Goal: Task Accomplishment & Management: Manage account settings

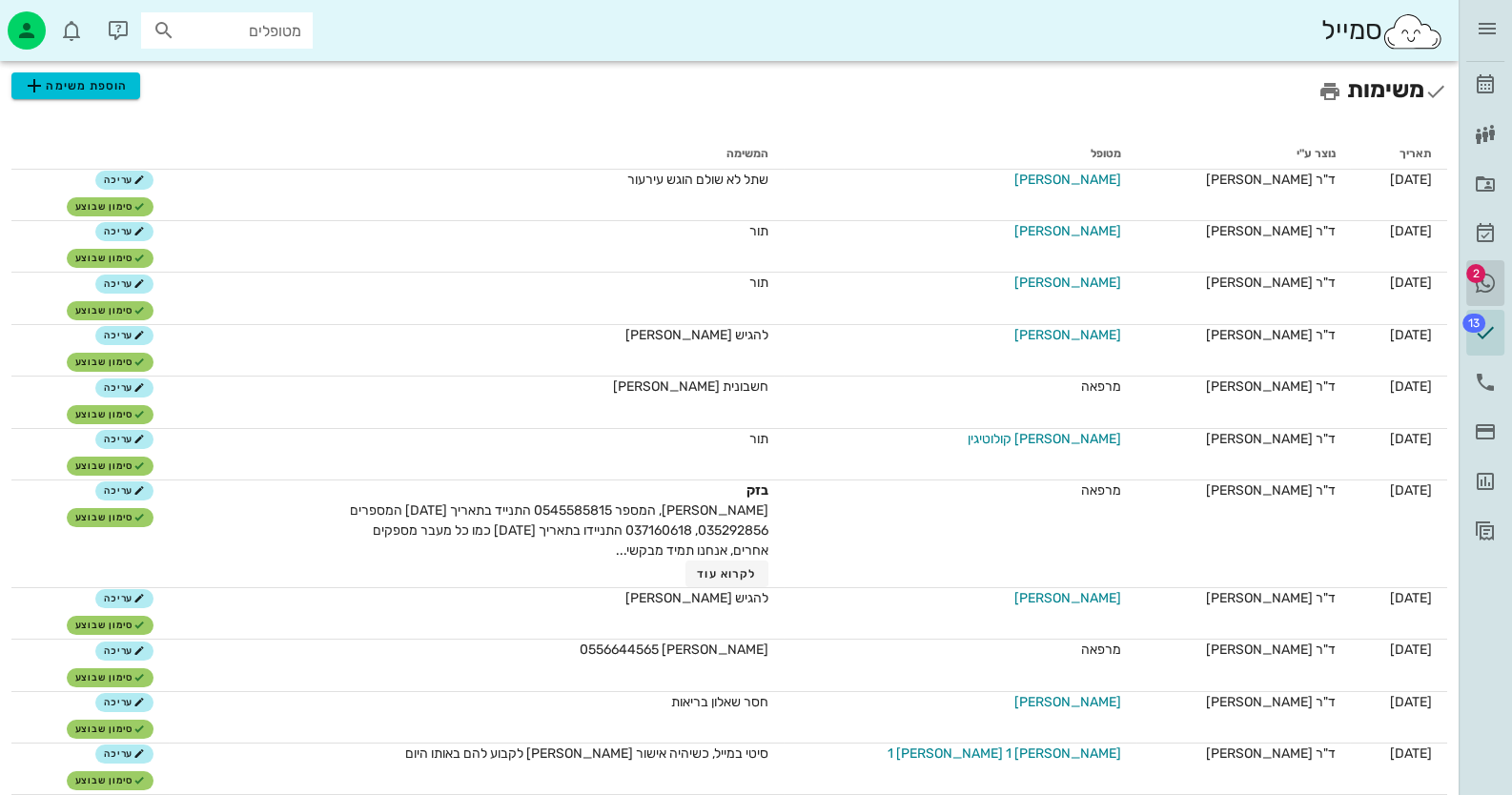
click at [1481, 275] on span "2" at bounding box center [1476, 274] width 19 height 19
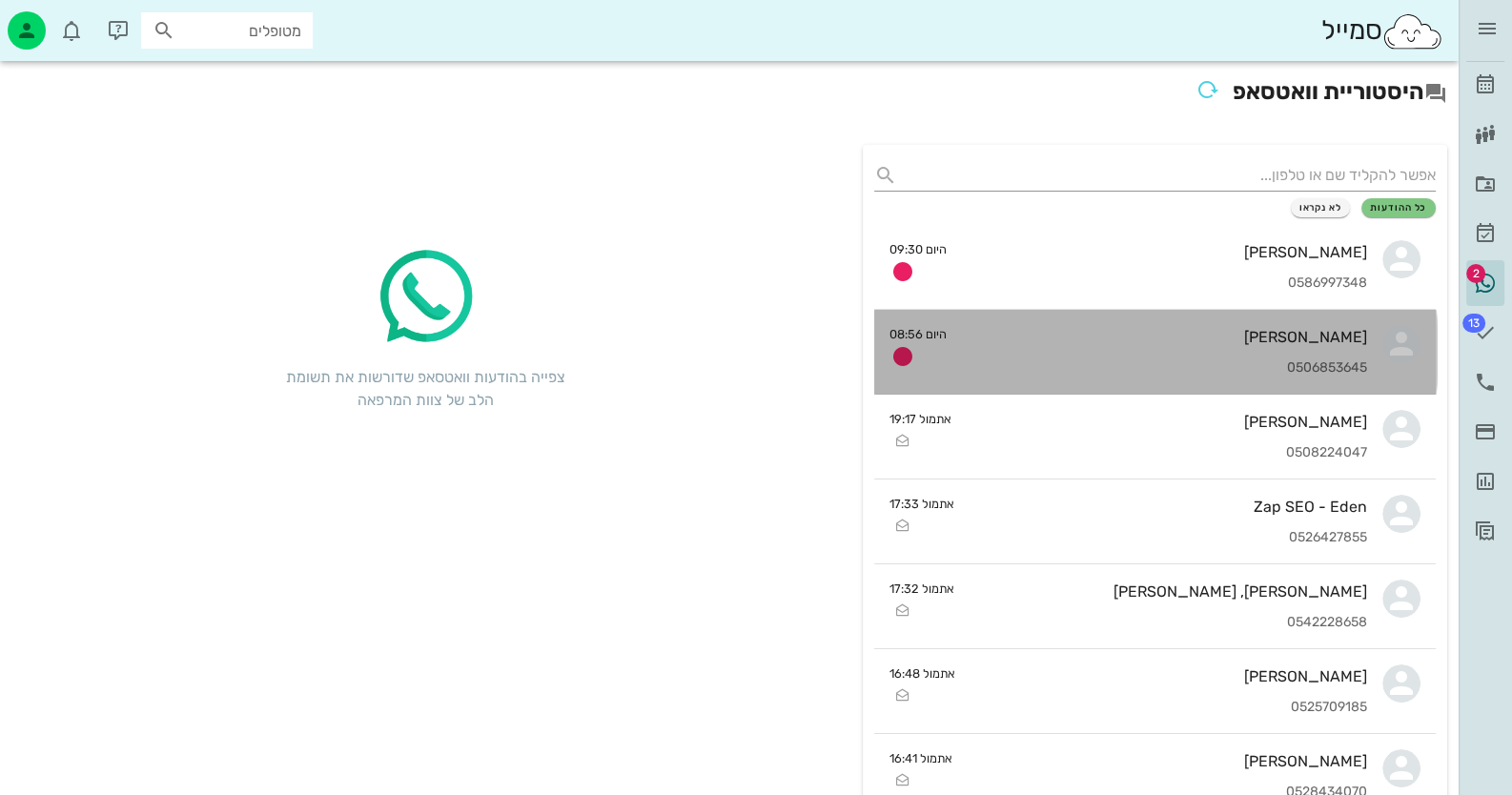
click at [1246, 344] on div "[PERSON_NAME]" at bounding box center [1164, 337] width 406 height 18
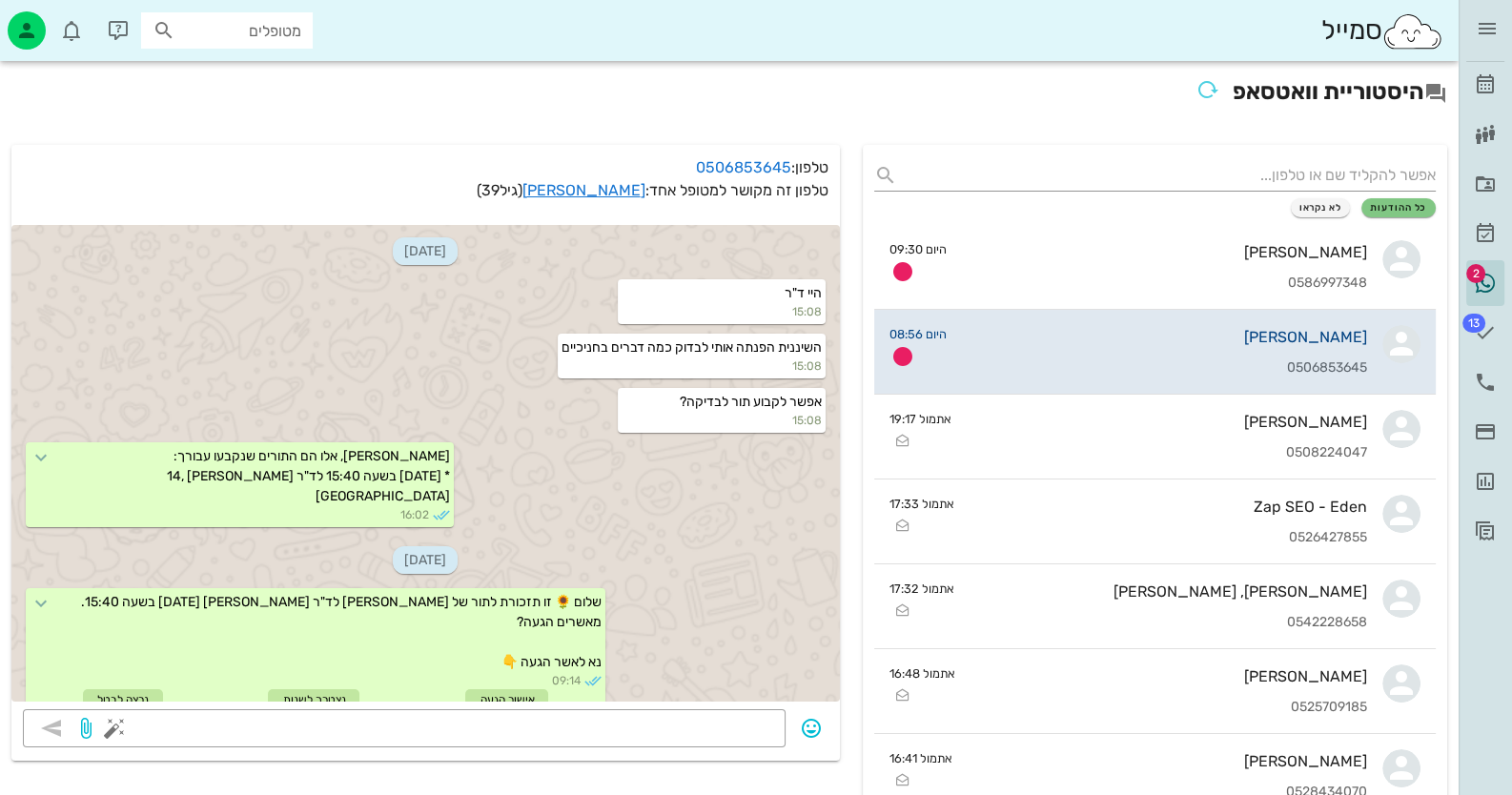
scroll to position [1236, 0]
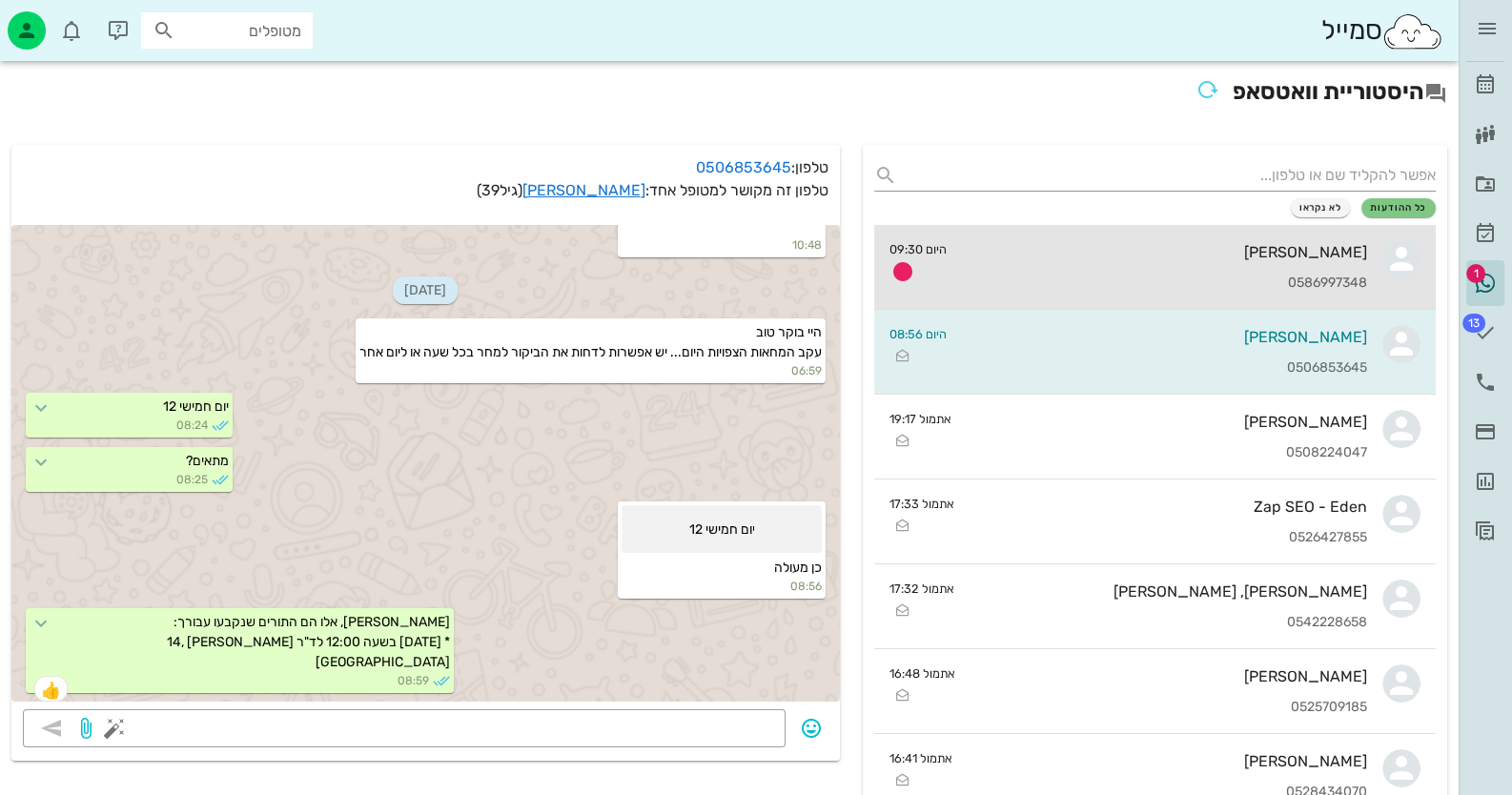
click at [1284, 246] on div "[PERSON_NAME]" at bounding box center [1164, 252] width 406 height 18
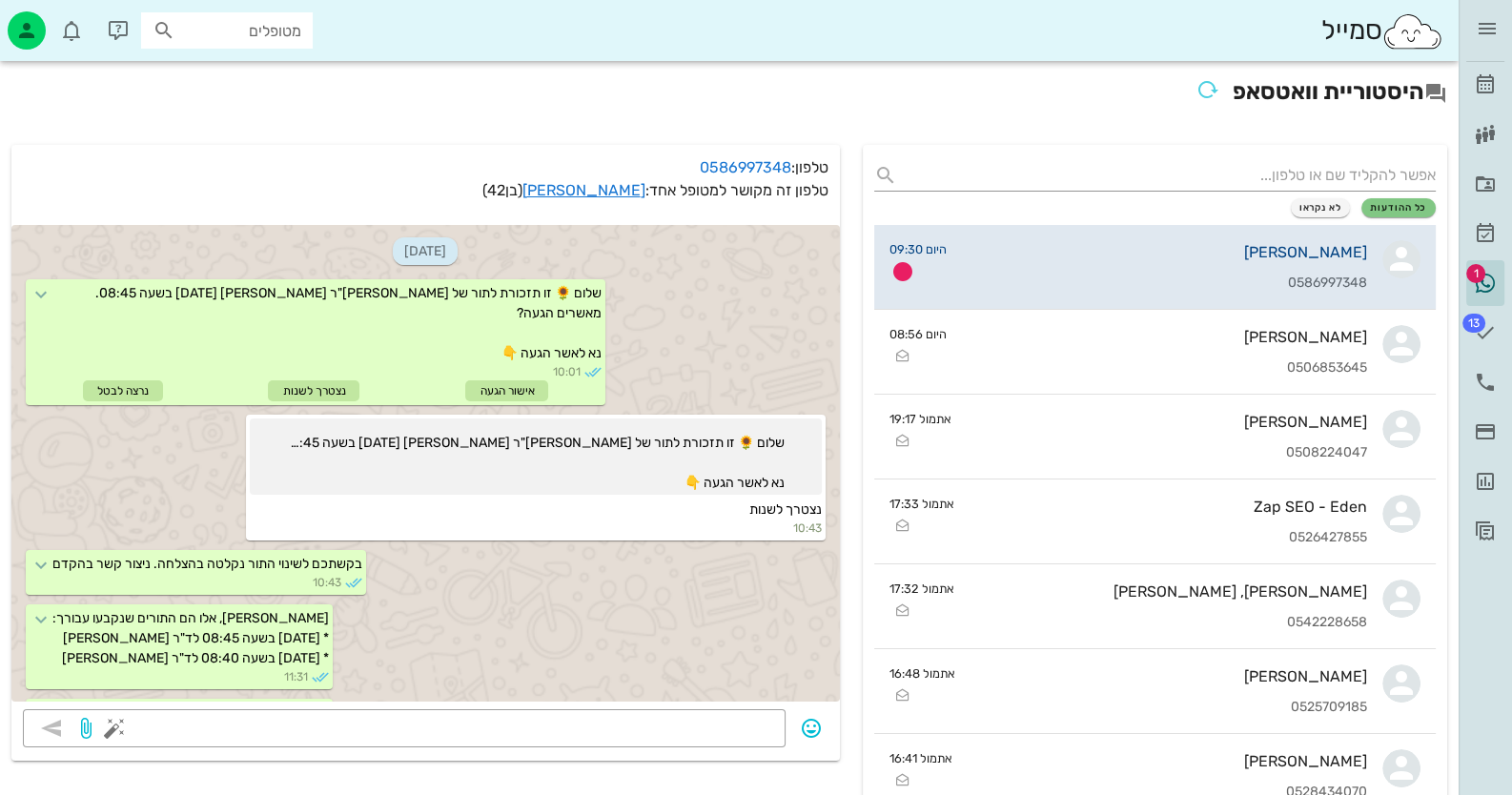
scroll to position [414, 0]
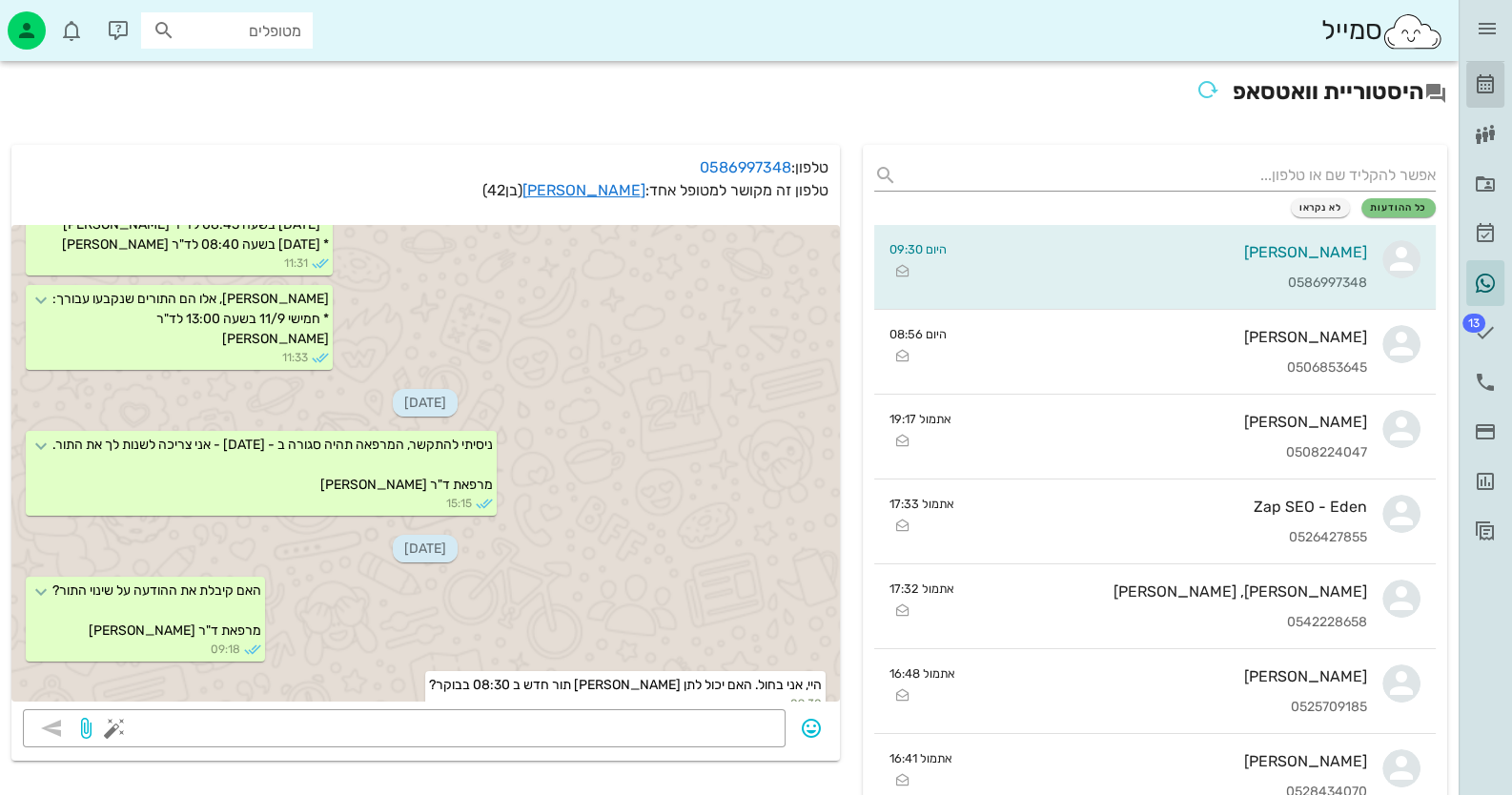
click at [1478, 81] on icon at bounding box center [1486, 84] width 23 height 23
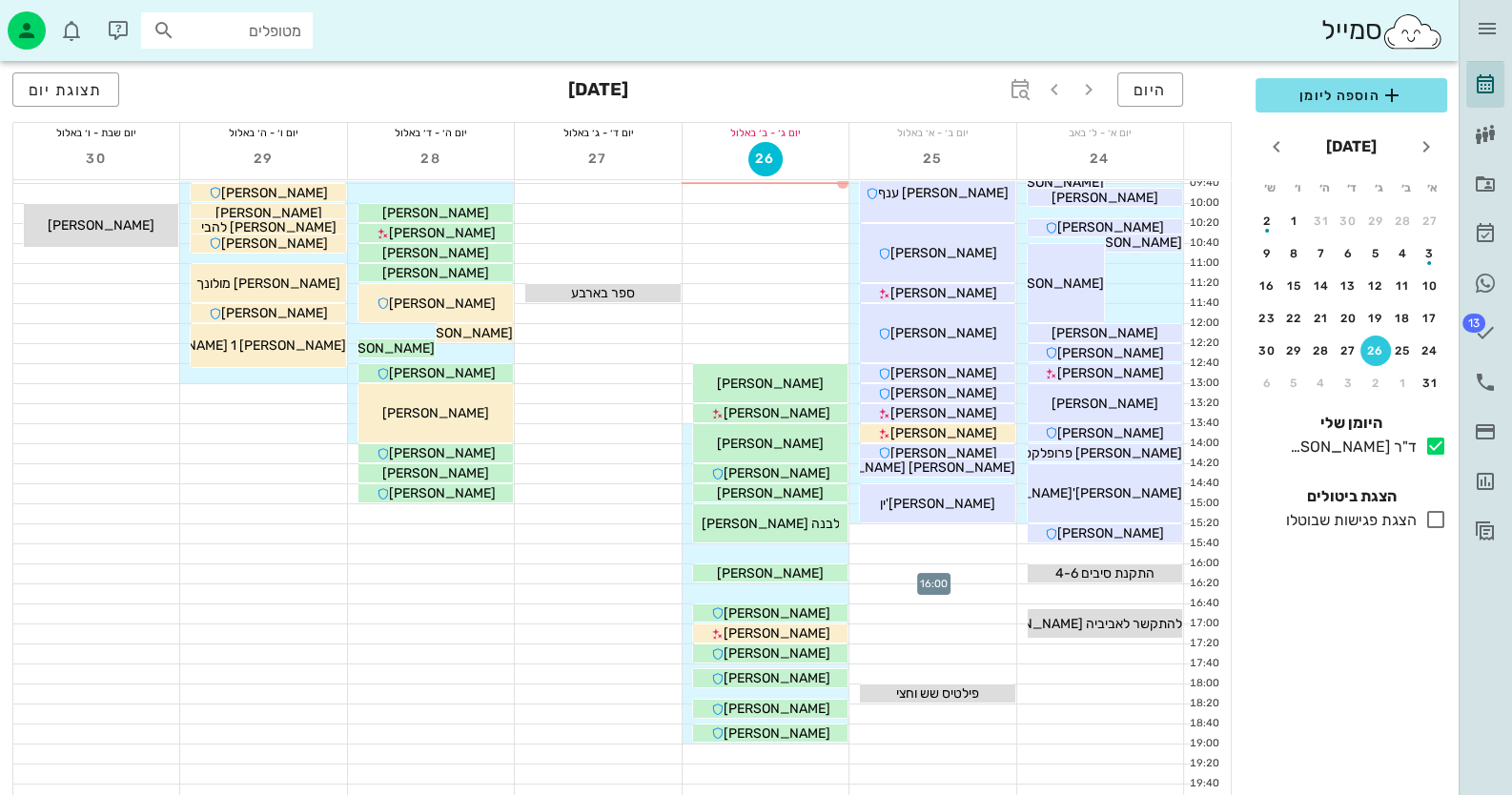
scroll to position [225, 0]
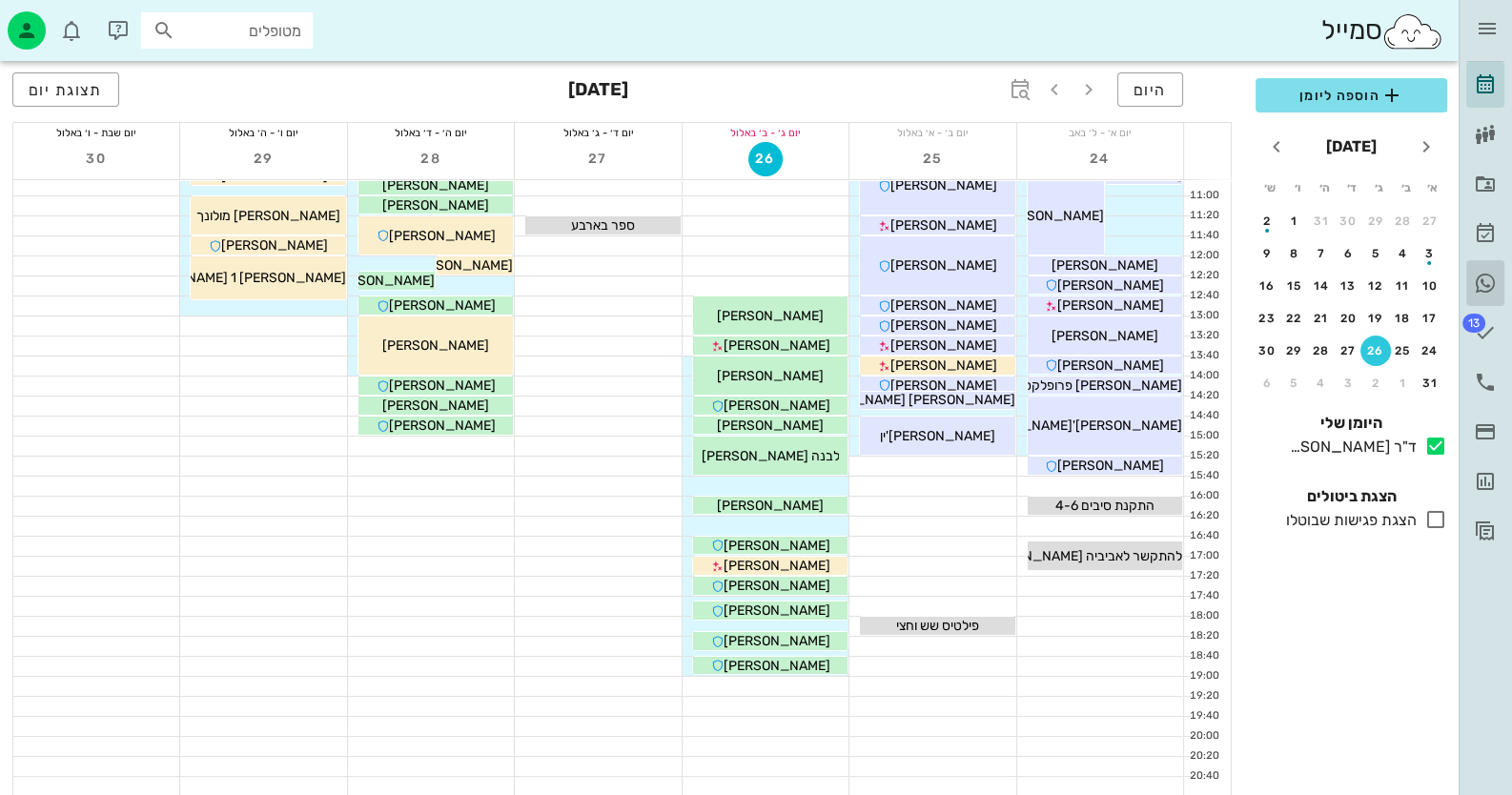
click at [1486, 292] on icon at bounding box center [1486, 283] width 23 height 23
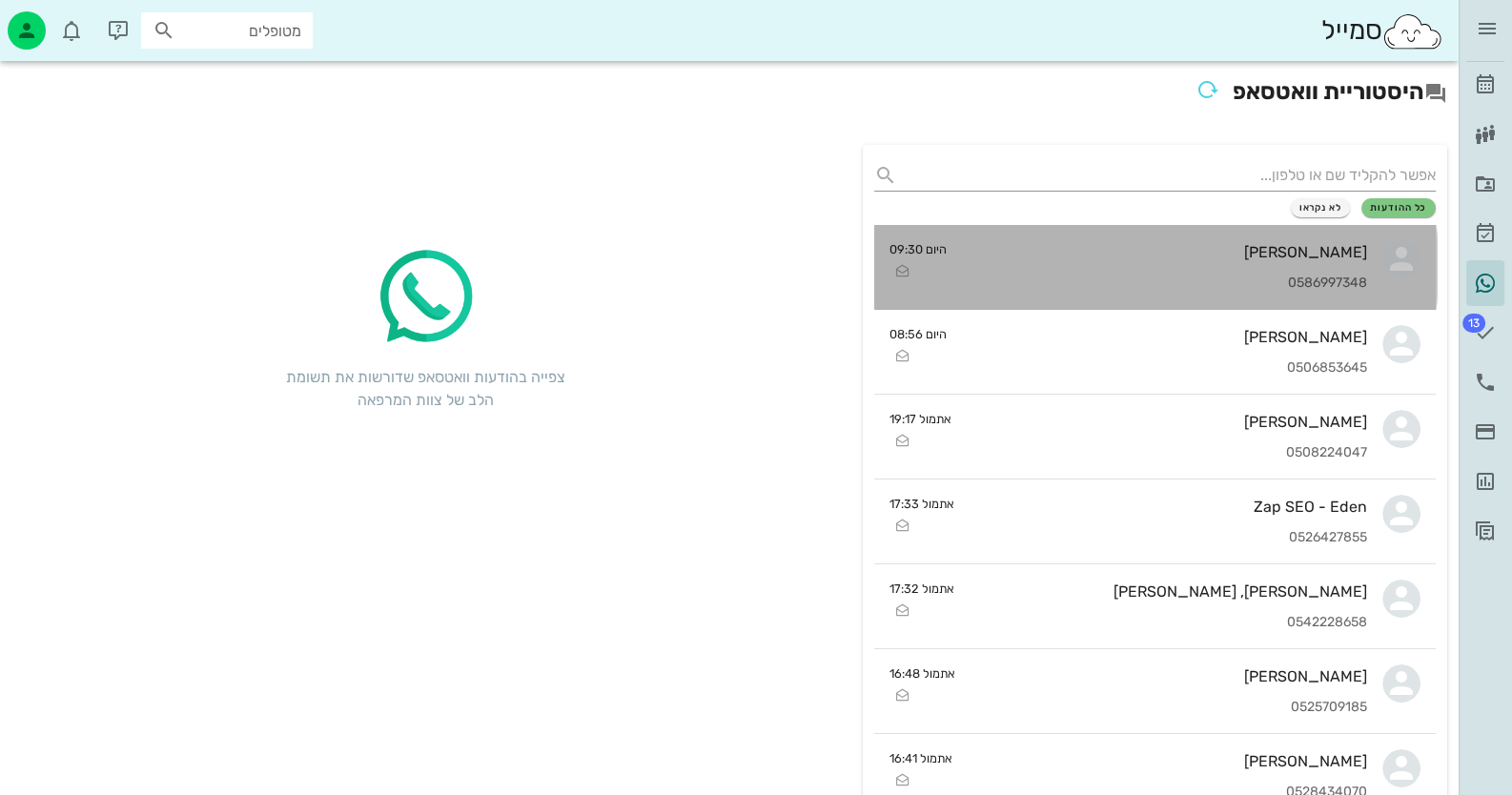
click at [1307, 253] on div "[PERSON_NAME]" at bounding box center [1164, 252] width 406 height 18
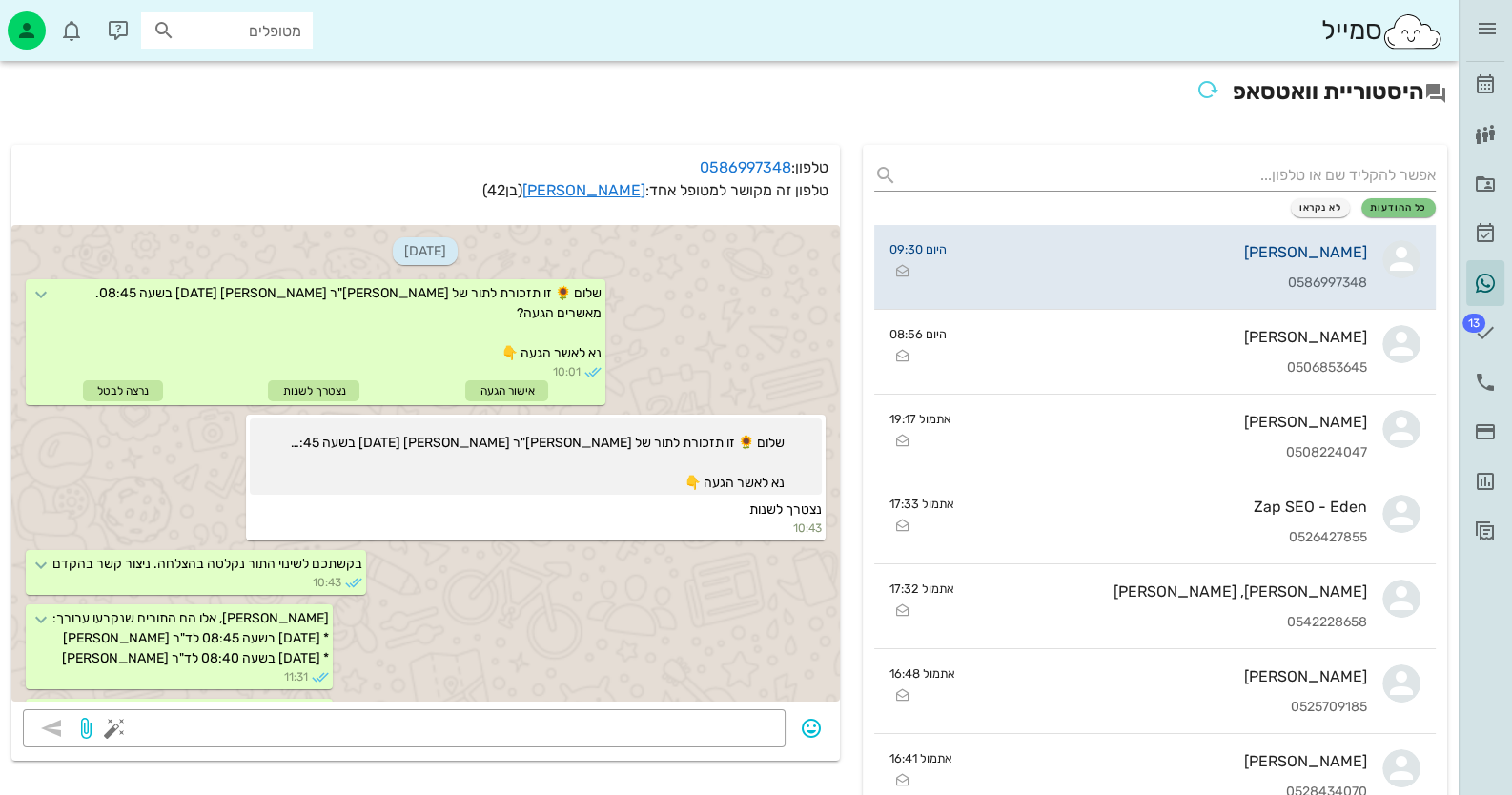
scroll to position [414, 0]
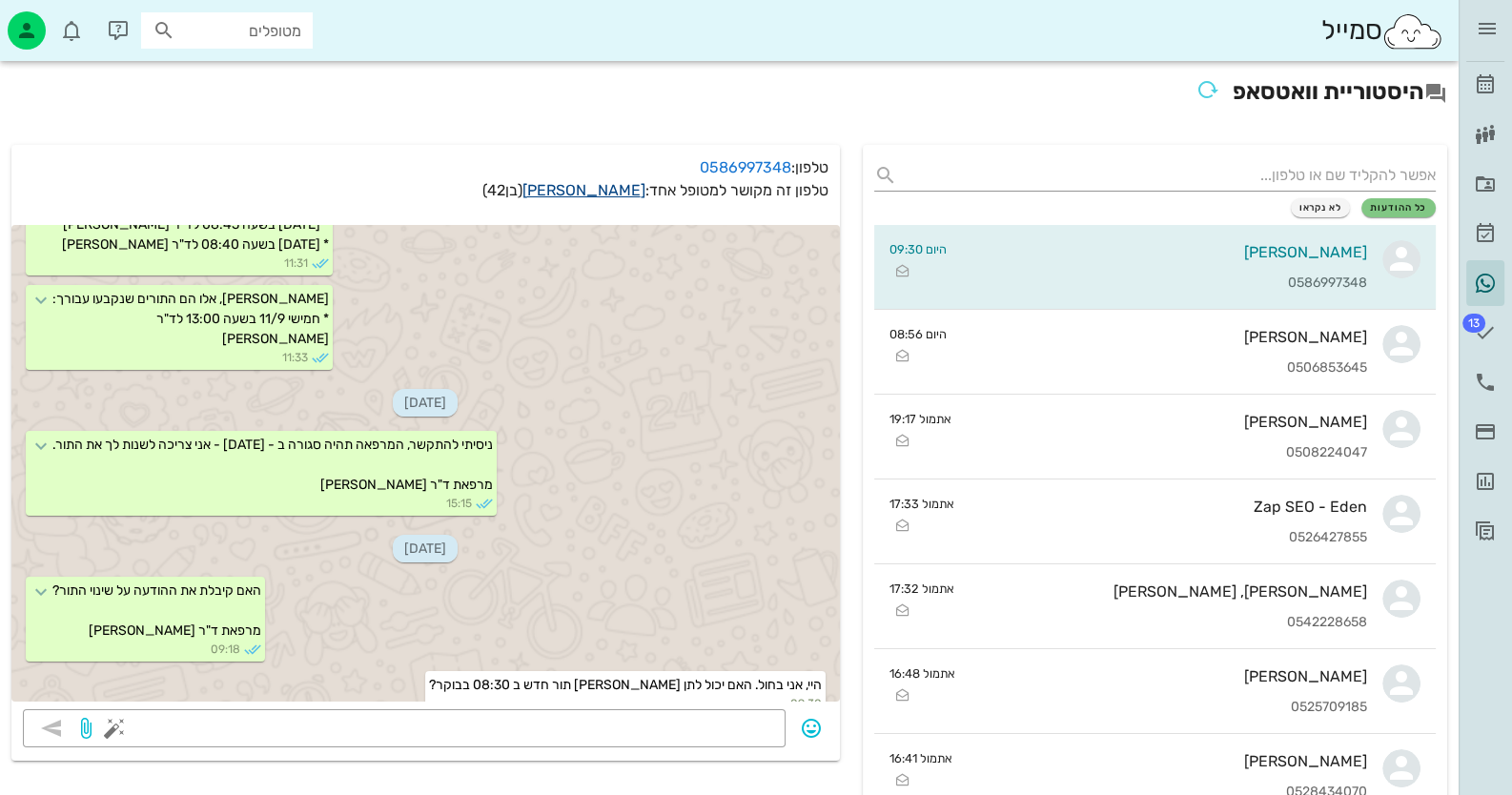
click at [601, 191] on link "ניקולאי ברקוביץ" at bounding box center [584, 190] width 123 height 18
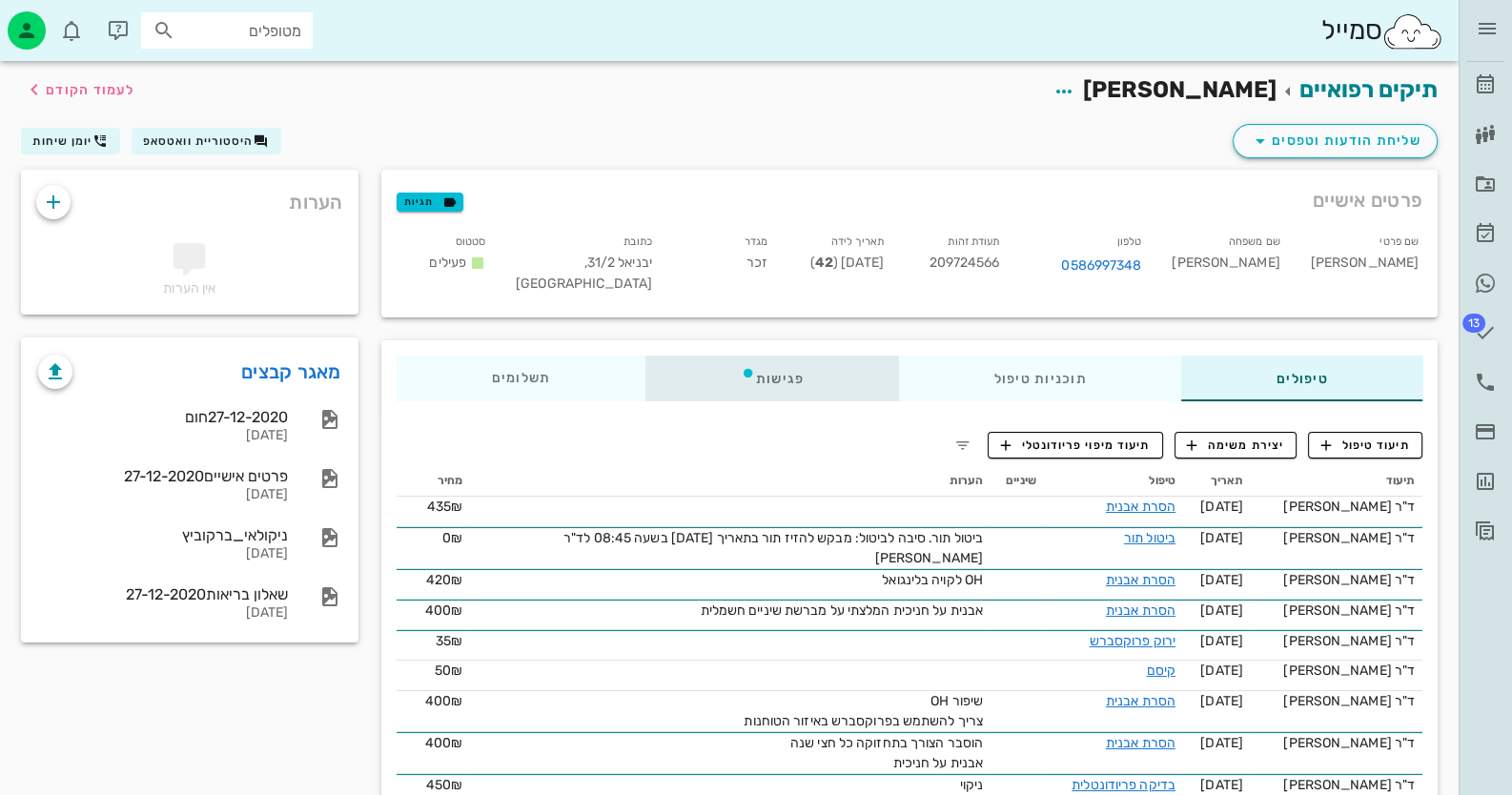
click at [786, 376] on div "פגישות" at bounding box center [773, 379] width 253 height 46
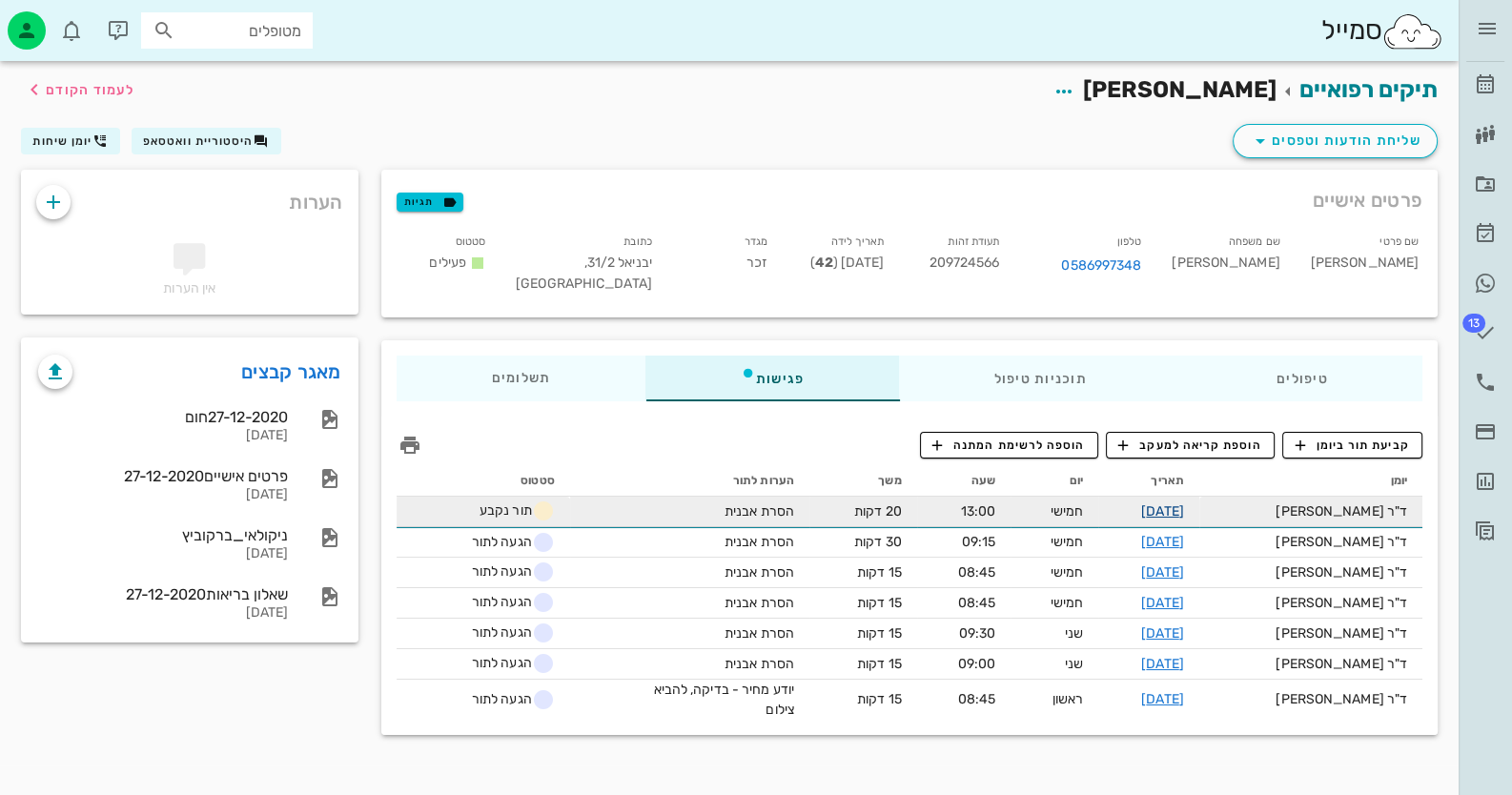
click at [1185, 508] on link "11-09-2025" at bounding box center [1163, 511] width 43 height 16
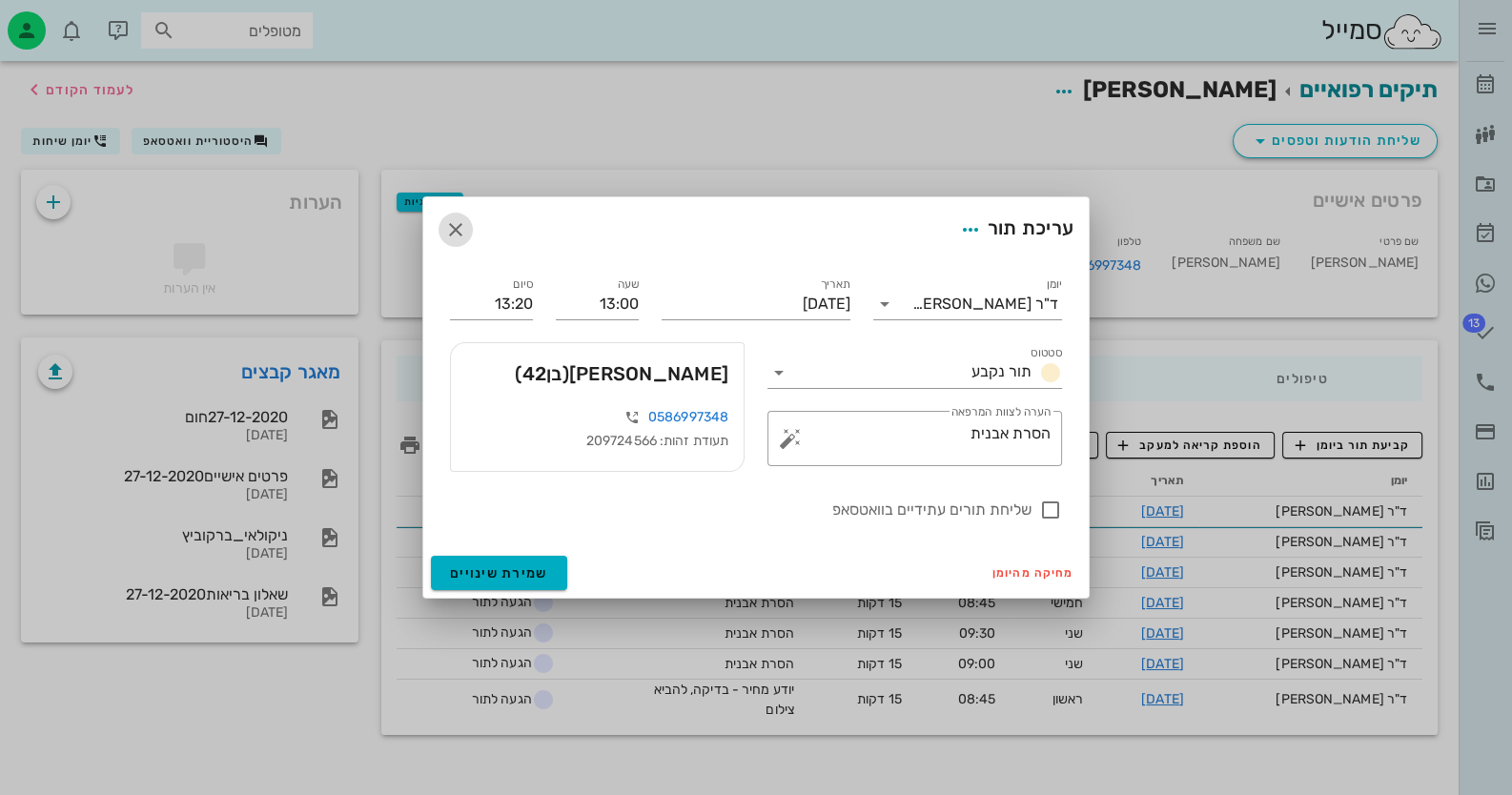
click at [456, 228] on icon "button" at bounding box center [456, 229] width 23 height 23
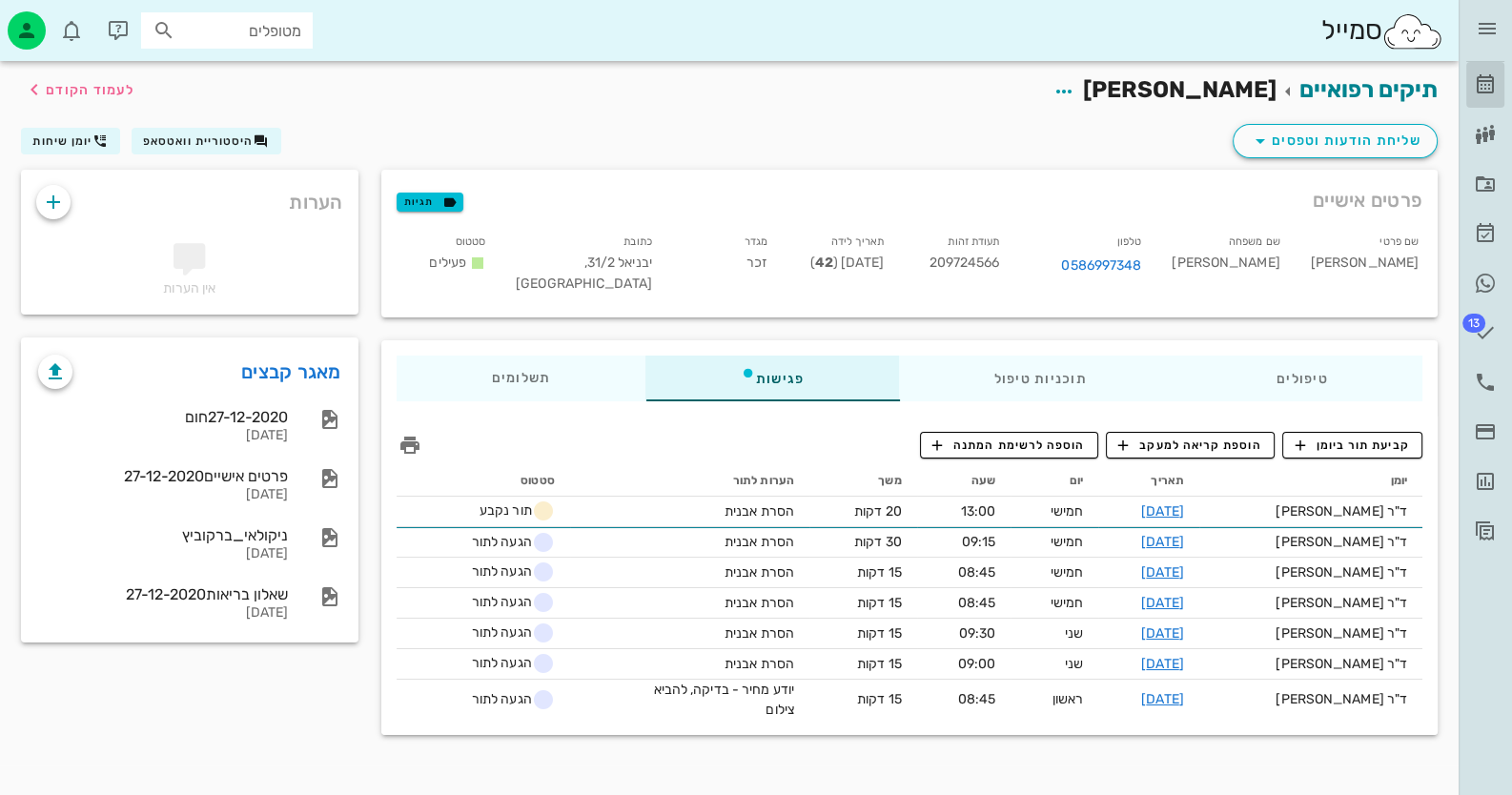
click at [1491, 91] on icon at bounding box center [1486, 84] width 23 height 23
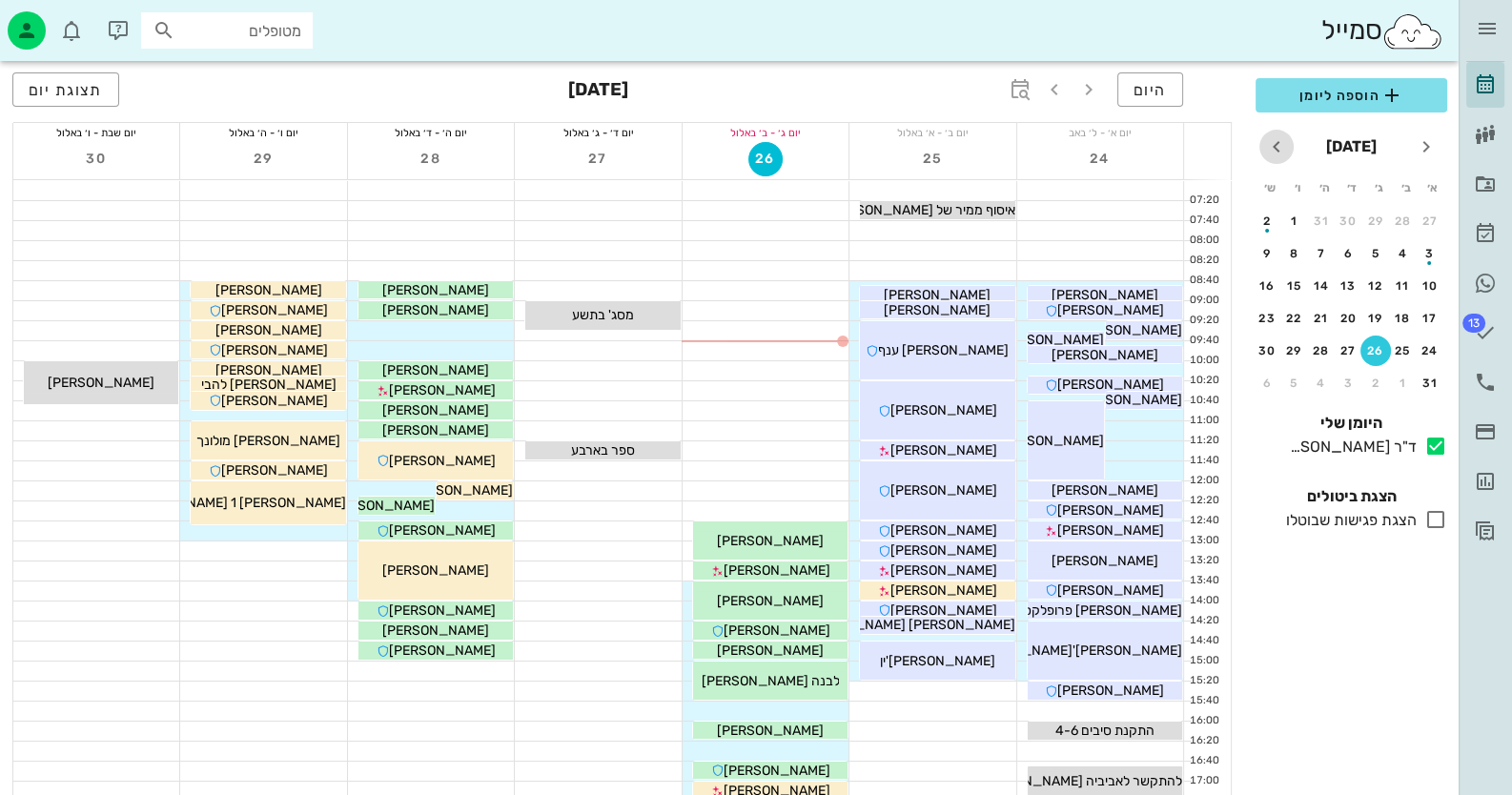
click at [1277, 135] on icon "חודש הבא" at bounding box center [1277, 147] width 23 height 23
click at [1284, 151] on icon "חודש הבא" at bounding box center [1277, 147] width 23 height 23
click at [1437, 141] on icon "חודש שעבר" at bounding box center [1427, 147] width 23 height 23
click at [1429, 247] on div "7" at bounding box center [1430, 253] width 31 height 13
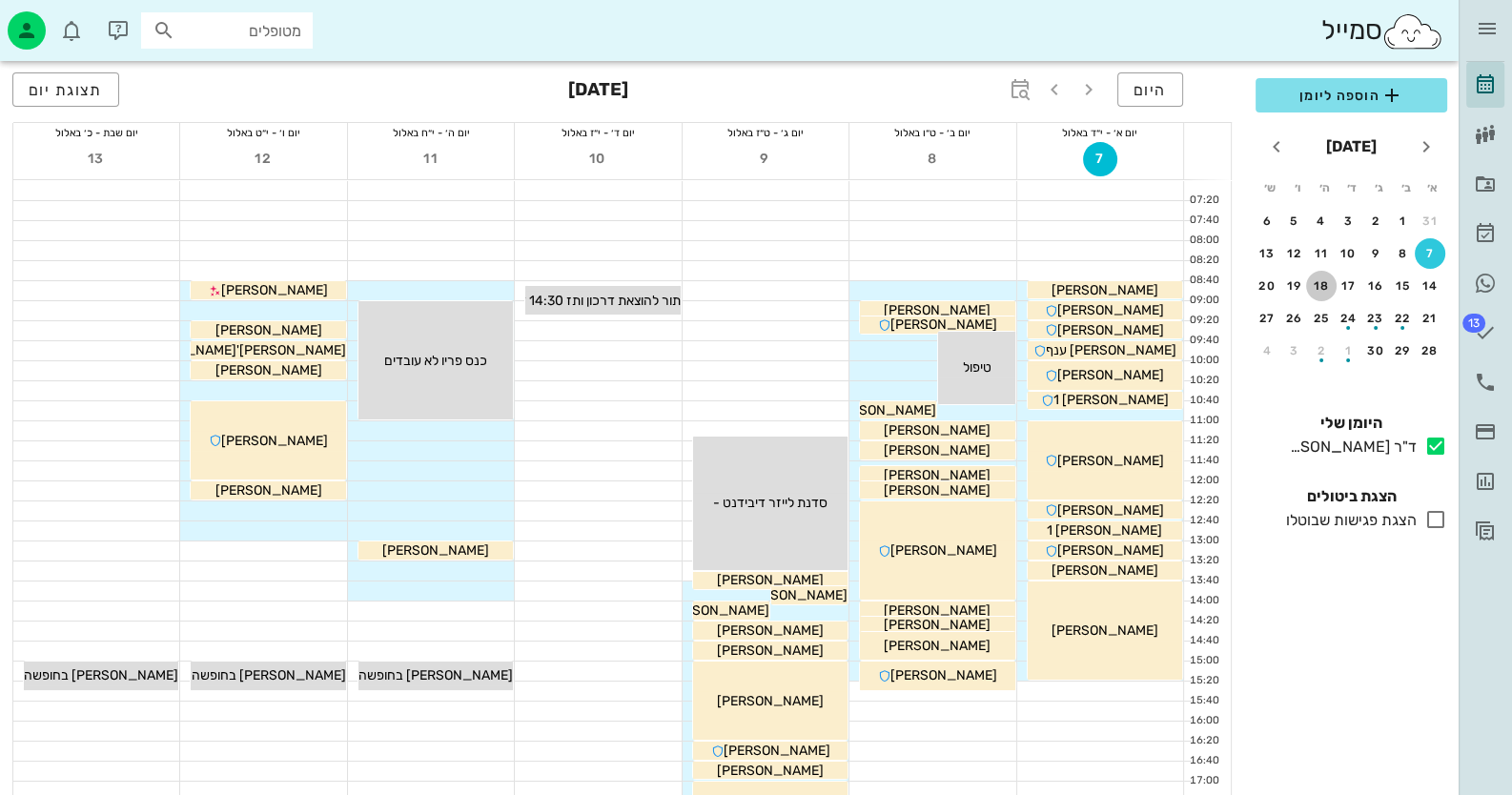
click at [1322, 280] on div "18" at bounding box center [1322, 286] width 31 height 13
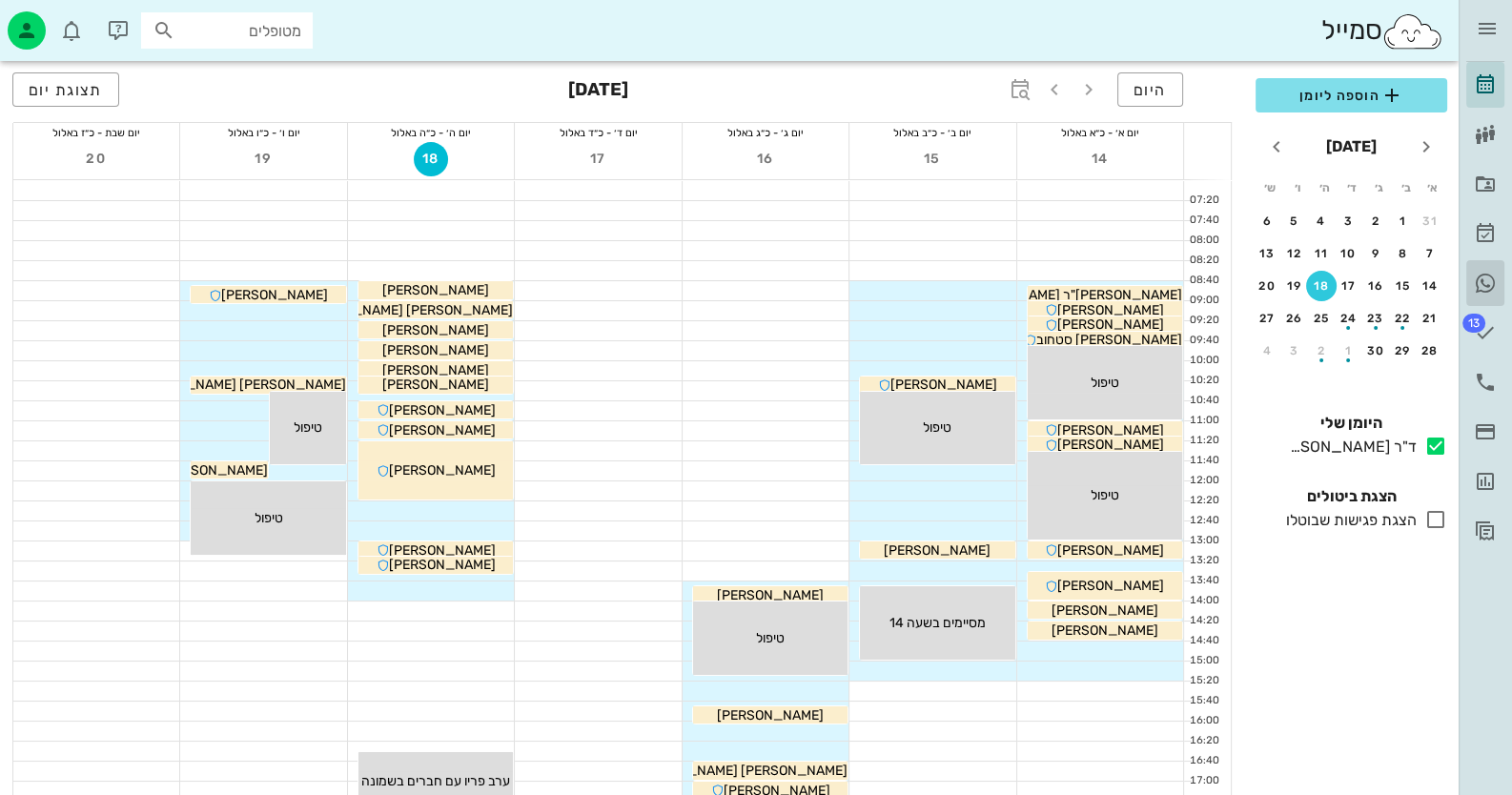
click at [1486, 284] on icon at bounding box center [1486, 283] width 23 height 23
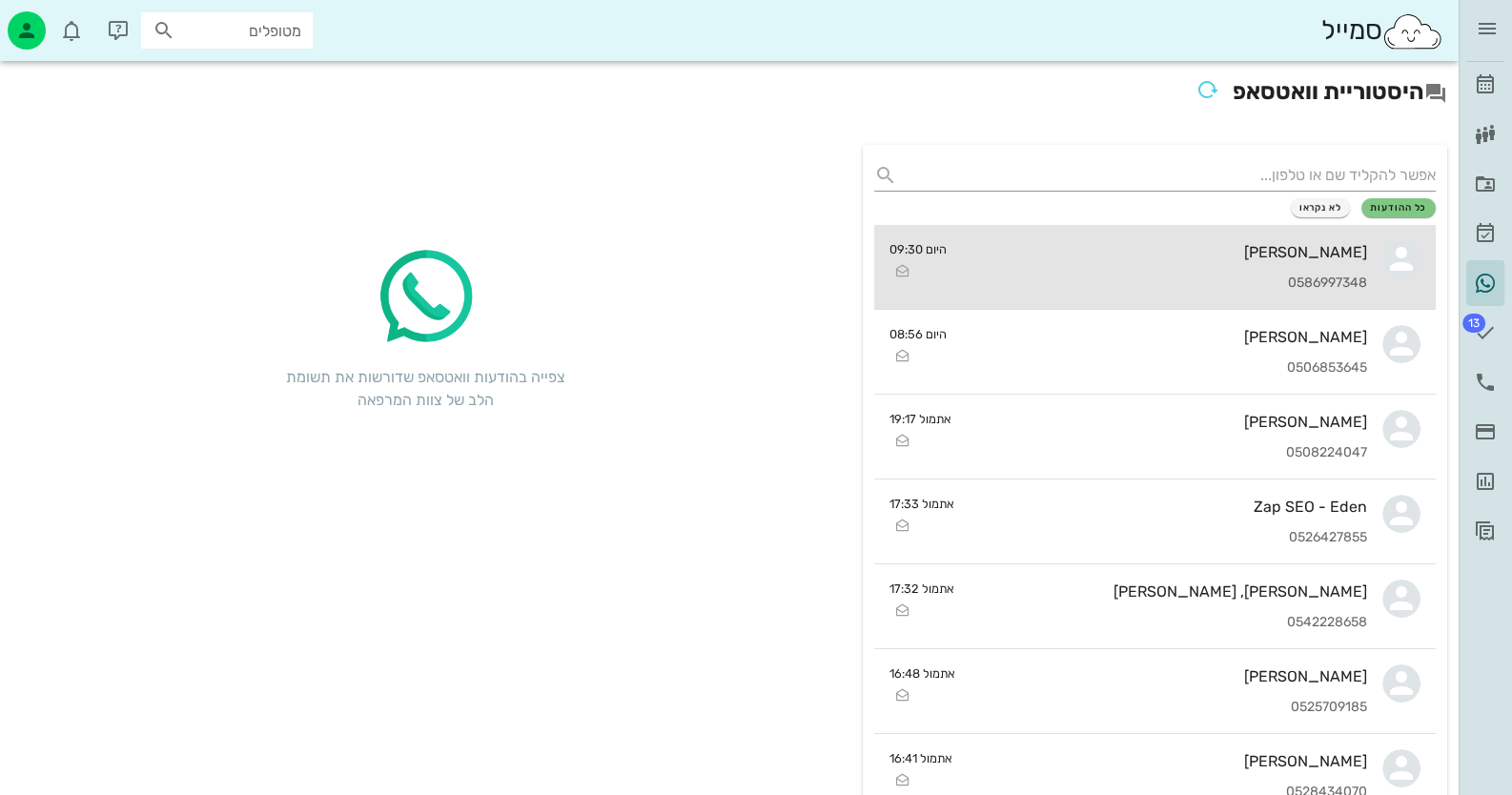
click at [1316, 244] on div "[PERSON_NAME]" at bounding box center [1164, 252] width 406 height 18
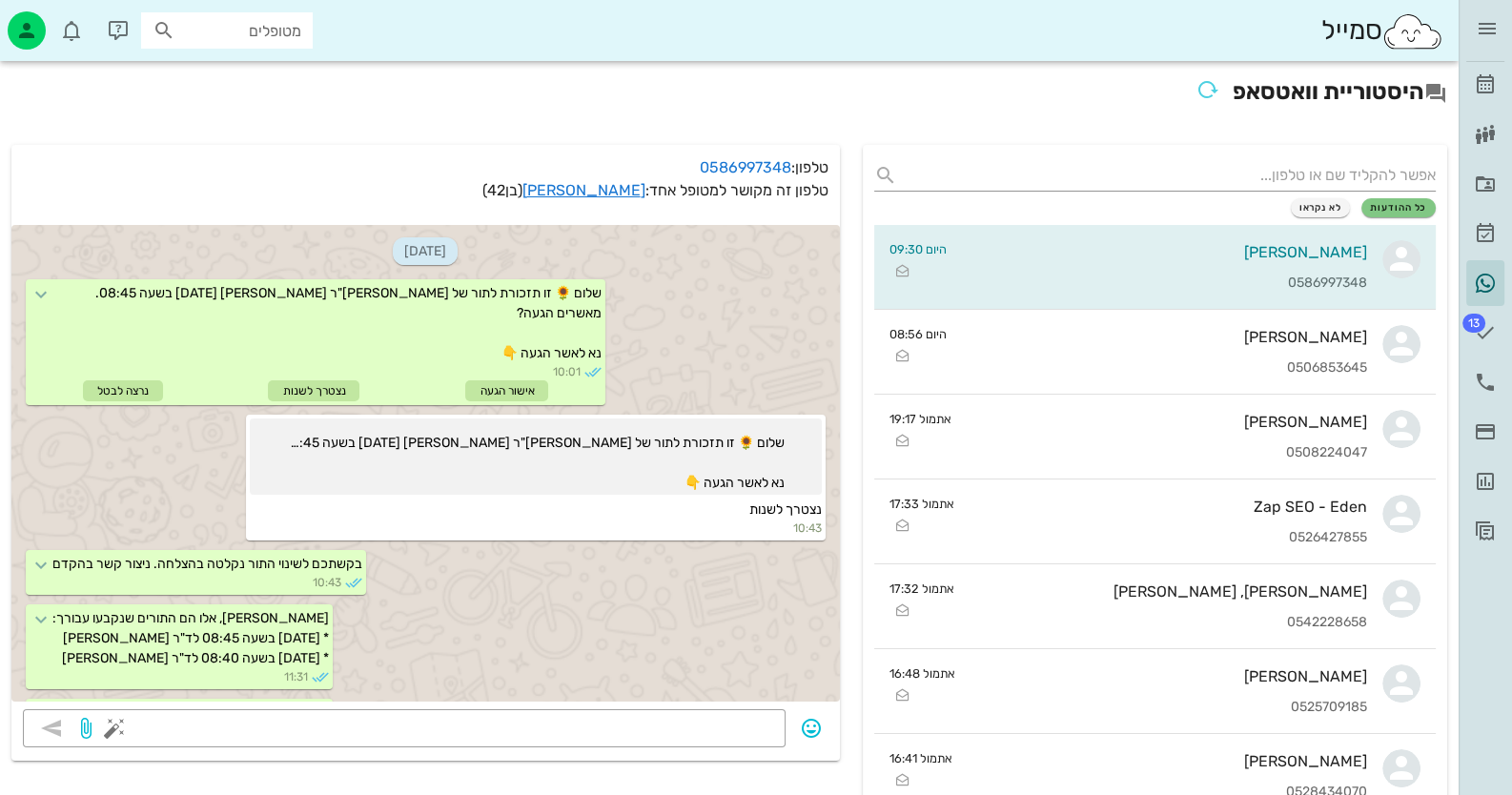
scroll to position [414, 0]
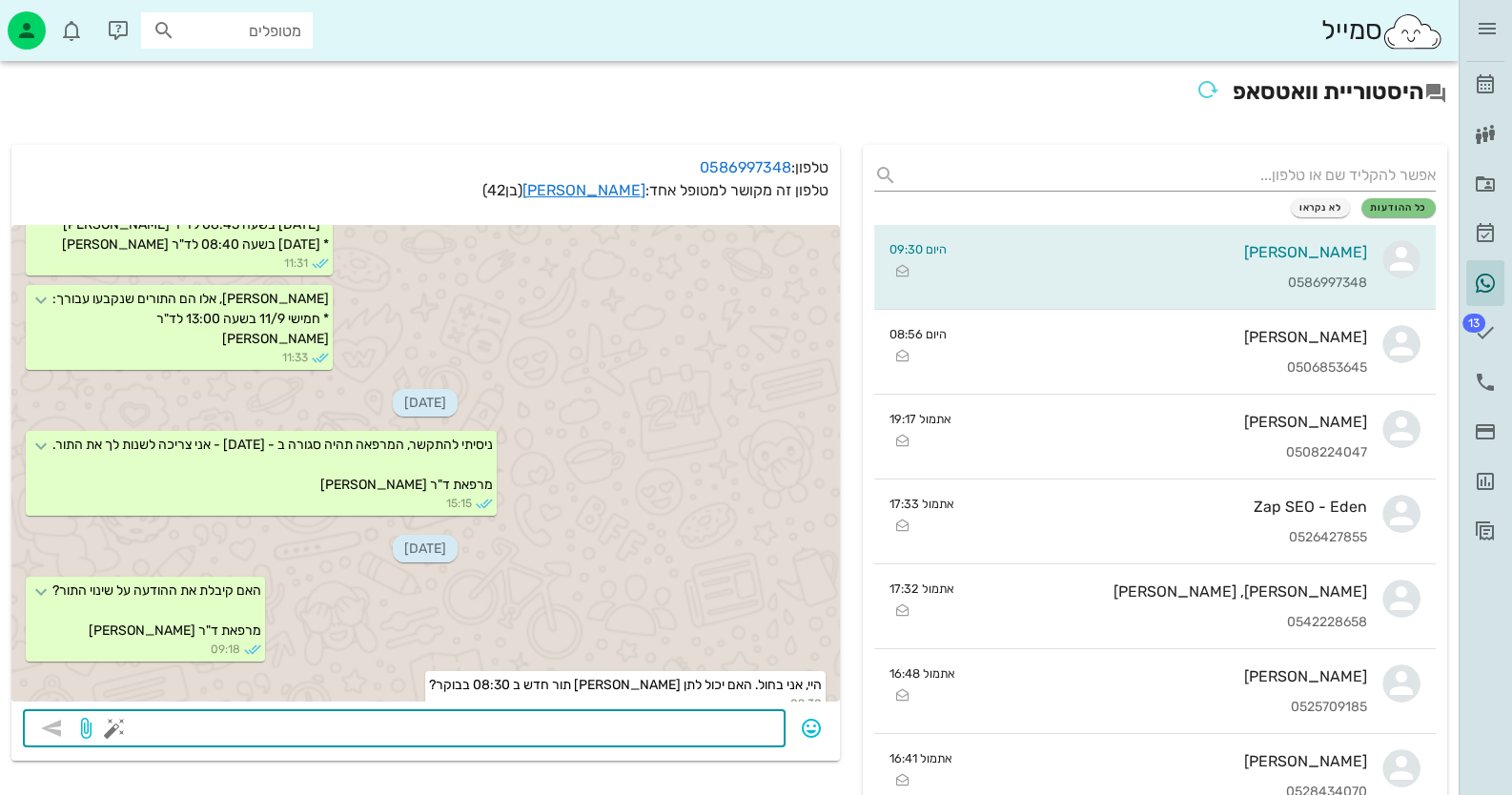
click at [708, 731] on textarea at bounding box center [445, 731] width 656 height 31
type textarea "בוקר טוב, יש תור פנוי ב 15/9 8:40 לקבוע?"
click at [53, 730] on icon "button" at bounding box center [52, 729] width 23 height 23
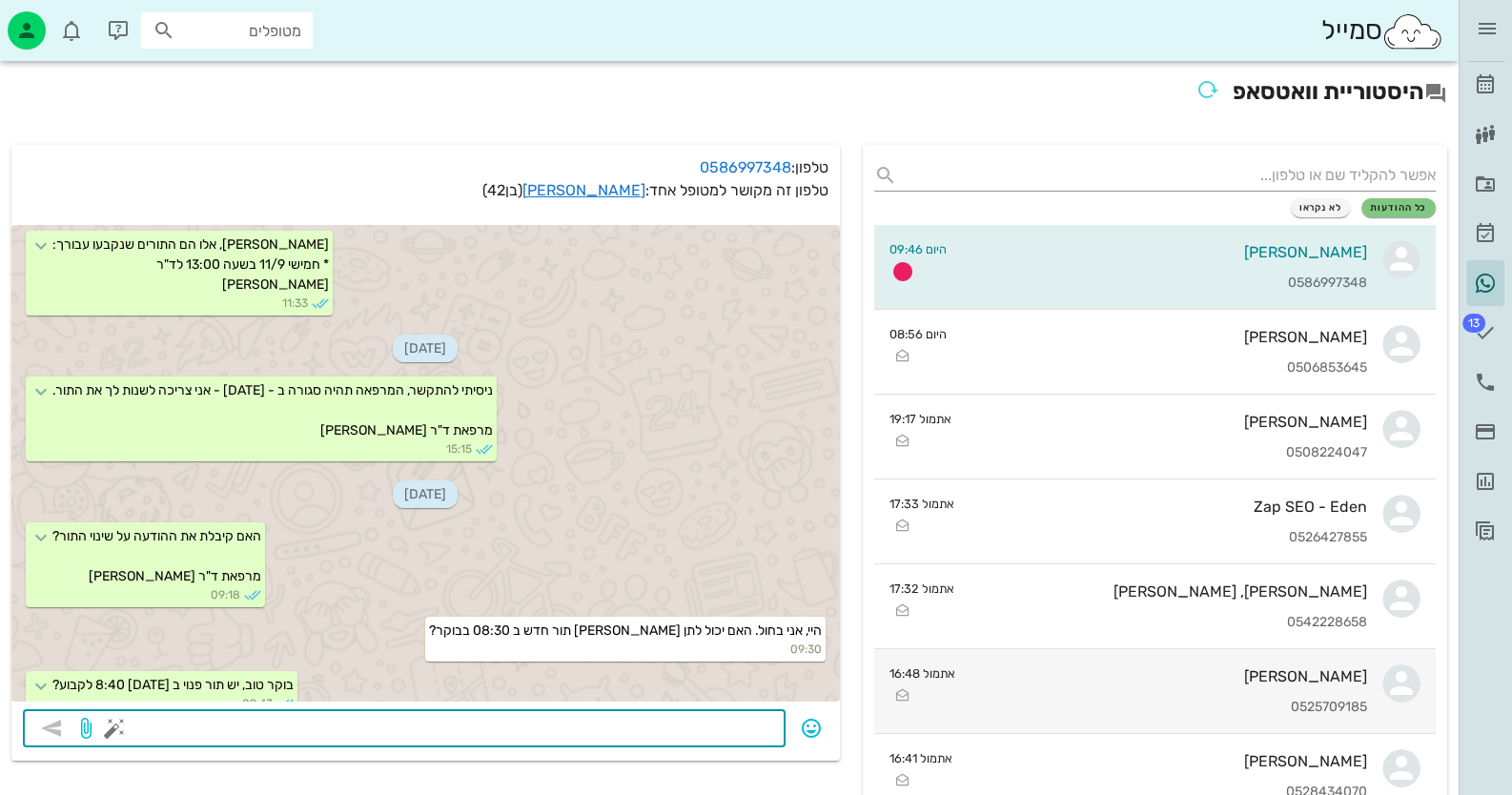
scroll to position [522, 0]
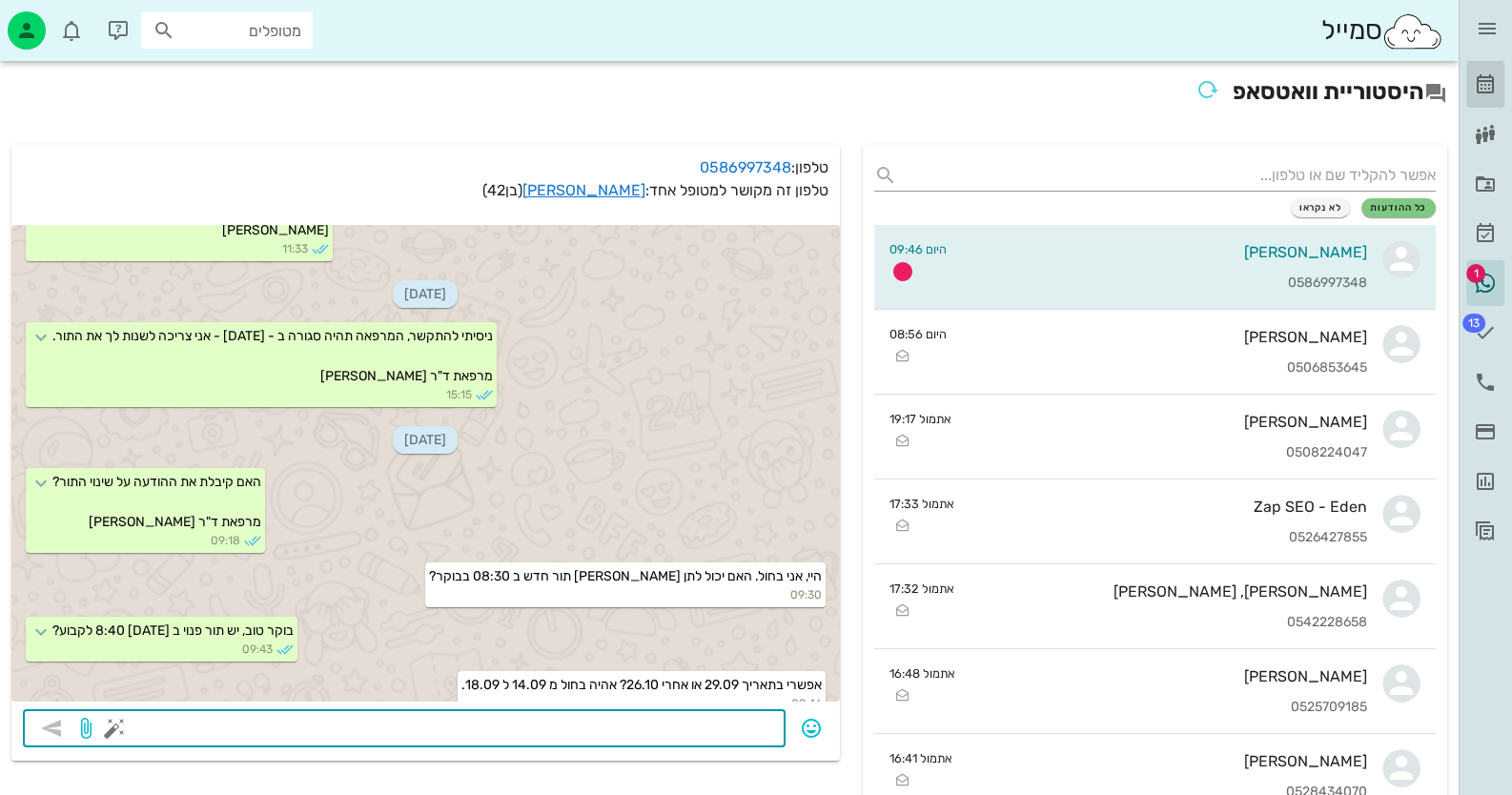
click at [1487, 84] on icon at bounding box center [1486, 84] width 23 height 23
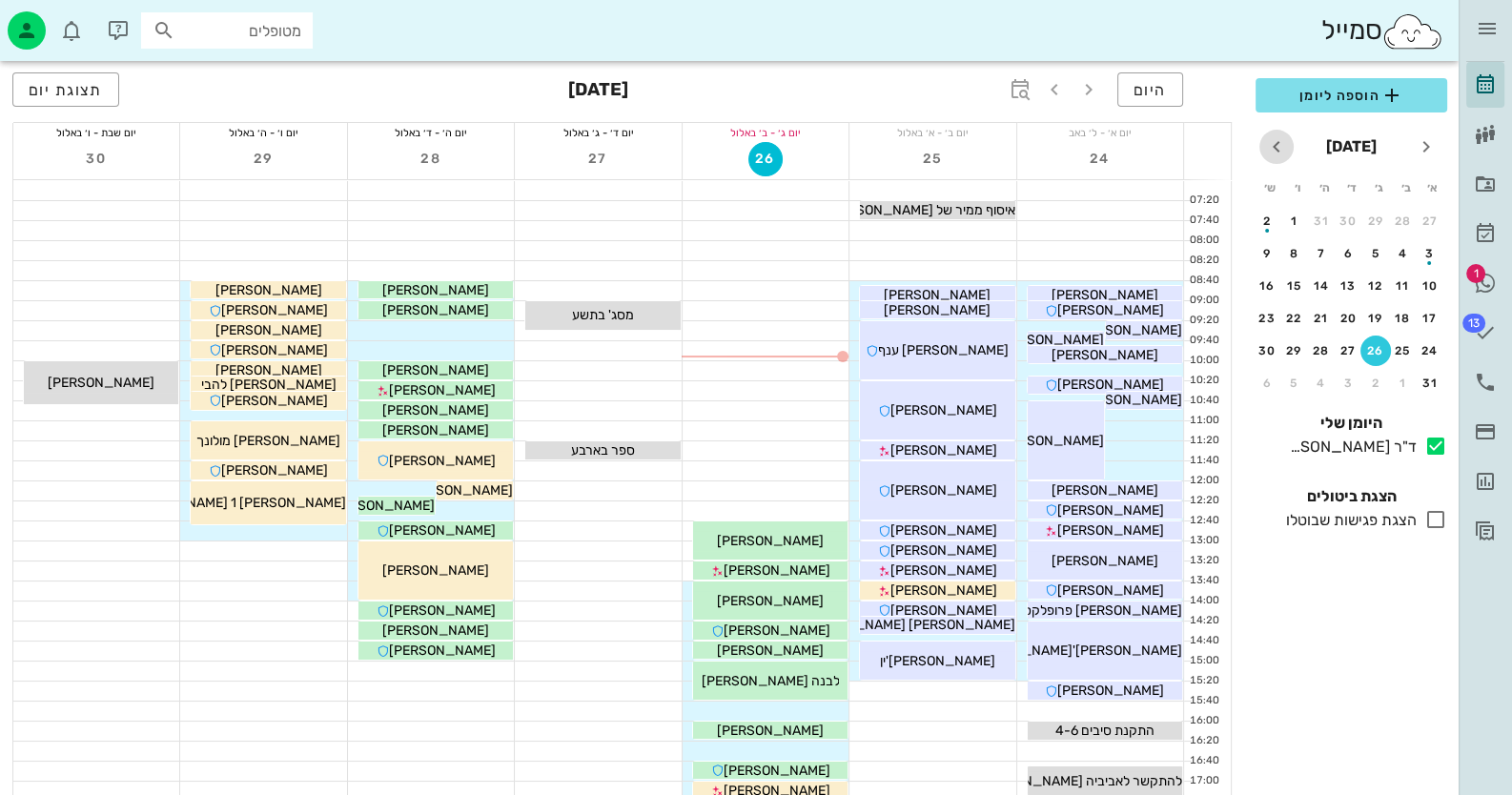
click at [1284, 150] on icon "חודש הבא" at bounding box center [1277, 147] width 23 height 23
click at [1398, 345] on div "29" at bounding box center [1404, 351] width 31 height 13
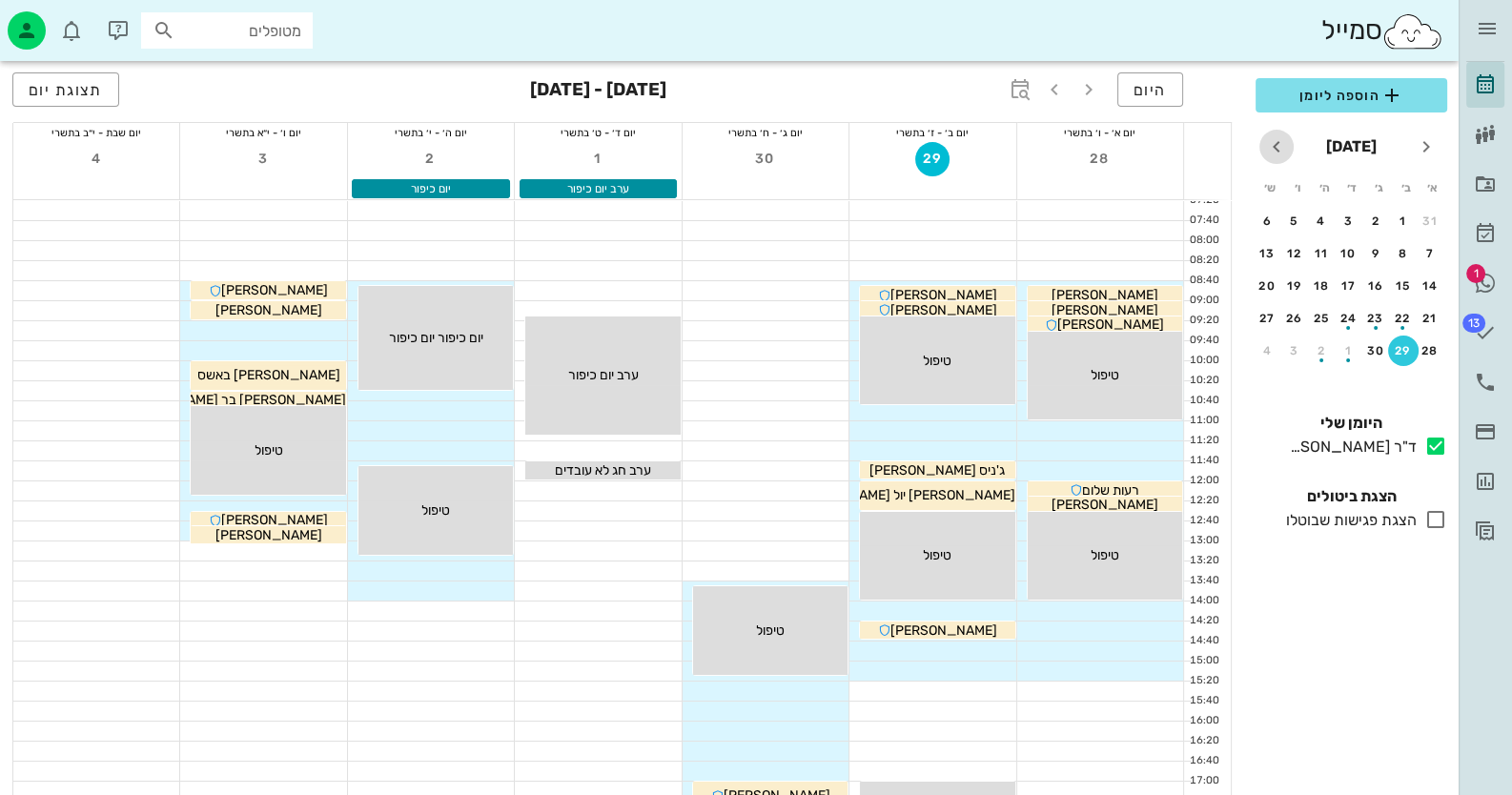
click at [1289, 152] on span "חודש הבא" at bounding box center [1277, 147] width 35 height 23
click at [1324, 287] on div "16" at bounding box center [1322, 286] width 31 height 13
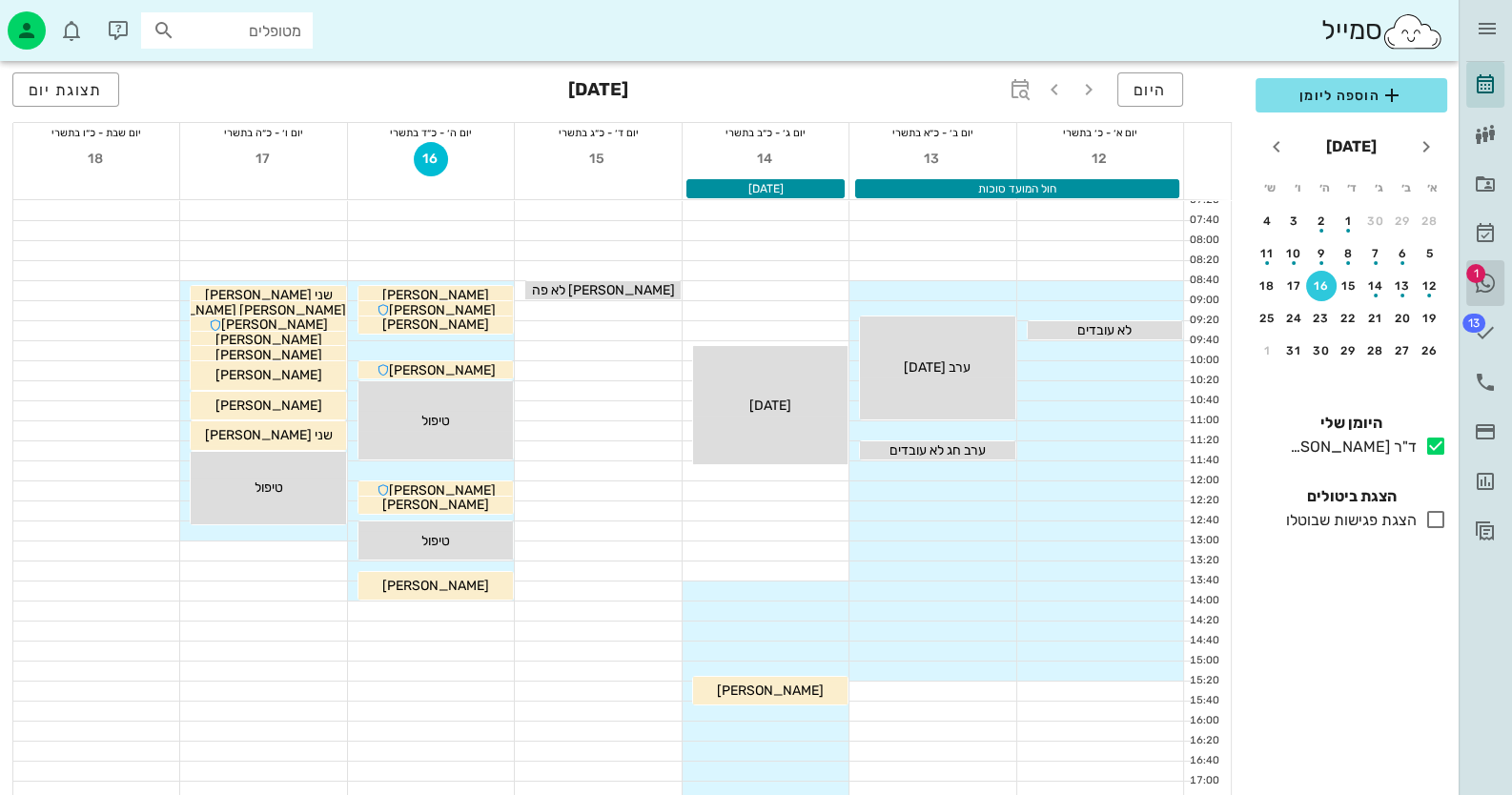
click at [1476, 270] on span "1" at bounding box center [1476, 274] width 19 height 19
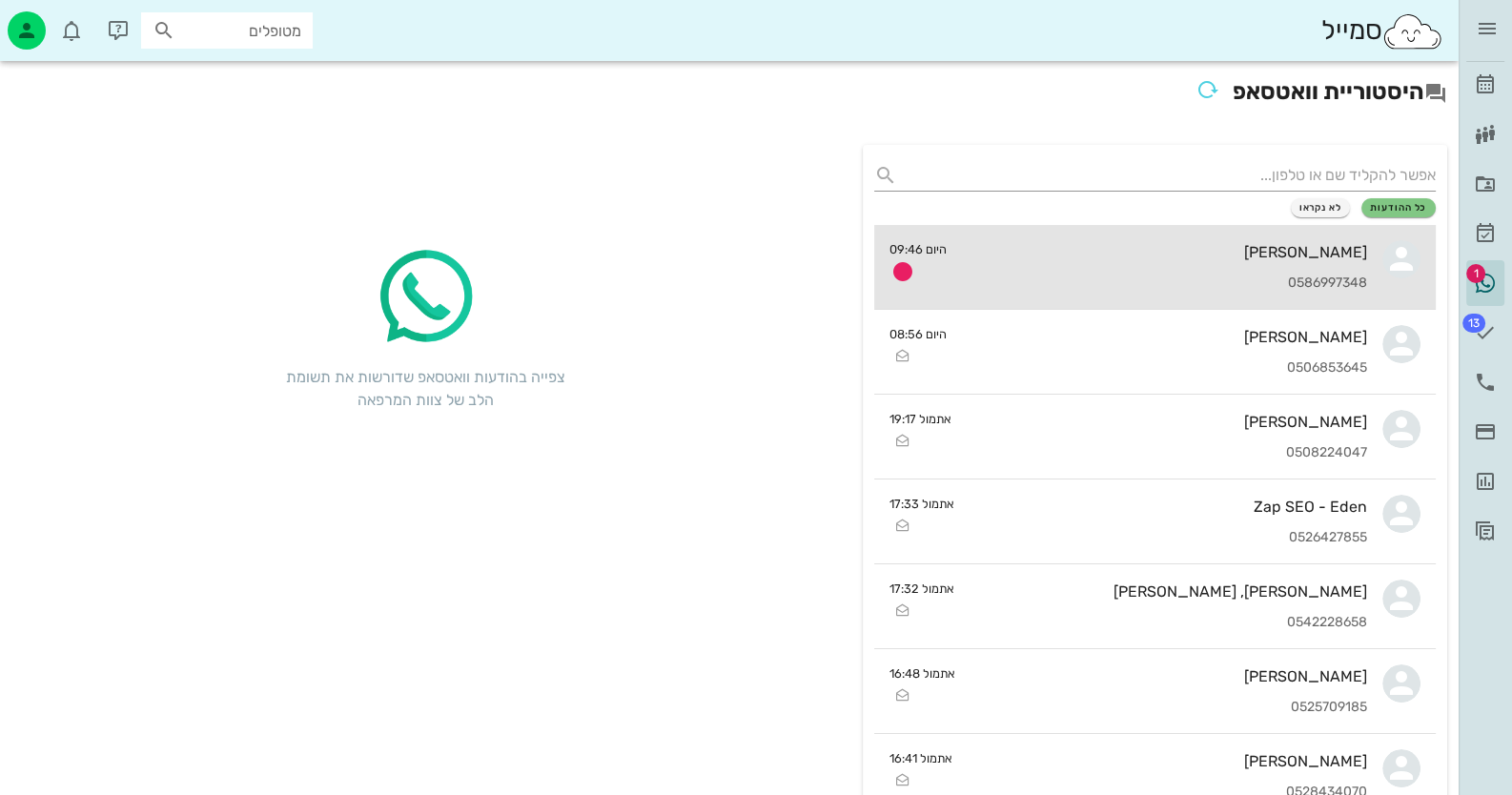
click at [1300, 252] on div "[PERSON_NAME]" at bounding box center [1164, 252] width 406 height 18
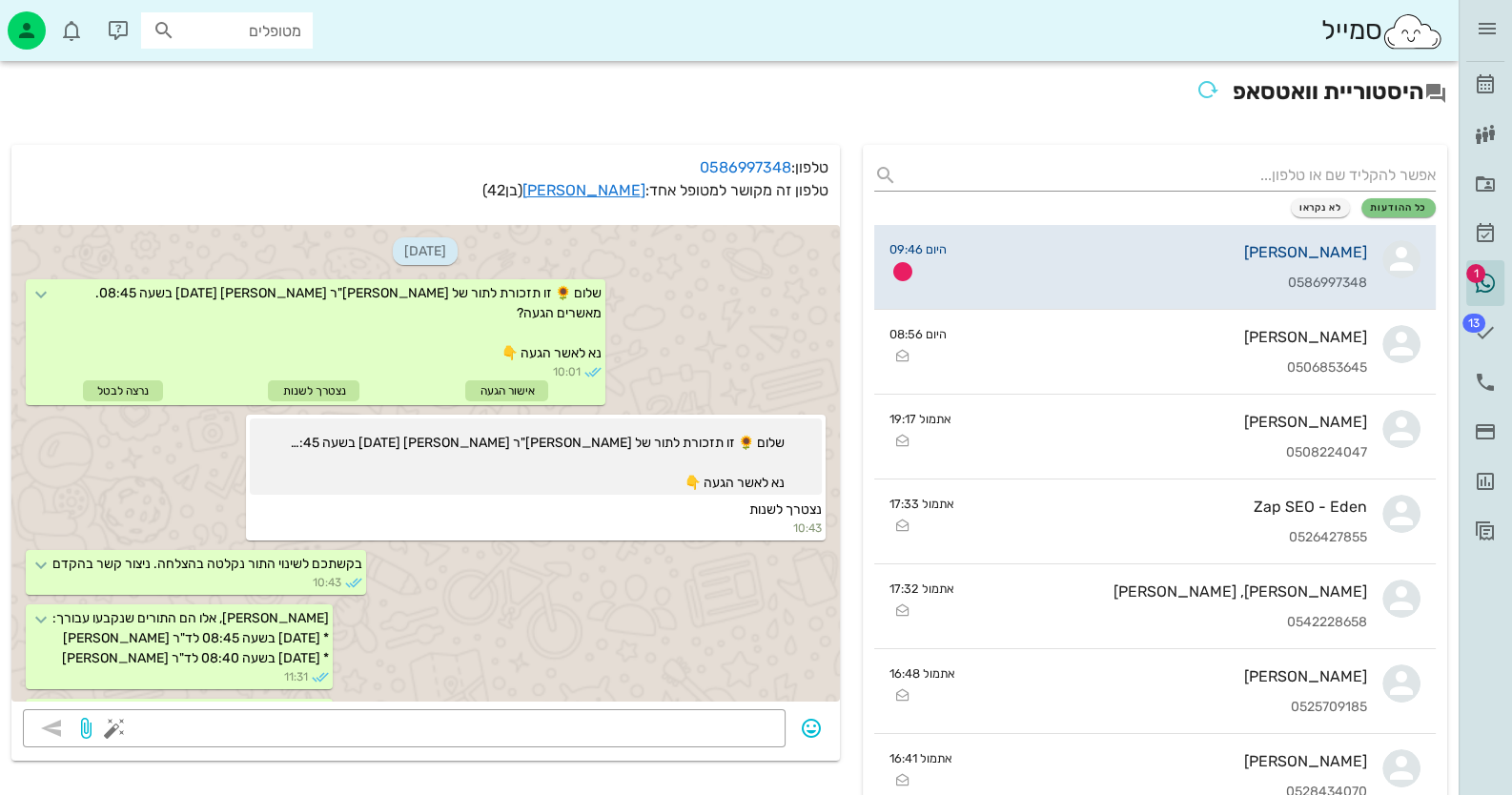
scroll to position [522, 0]
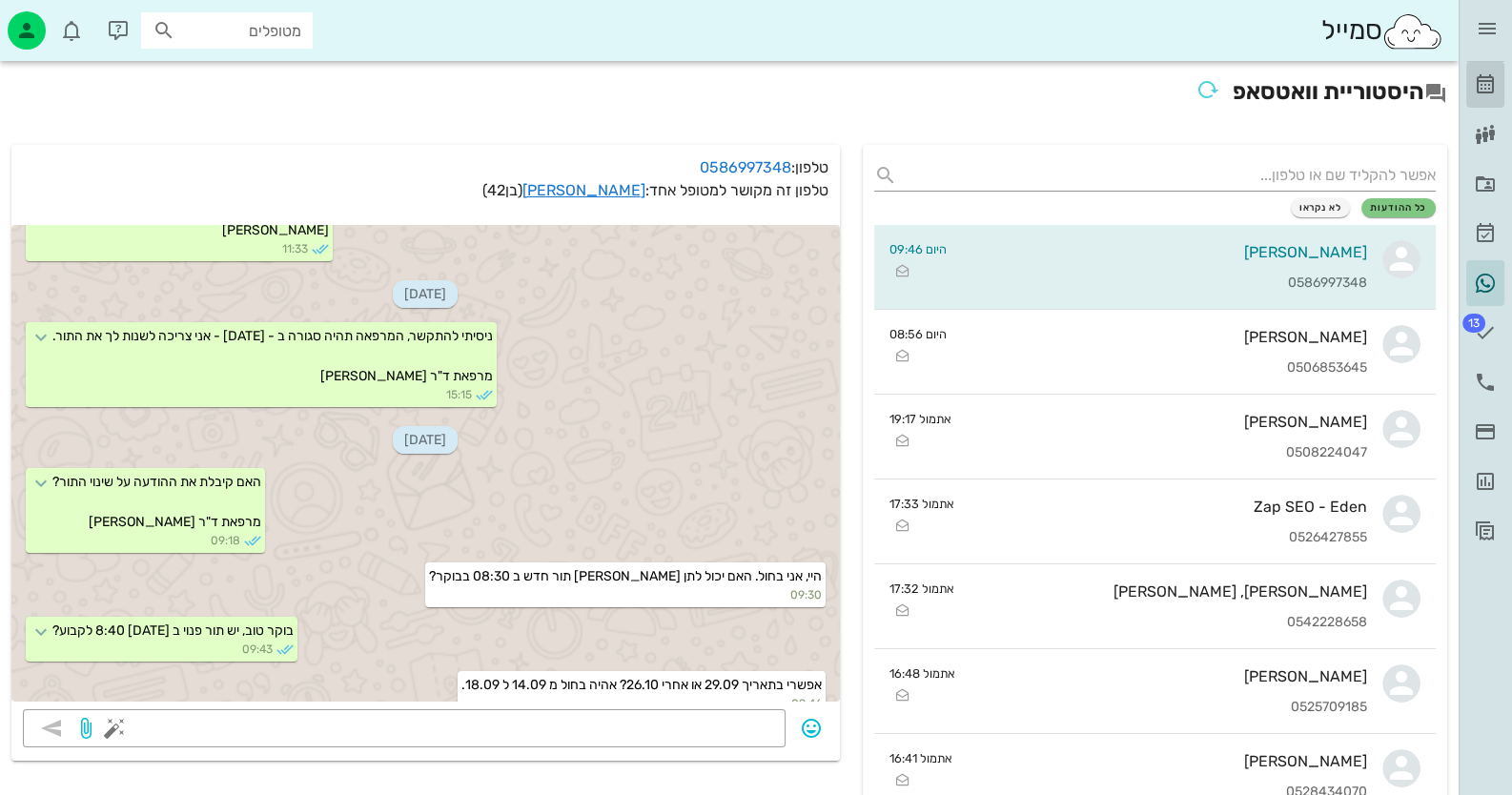
click at [1489, 90] on icon at bounding box center [1486, 84] width 23 height 23
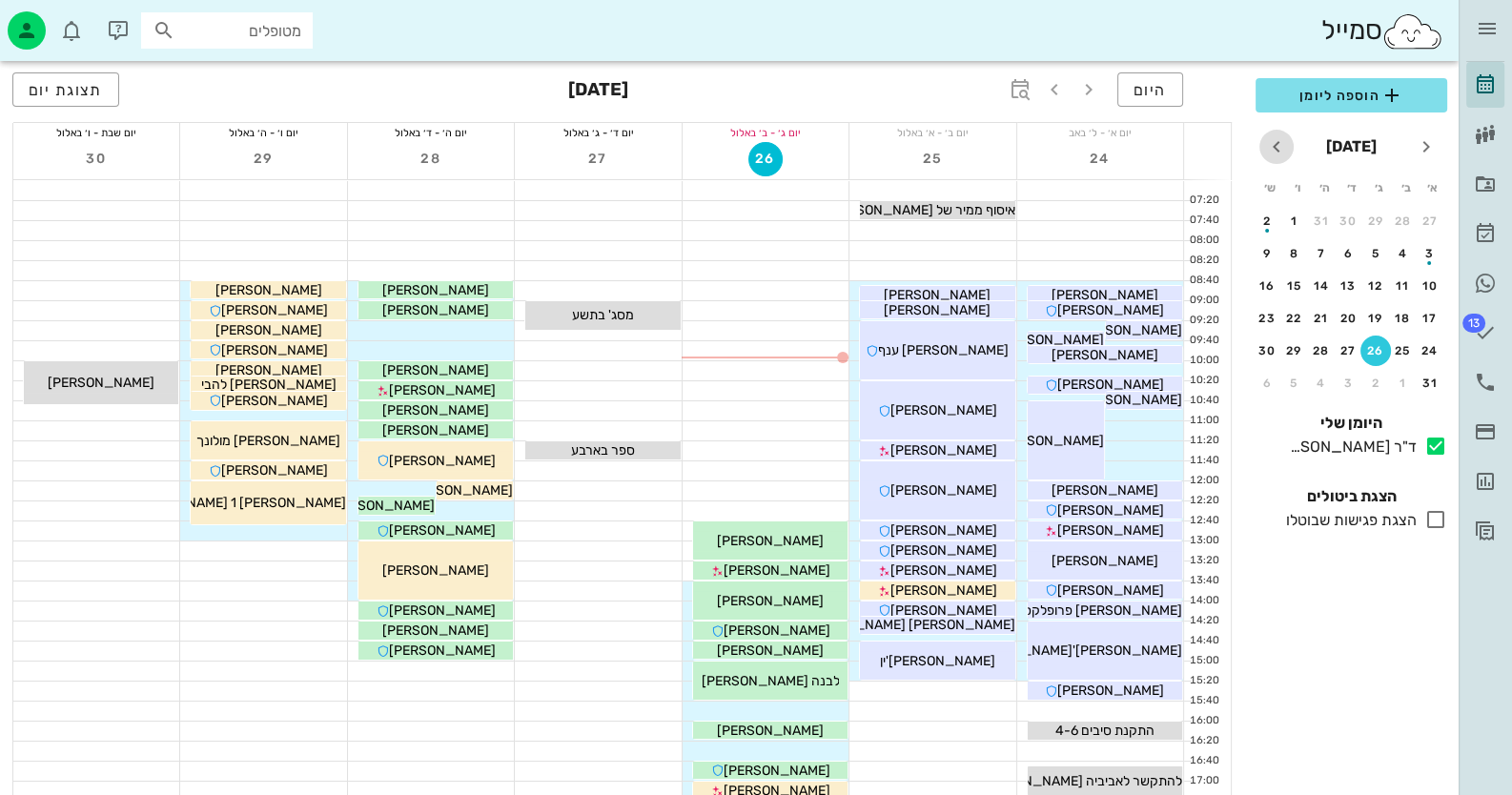
click at [1279, 151] on icon "חודש הבא" at bounding box center [1277, 147] width 23 height 23
click at [1321, 312] on div "25" at bounding box center [1322, 319] width 31 height 13
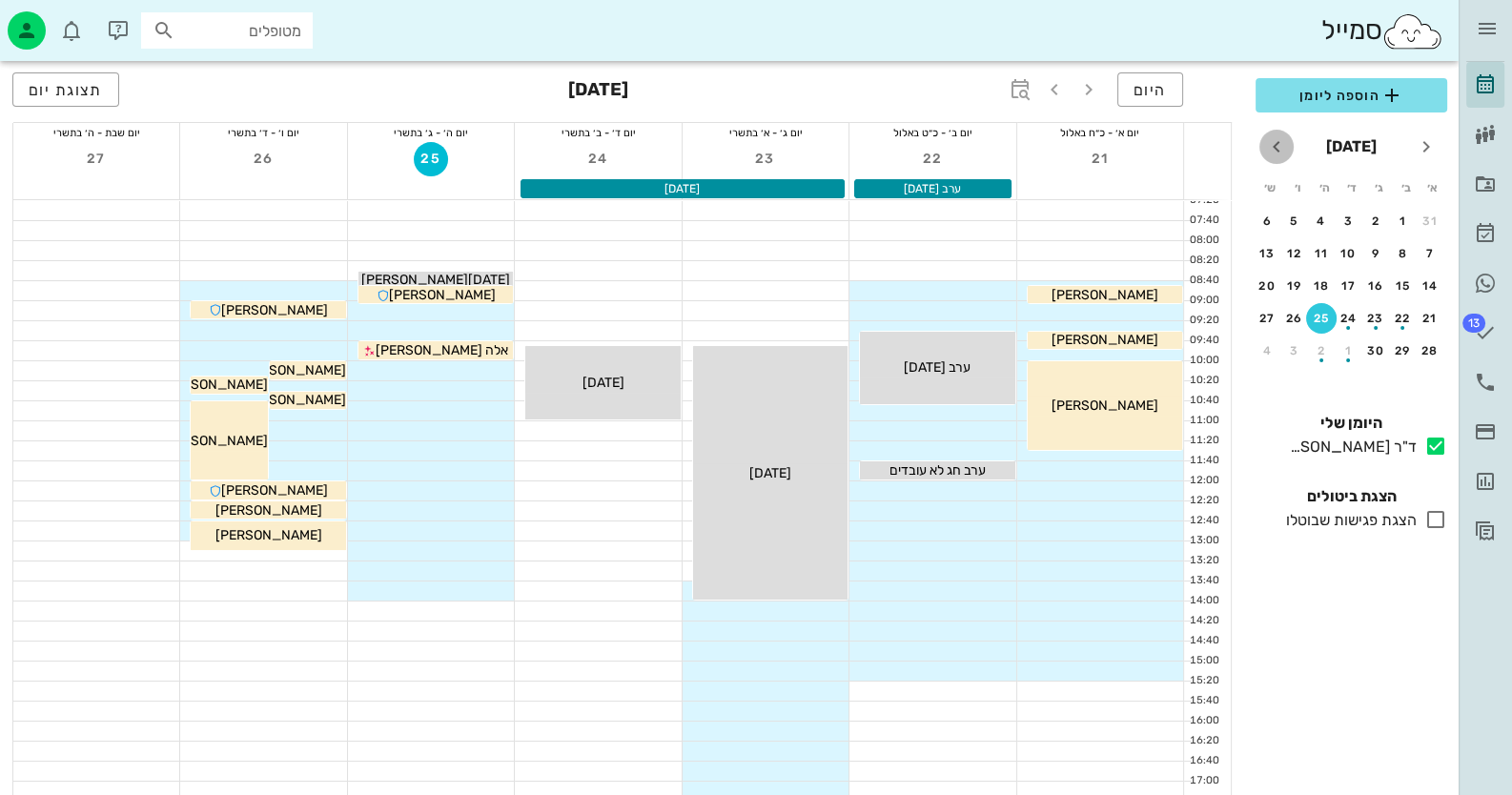
click at [1278, 152] on icon "חודש הבא" at bounding box center [1277, 147] width 23 height 23
click at [1345, 290] on div "15" at bounding box center [1350, 286] width 31 height 13
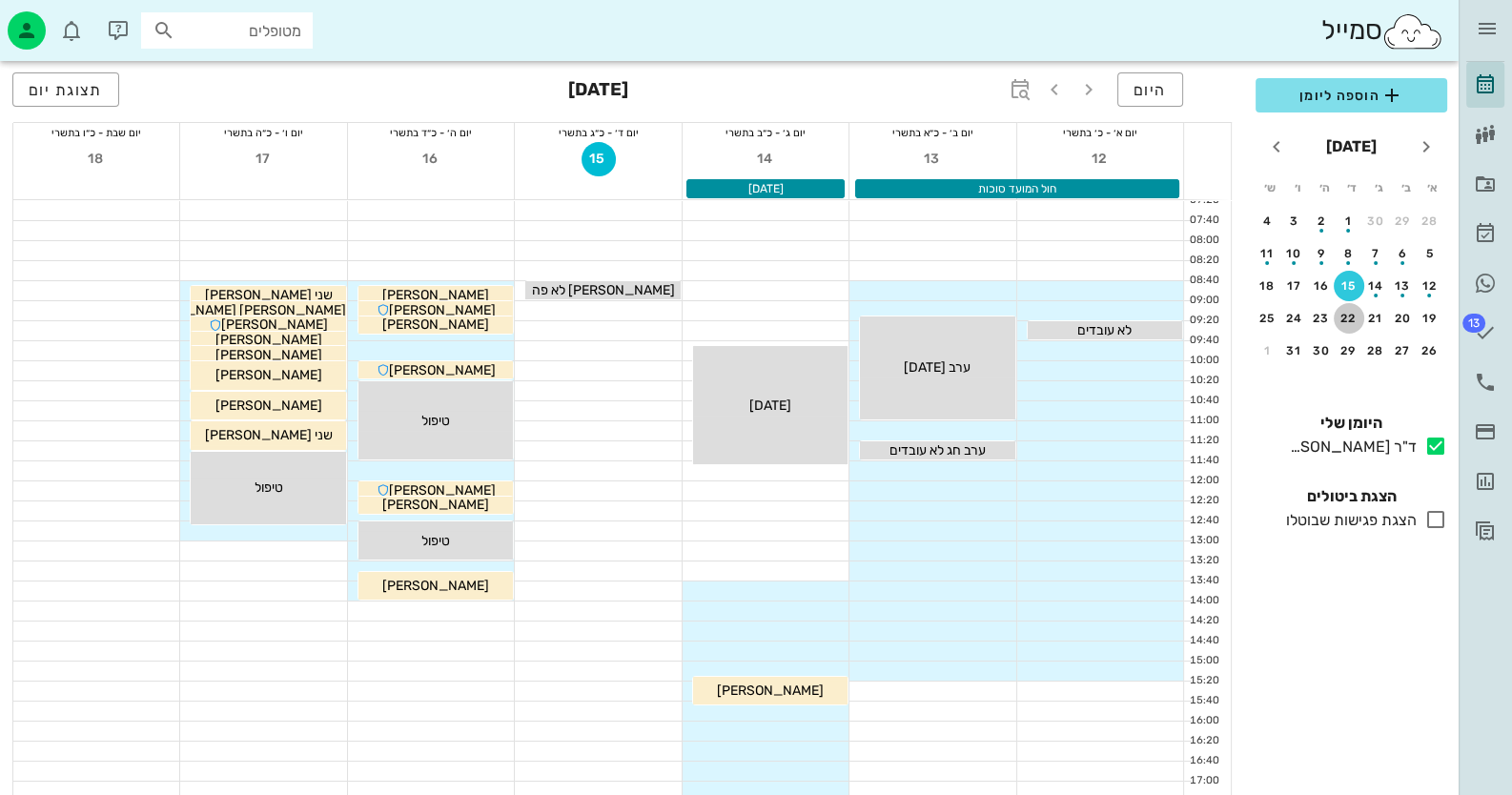
click at [1346, 315] on div "22" at bounding box center [1350, 319] width 31 height 13
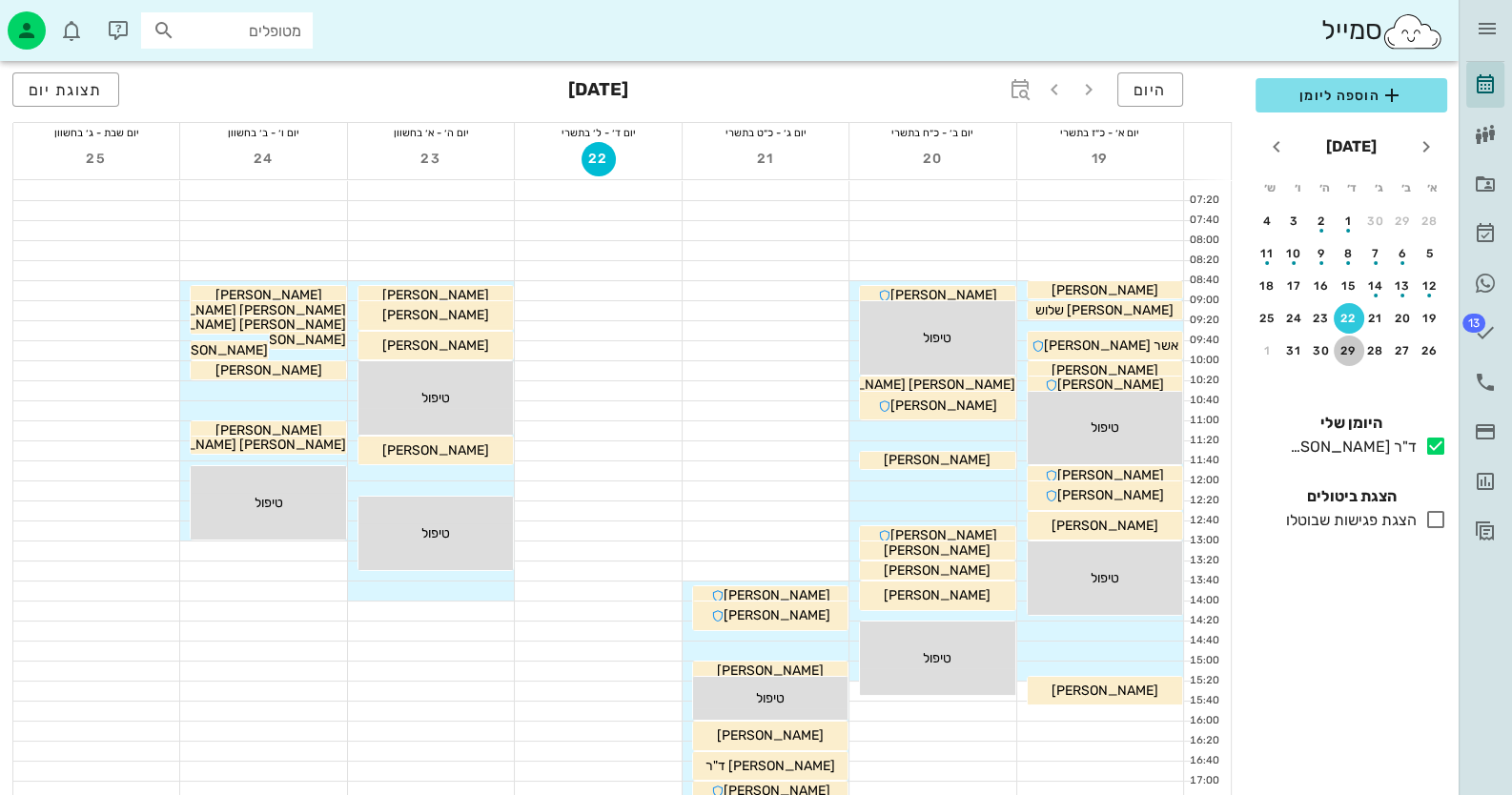
click at [1345, 339] on button "29" at bounding box center [1350, 351] width 31 height 31
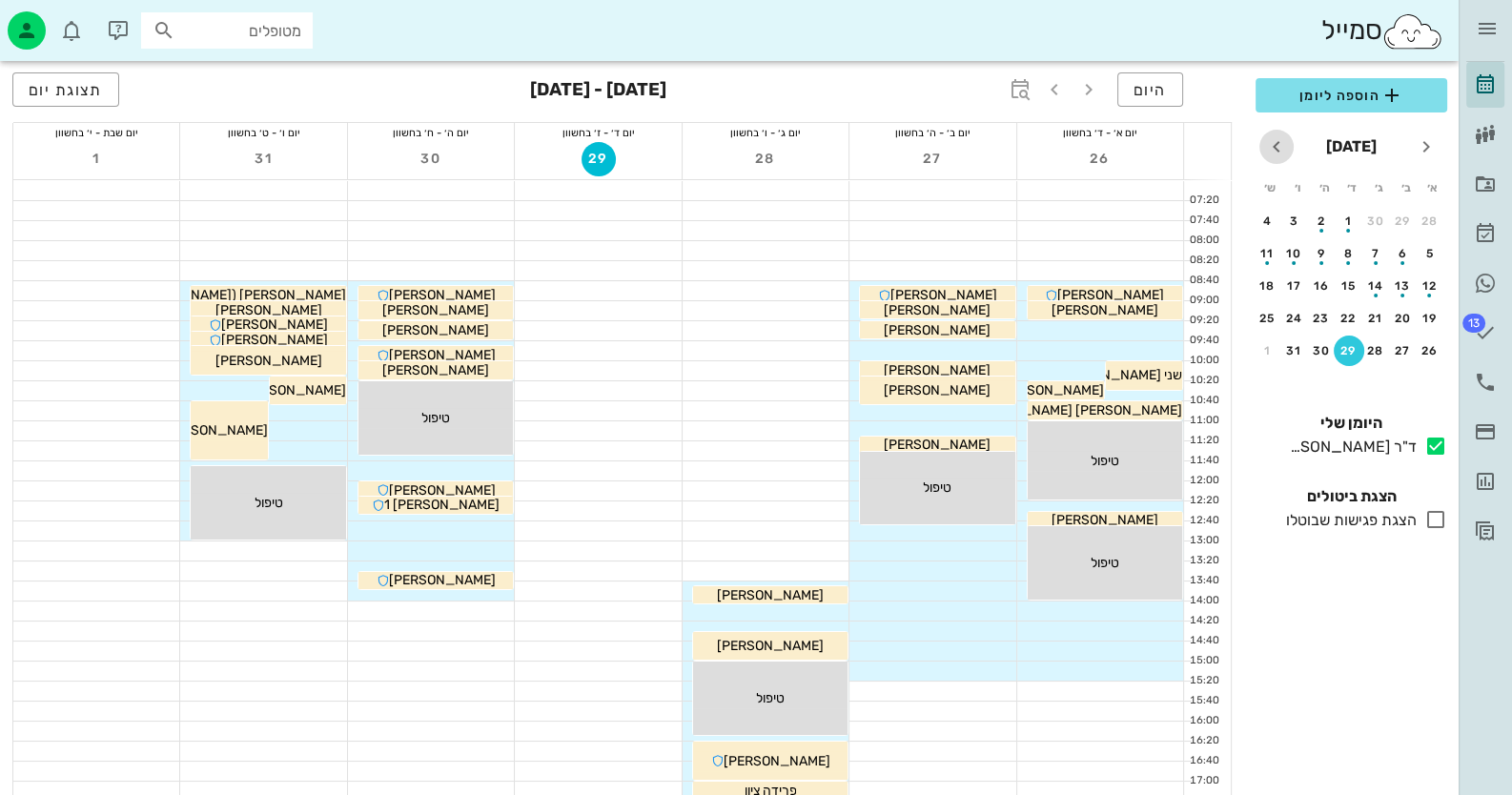
click at [1281, 140] on icon "חודש הבא" at bounding box center [1277, 147] width 23 height 23
click at [1357, 252] on div "5" at bounding box center [1350, 253] width 31 height 13
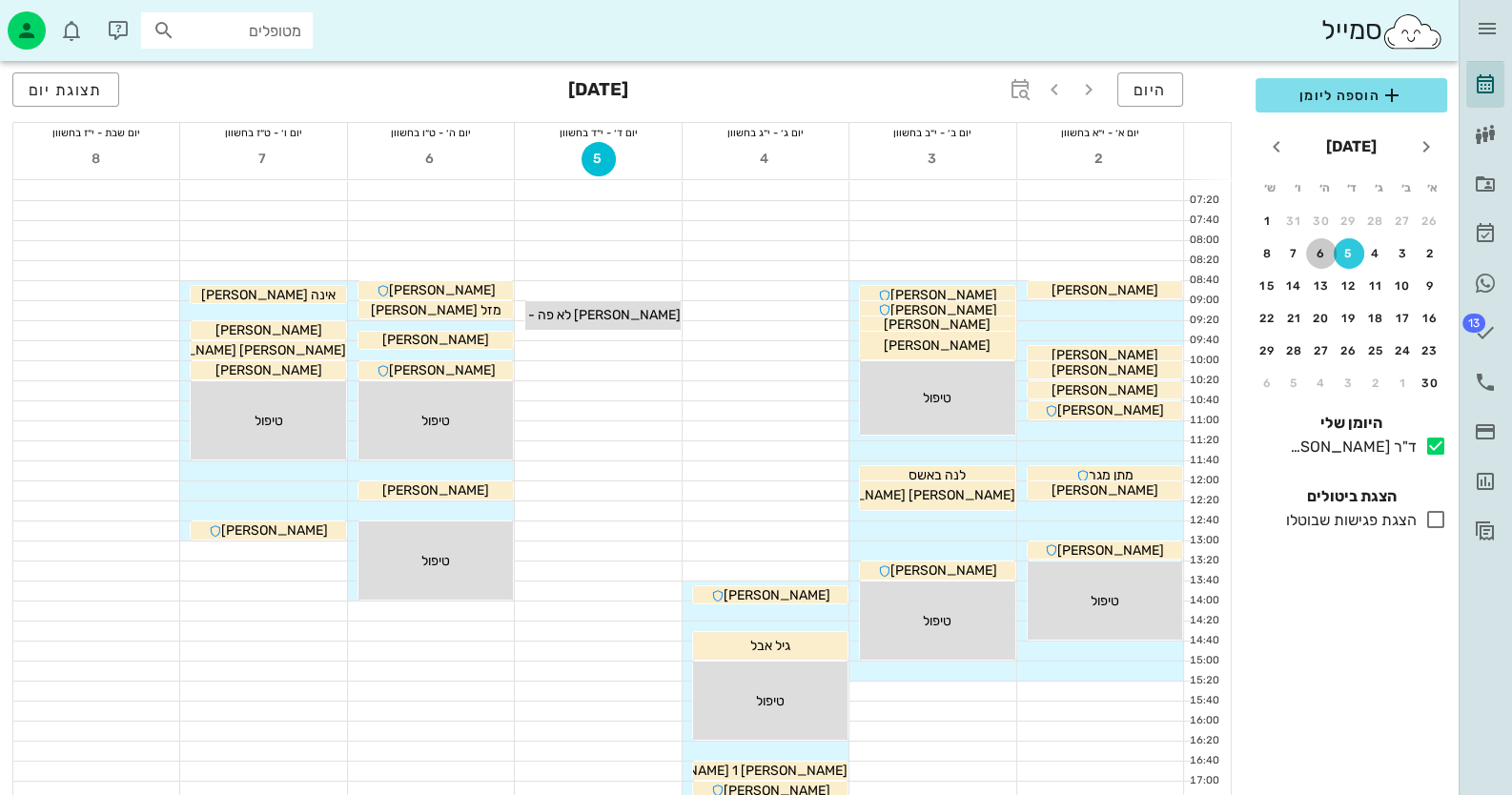
click at [1323, 250] on div "6" at bounding box center [1322, 253] width 31 height 13
click at [1321, 277] on button "13" at bounding box center [1322, 286] width 31 height 31
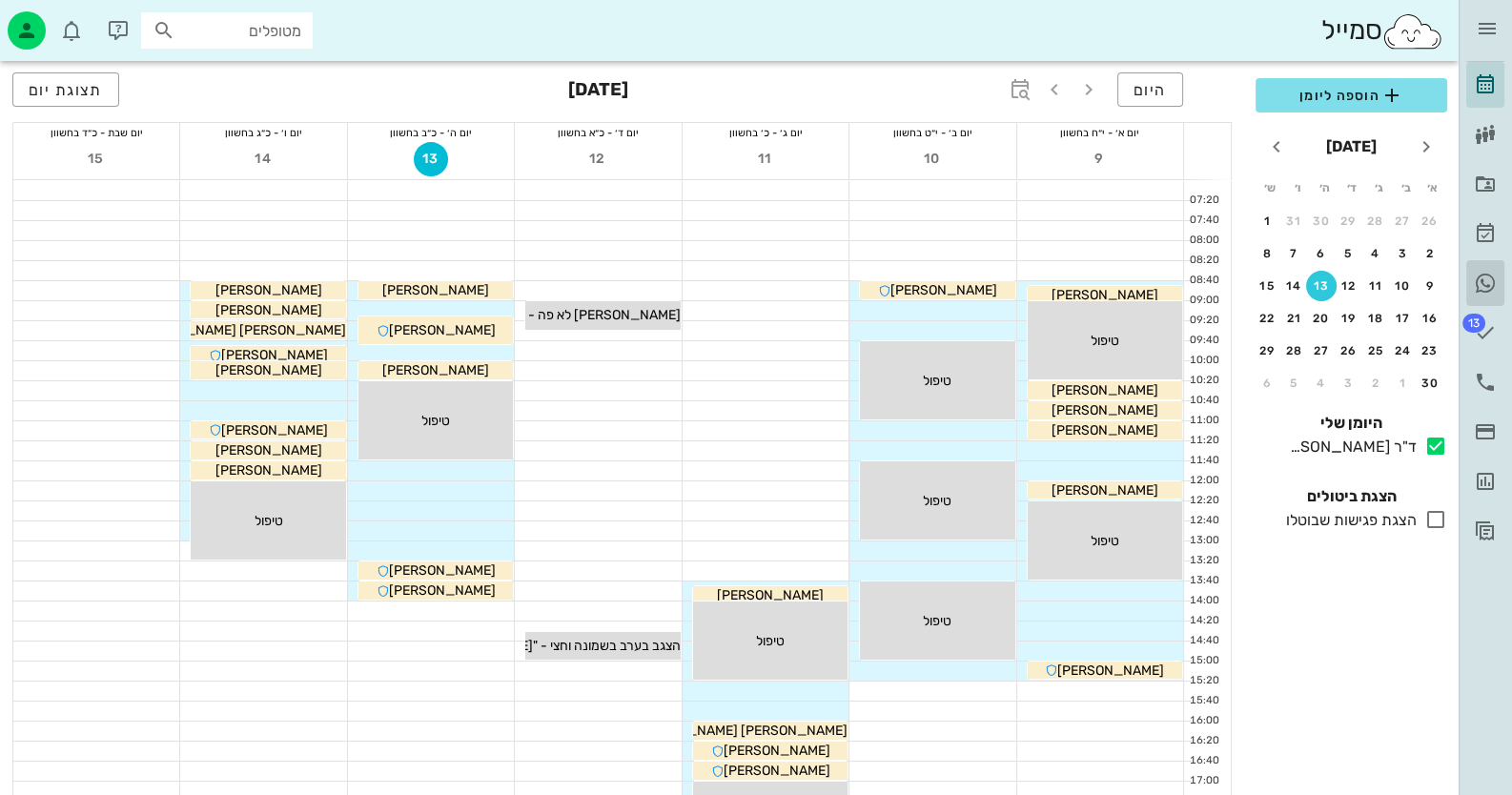
click at [1483, 274] on icon at bounding box center [1486, 283] width 23 height 23
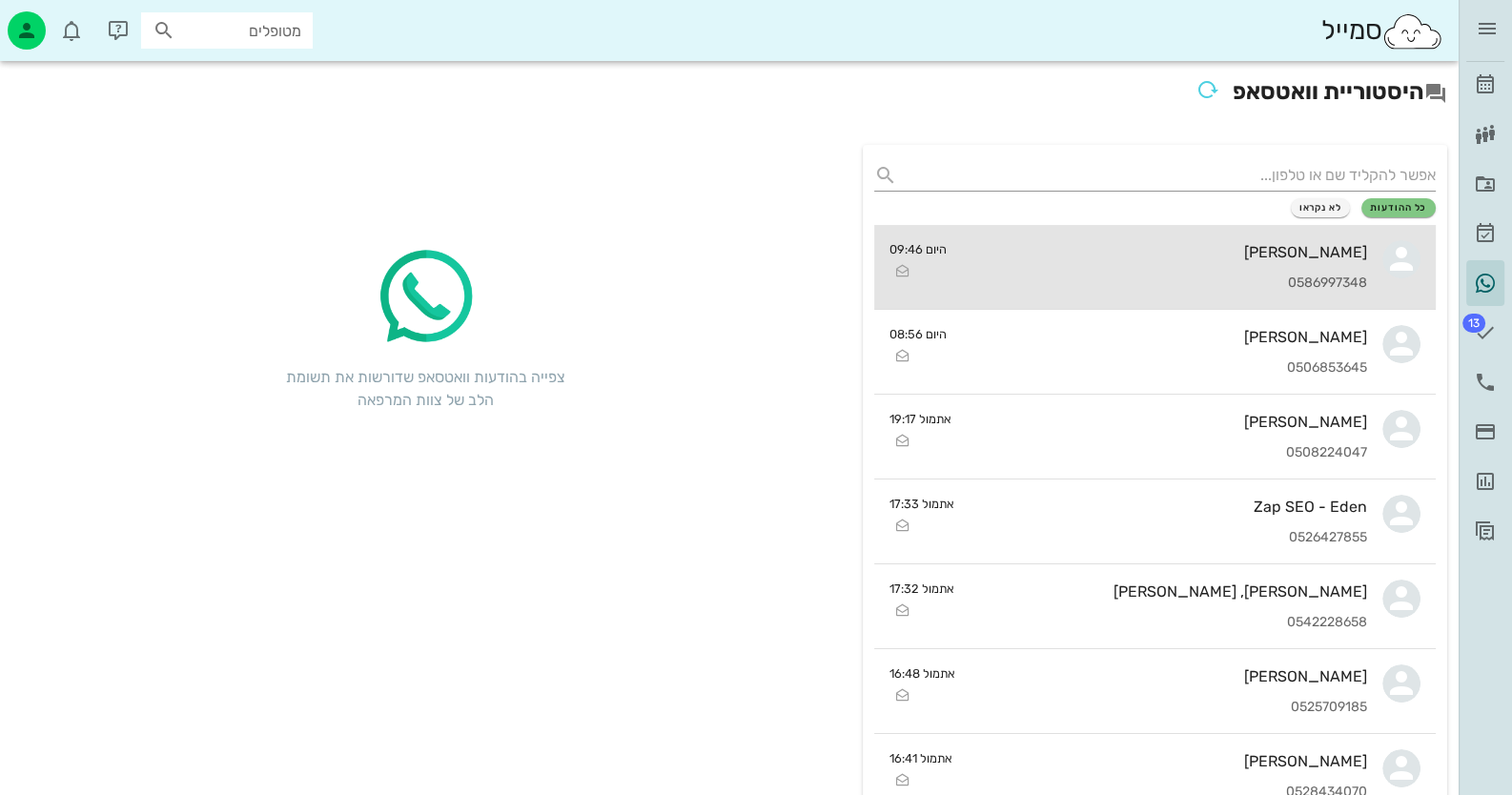
click at [1136, 257] on div "[PERSON_NAME]" at bounding box center [1164, 252] width 406 height 18
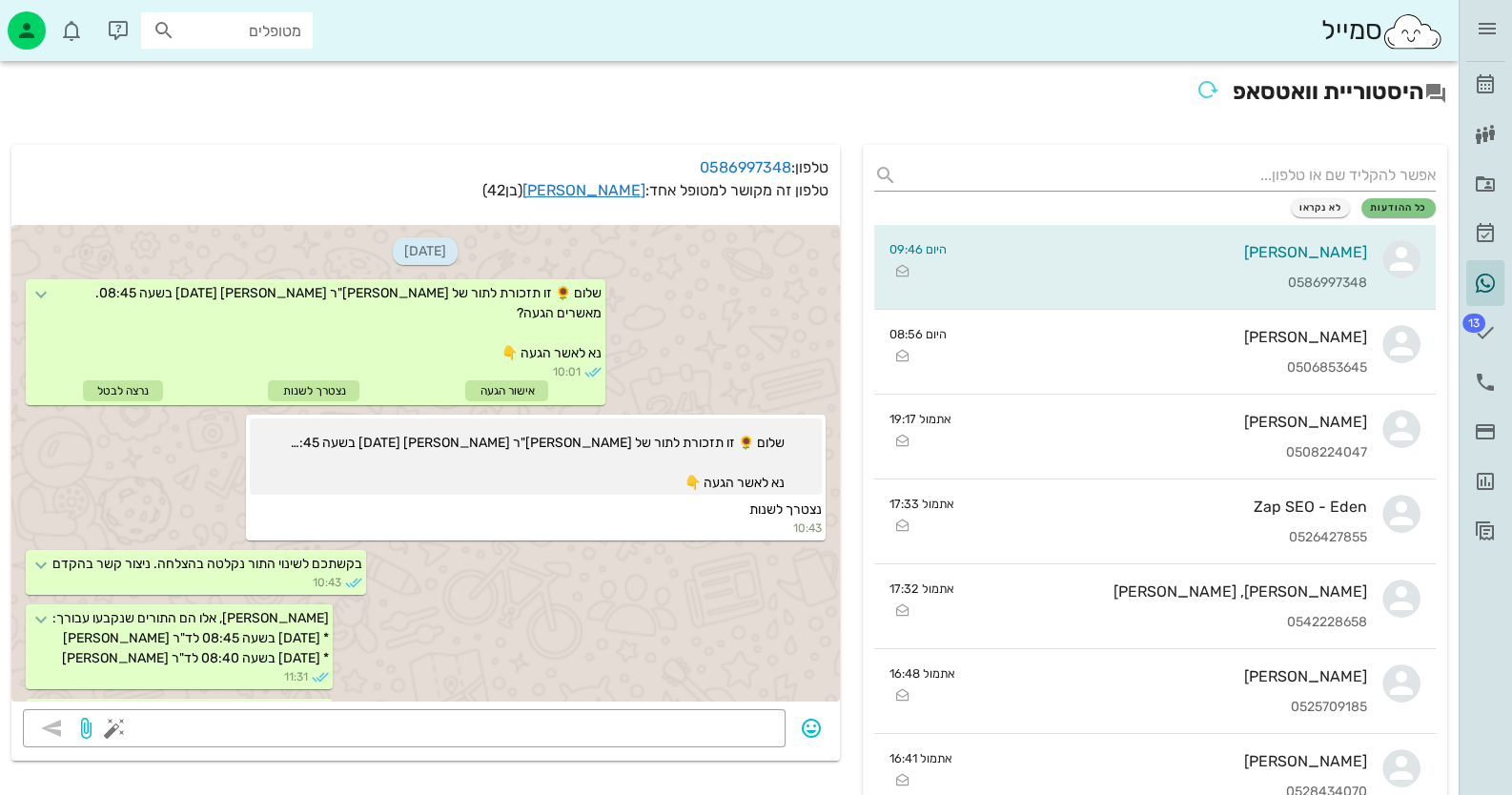
scroll to position [522, 0]
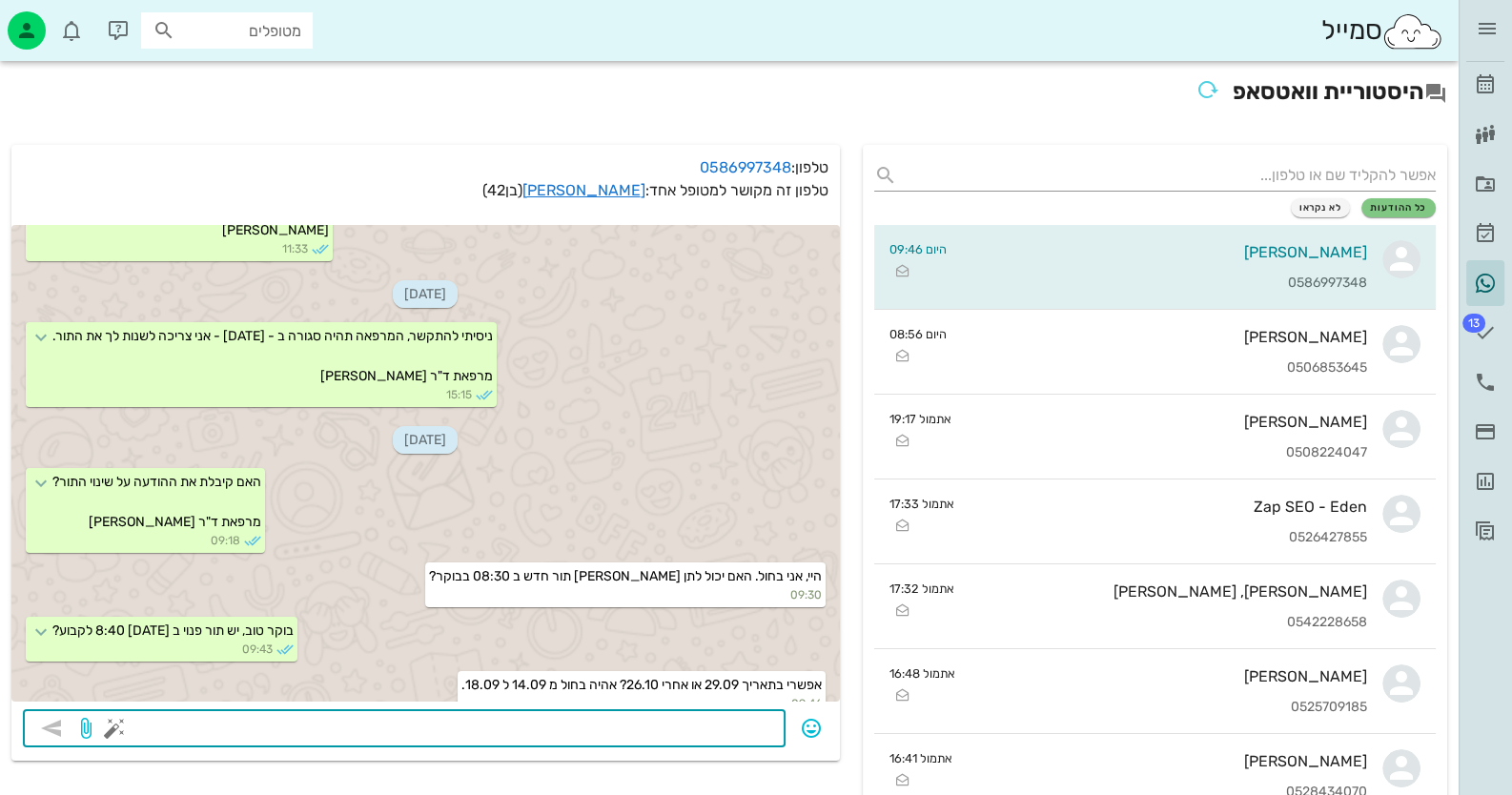
click at [630, 731] on textarea at bounding box center [445, 731] width 656 height 31
type textarea "25/9 9:00 או"
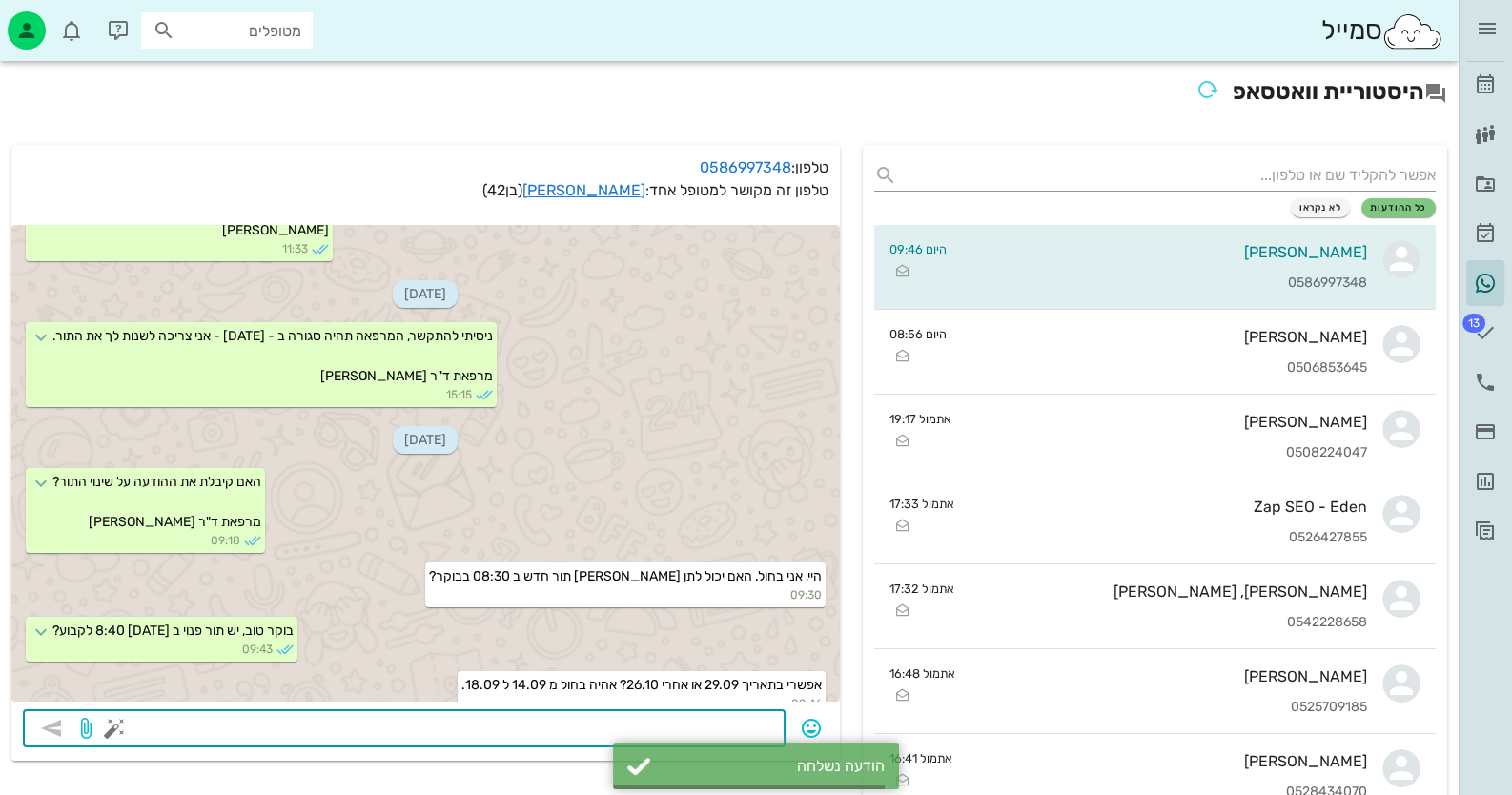
scroll to position [577, 0]
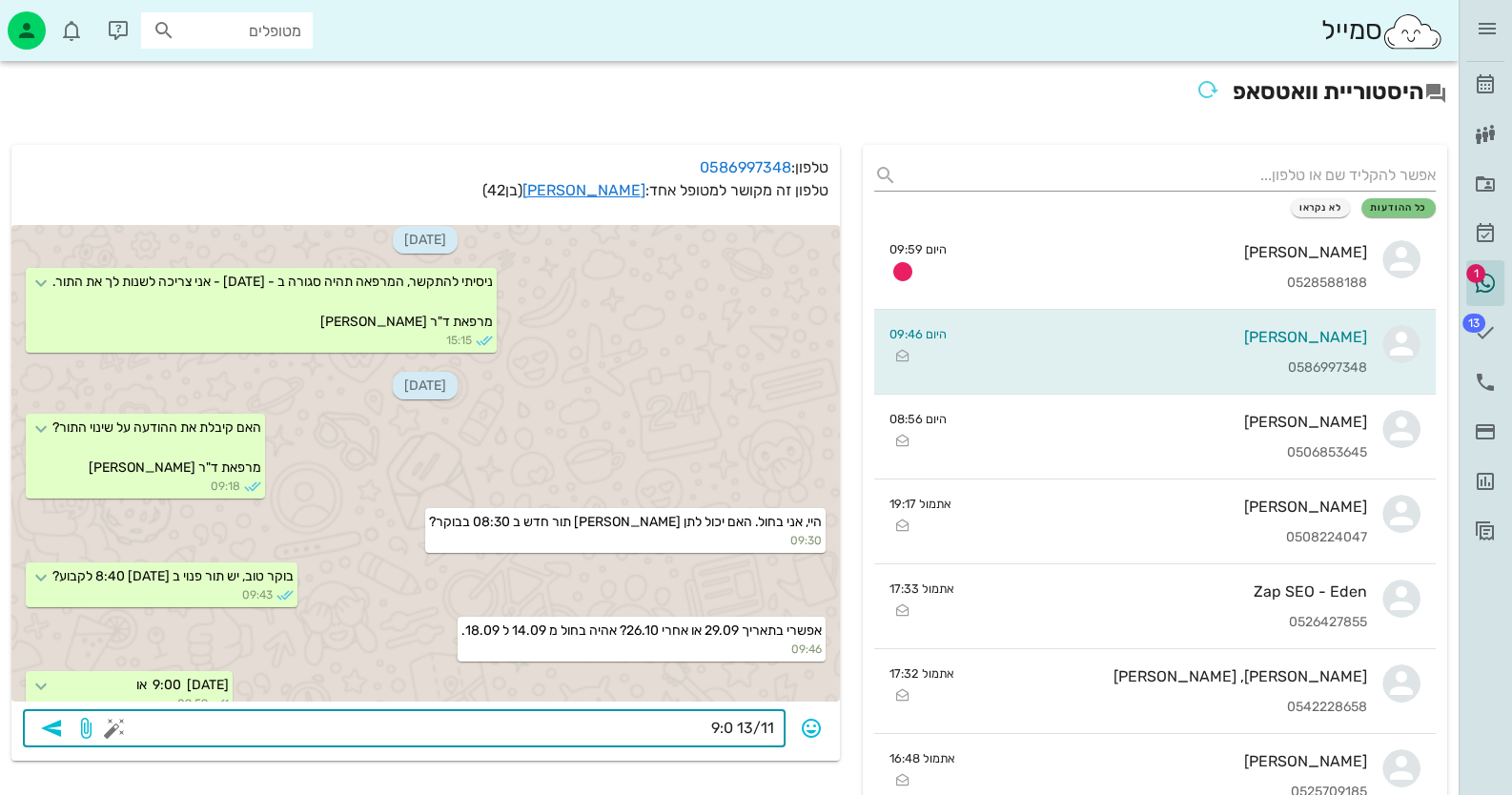
type textarea "13/11 9:00"
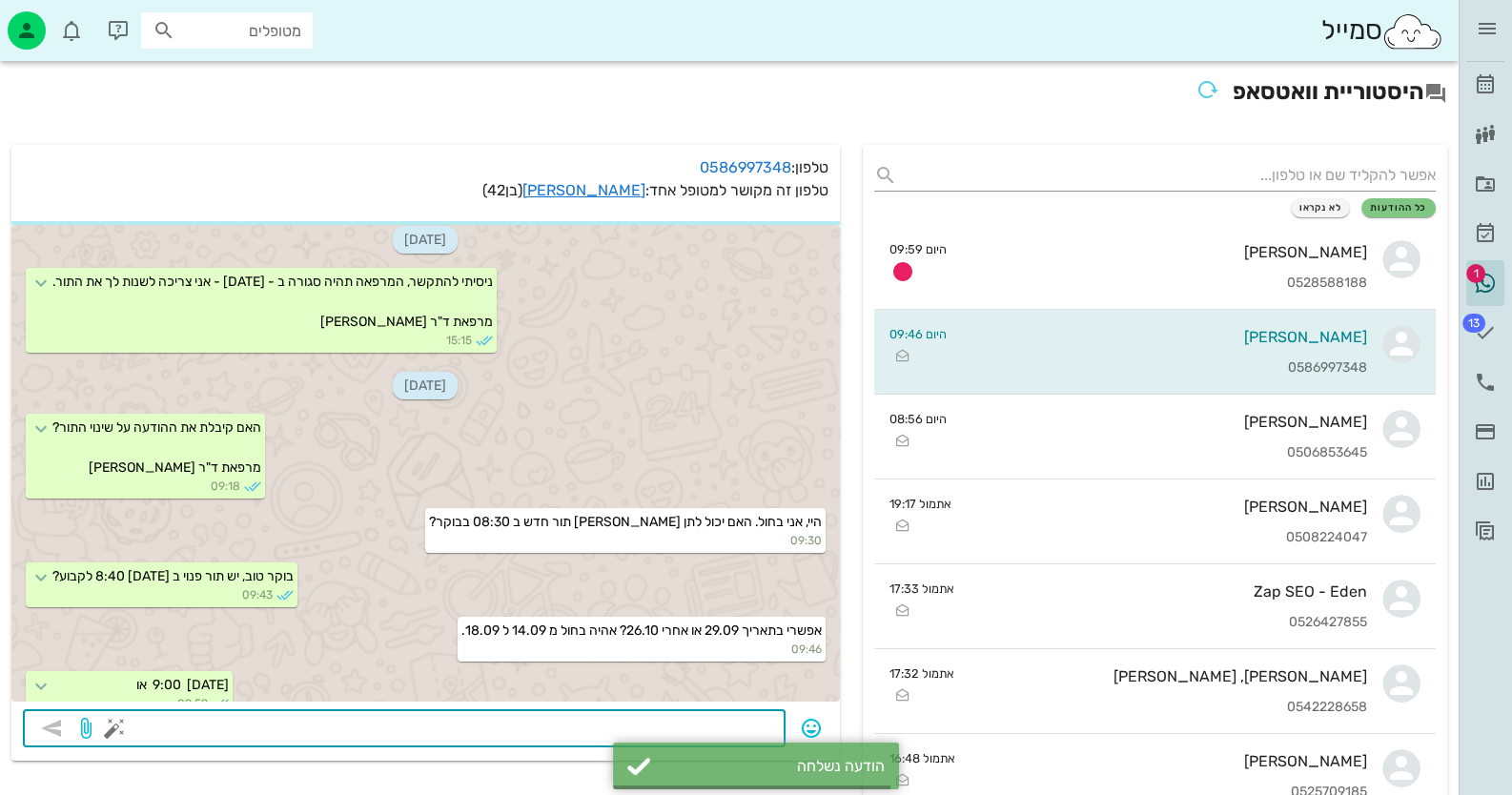
scroll to position [632, 0]
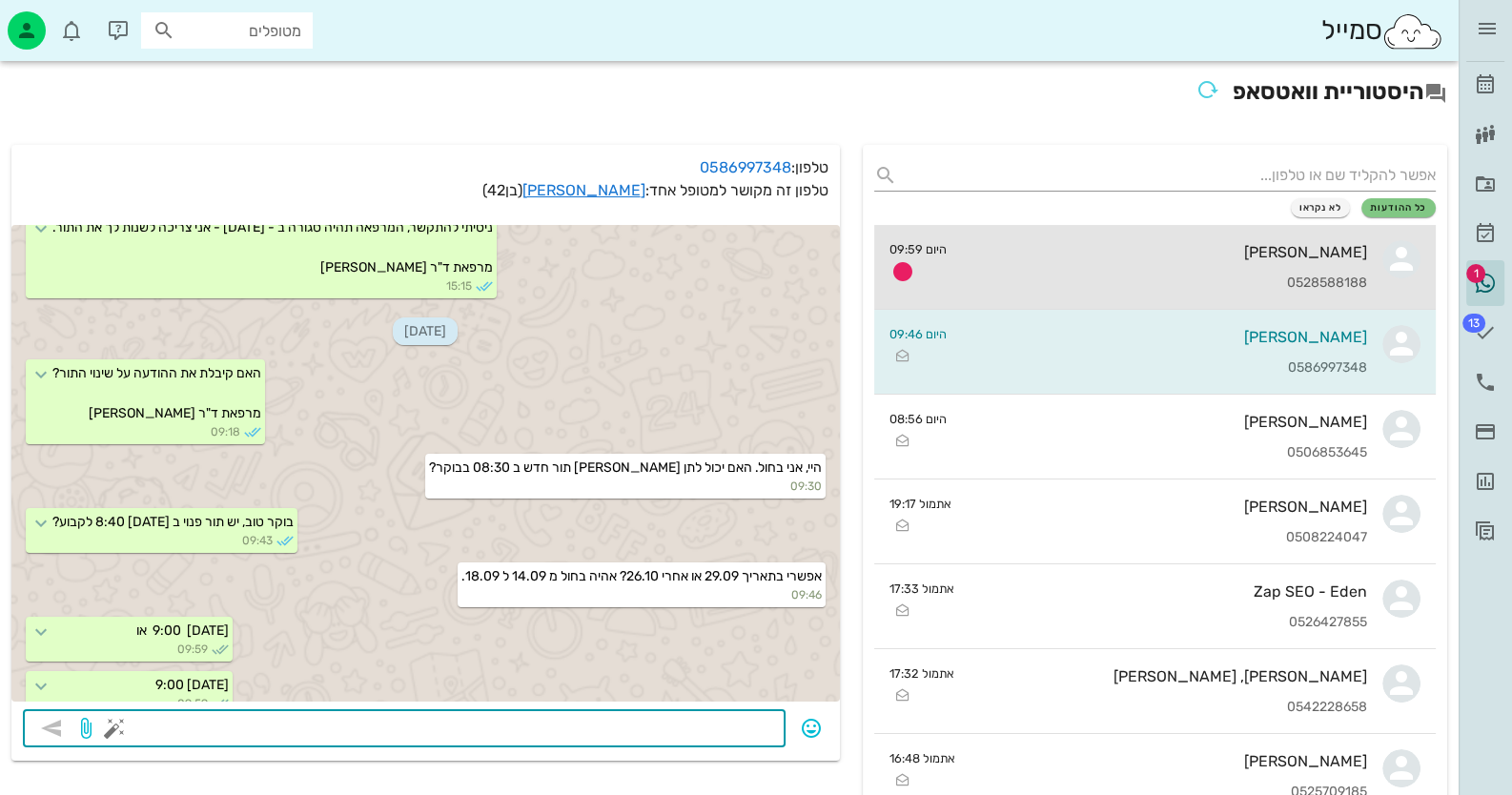
click at [1253, 250] on div "[PERSON_NAME]" at bounding box center [1164, 252] width 406 height 18
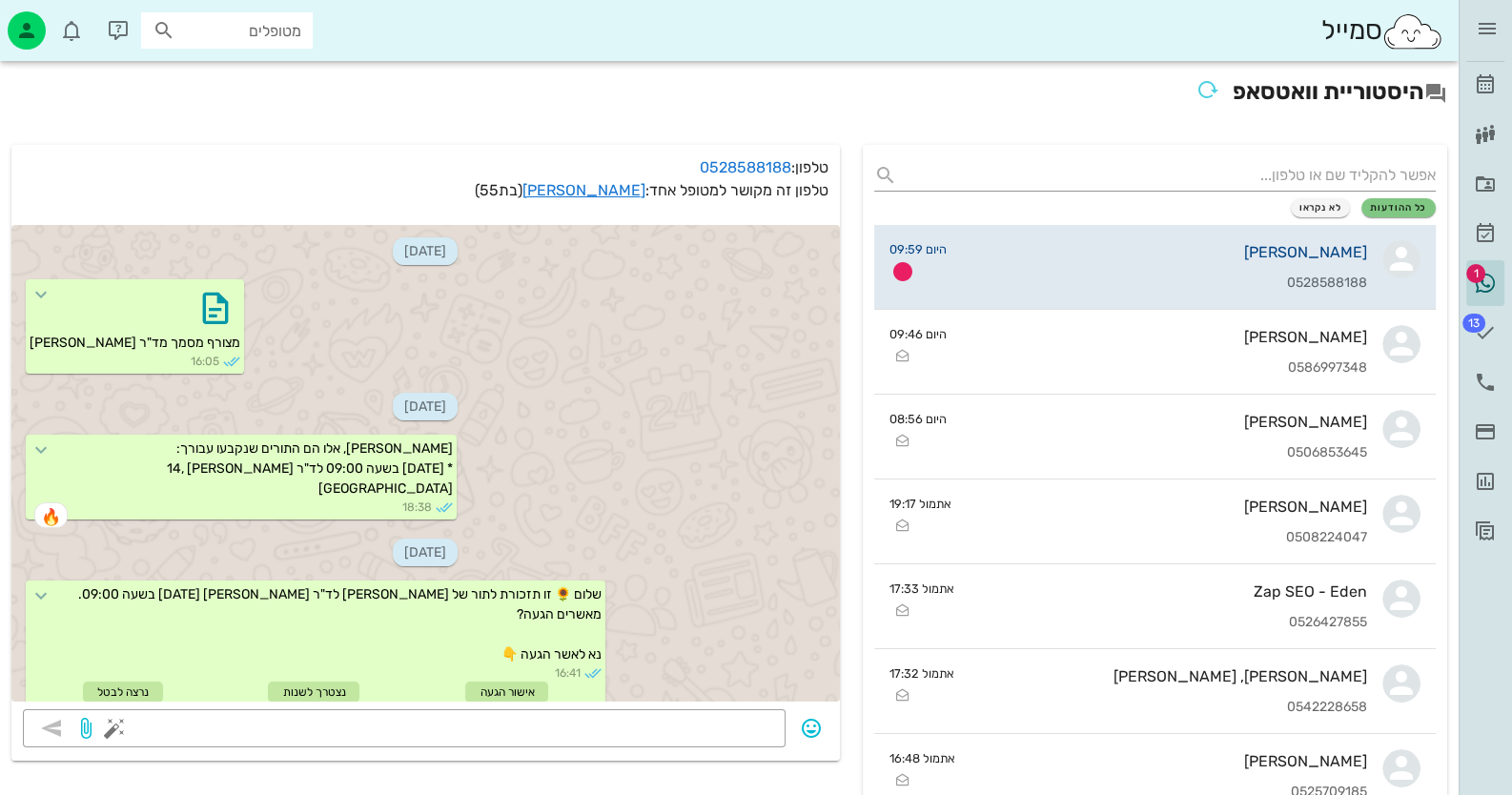
scroll to position [656, 0]
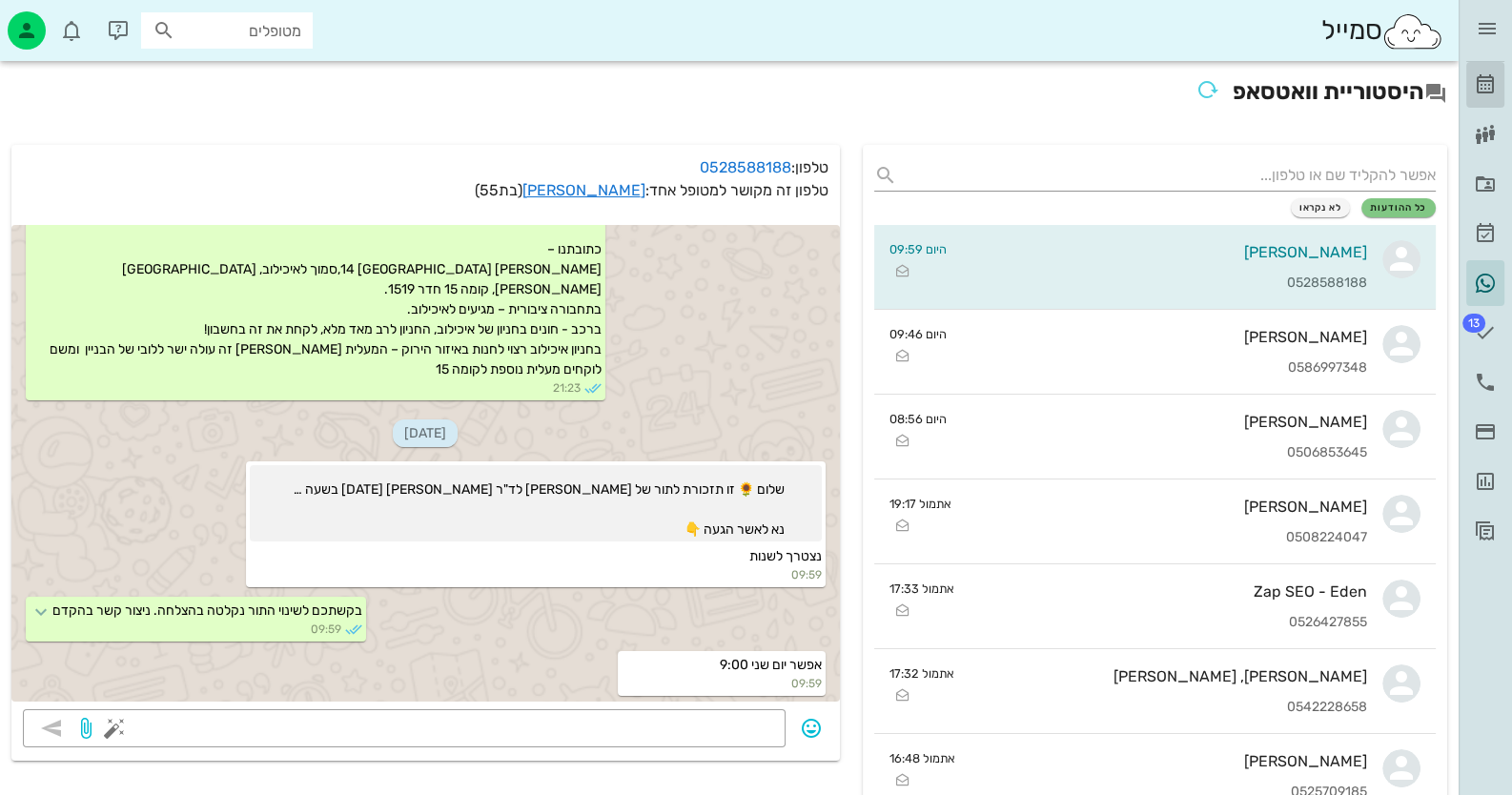
click at [1499, 81] on link "[PERSON_NAME]" at bounding box center [1486, 85] width 38 height 46
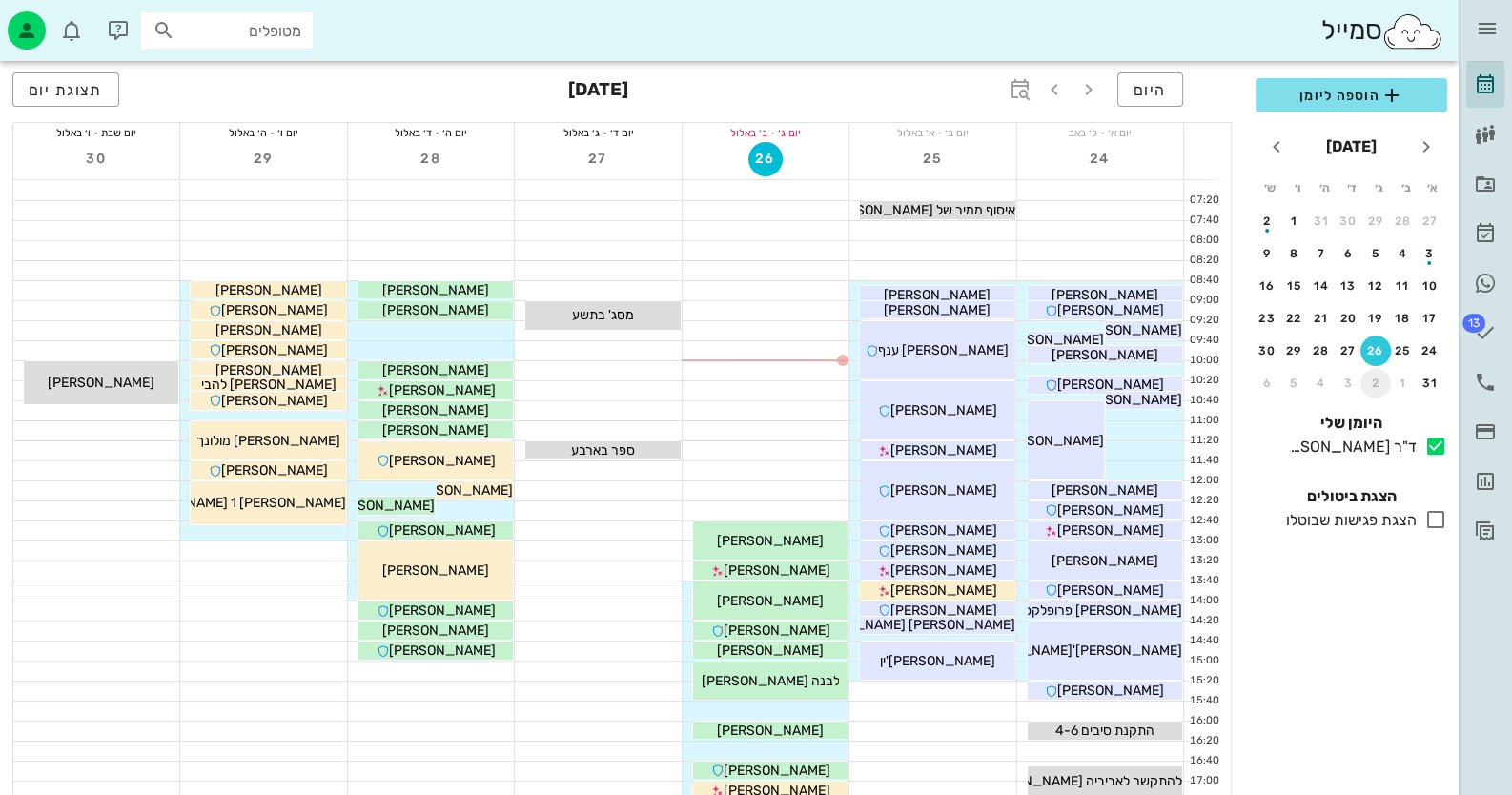
click at [1378, 384] on div "2" at bounding box center [1377, 383] width 31 height 13
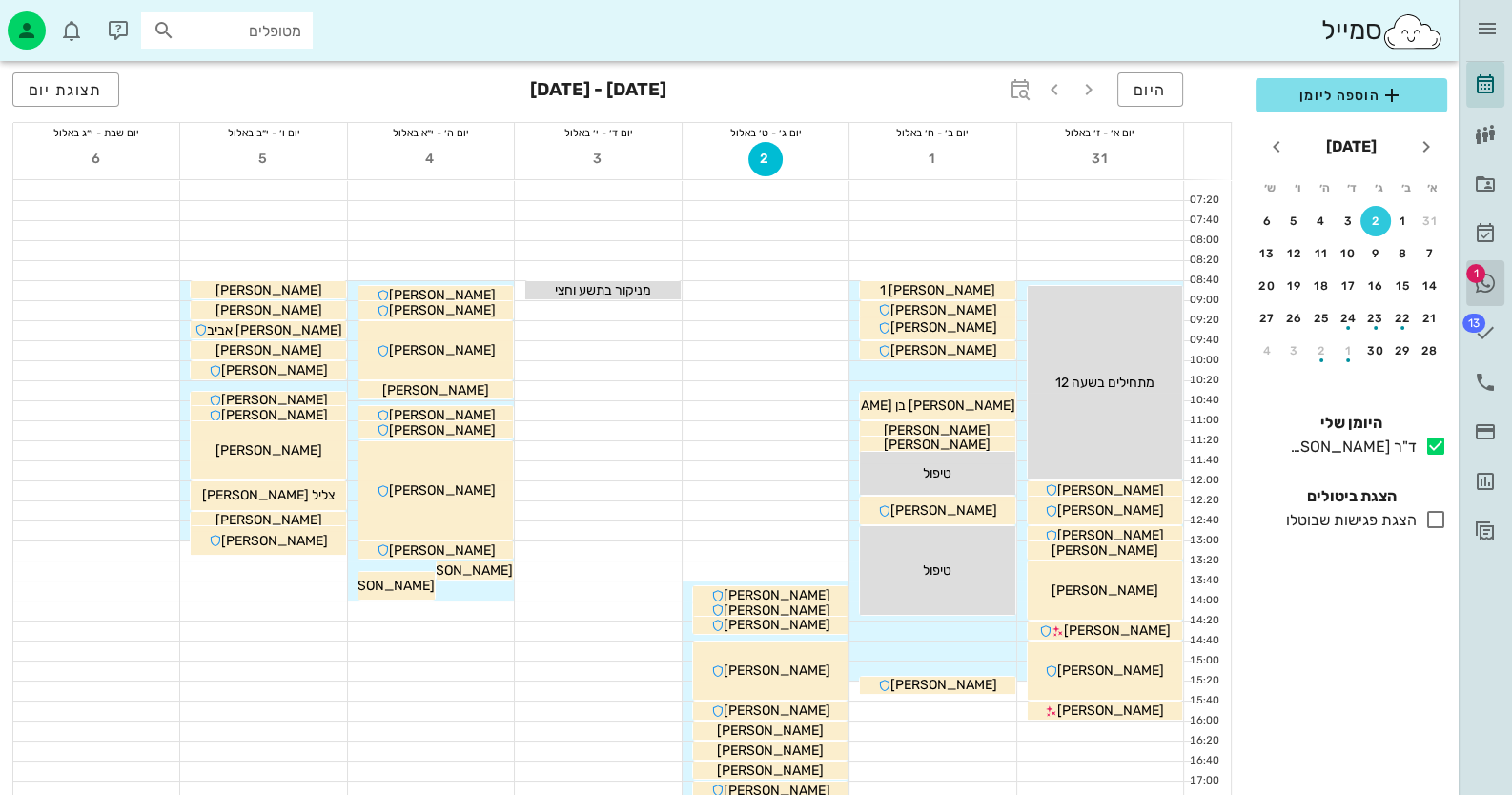
click at [1488, 280] on icon at bounding box center [1486, 283] width 23 height 23
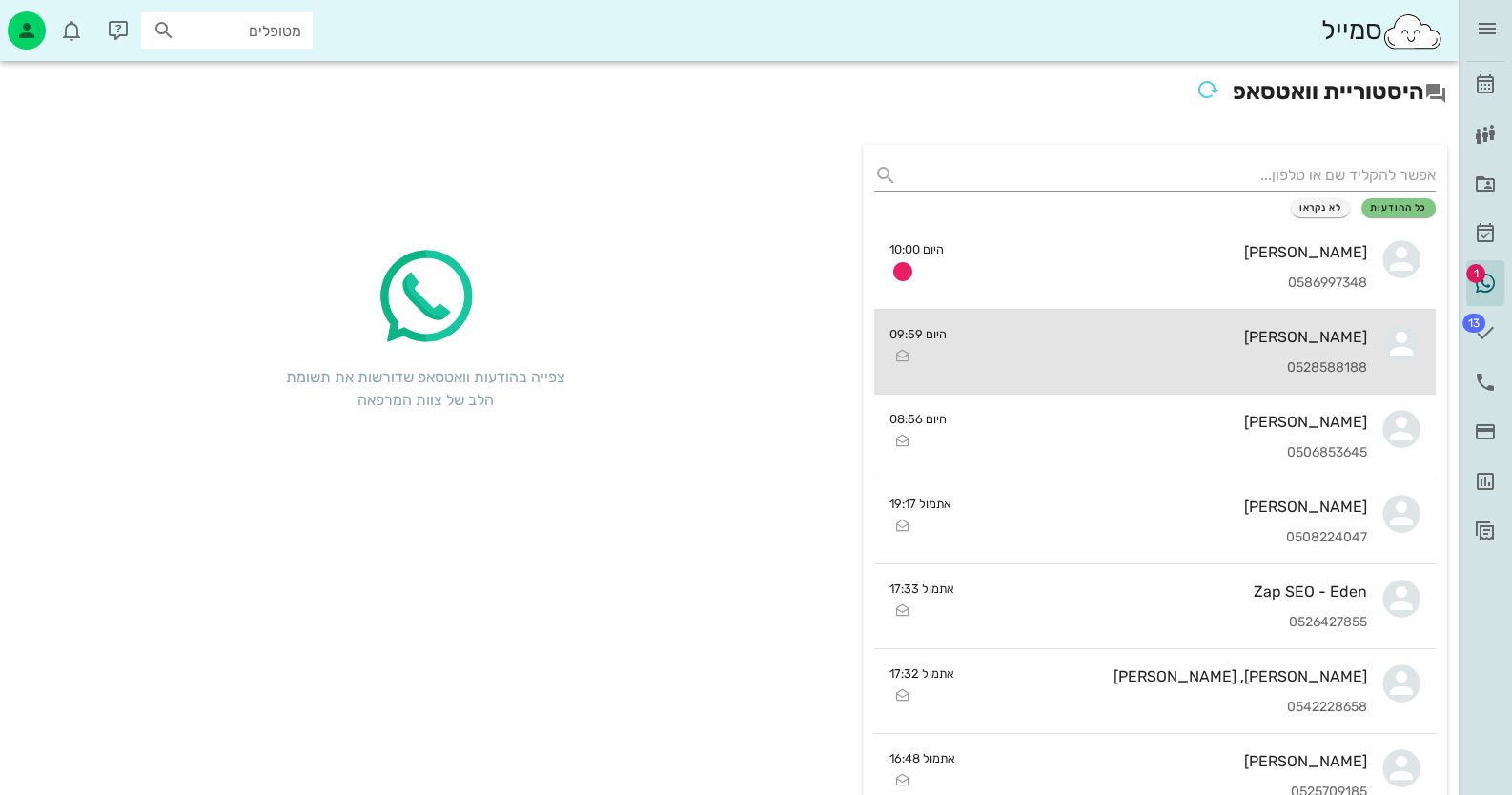
click at [1305, 353] on div "פזית תמרי 0528588188" at bounding box center [1164, 351] width 406 height 84
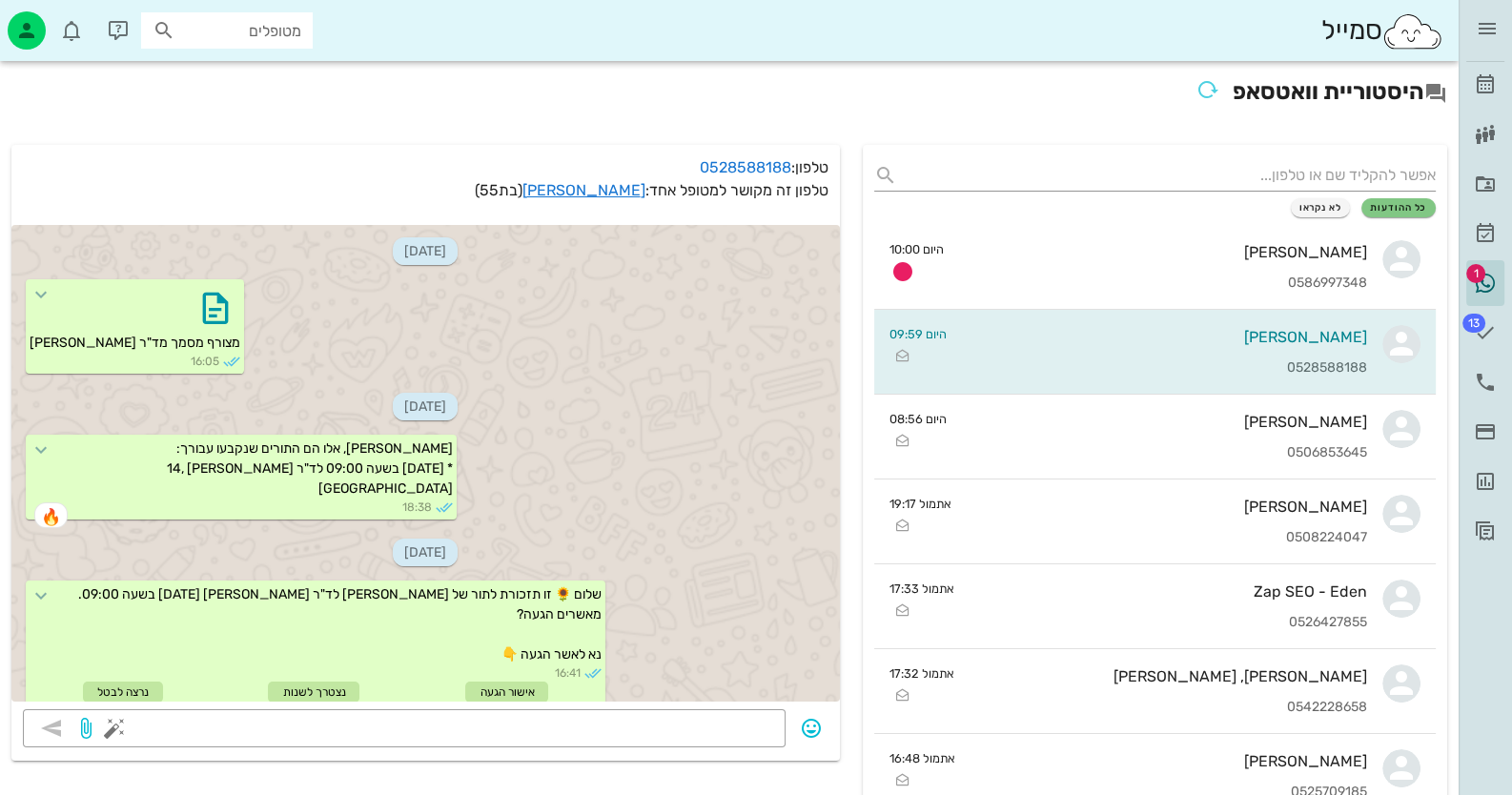
scroll to position [656, 0]
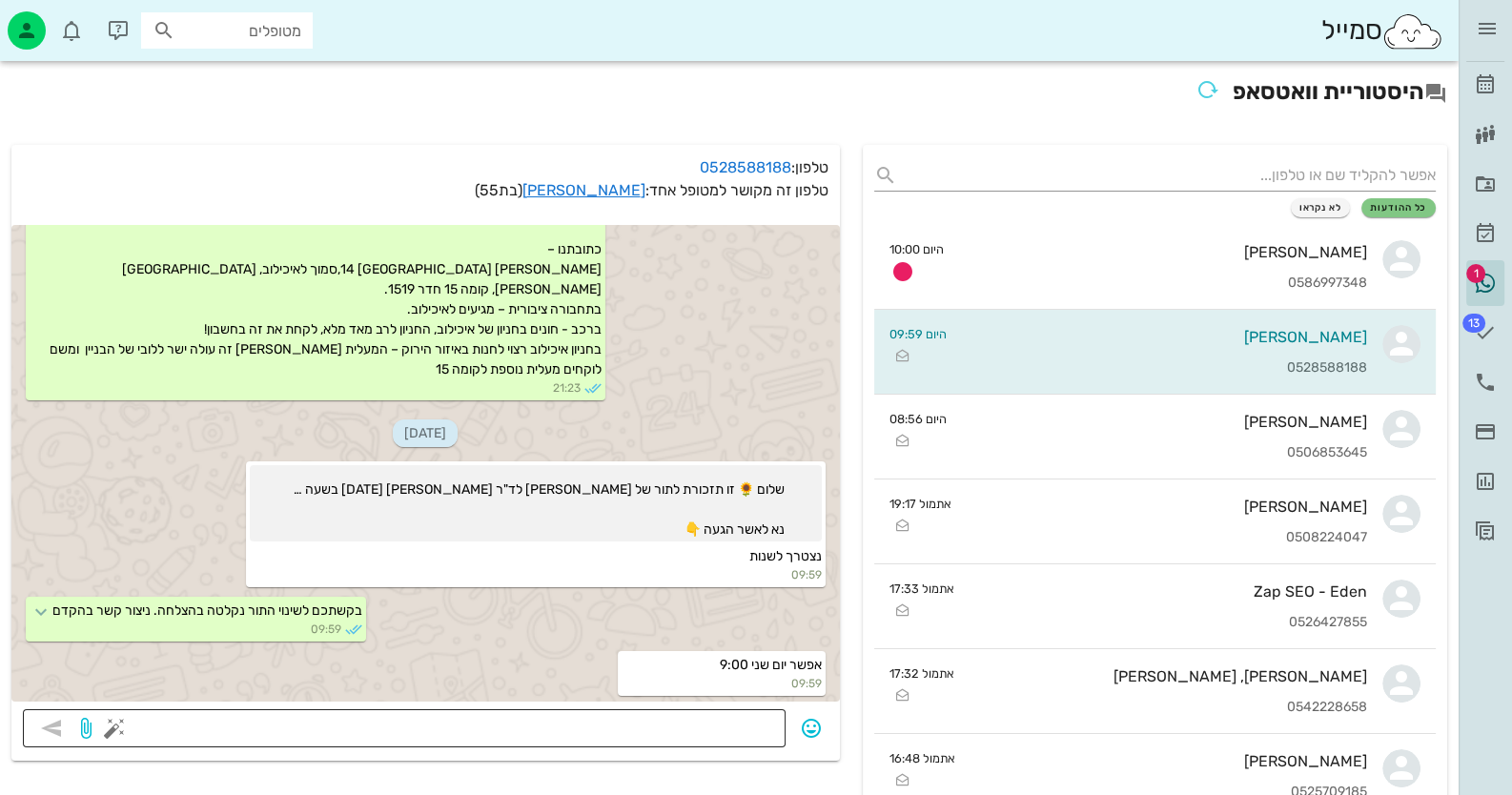
click at [761, 734] on textarea at bounding box center [445, 731] width 656 height 31
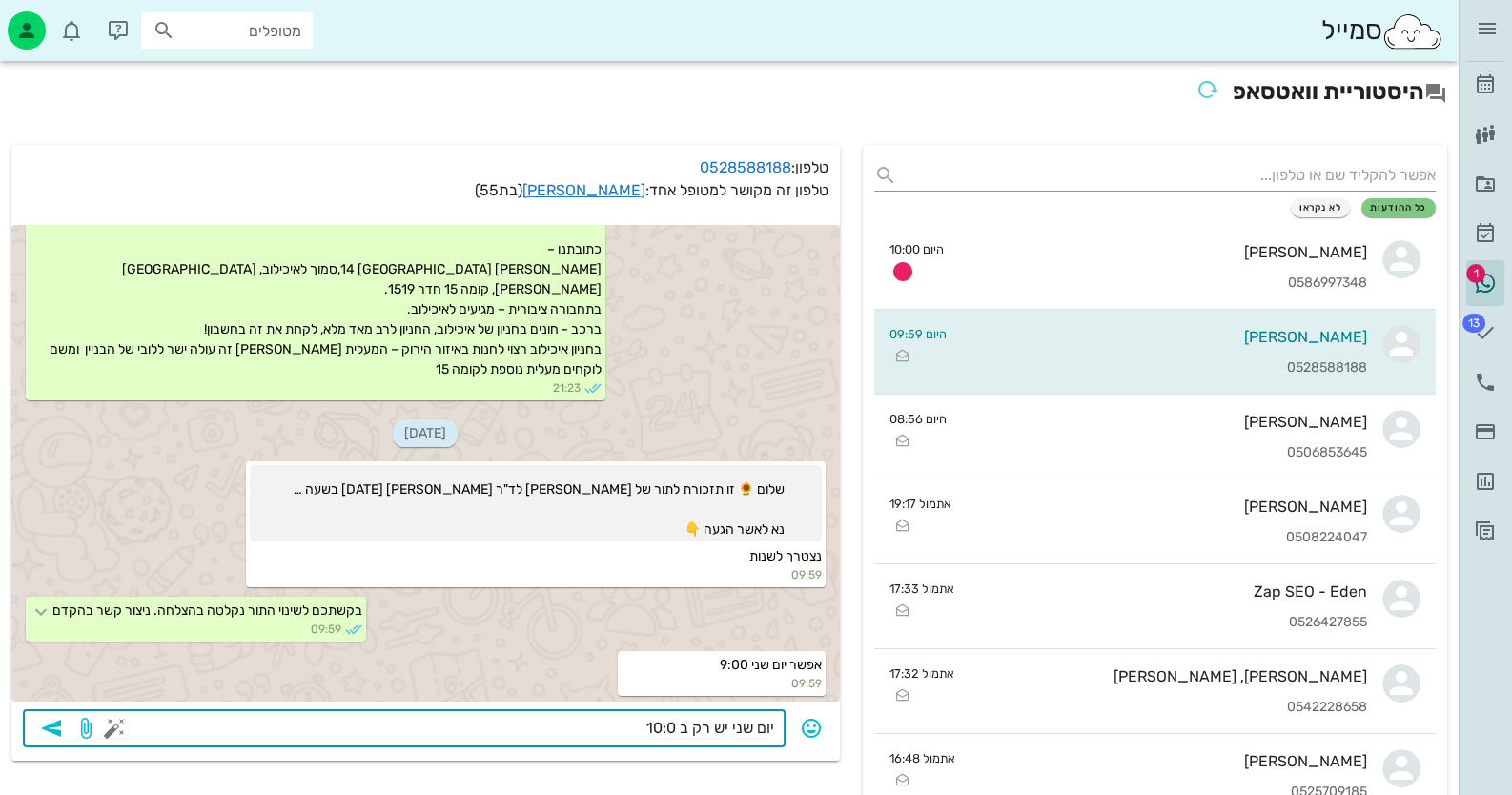
type textarea "יום שני יש רק ב 10:00"
click at [48, 730] on icon "button" at bounding box center [52, 729] width 23 height 23
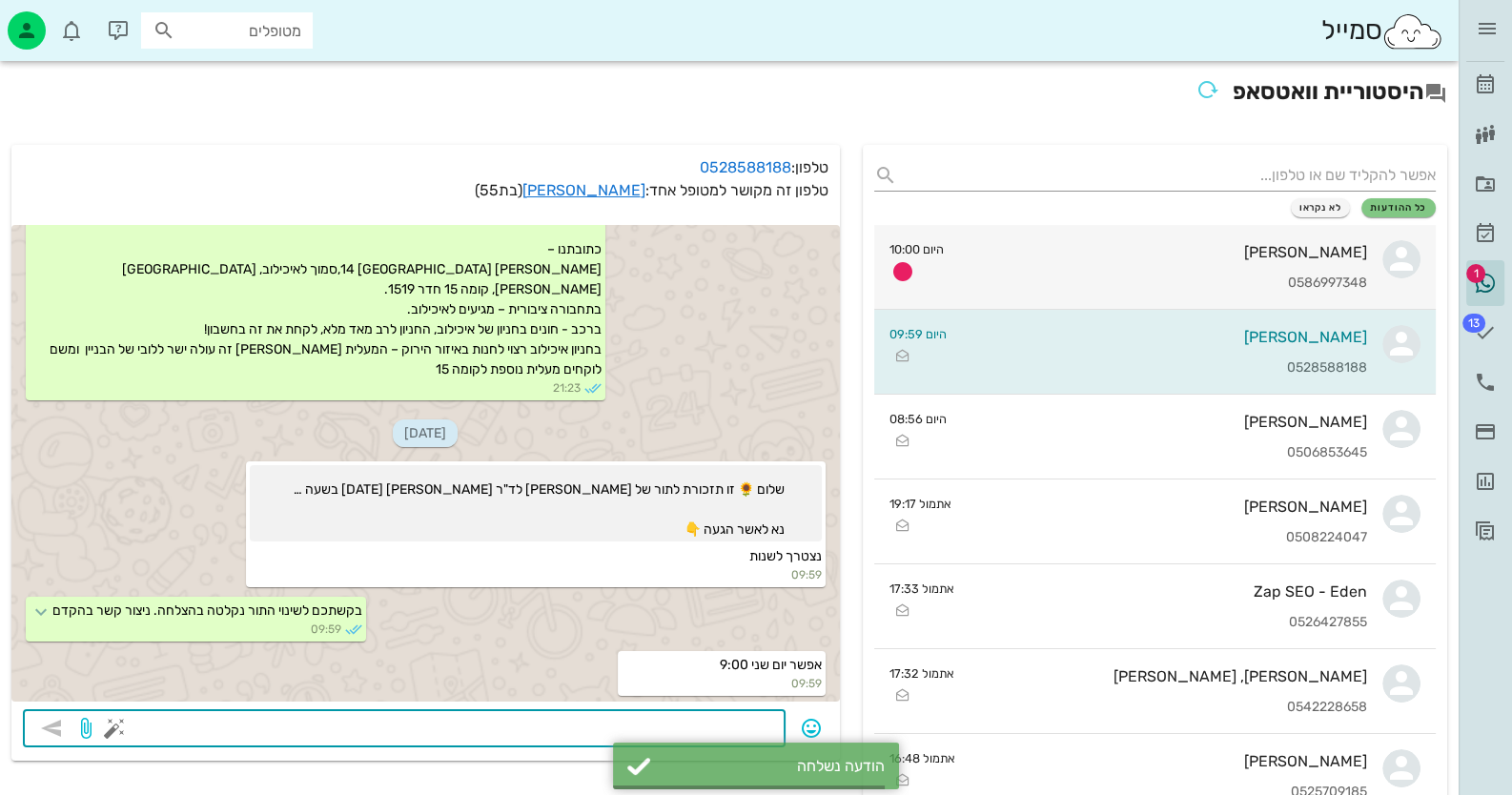
scroll to position [711, 0]
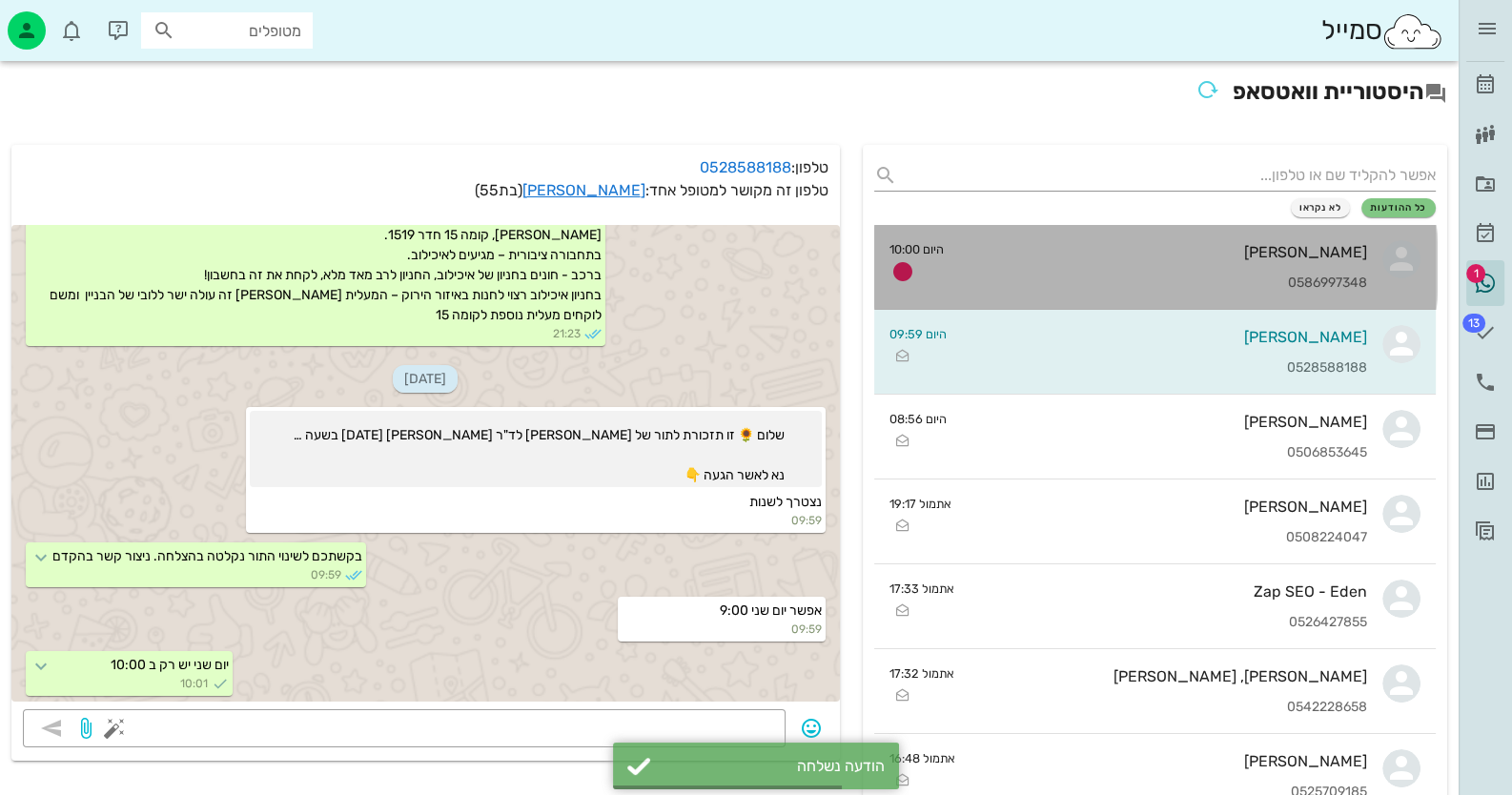
click at [1309, 269] on div "ניקולאי ברקוביץ 0586997348" at bounding box center [1164, 266] width 409 height 84
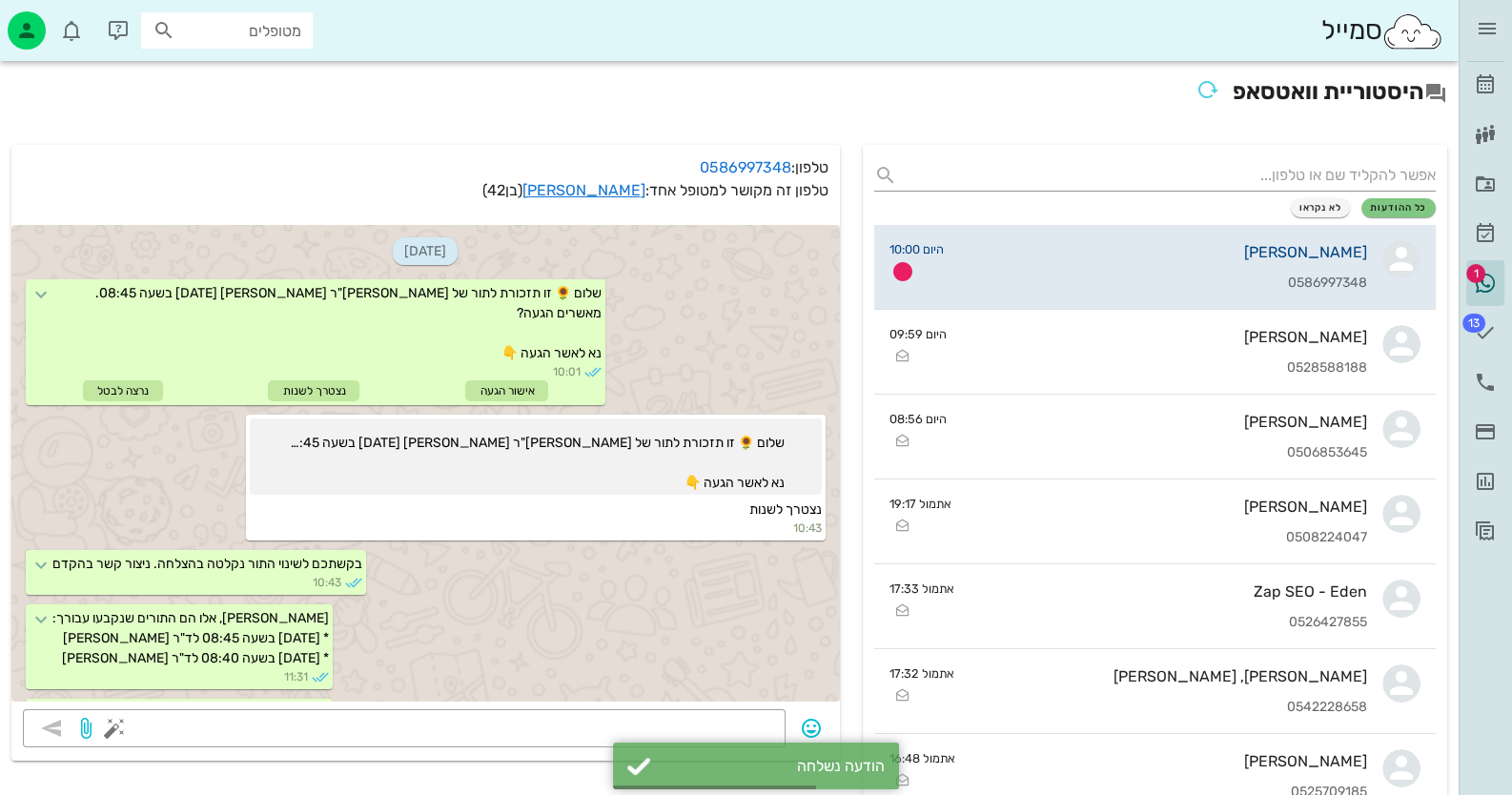
scroll to position [767, 0]
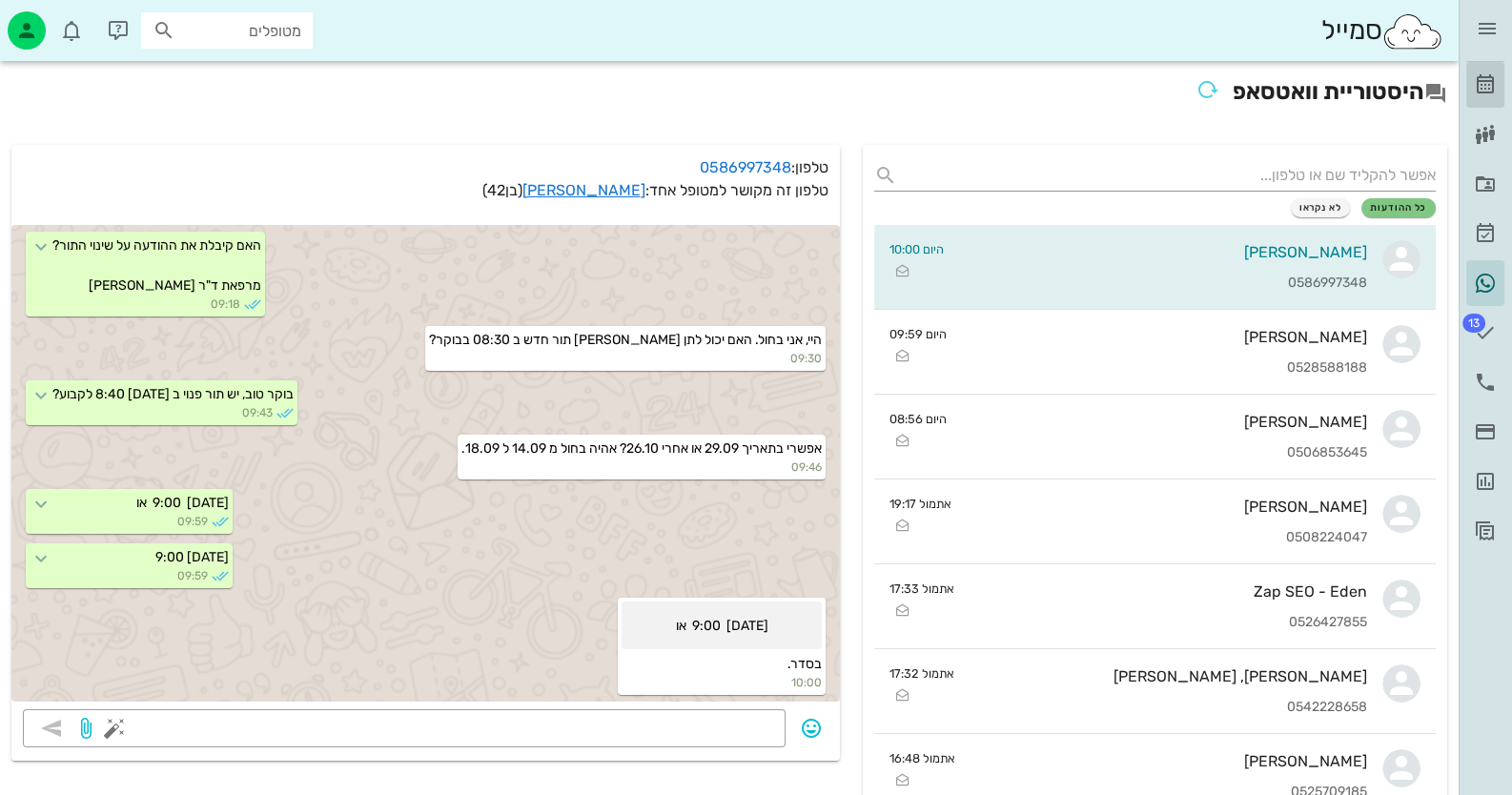
click at [1479, 85] on icon at bounding box center [1486, 84] width 23 height 23
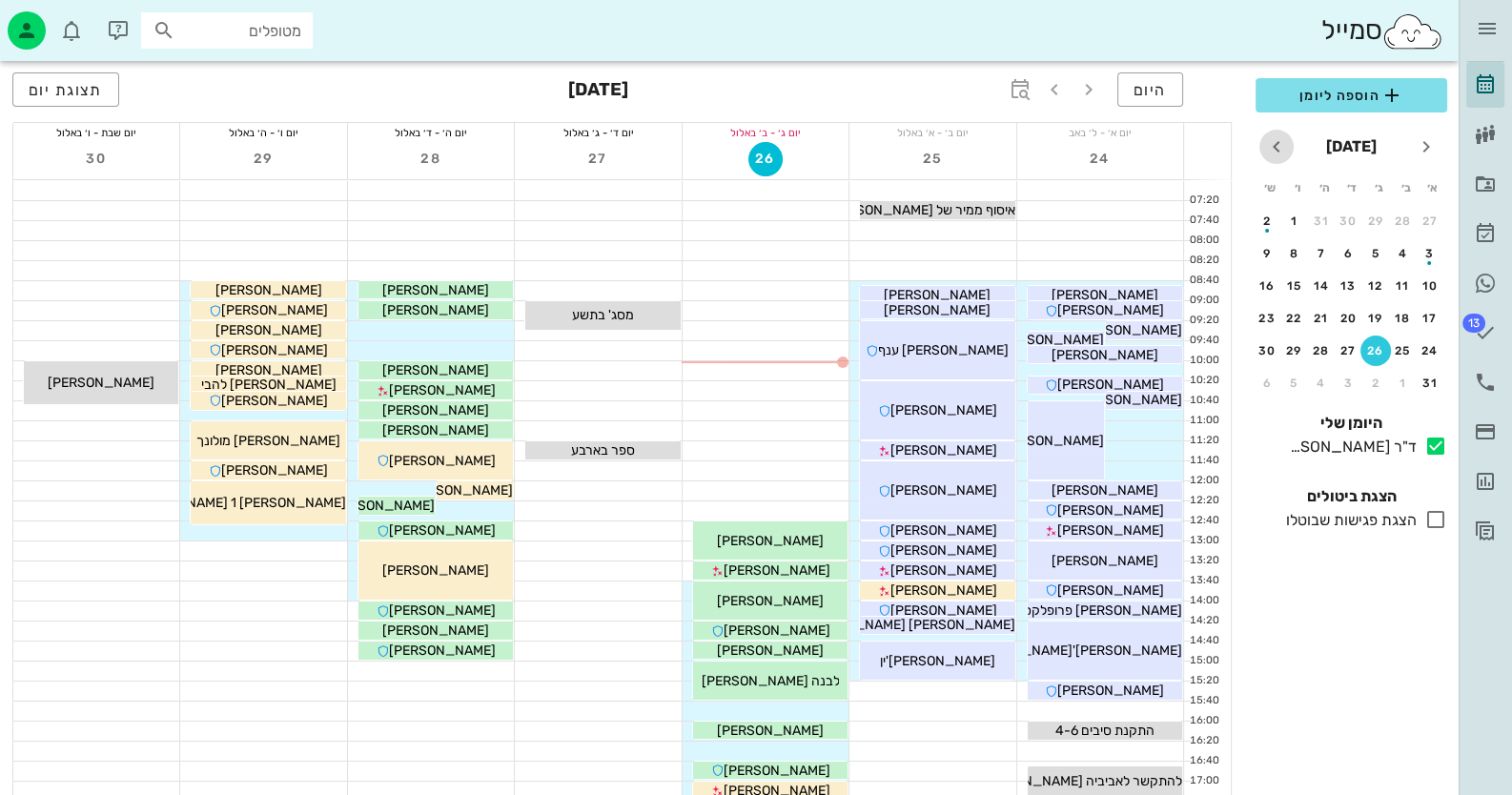
click at [1281, 146] on icon "חודש הבא" at bounding box center [1277, 147] width 23 height 23
click at [1324, 253] on div "11" at bounding box center [1322, 253] width 31 height 13
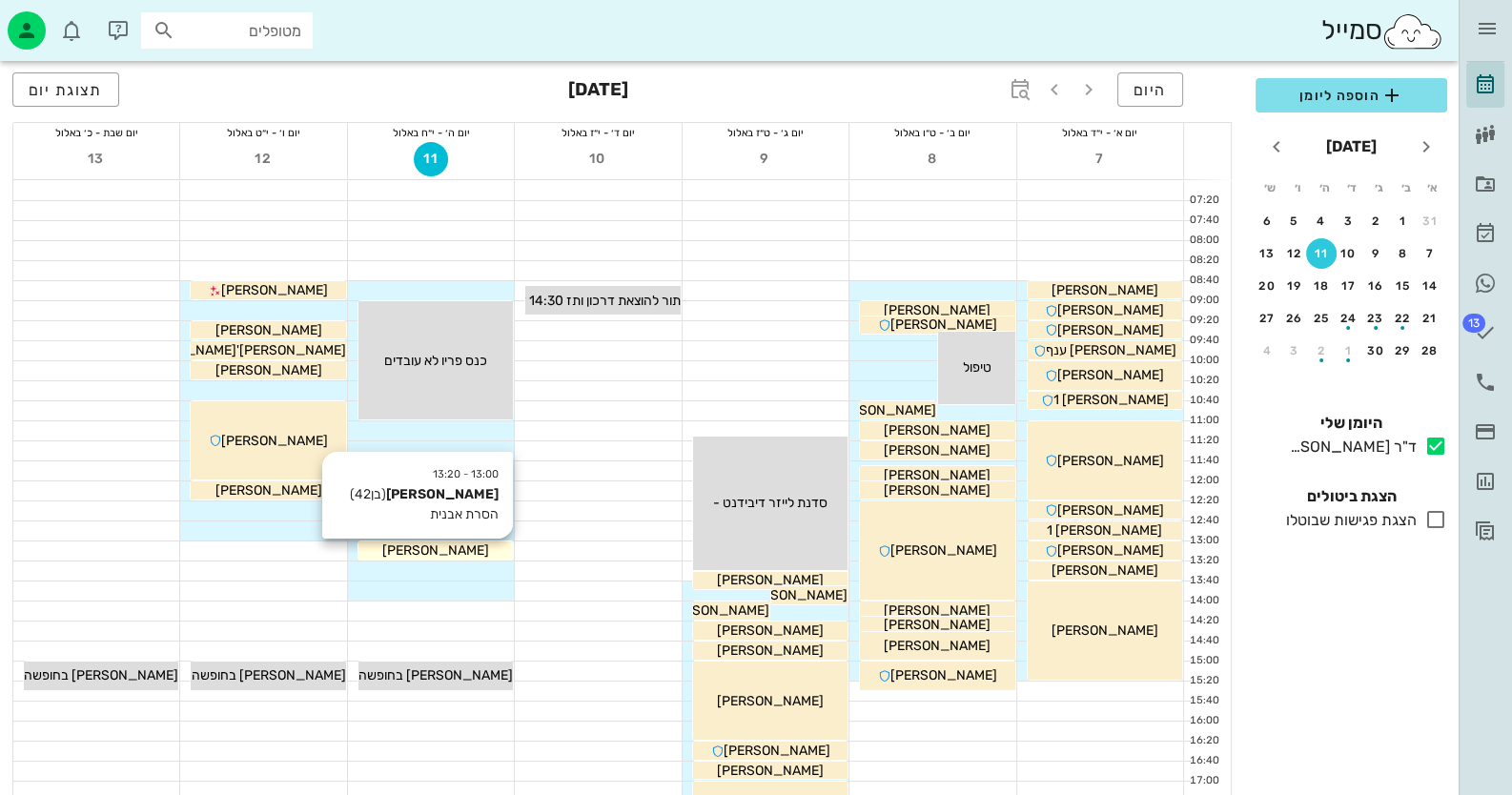
click at [454, 550] on span "[PERSON_NAME]" at bounding box center [435, 550] width 107 height 16
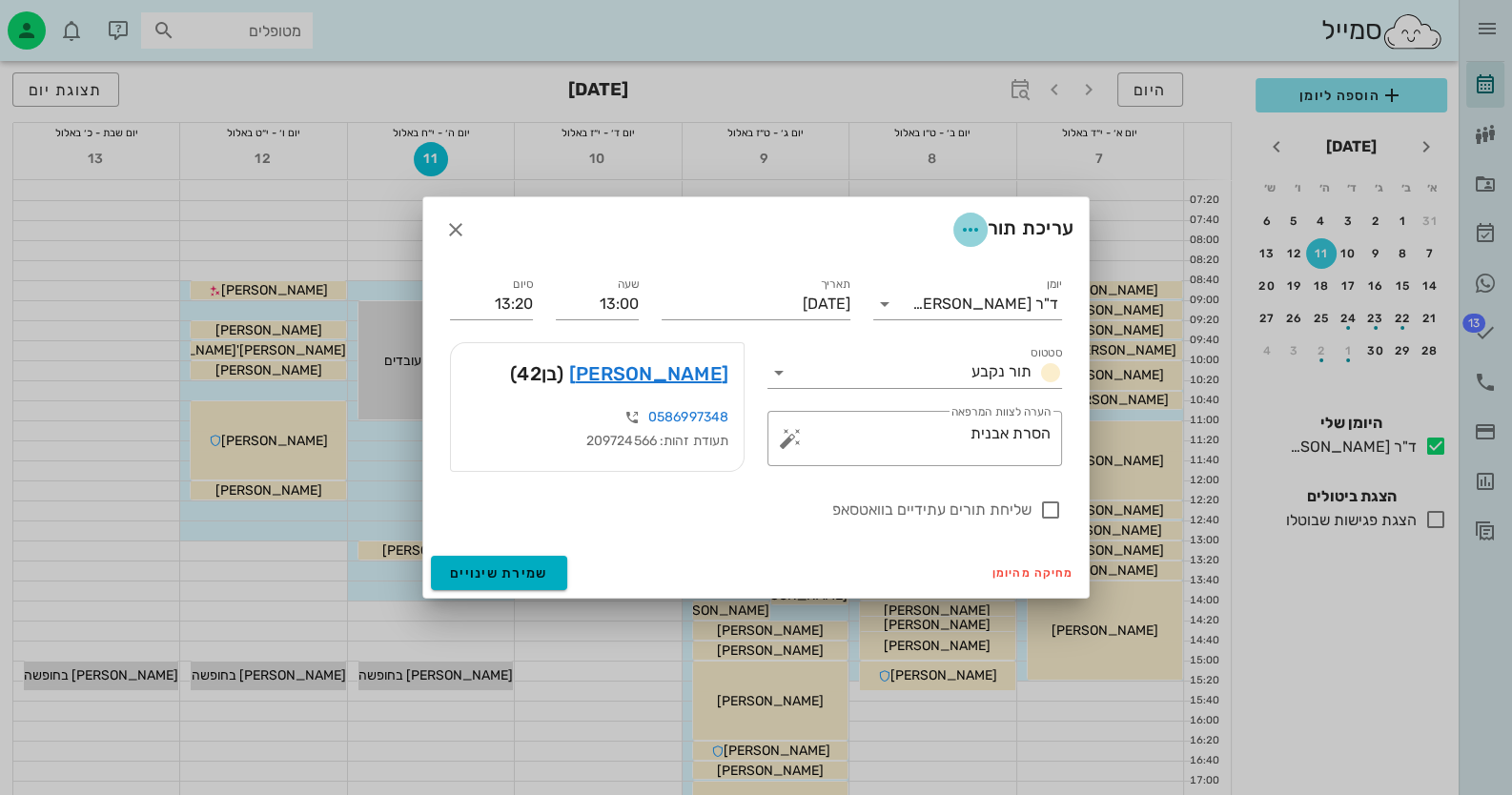
click at [962, 226] on icon "button" at bounding box center [971, 229] width 23 height 23
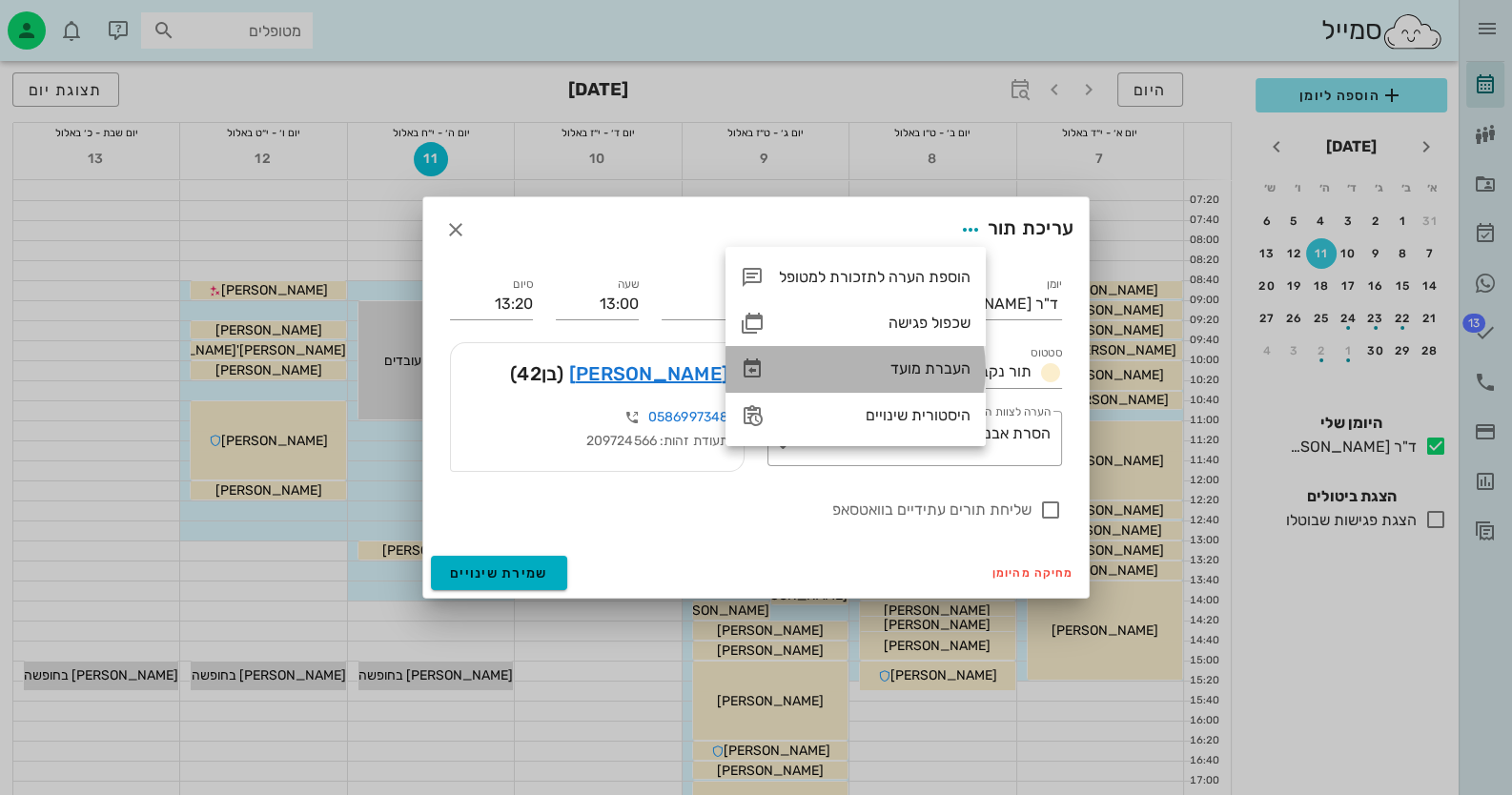
click at [934, 369] on div "העברת מועד" at bounding box center [876, 369] width 192 height 18
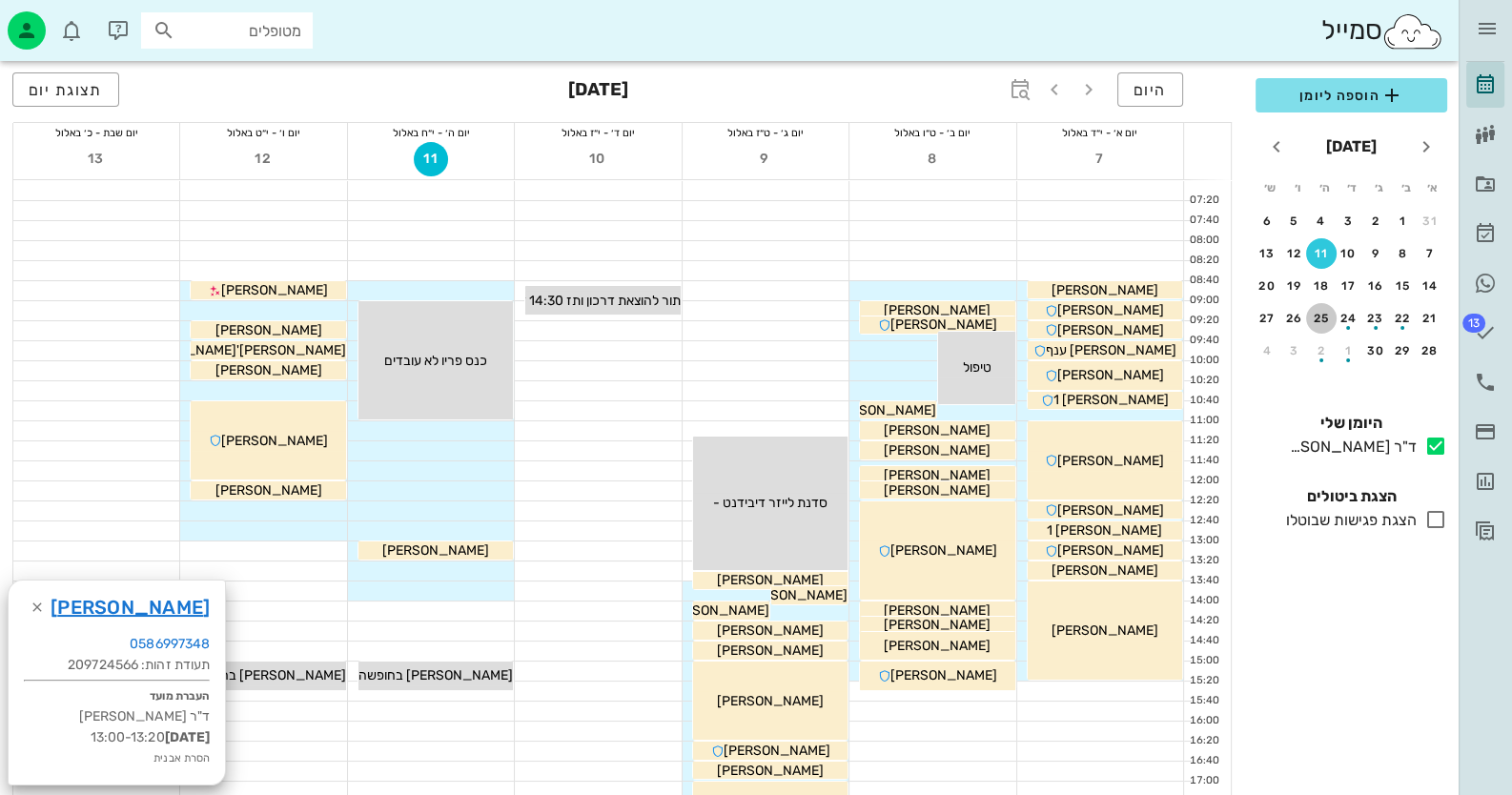
click at [1319, 312] on div "25" at bounding box center [1322, 319] width 31 height 13
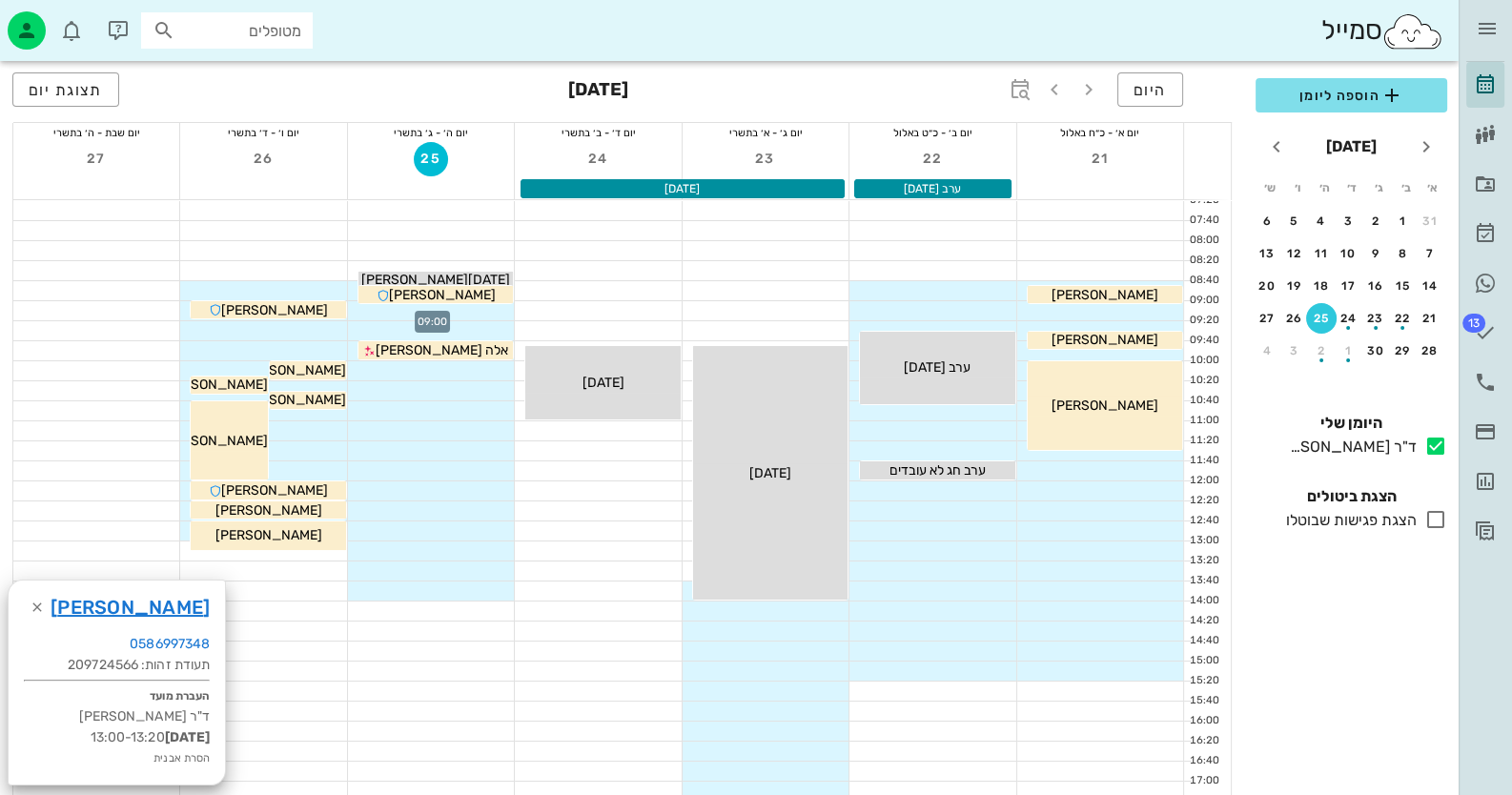
click at [483, 313] on div at bounding box center [431, 311] width 166 height 19
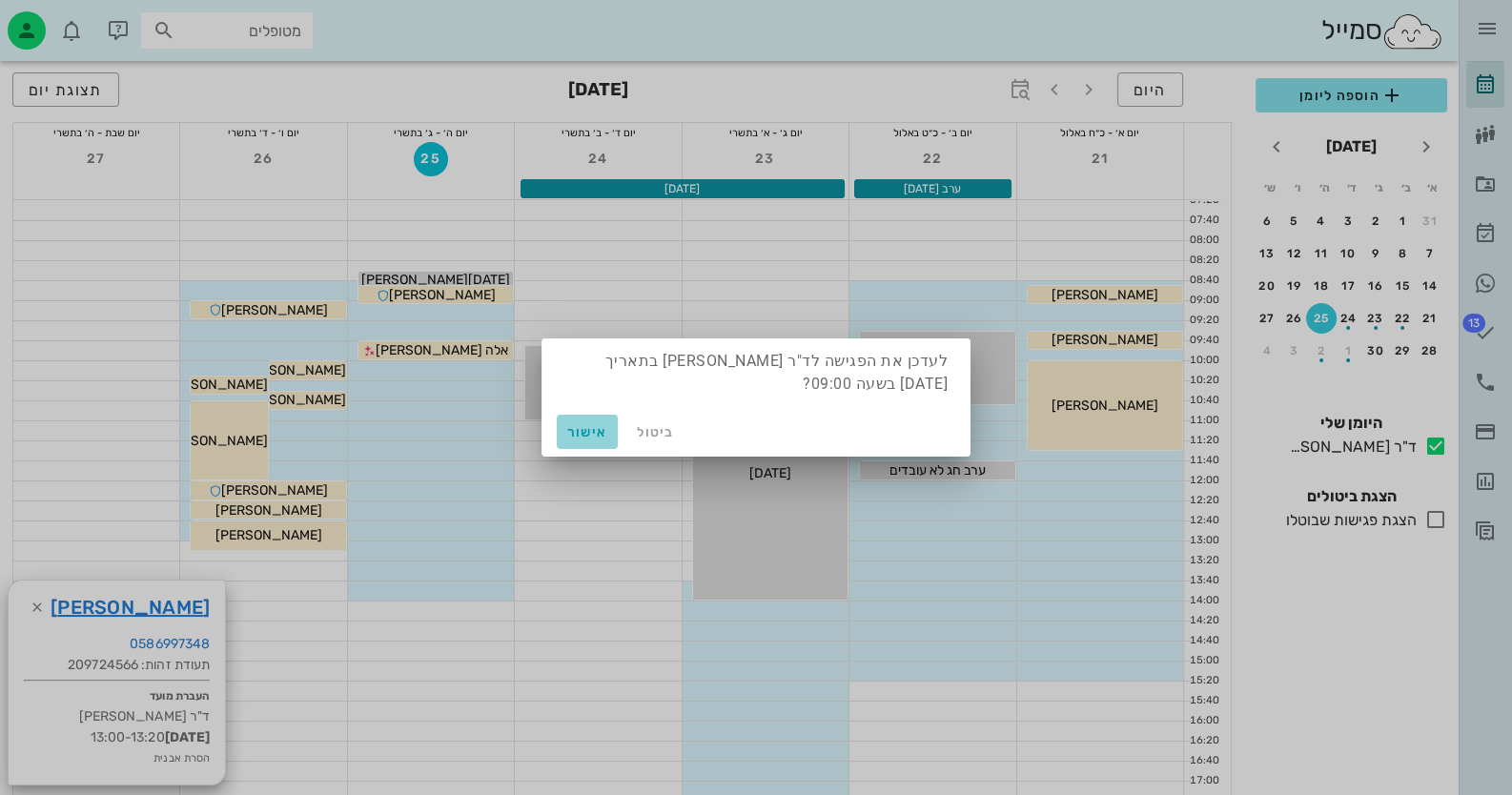
click at [593, 430] on span "אישור" at bounding box center [588, 432] width 46 height 16
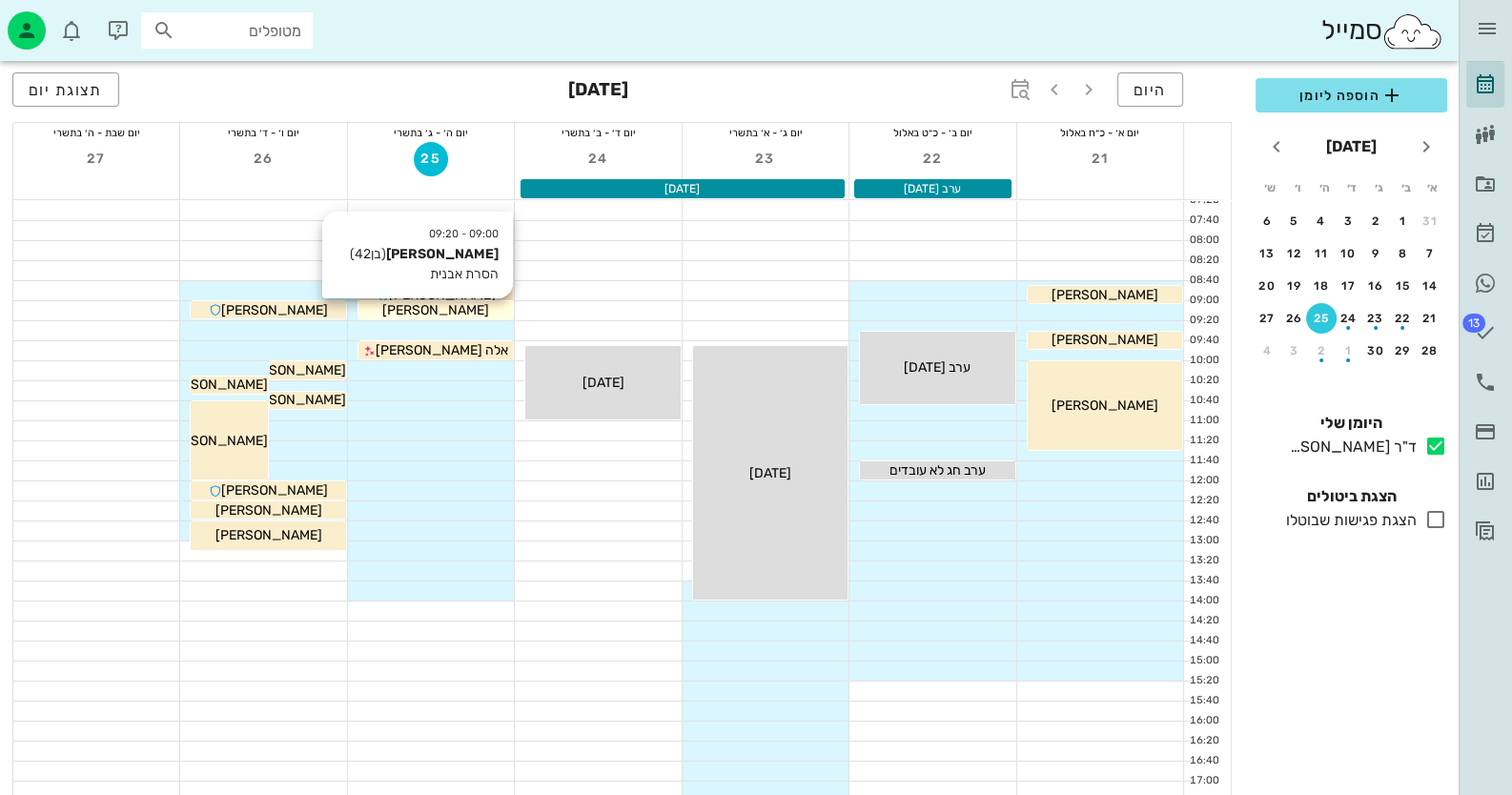
click at [434, 308] on span "[PERSON_NAME]" at bounding box center [435, 310] width 107 height 16
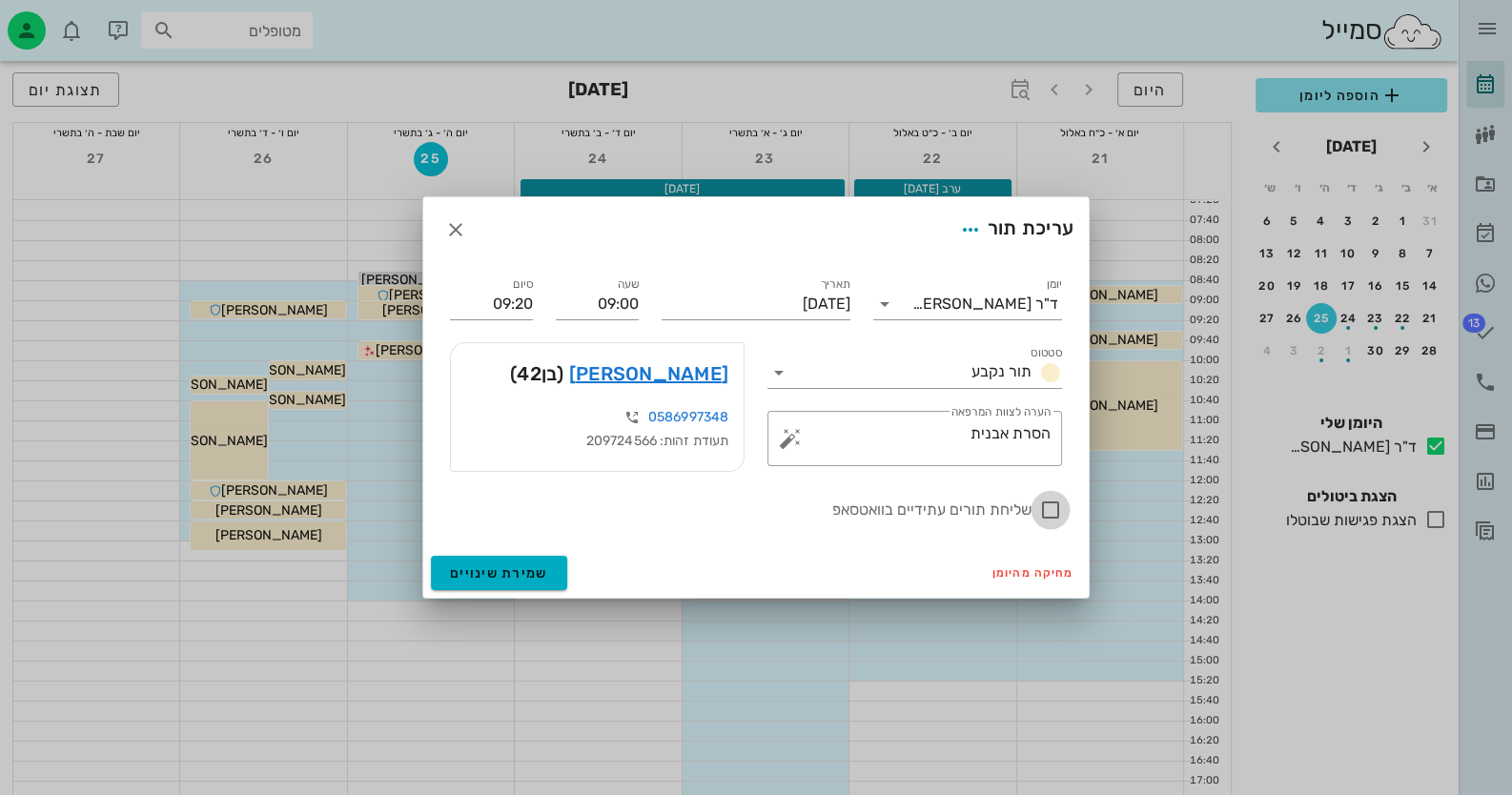
click at [1044, 509] on div at bounding box center [1051, 511] width 33 height 33
checkbox input "true"
click at [540, 563] on button "שמירת שינויים" at bounding box center [499, 573] width 136 height 35
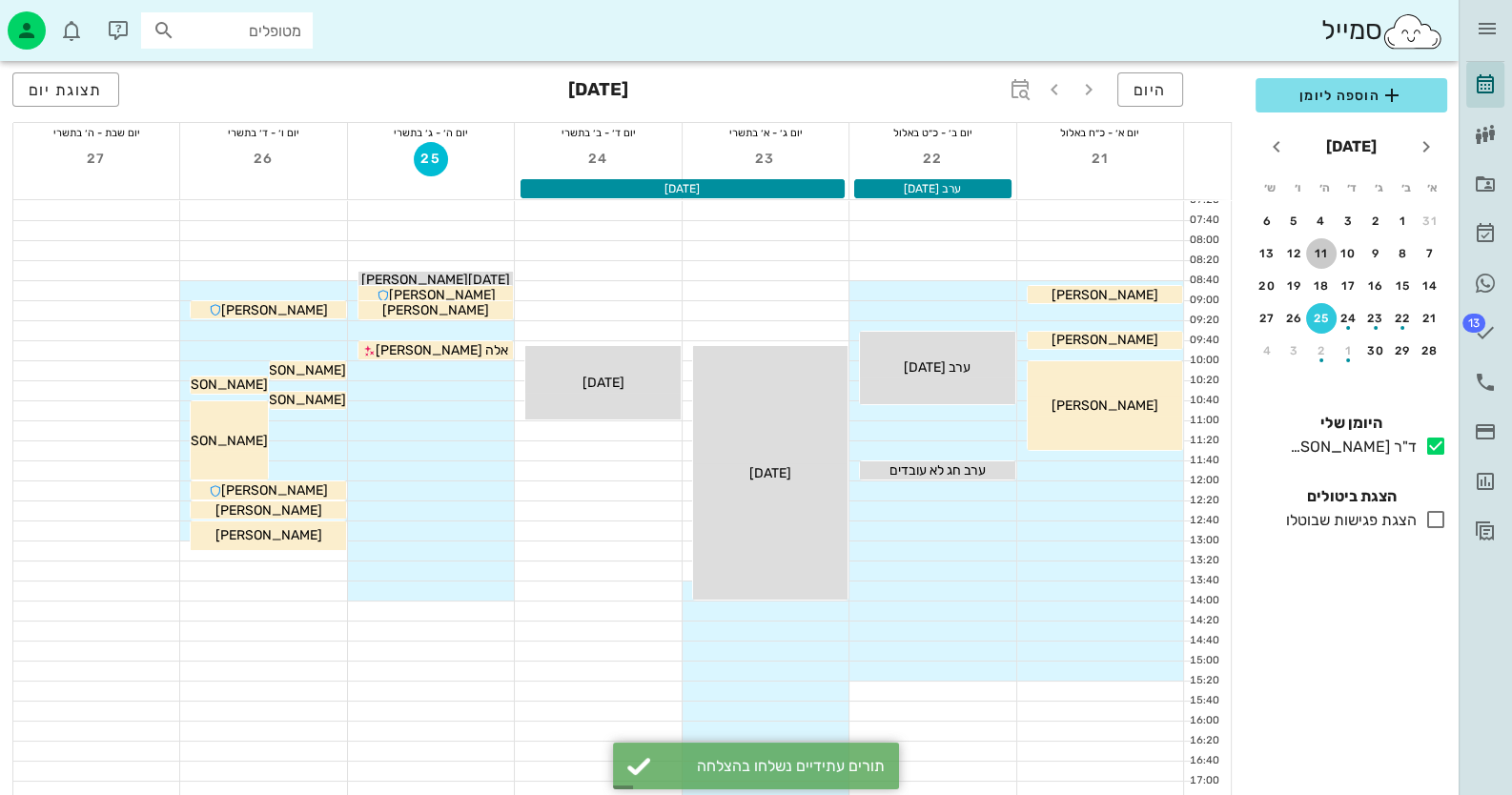
click at [1320, 254] on div "11" at bounding box center [1322, 253] width 31 height 13
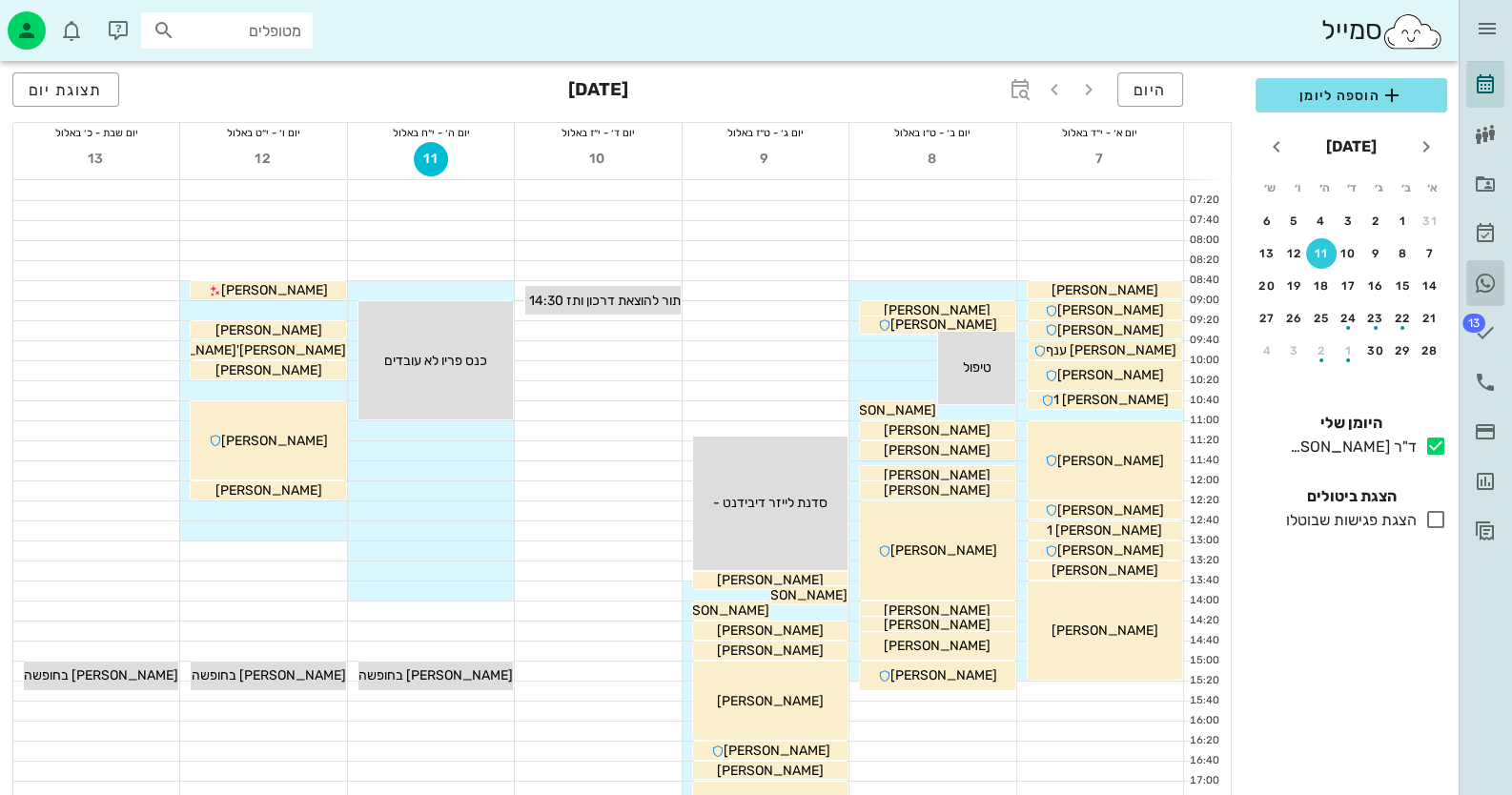
click at [1493, 280] on icon at bounding box center [1486, 283] width 23 height 23
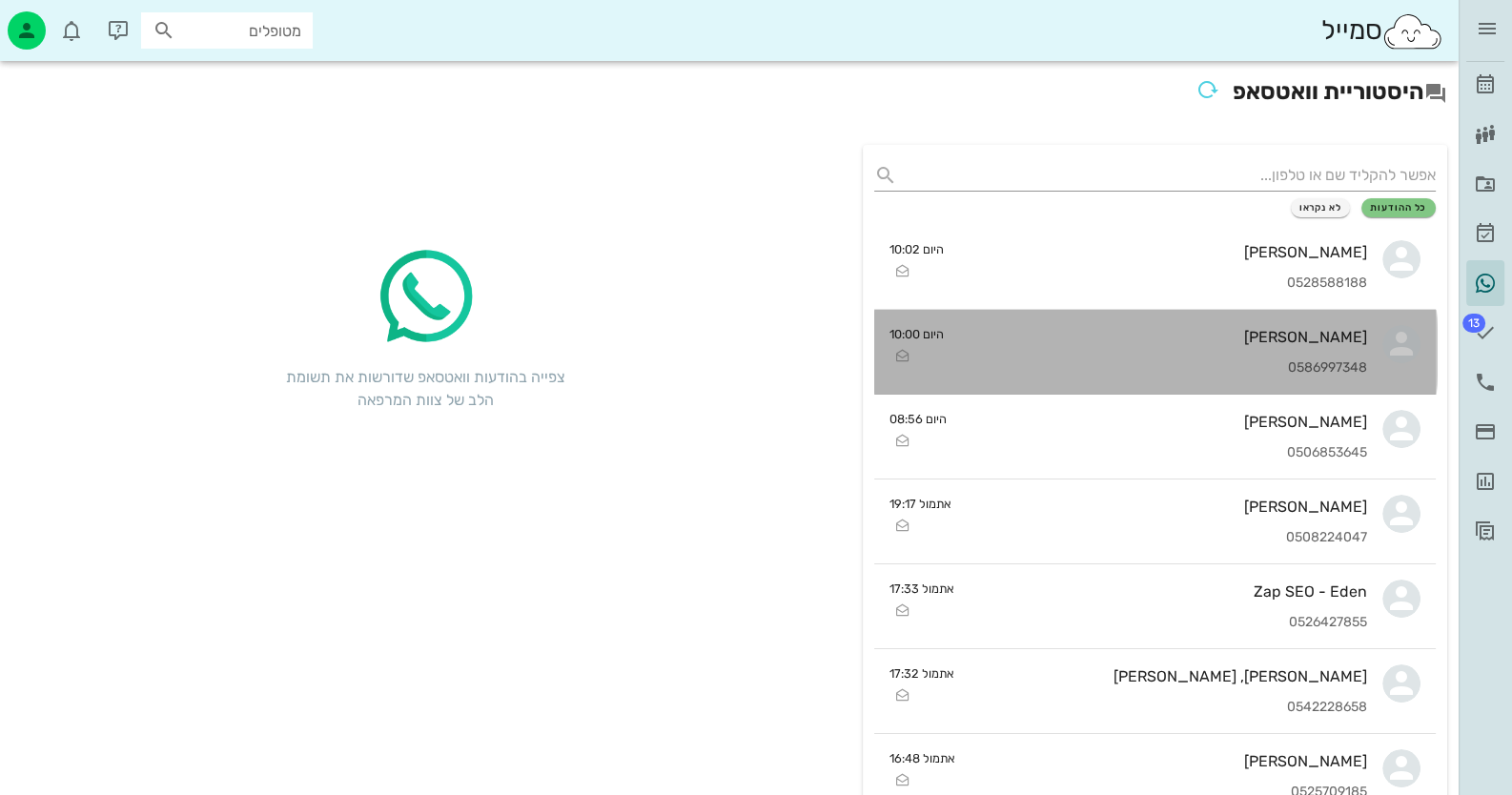
click at [1226, 358] on div "ניקולאי ברקוביץ 0586997348" at bounding box center [1164, 351] width 409 height 84
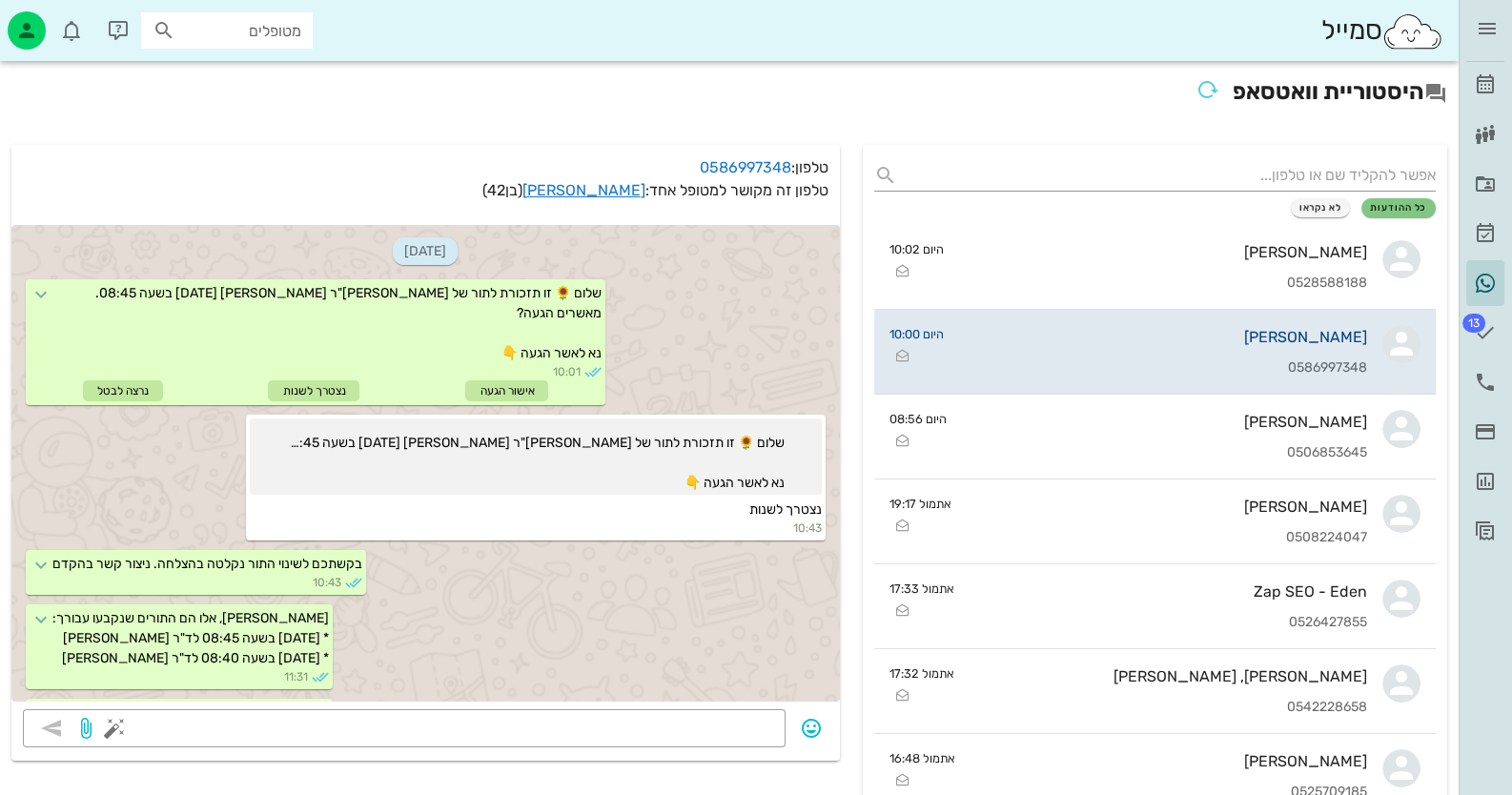
scroll to position [902, 0]
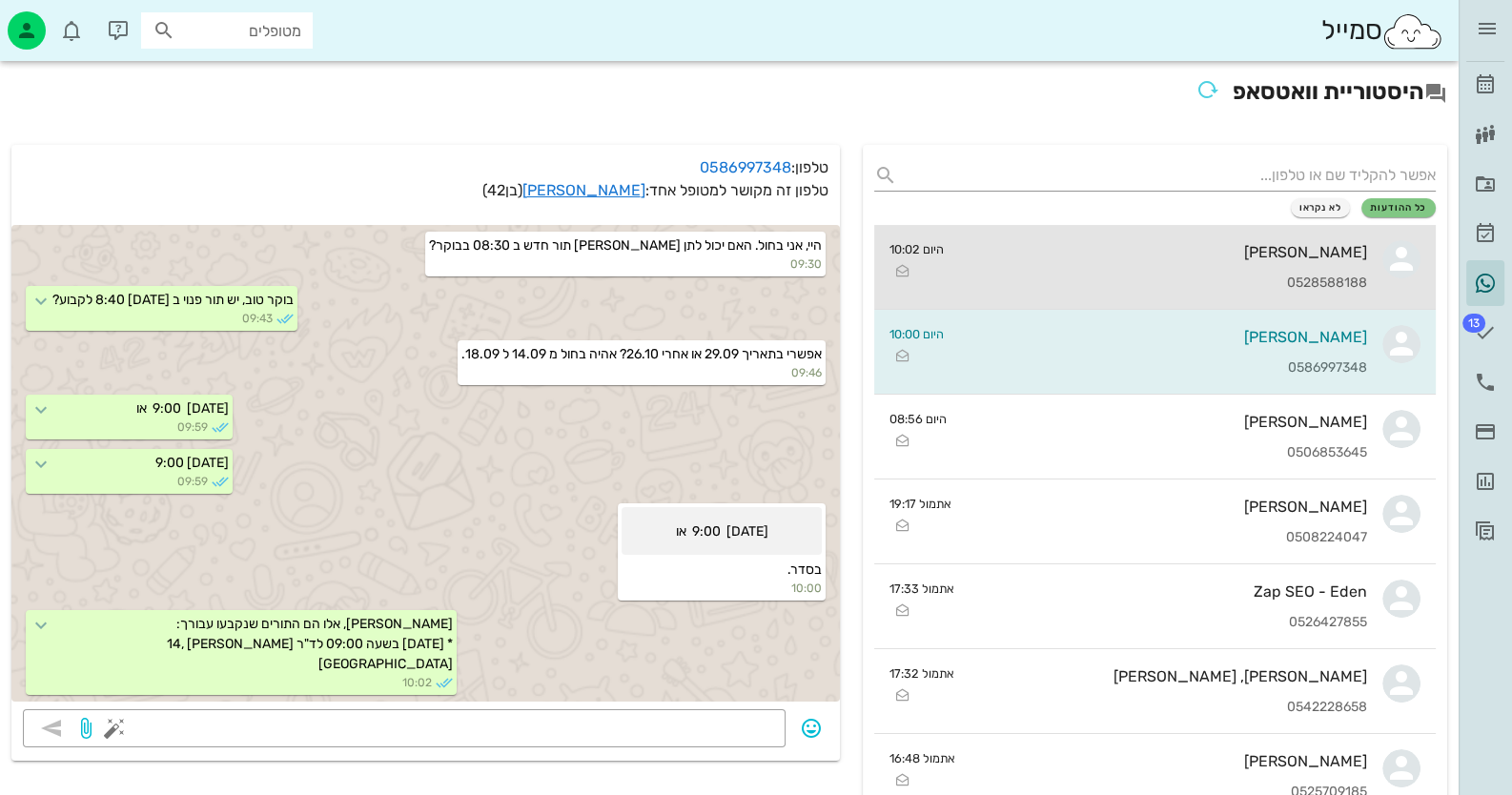
click at [1202, 289] on div "0528588188" at bounding box center [1164, 283] width 409 height 16
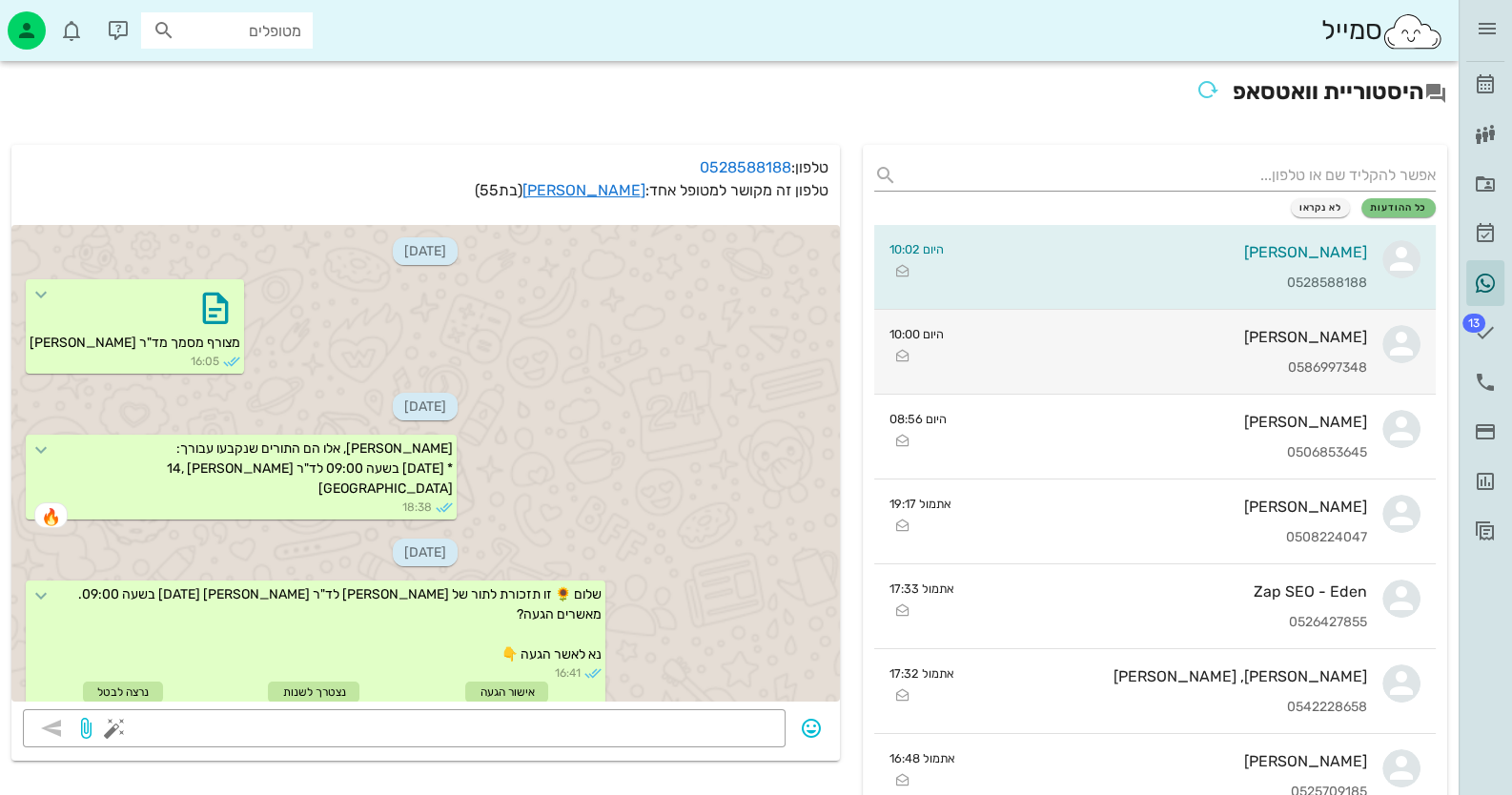
scroll to position [765, 0]
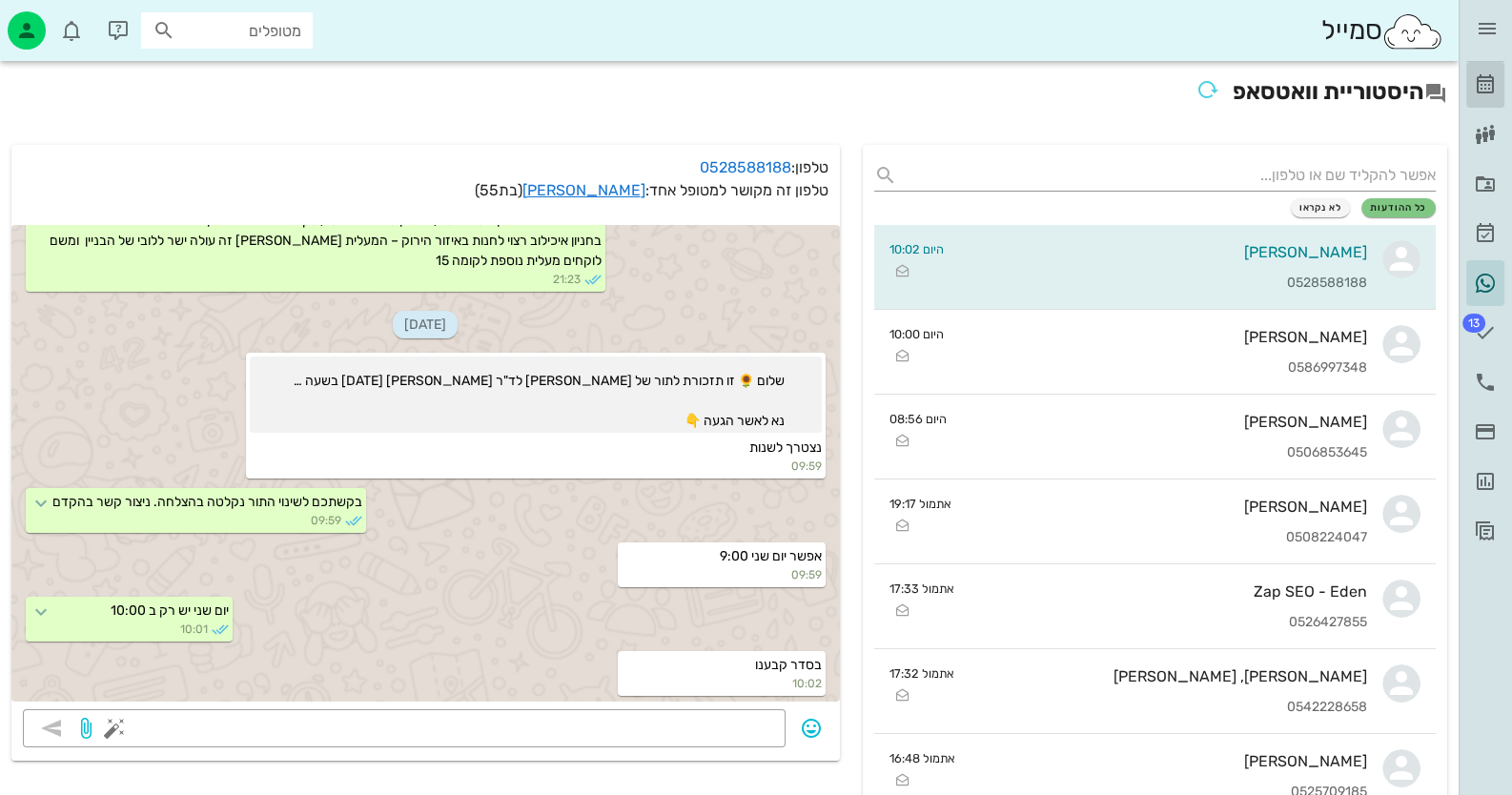
click at [1490, 84] on icon at bounding box center [1486, 84] width 23 height 23
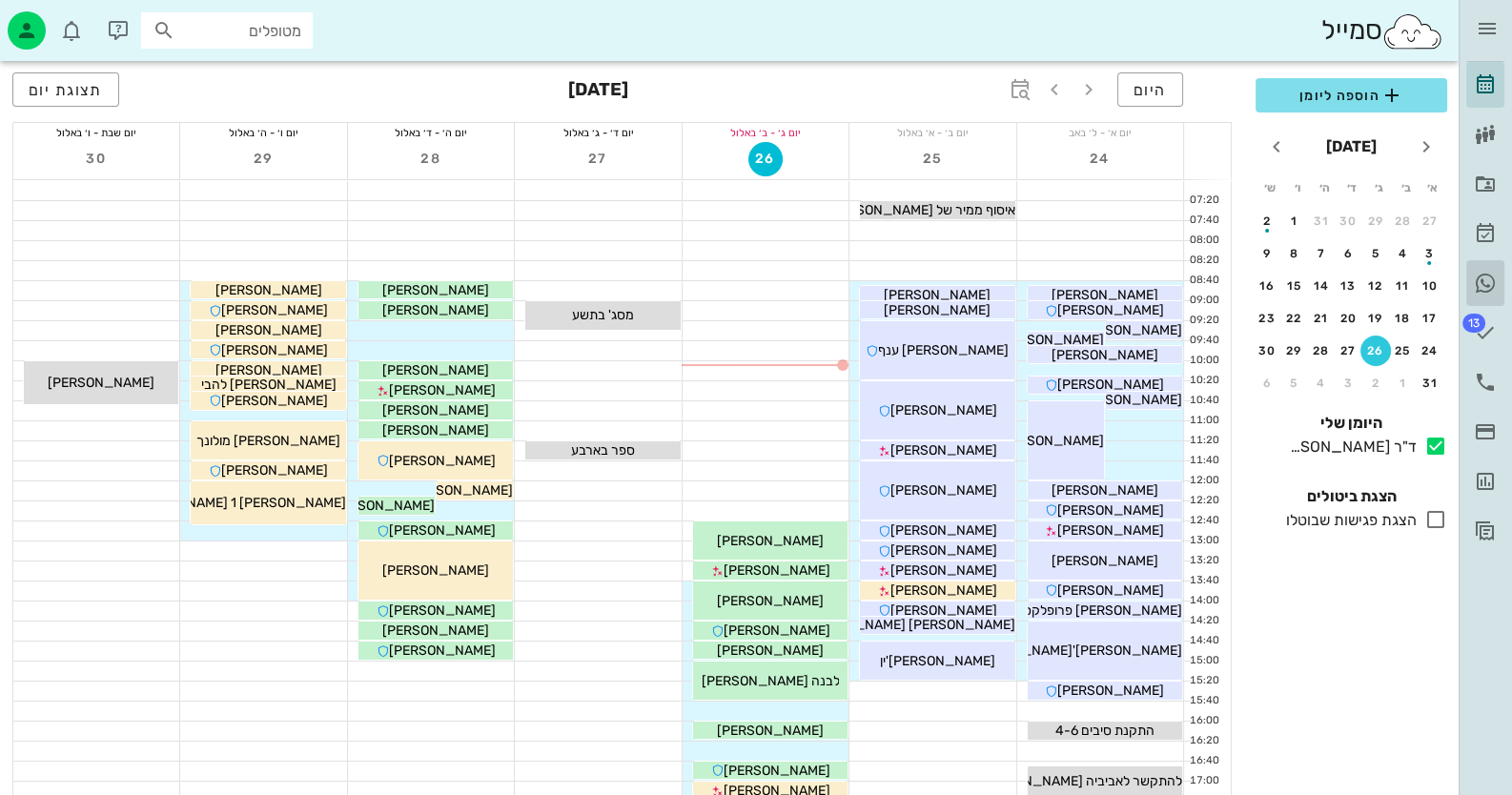
click at [1482, 281] on icon at bounding box center [1486, 283] width 23 height 23
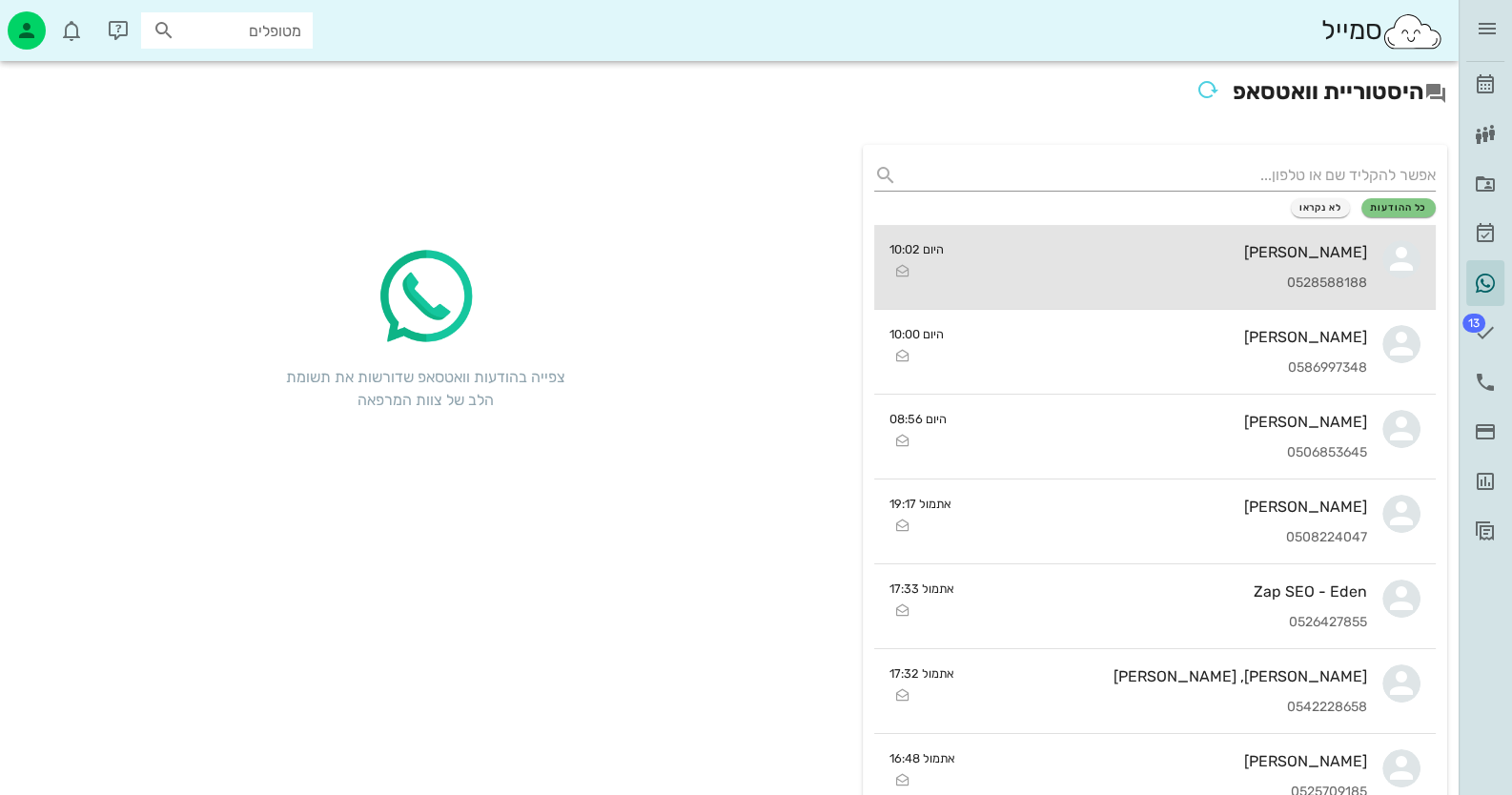
click at [1247, 259] on div "[PERSON_NAME]" at bounding box center [1164, 252] width 409 height 18
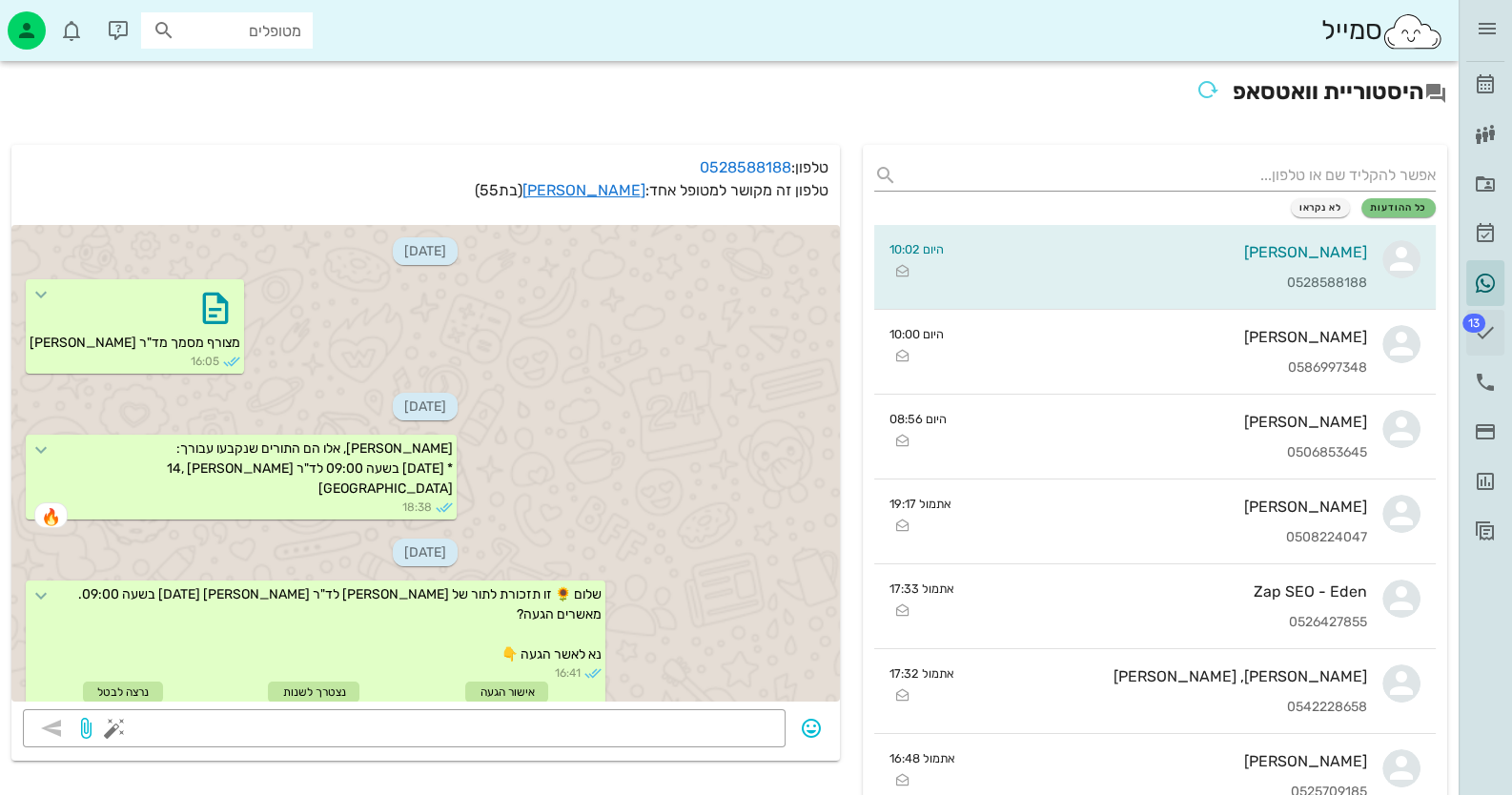
scroll to position [765, 0]
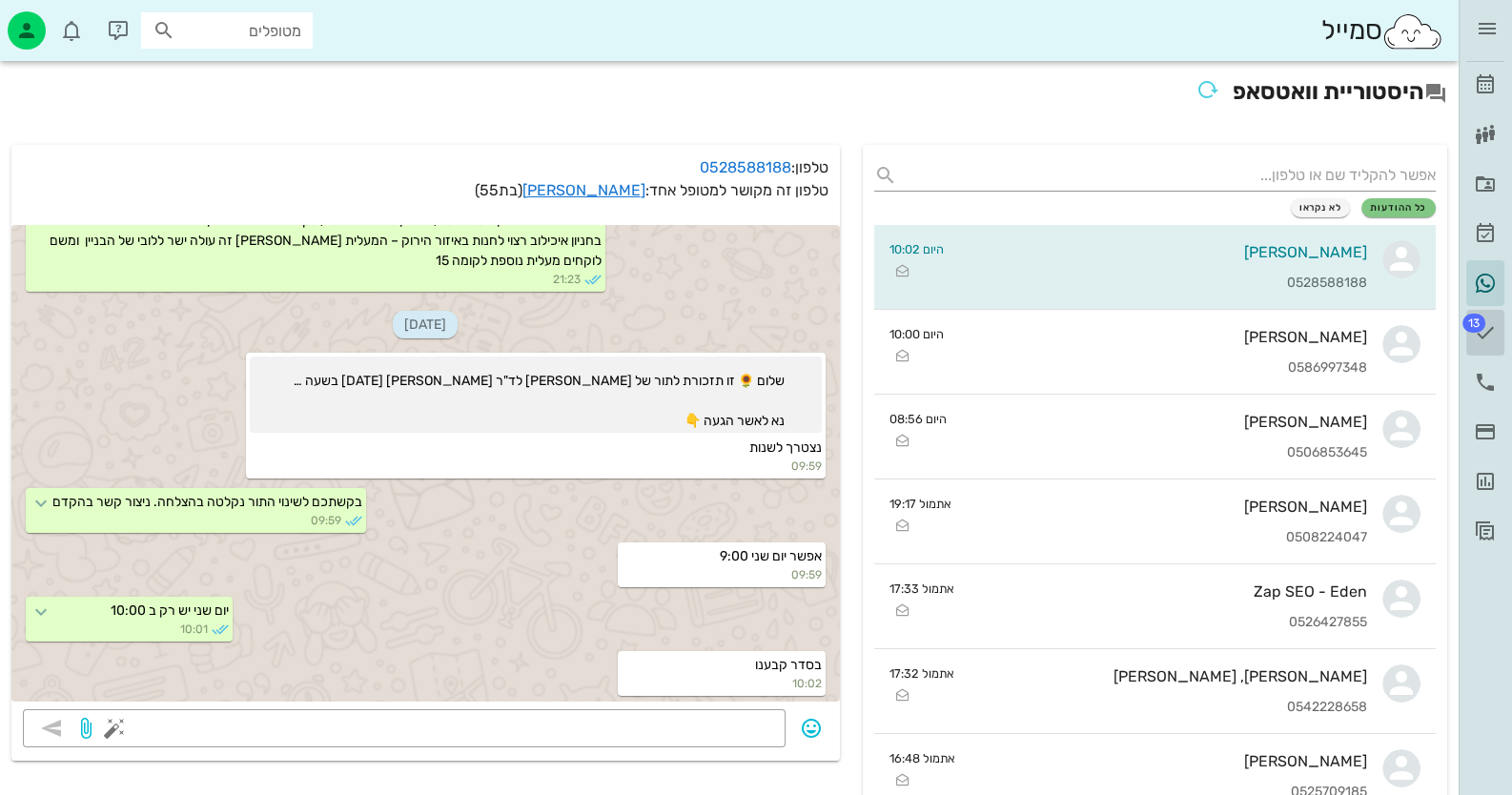
click at [1476, 326] on span "13" at bounding box center [1475, 324] width 23 height 19
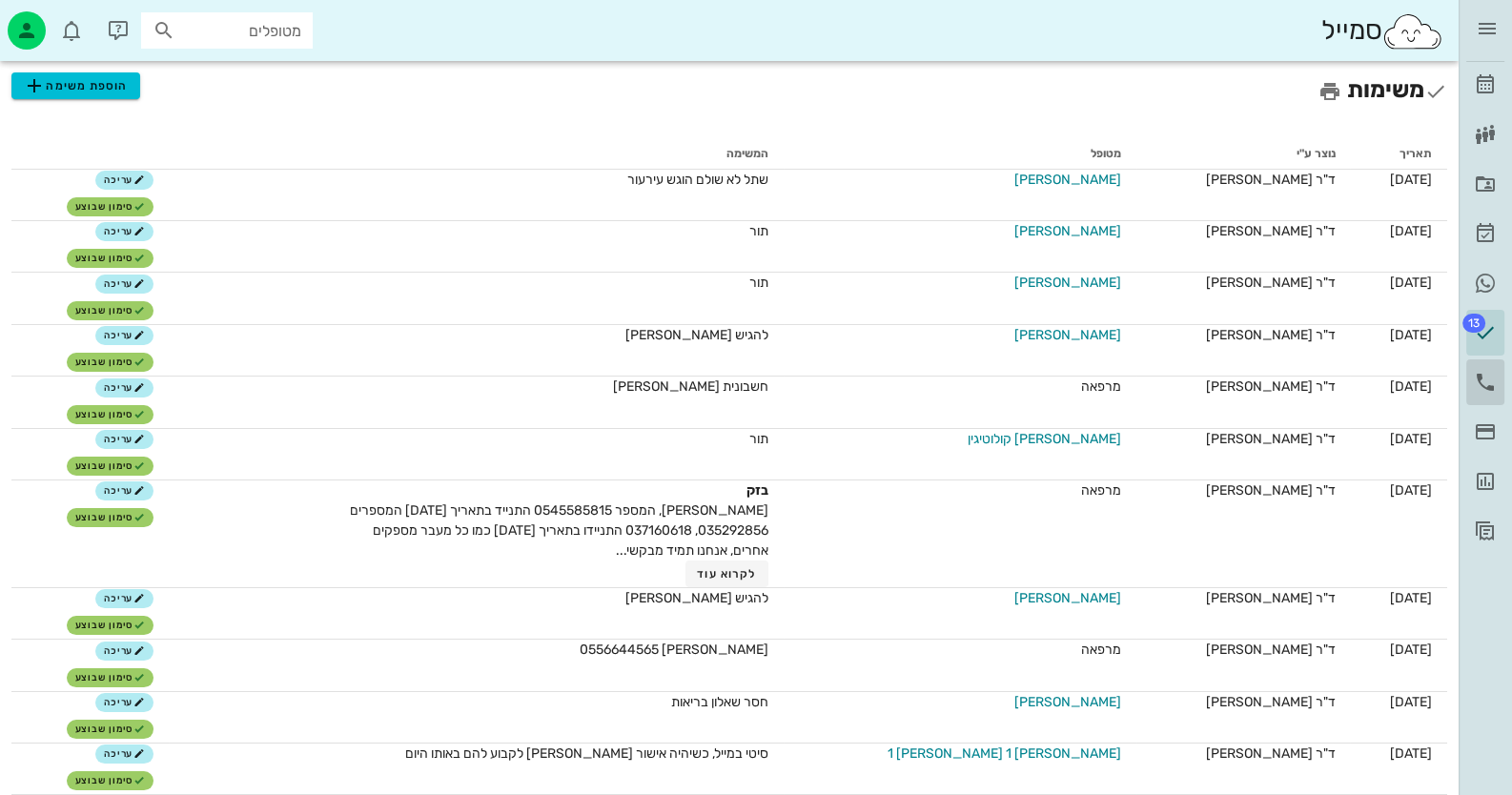
click at [1490, 380] on icon at bounding box center [1486, 382] width 23 height 23
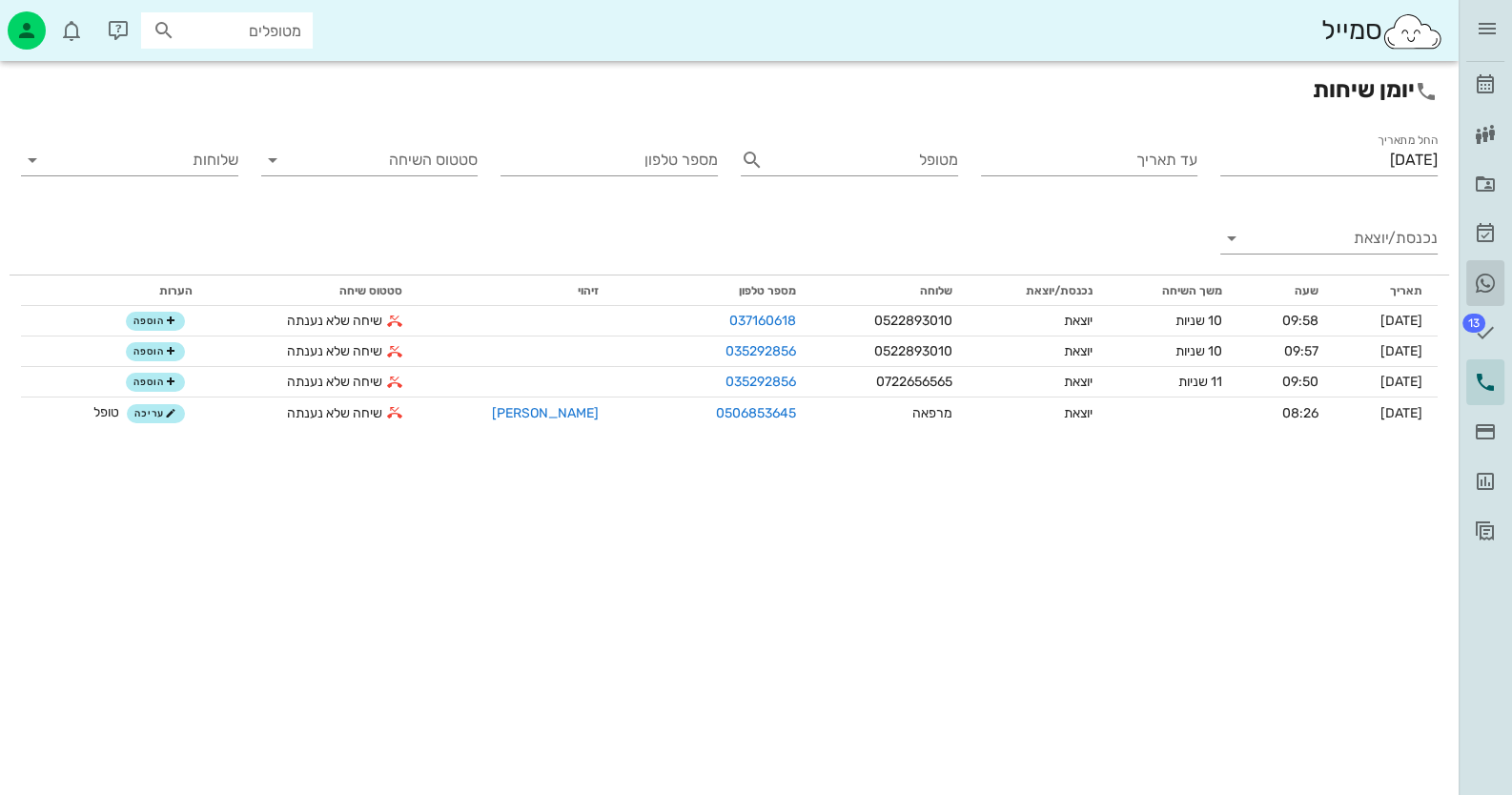
click at [1498, 281] on link "היסטוריית וואטסאפ" at bounding box center [1486, 283] width 38 height 46
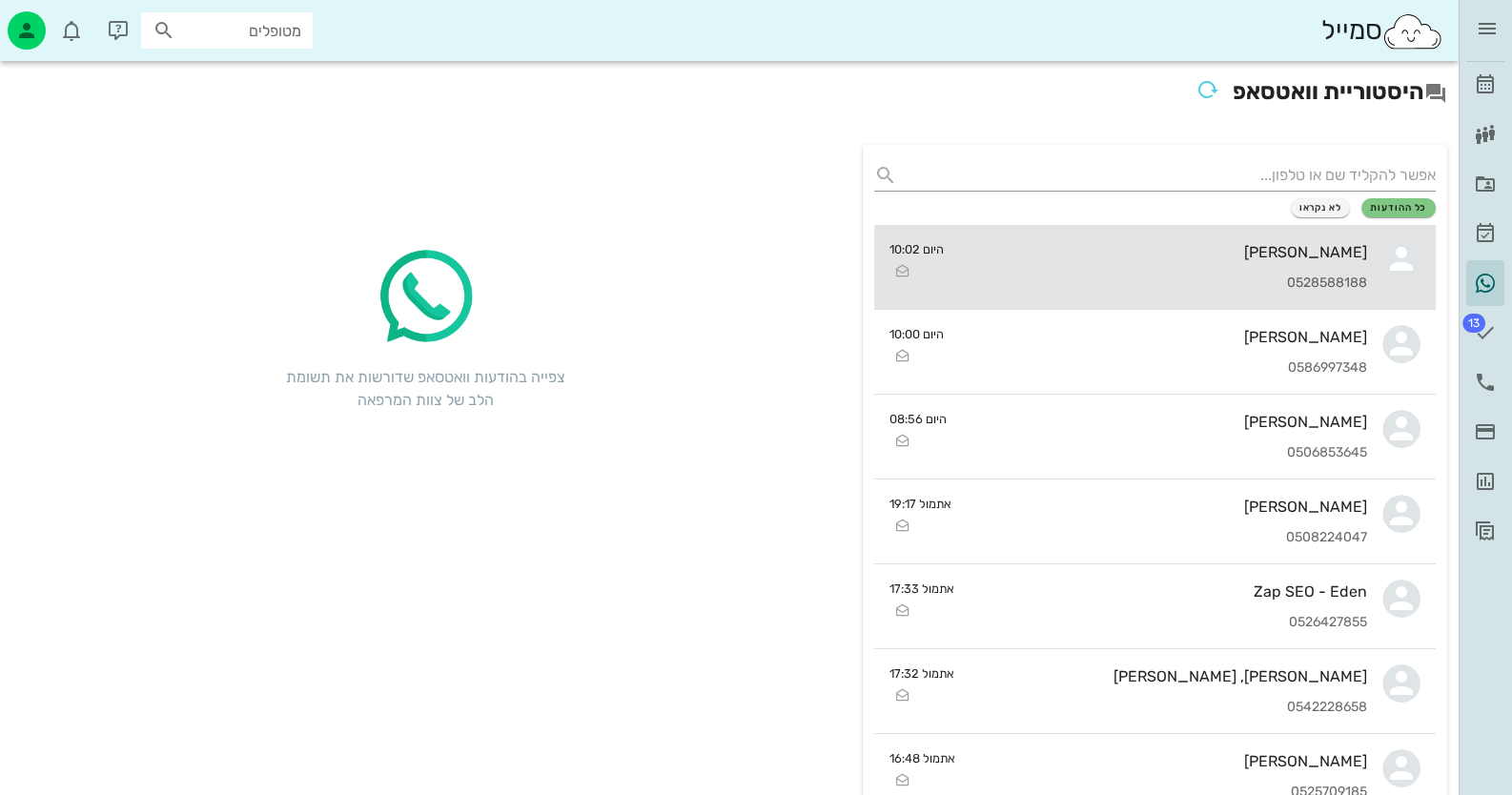
click at [1314, 253] on div "[PERSON_NAME]" at bounding box center [1164, 252] width 409 height 18
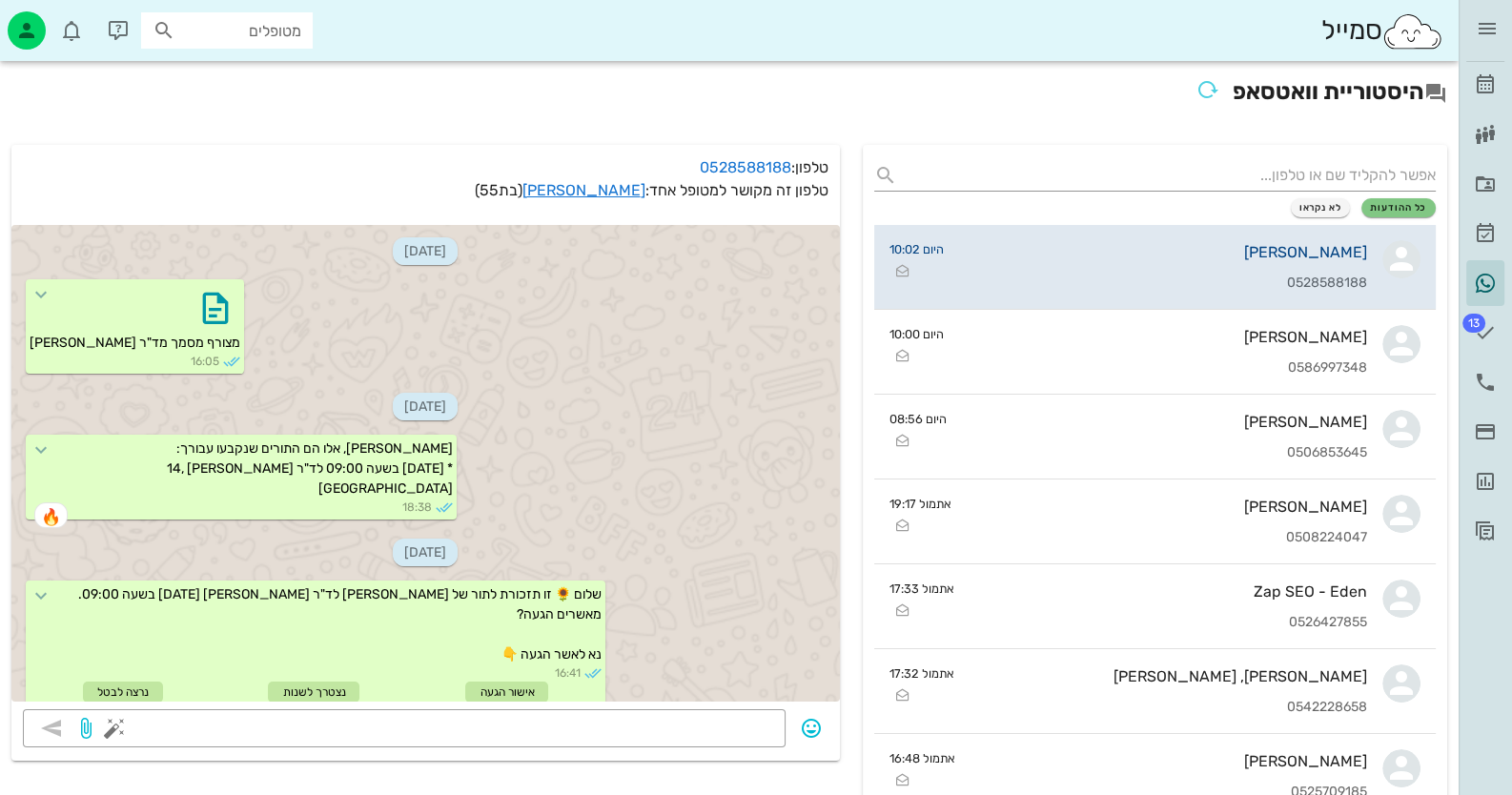
scroll to position [765, 0]
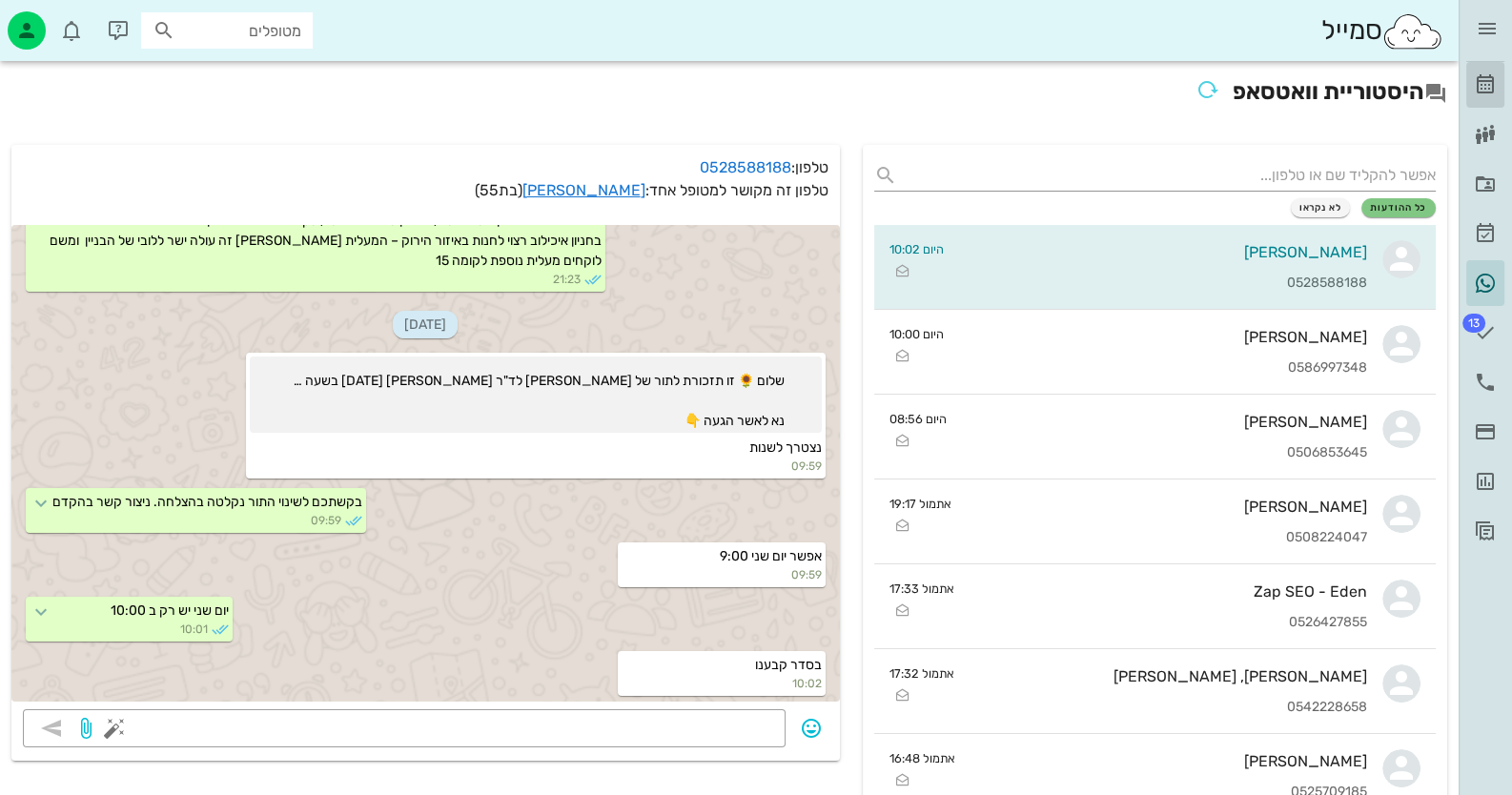
click at [1481, 86] on icon at bounding box center [1486, 84] width 23 height 23
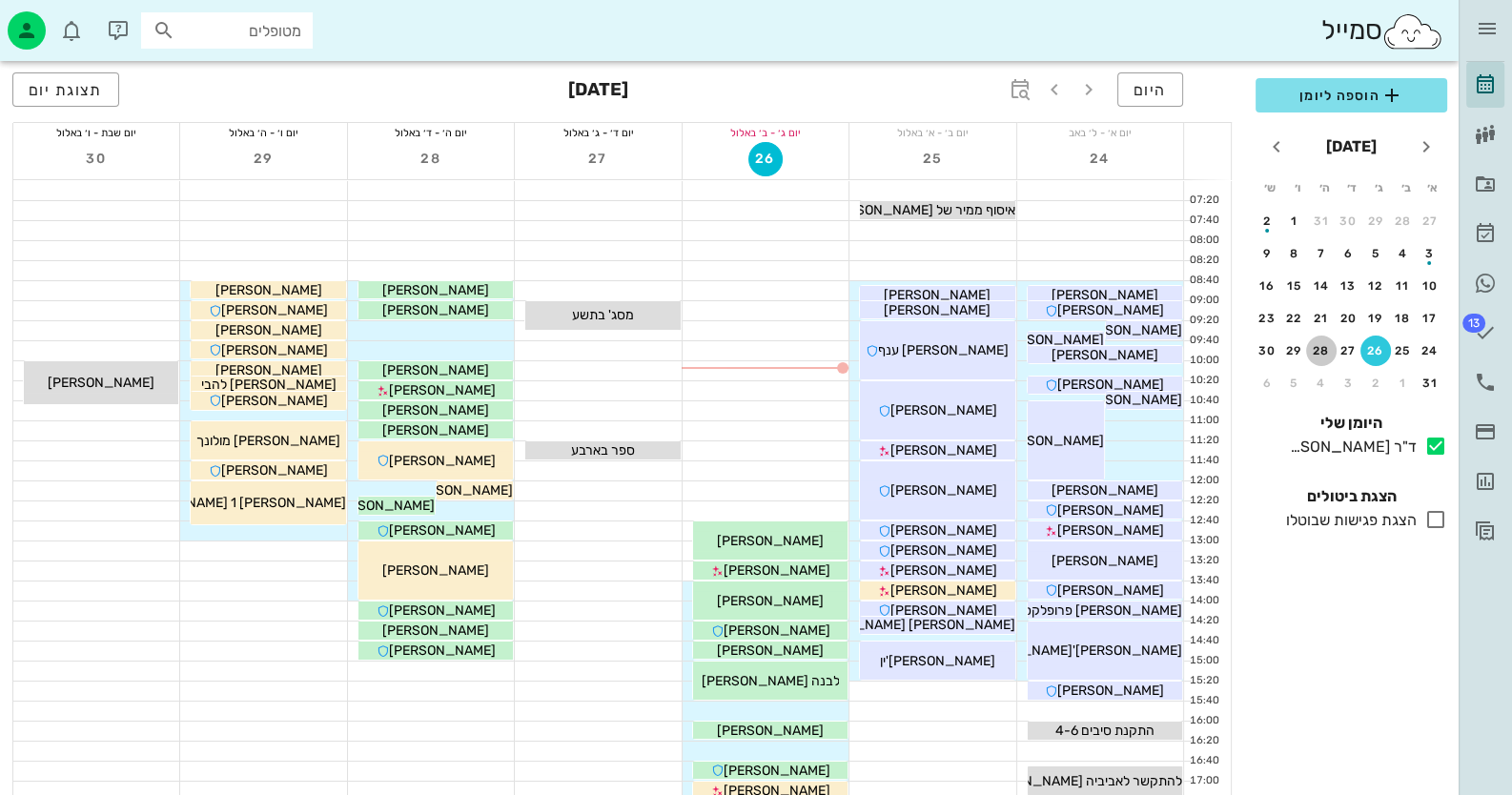
click at [1321, 345] on div "28" at bounding box center [1322, 351] width 31 height 13
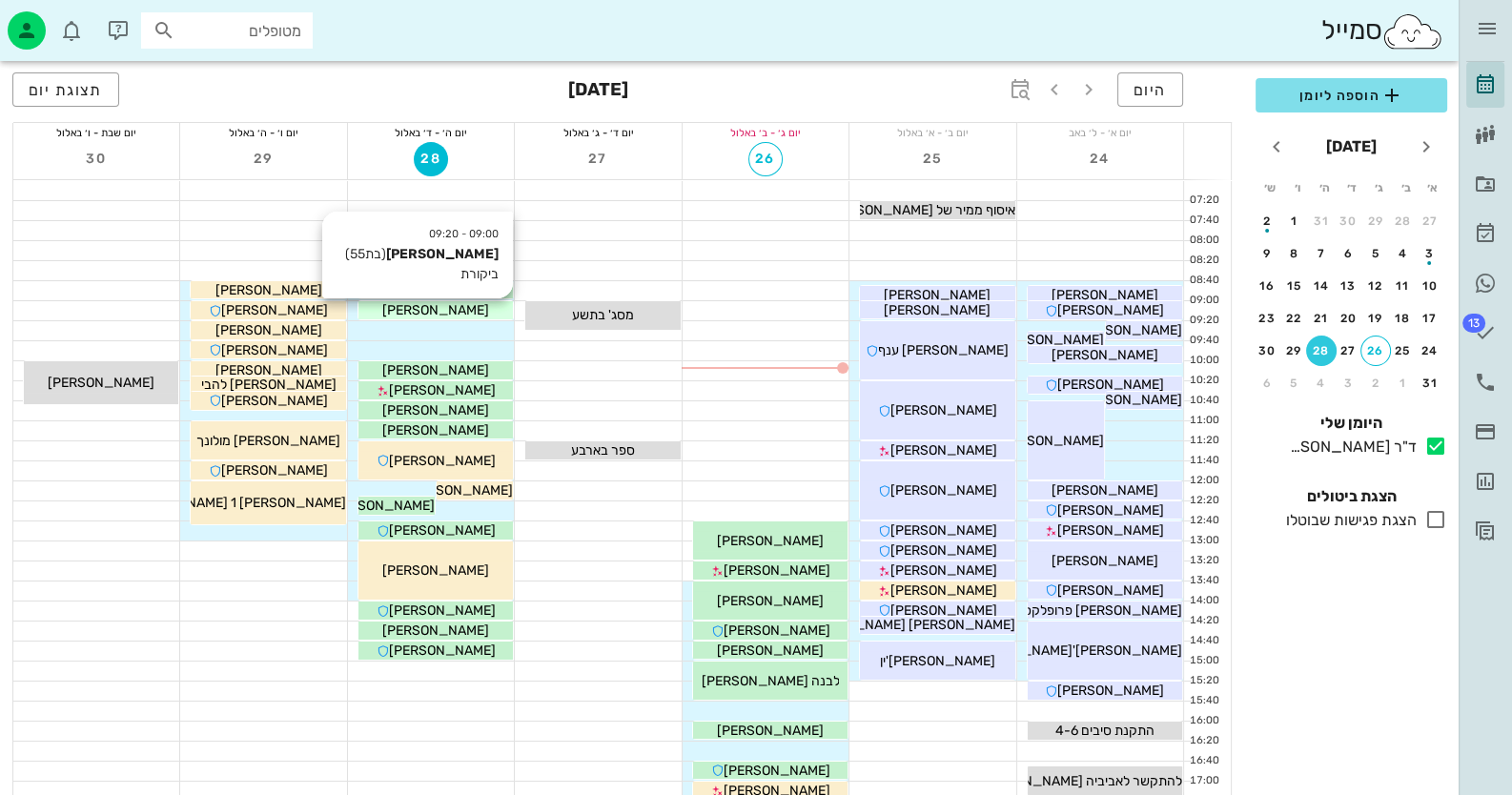
click at [468, 307] on div "[PERSON_NAME]" at bounding box center [436, 310] width 155 height 20
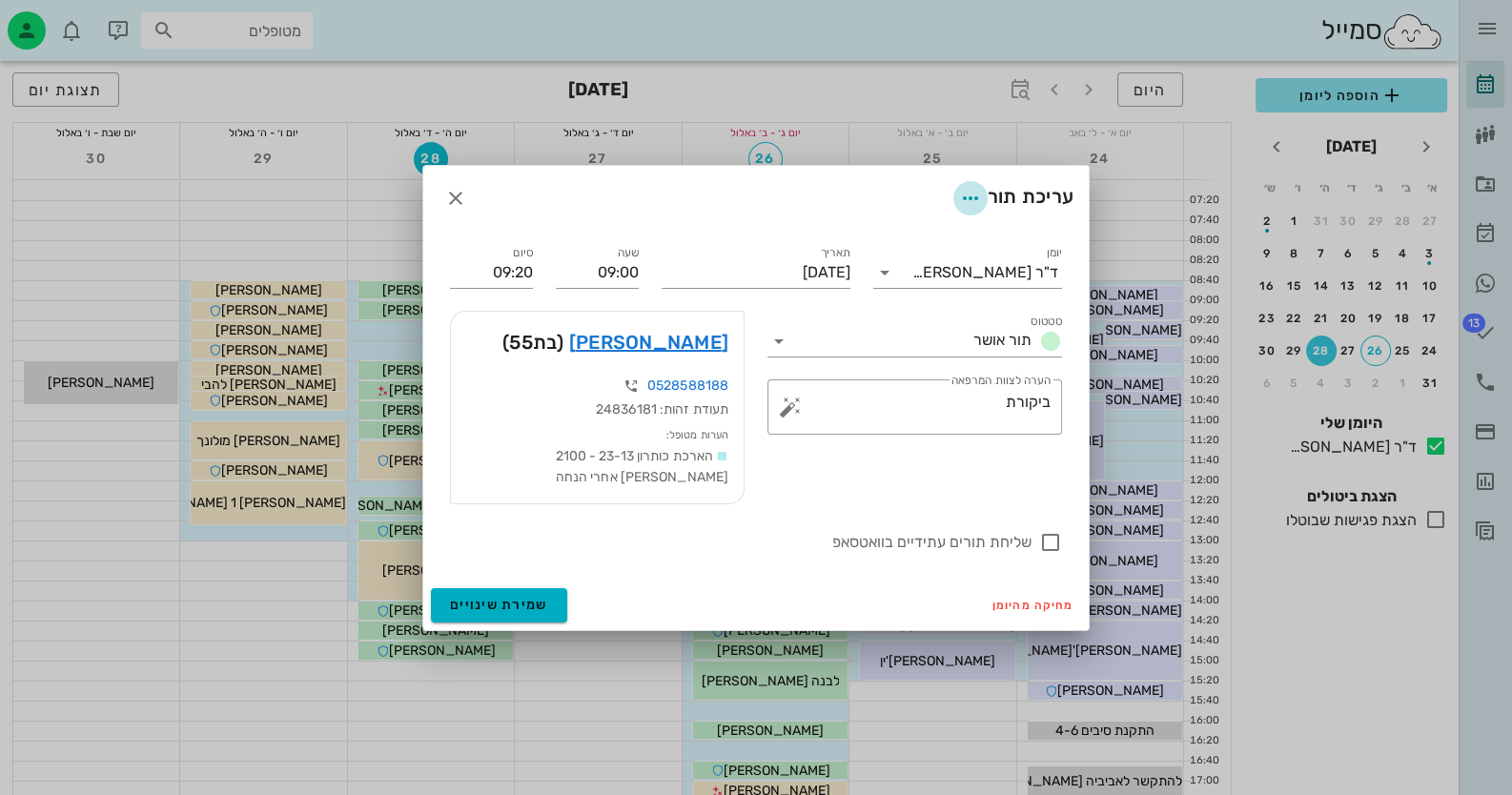
click at [966, 198] on icon "button" at bounding box center [971, 199] width 23 height 23
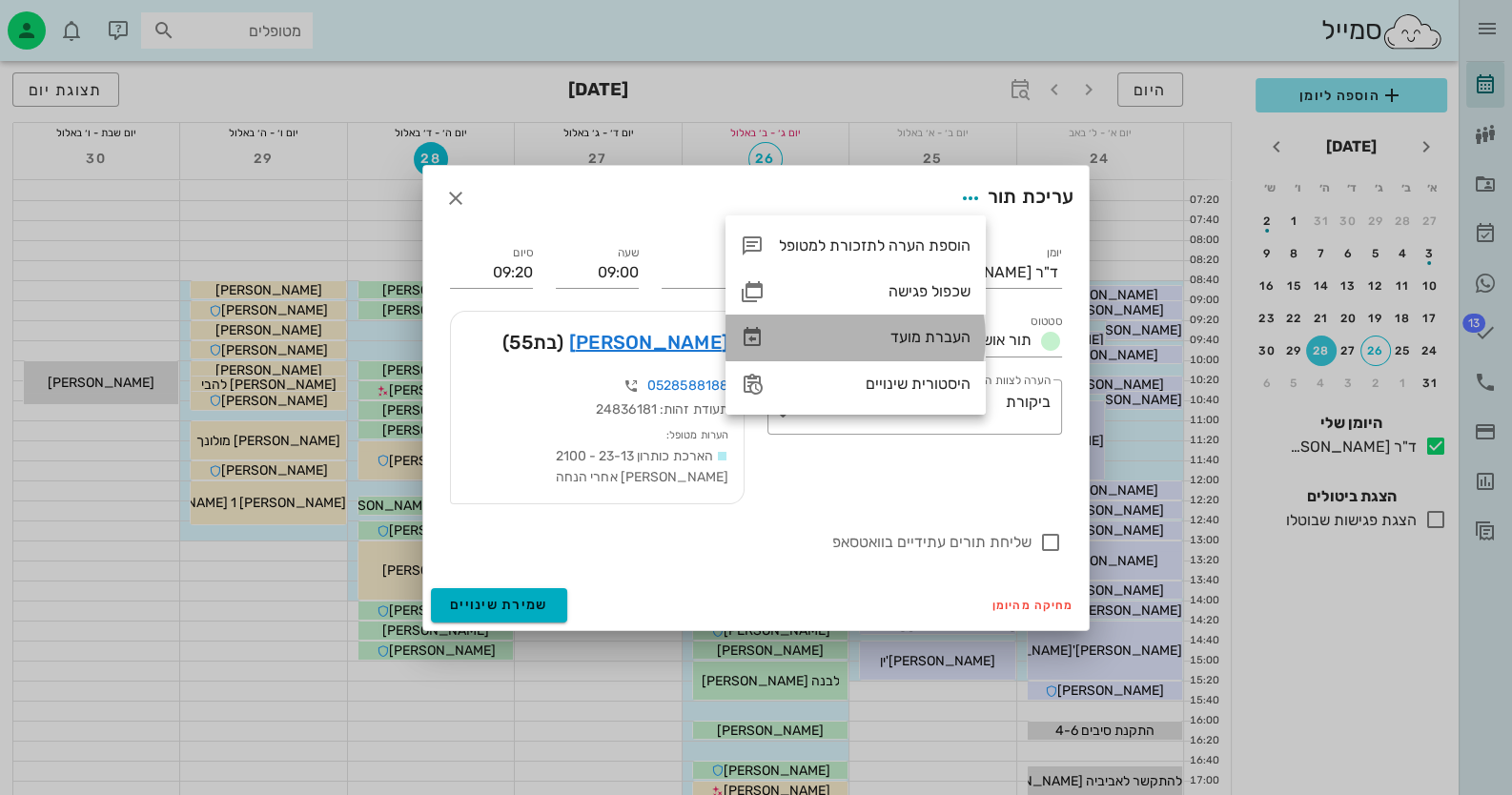
click at [920, 333] on div "העברת מועד" at bounding box center [876, 337] width 192 height 18
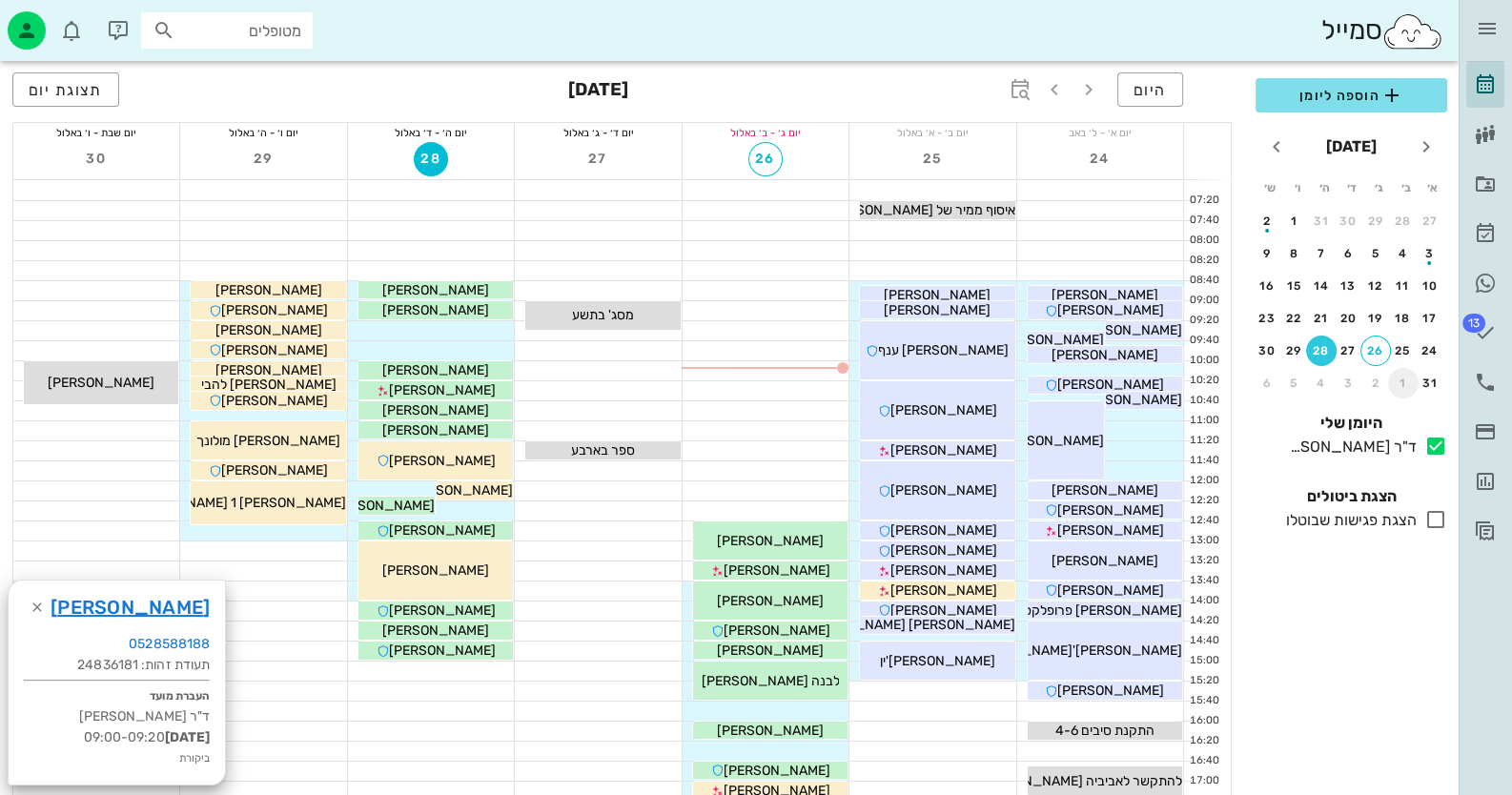
click at [1406, 377] on div "1" at bounding box center [1404, 383] width 31 height 13
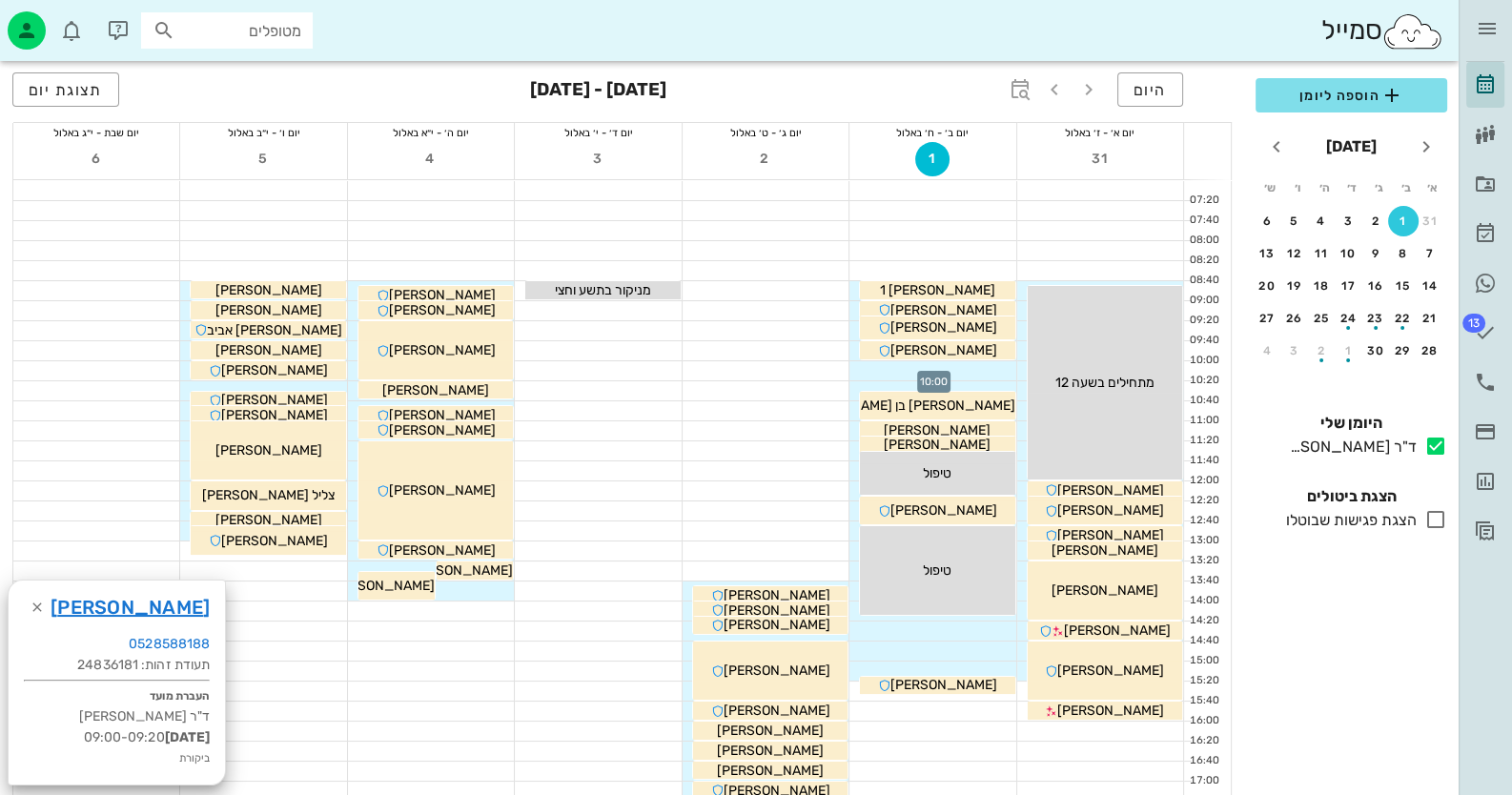
click at [986, 371] on div at bounding box center [932, 371] width 166 height 19
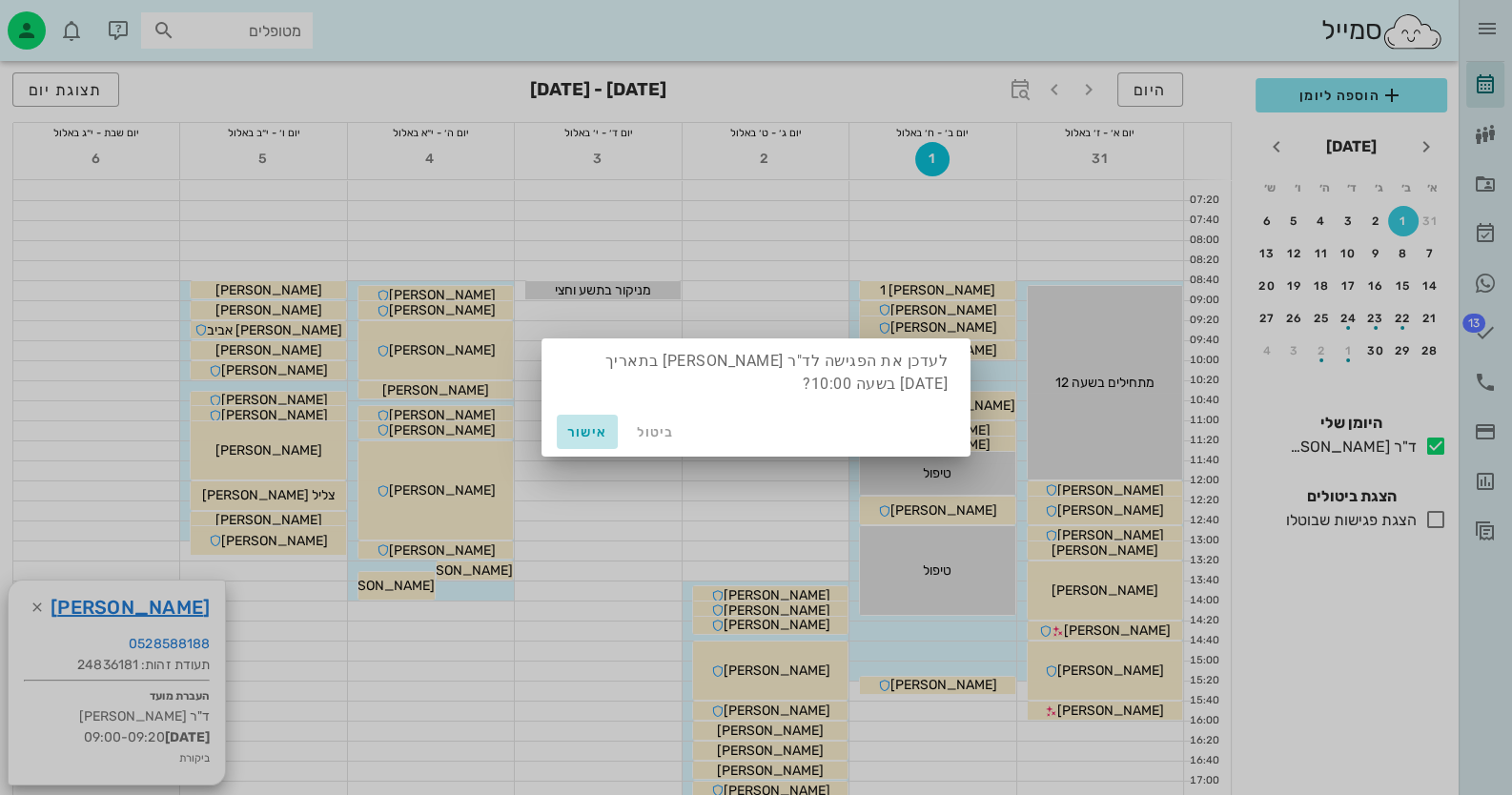
click at [579, 433] on span "אישור" at bounding box center [588, 432] width 46 height 16
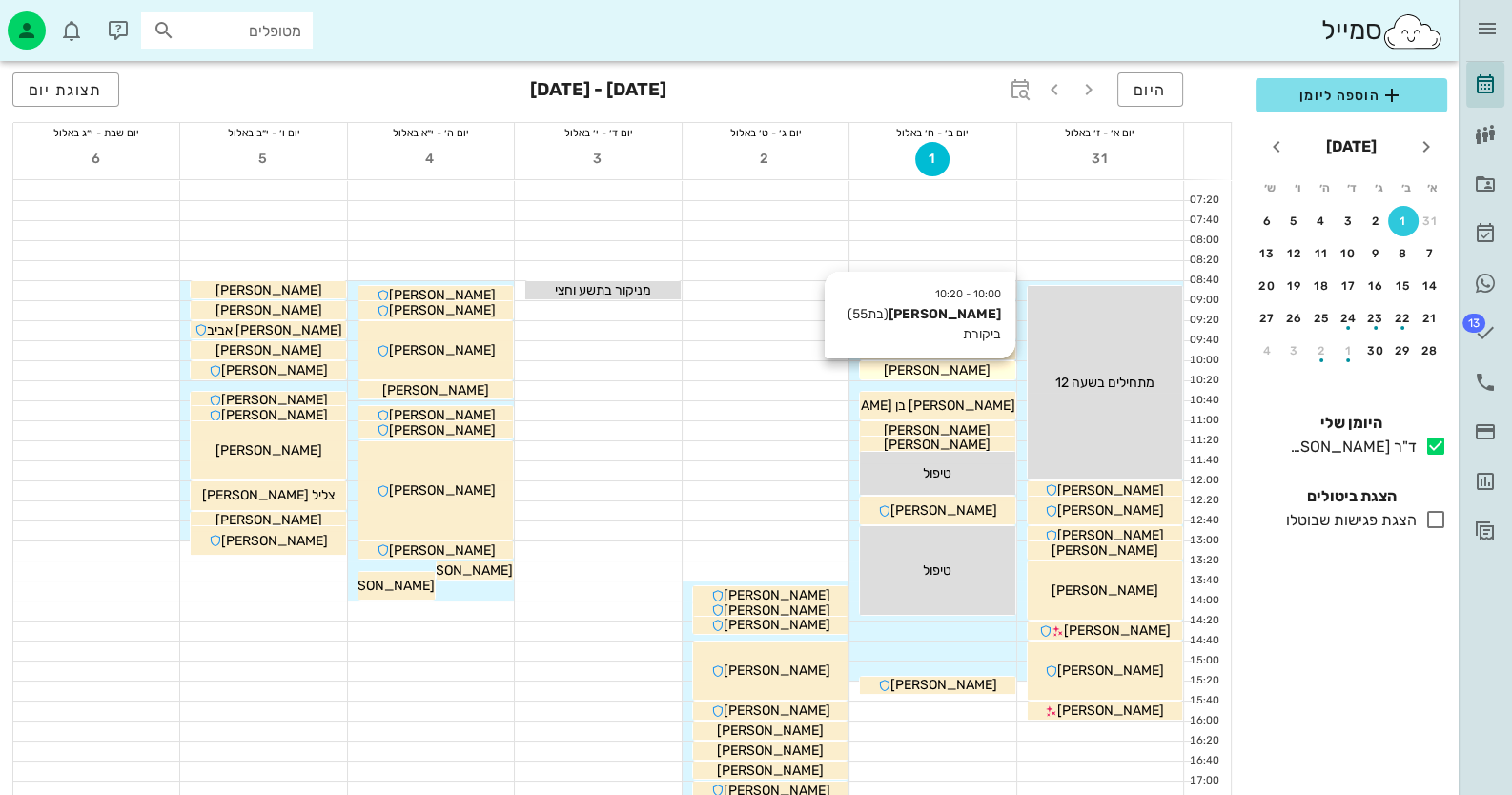
click at [948, 370] on span "[PERSON_NAME]" at bounding box center [937, 370] width 107 height 16
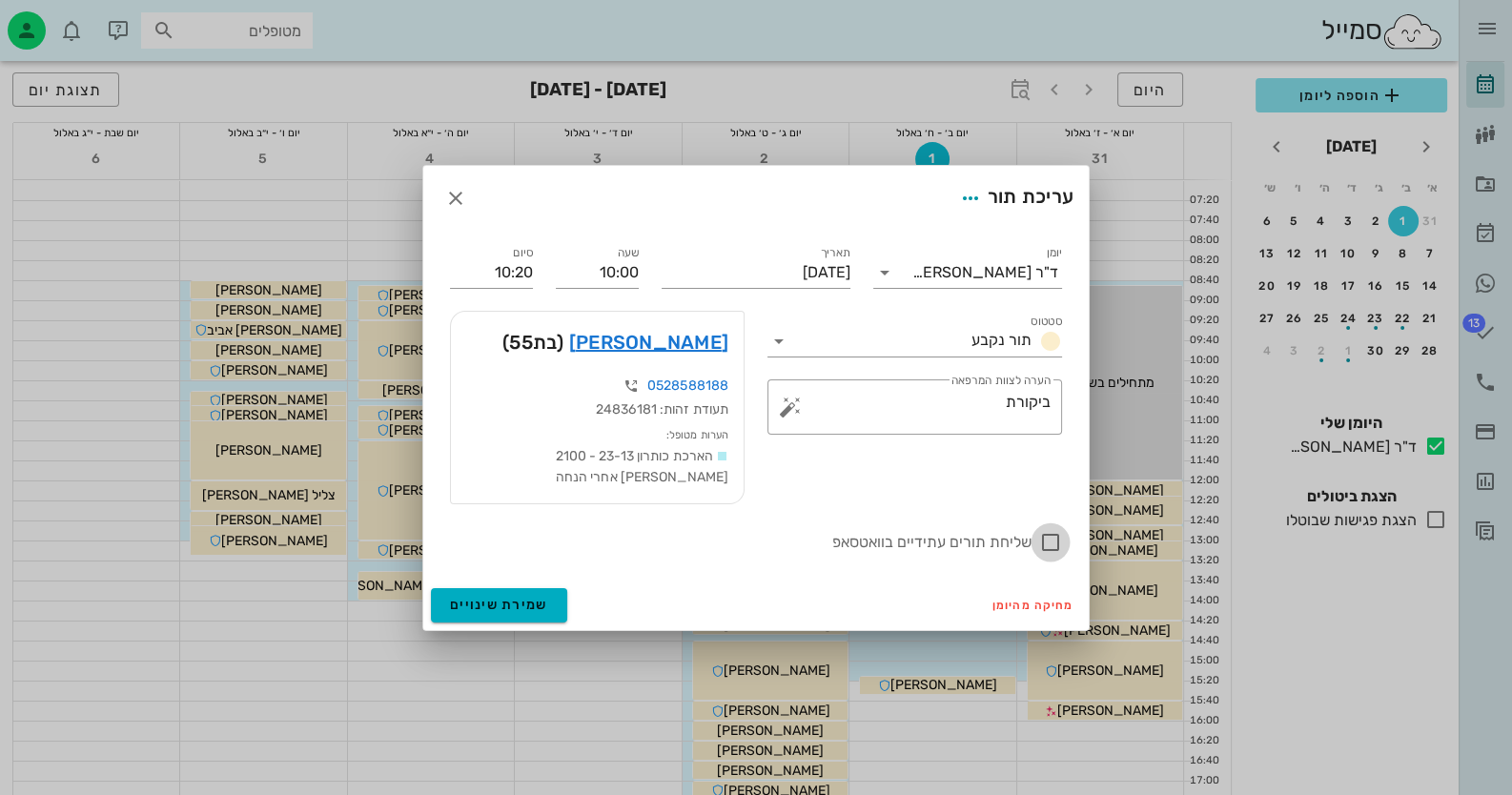
click at [1044, 540] on div at bounding box center [1051, 542] width 33 height 33
checkbox input "true"
click at [487, 600] on span "שמירת שינויים" at bounding box center [499, 605] width 98 height 16
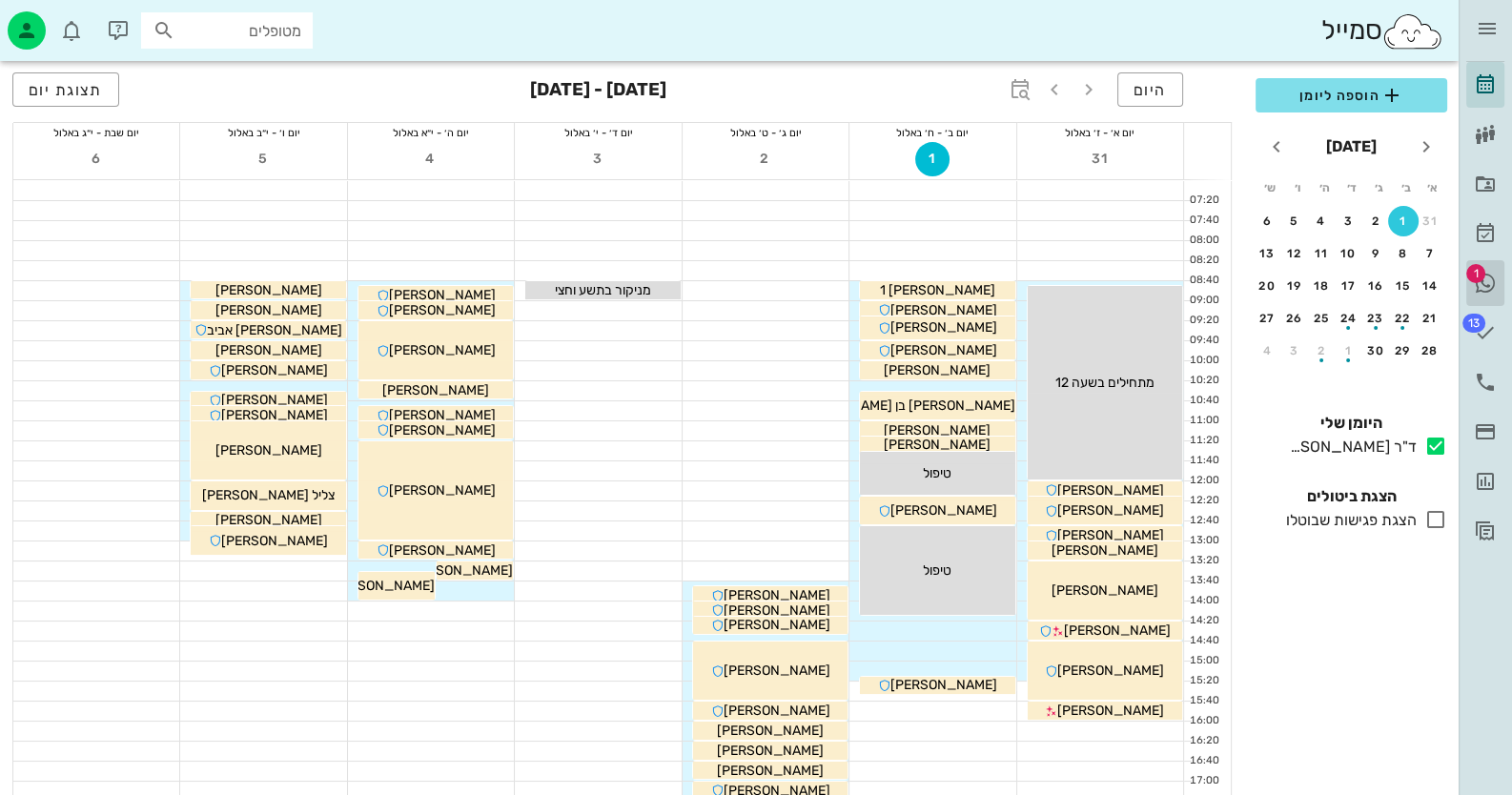
click at [1488, 272] on icon at bounding box center [1486, 283] width 23 height 23
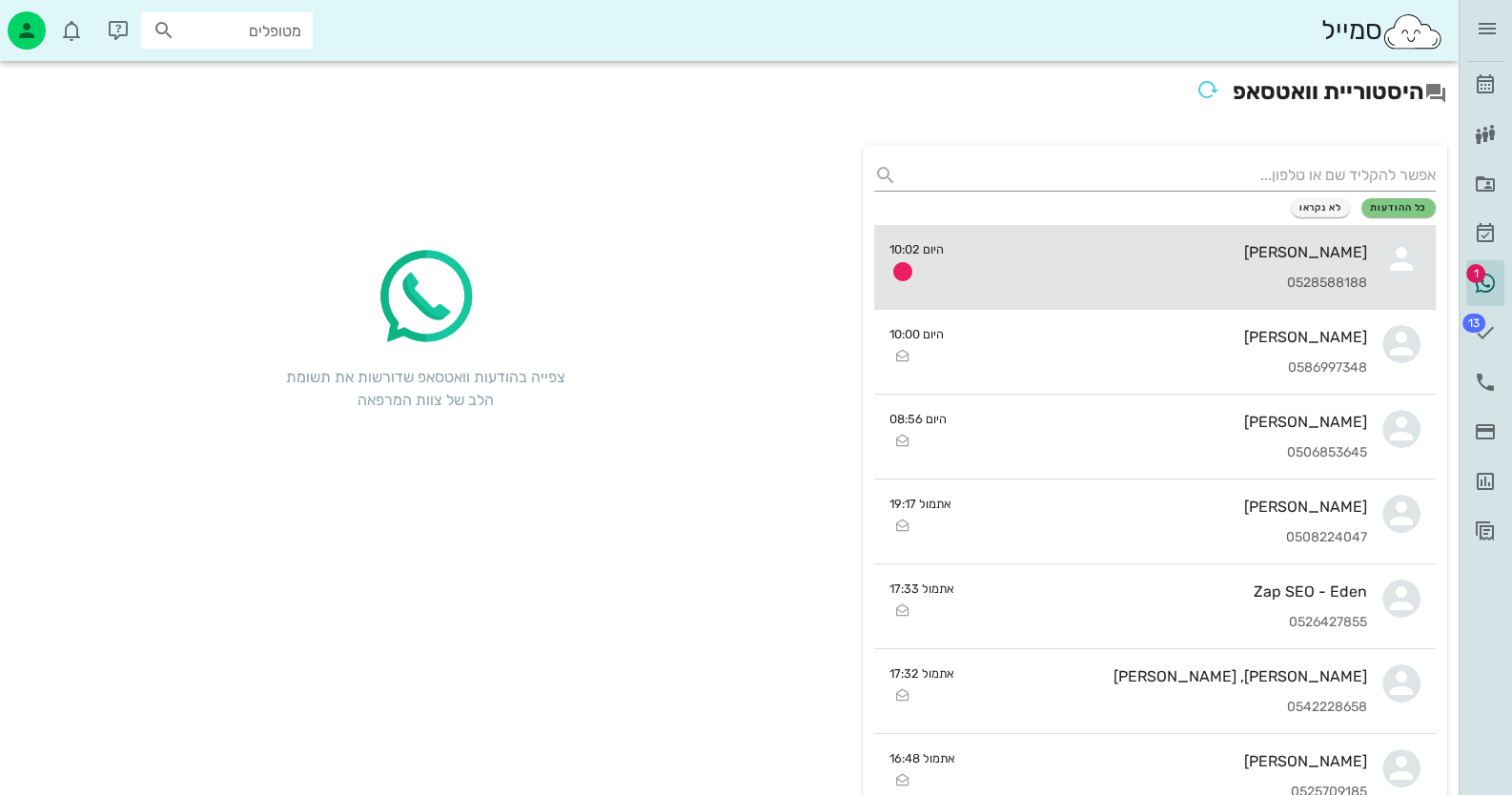
click at [1223, 235] on div "פזית תמרי 0528588188" at bounding box center [1164, 266] width 409 height 84
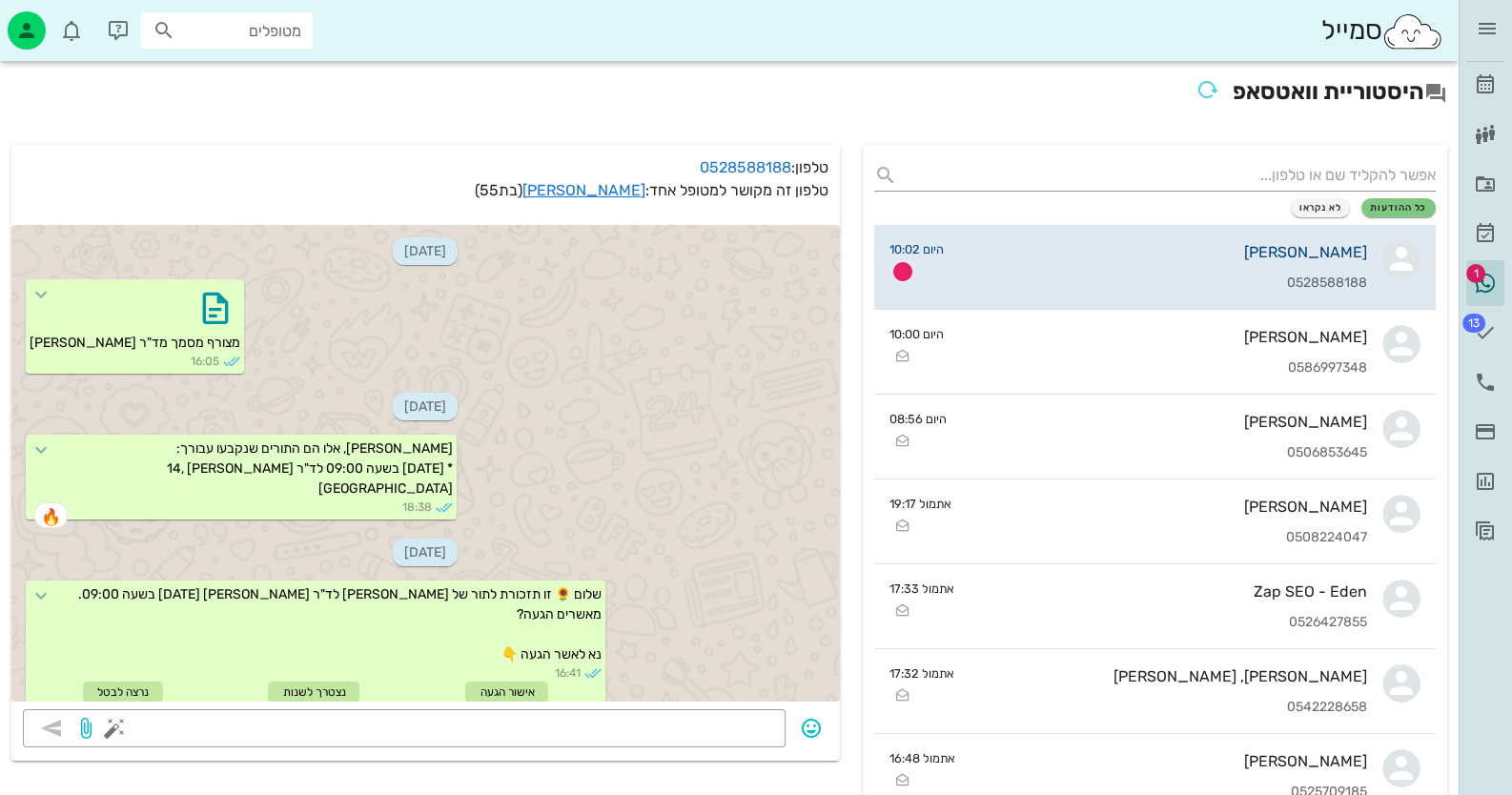
scroll to position [881, 0]
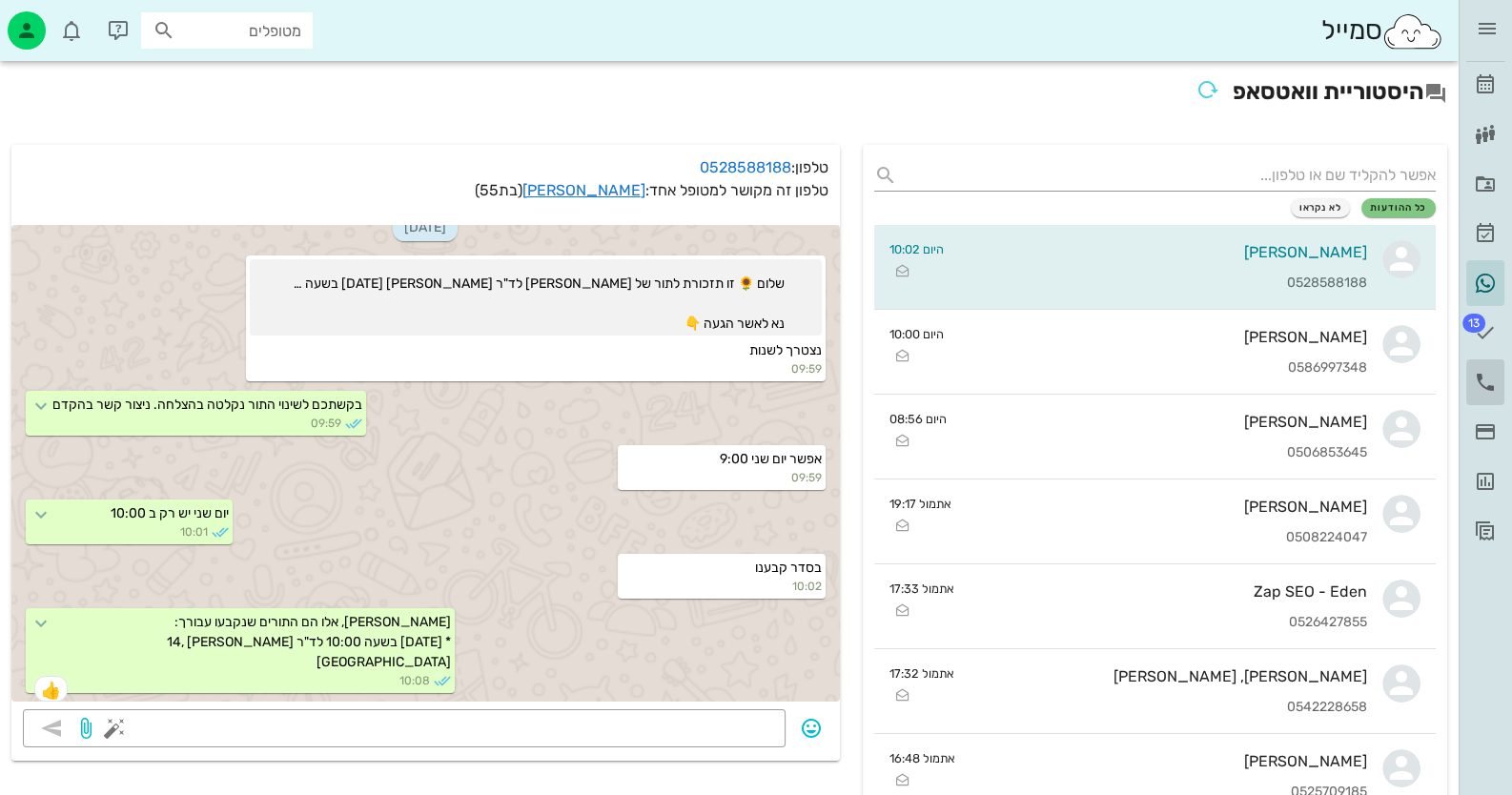
click at [1488, 385] on icon at bounding box center [1486, 382] width 23 height 23
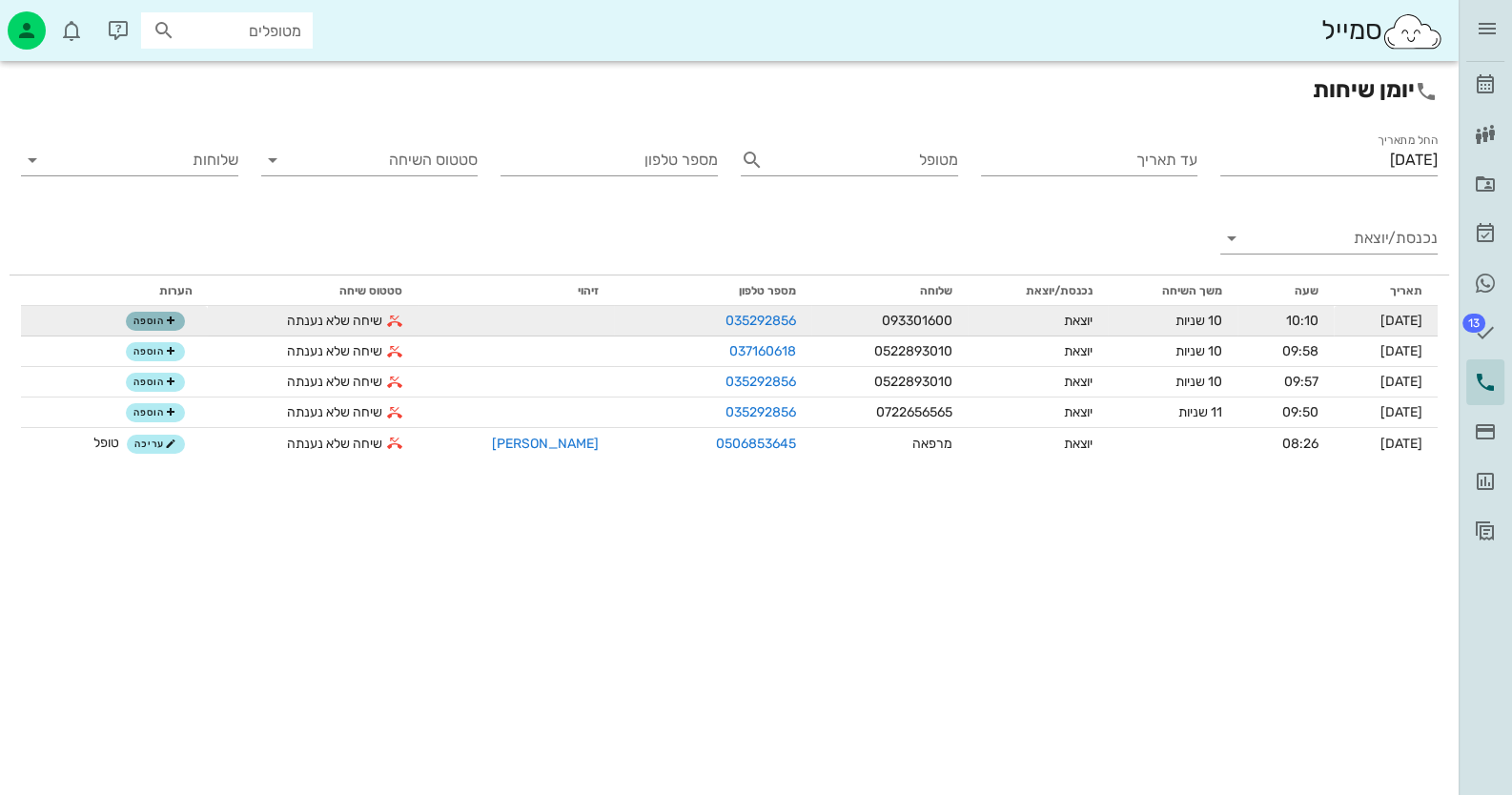
click at [142, 324] on span "הוספה" at bounding box center [155, 322] width 42 height 12
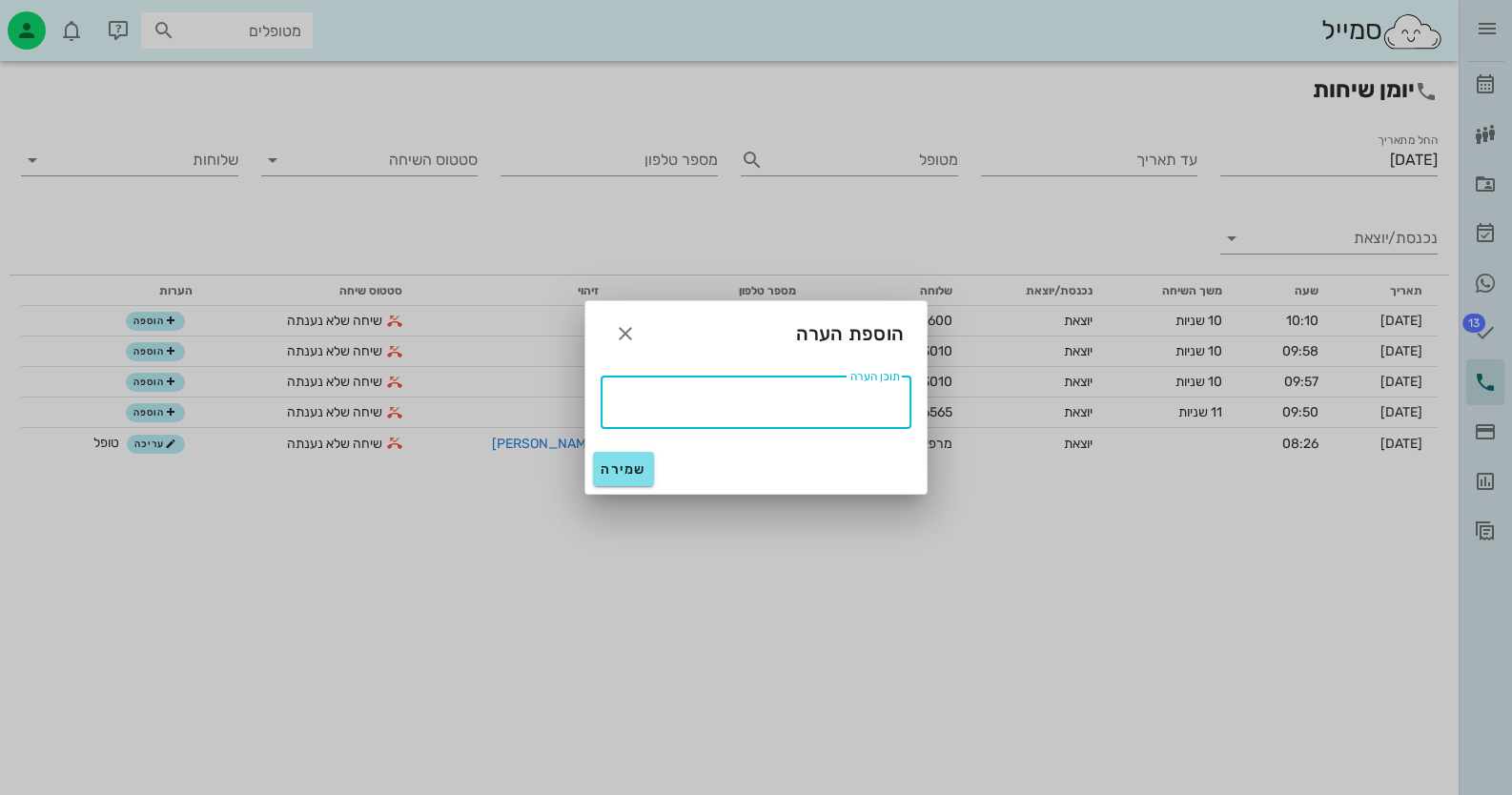
click at [817, 409] on textarea "תוכן הערה" at bounding box center [751, 400] width 300 height 31
type textarea "טופל"
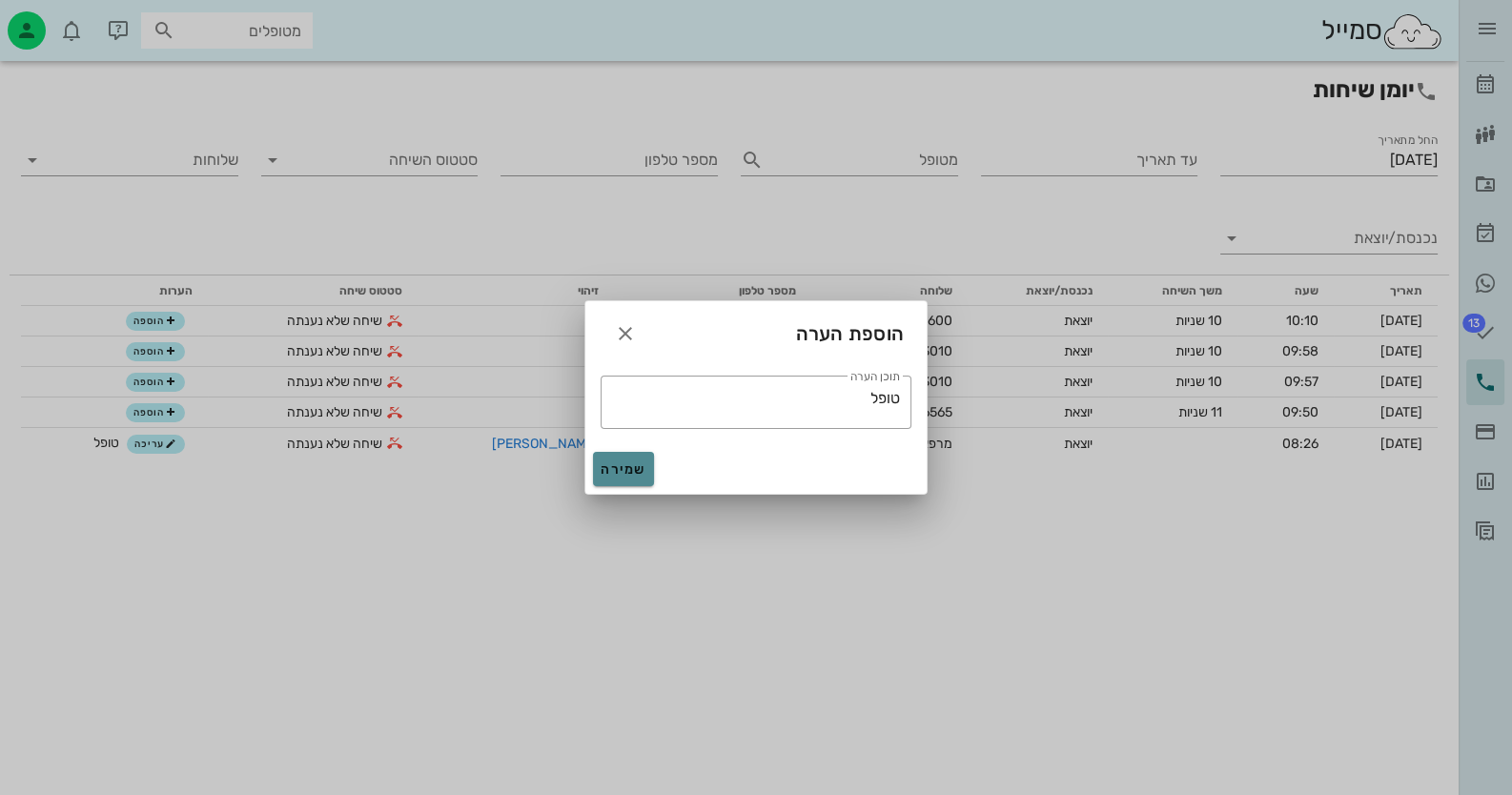
click at [636, 470] on span "שמירה" at bounding box center [624, 470] width 46 height 16
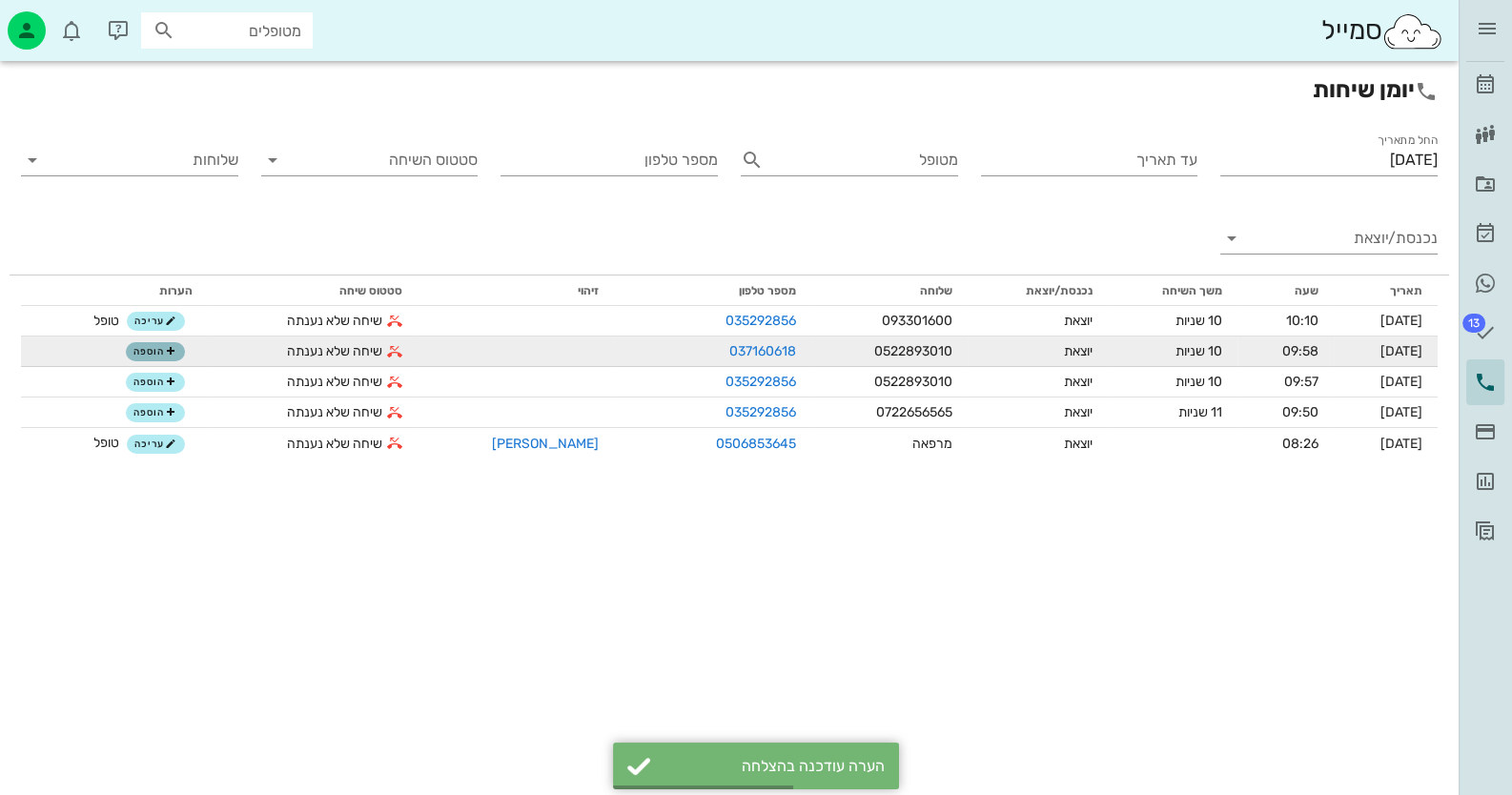
click at [154, 353] on span "הוספה" at bounding box center [155, 352] width 42 height 12
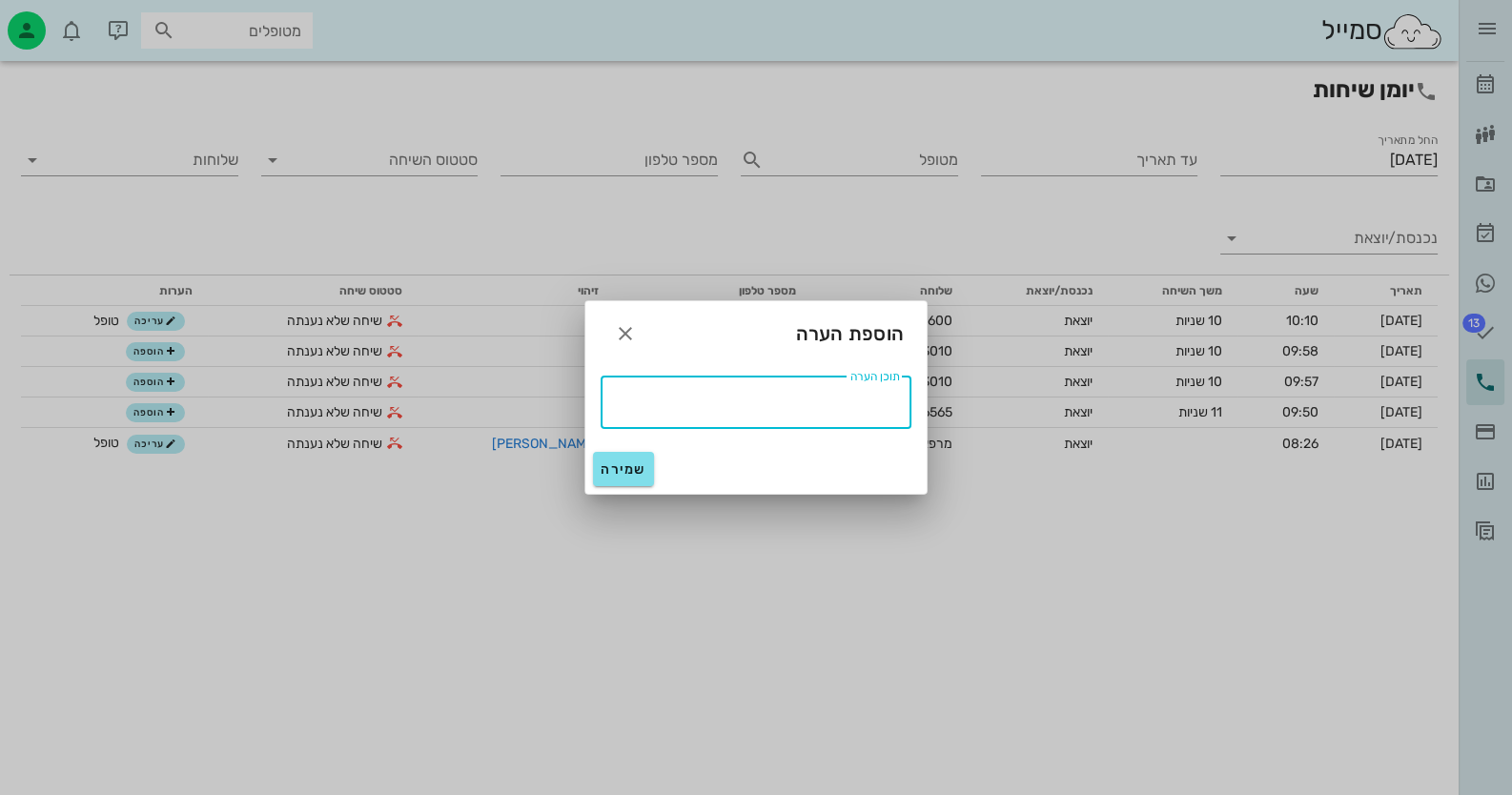
click at [666, 409] on textarea "תוכן הערה" at bounding box center [751, 400] width 300 height 31
type textarea "טופל"
click at [622, 470] on span "שמירה" at bounding box center [624, 470] width 46 height 16
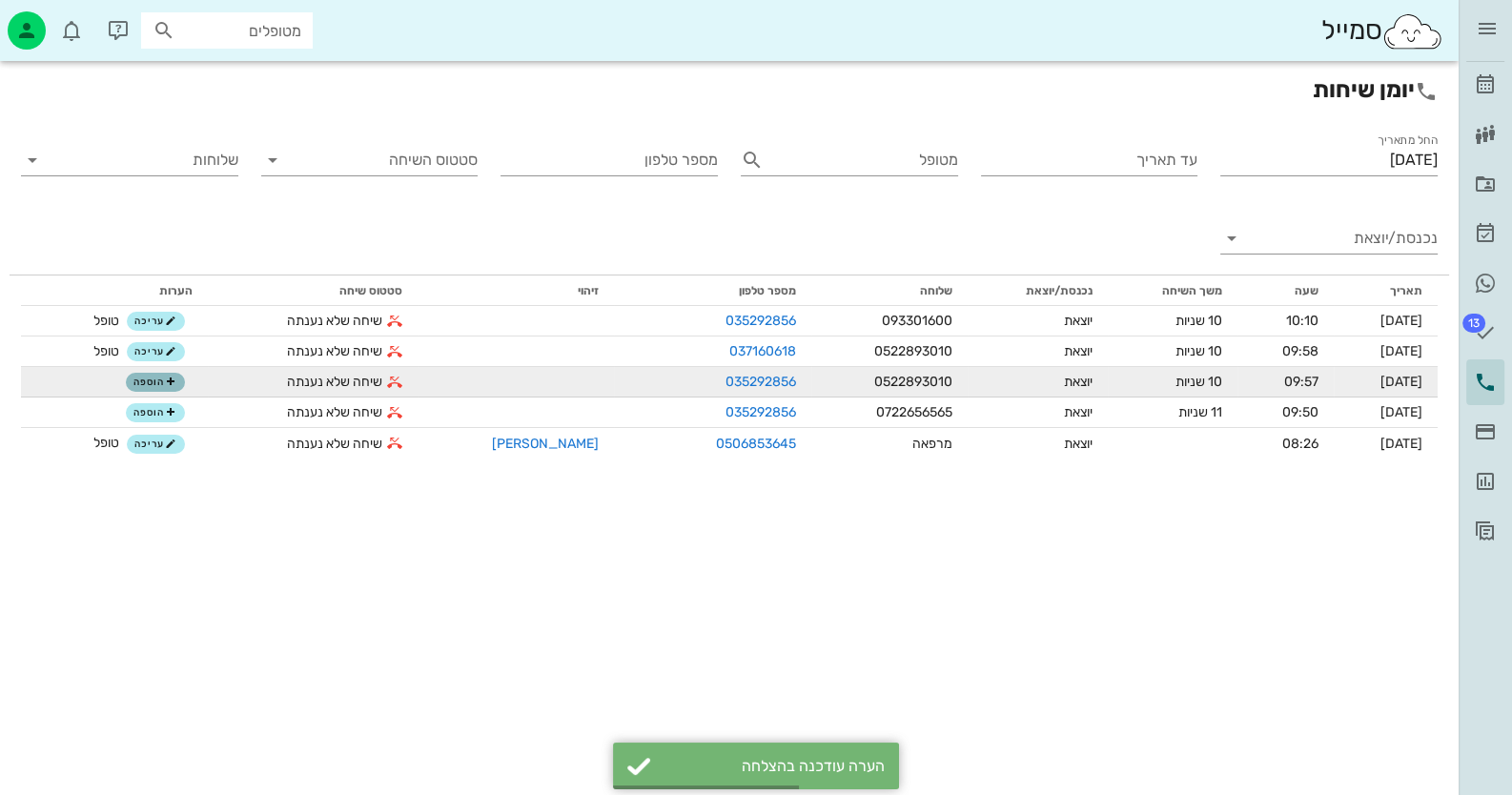
click at [161, 382] on span "הוספה" at bounding box center [155, 382] width 42 height 12
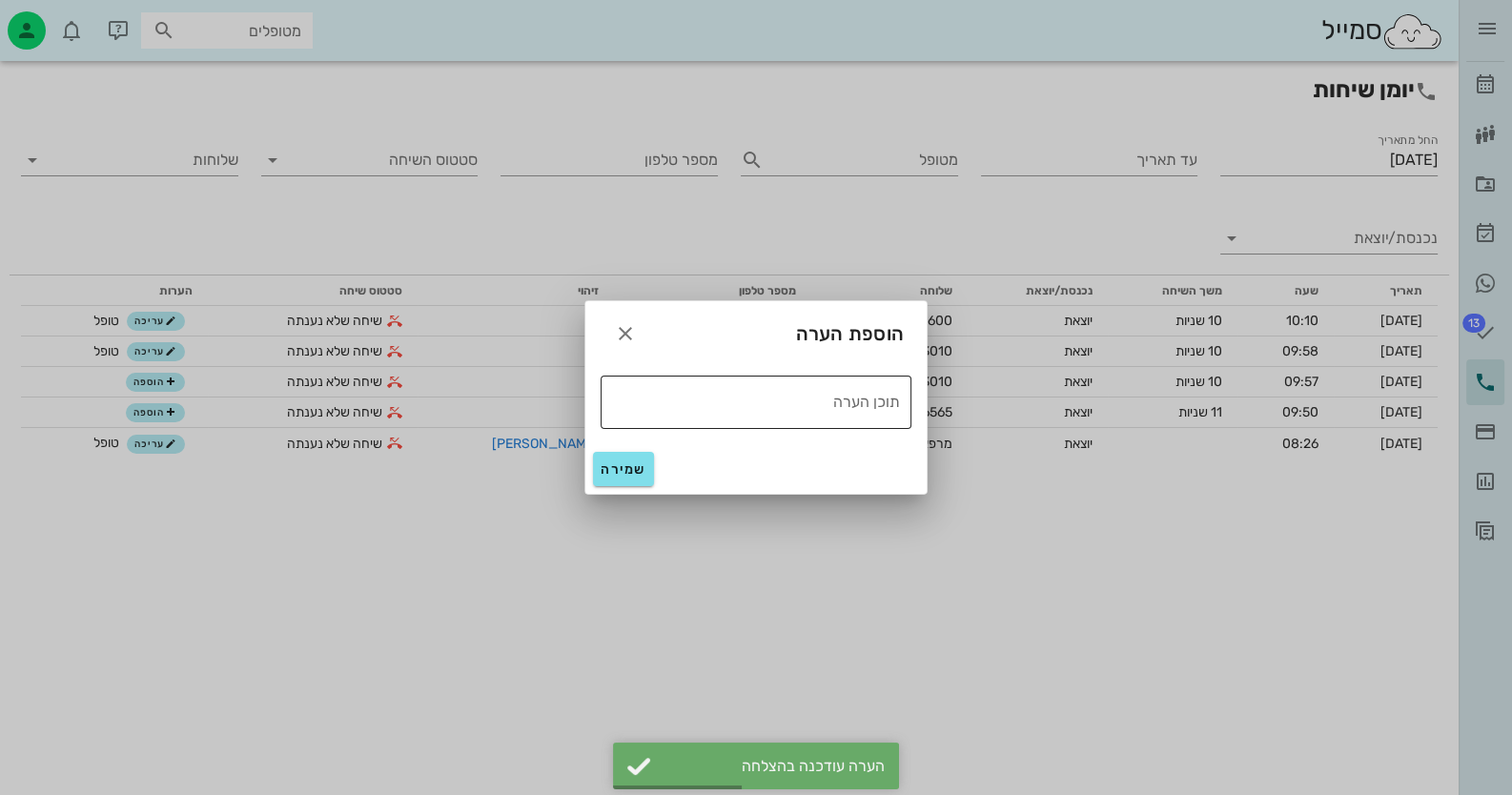
click at [766, 410] on textarea "תוכן הערה" at bounding box center [751, 400] width 300 height 31
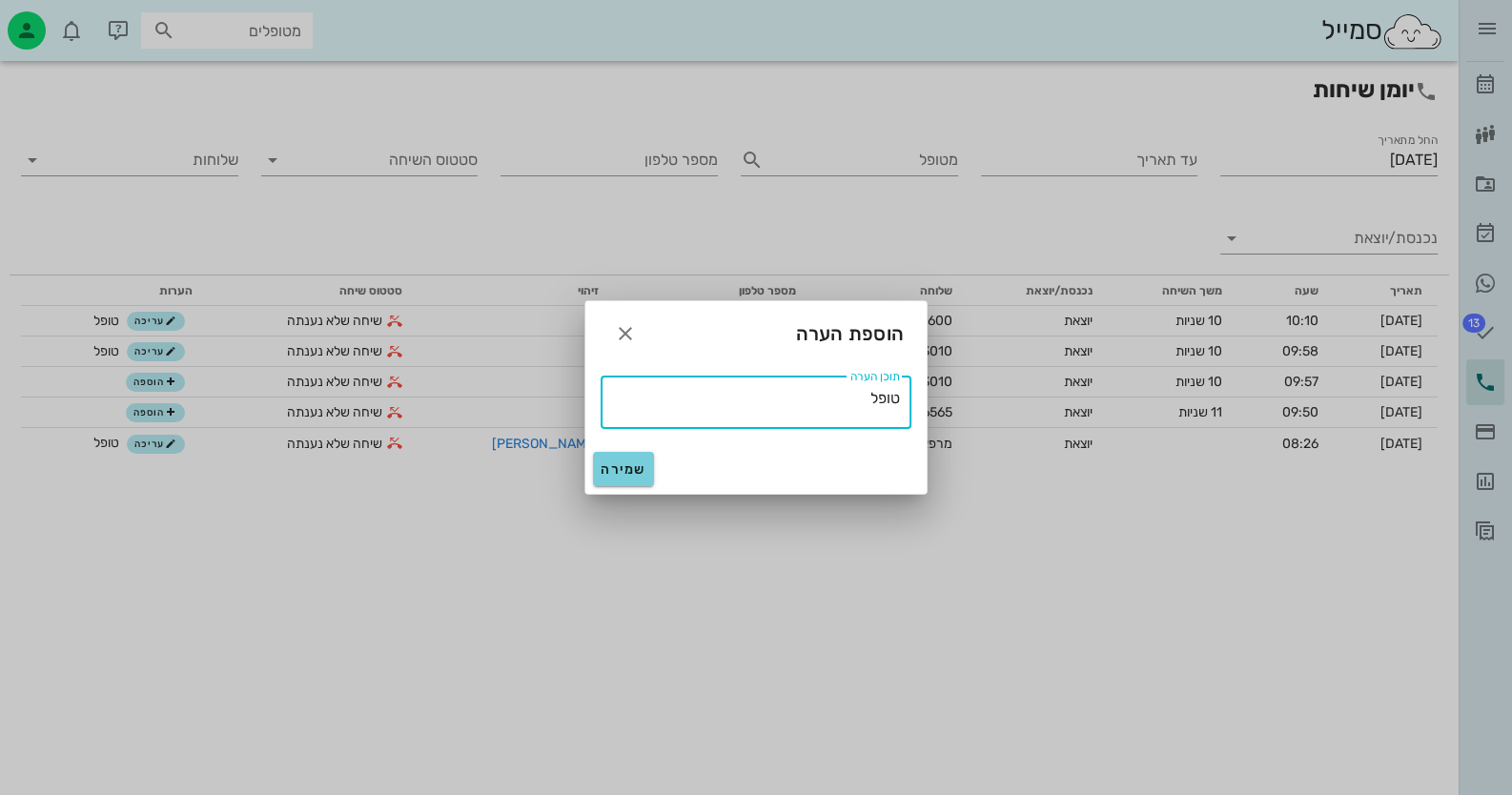
type textarea "טופל"
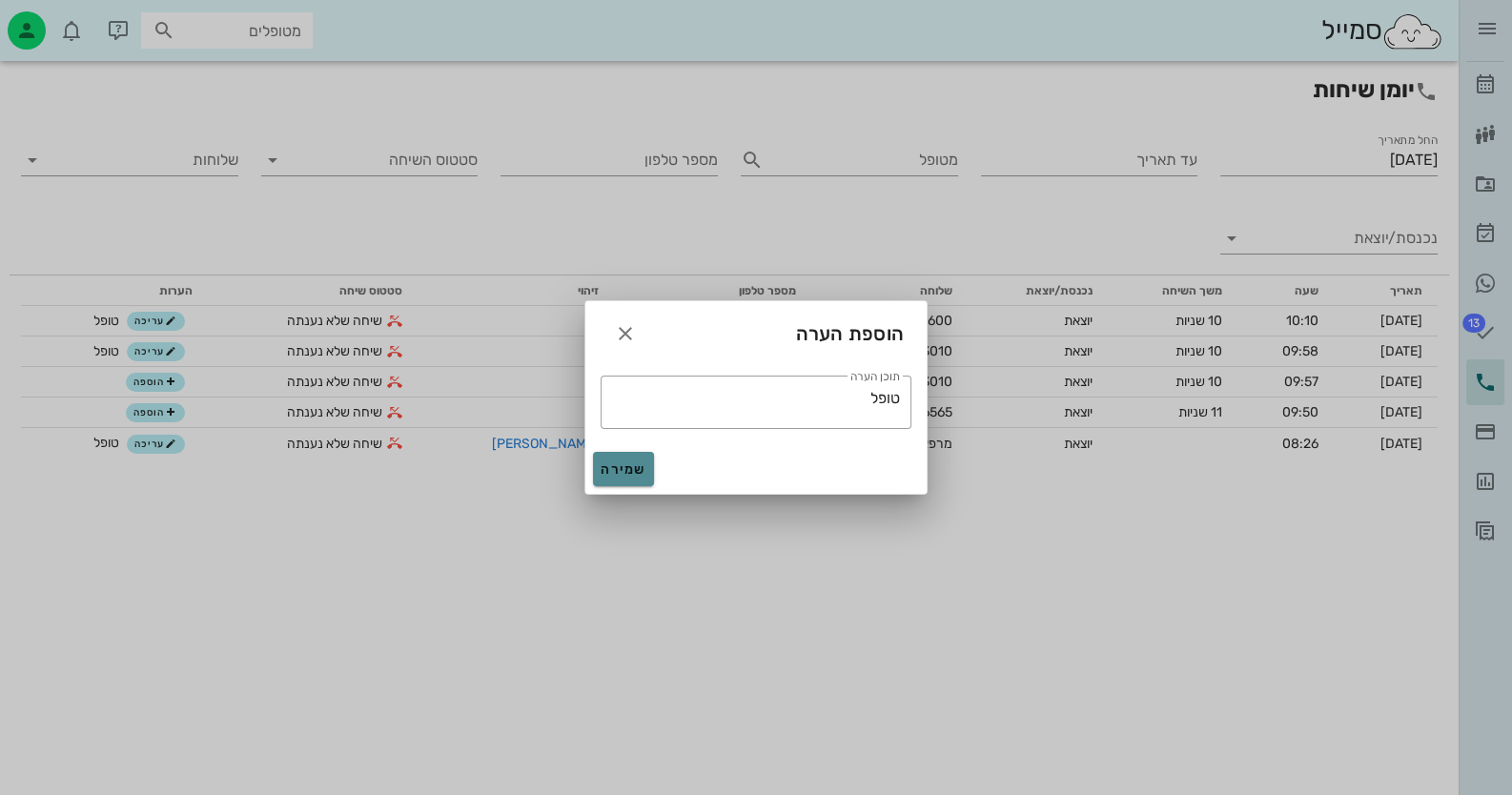
click at [636, 467] on span "שמירה" at bounding box center [624, 470] width 46 height 16
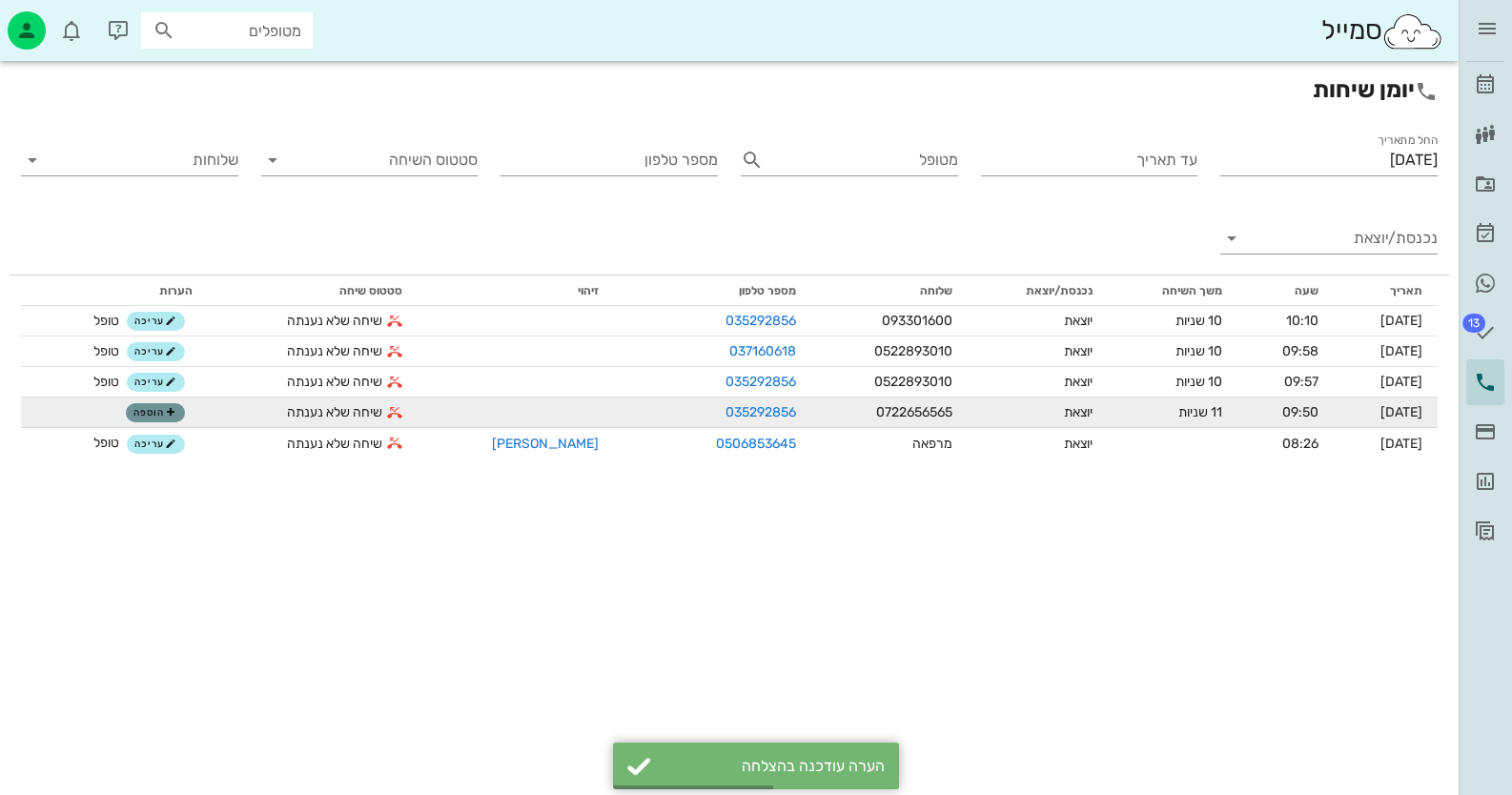
click at [170, 416] on icon "button" at bounding box center [171, 413] width 12 height 12
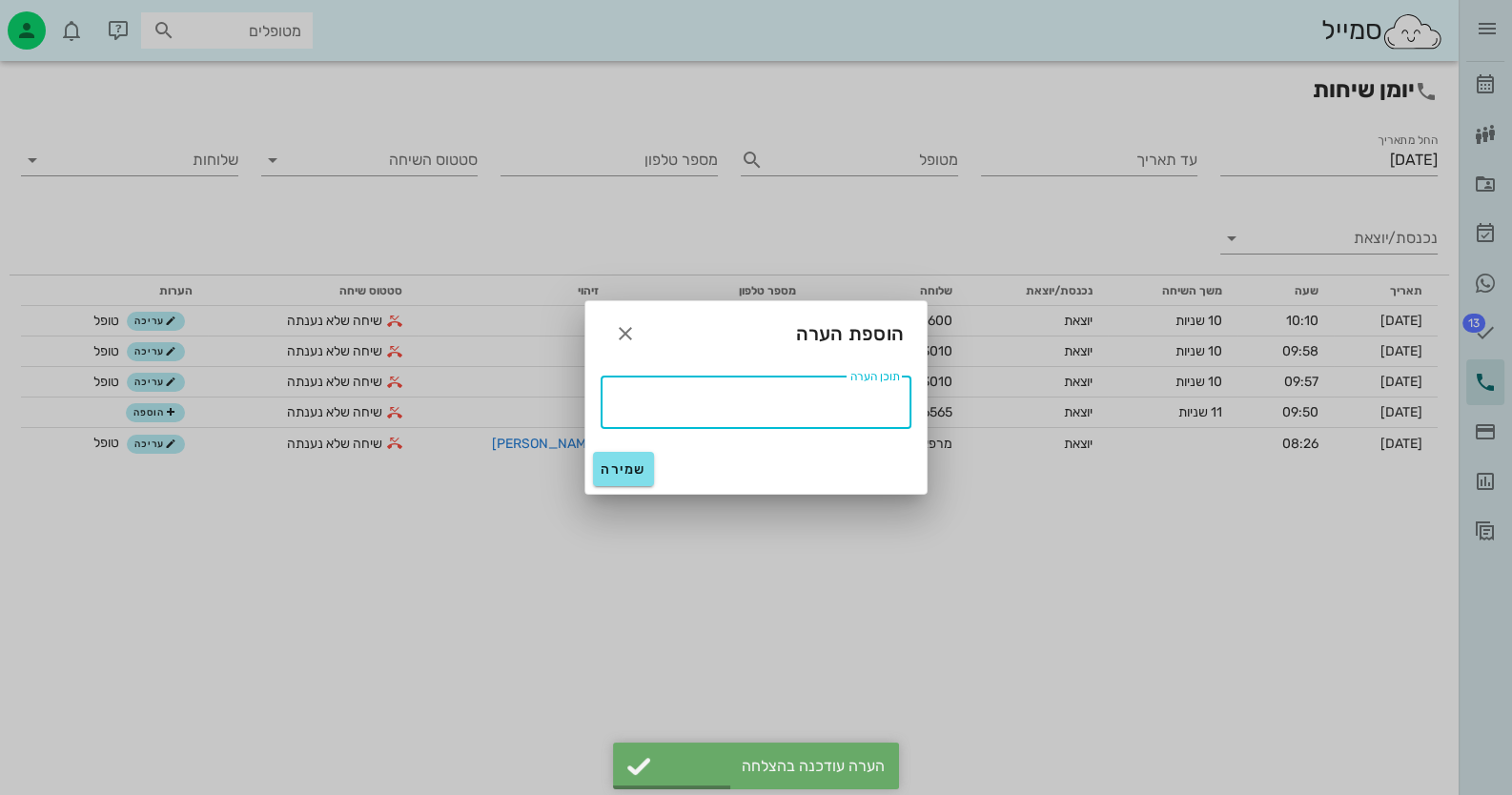
click at [766, 398] on textarea "תוכן הערה" at bounding box center [751, 400] width 300 height 31
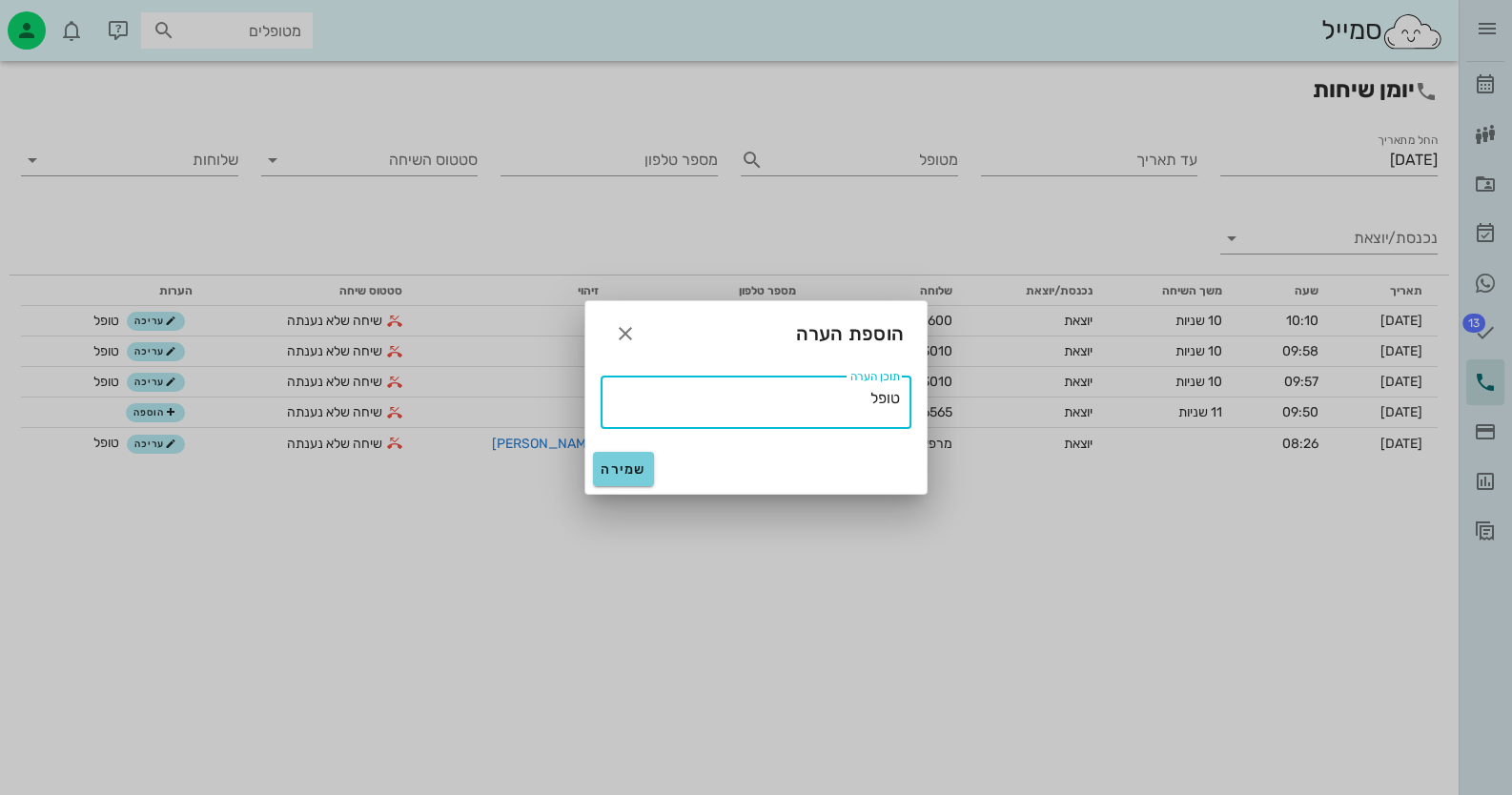
type textarea "טופל"
click at [612, 462] on span "שמירה" at bounding box center [624, 470] width 46 height 16
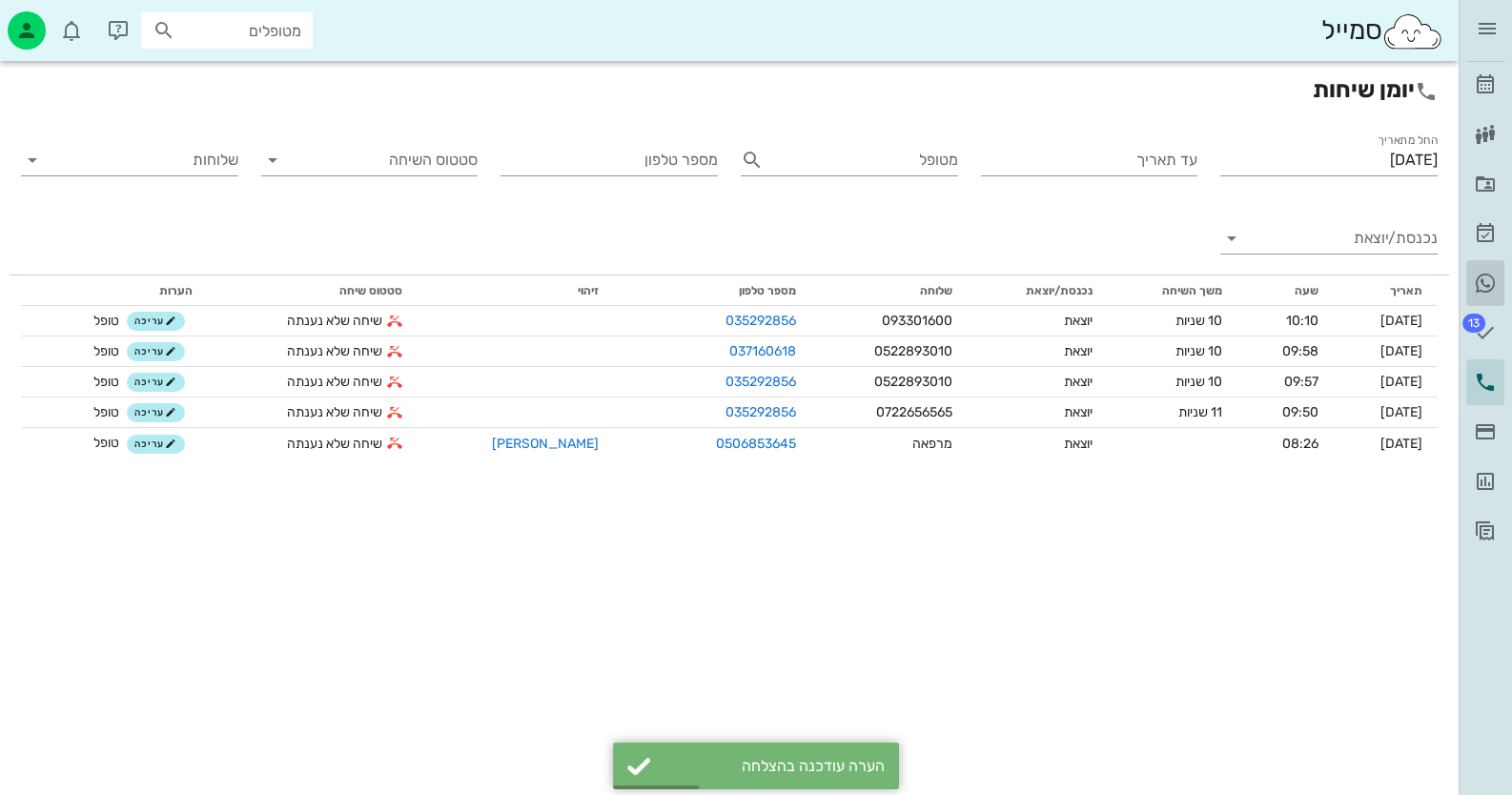
click at [1484, 280] on icon at bounding box center [1486, 283] width 23 height 23
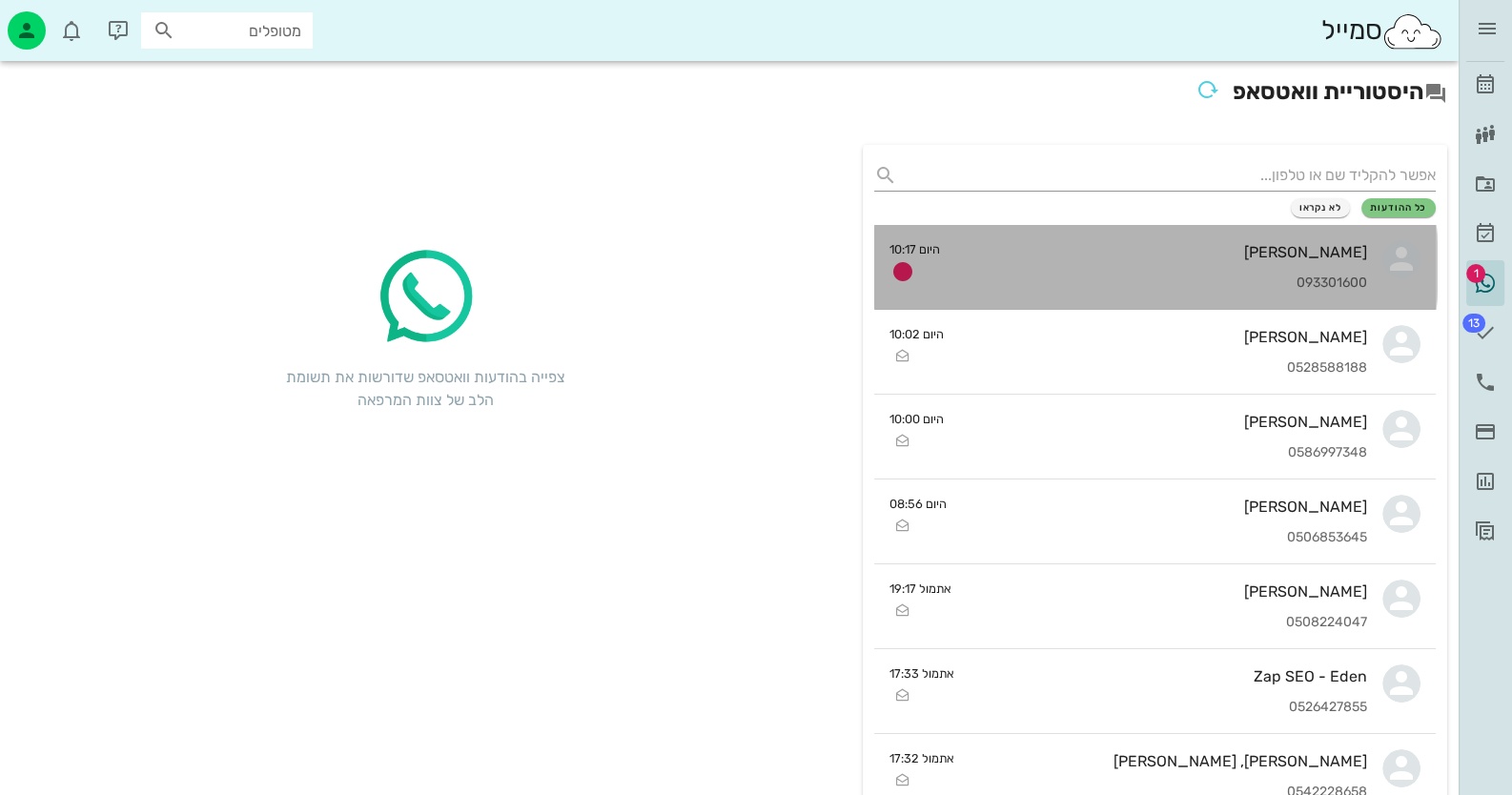
click at [1334, 276] on div "093301600" at bounding box center [1162, 283] width 413 height 16
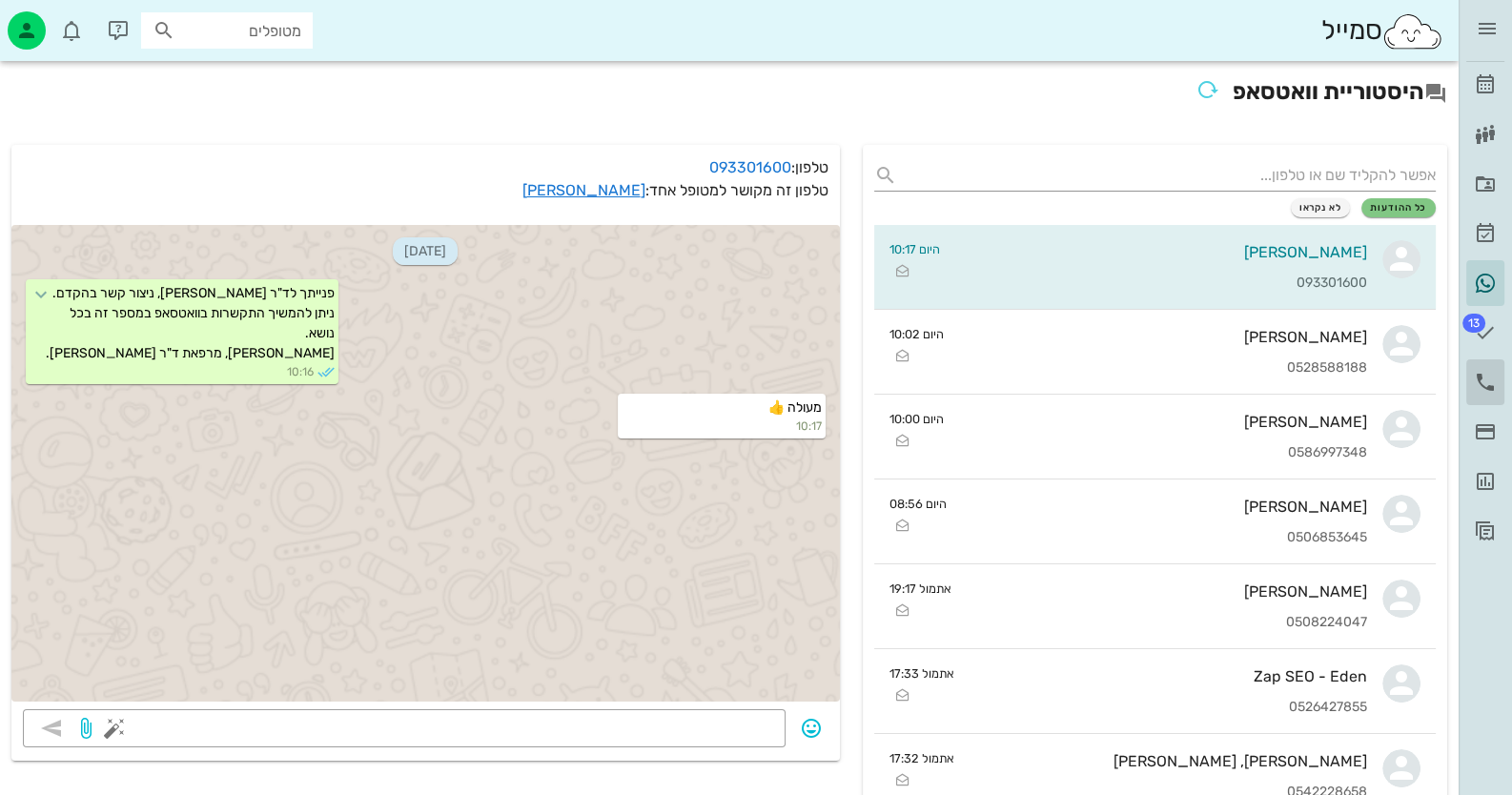
click at [1490, 373] on icon at bounding box center [1486, 382] width 23 height 23
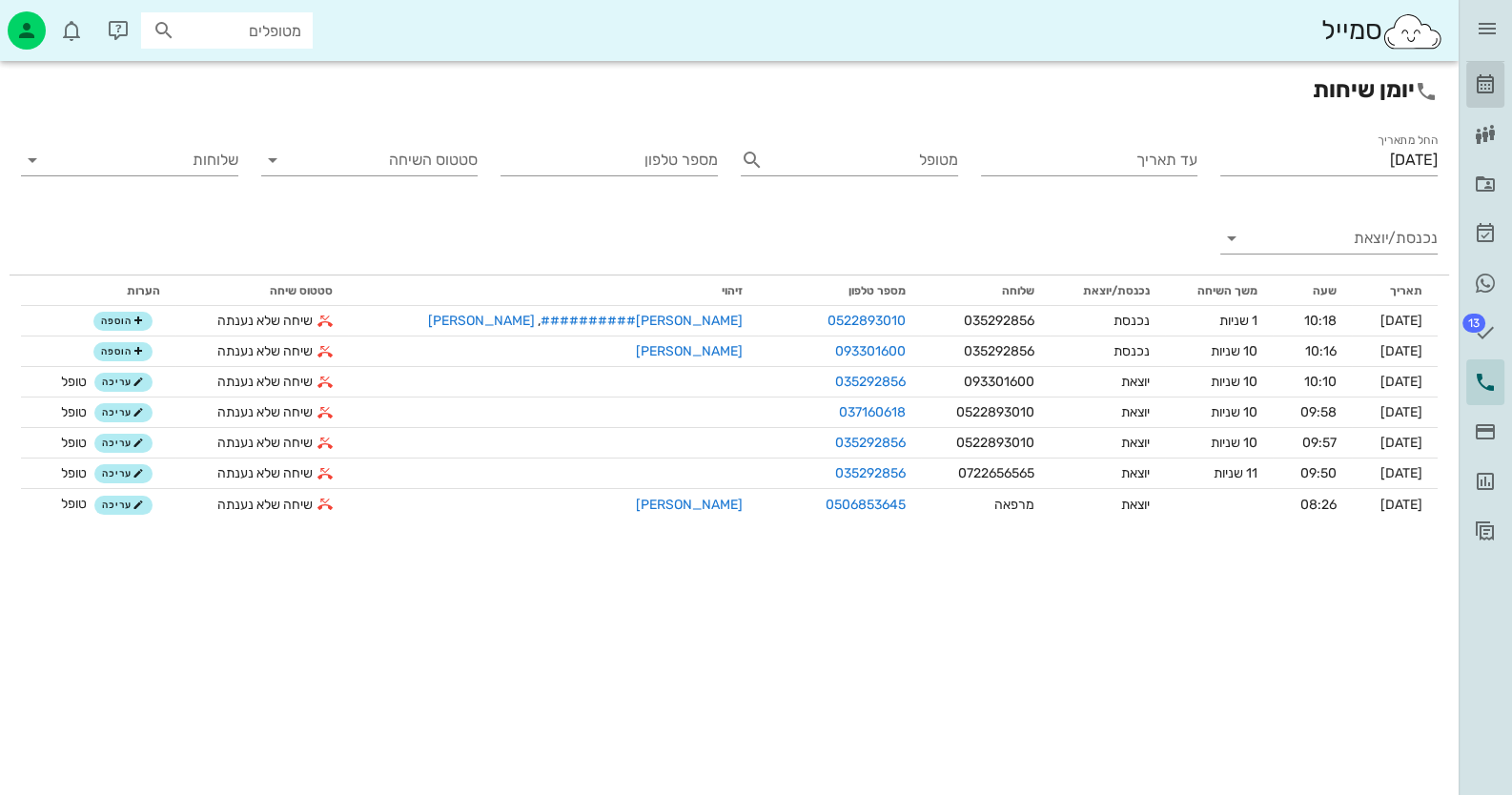
click at [1498, 86] on link "[PERSON_NAME]" at bounding box center [1486, 85] width 38 height 46
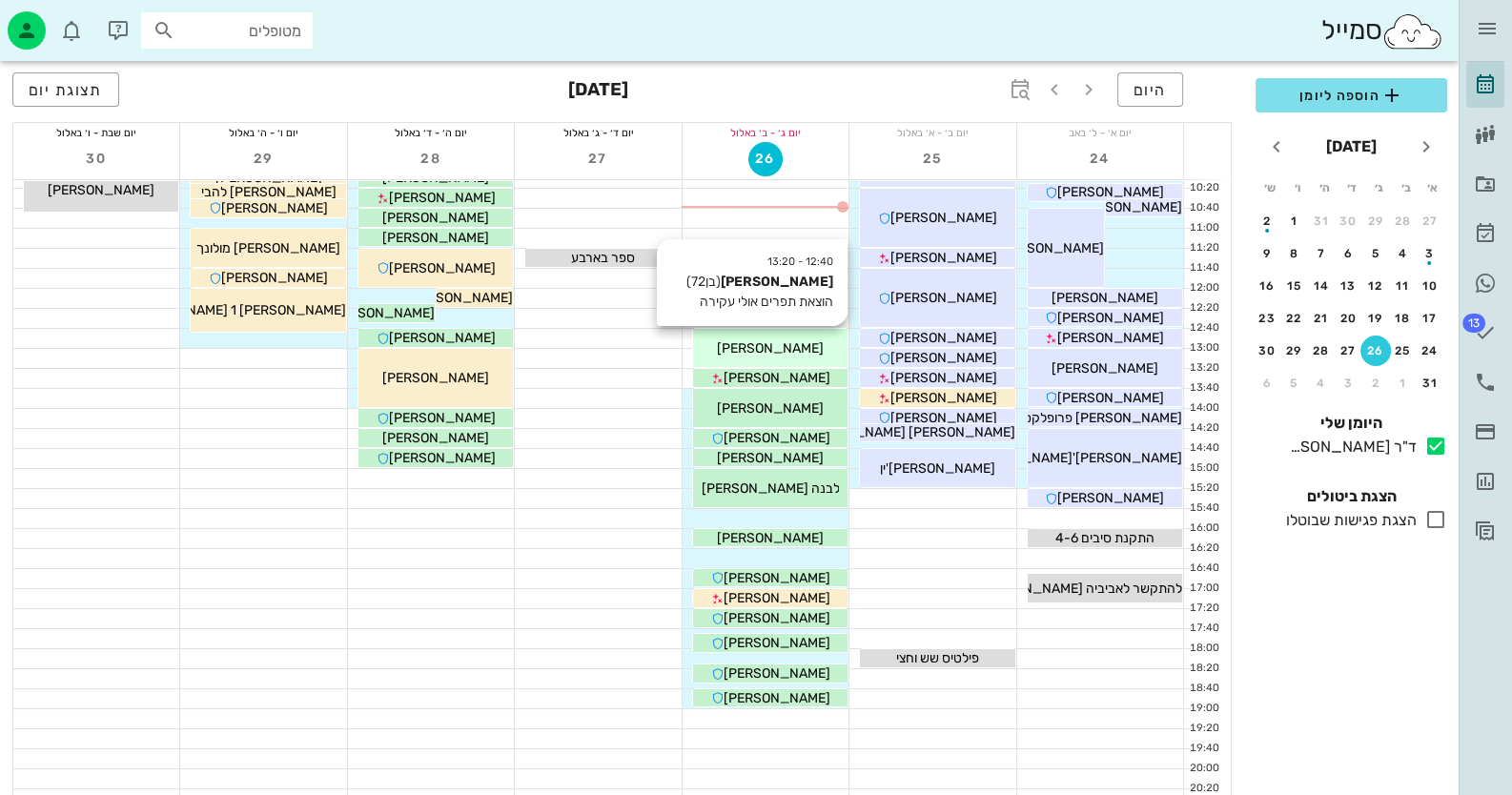
scroll to position [225, 0]
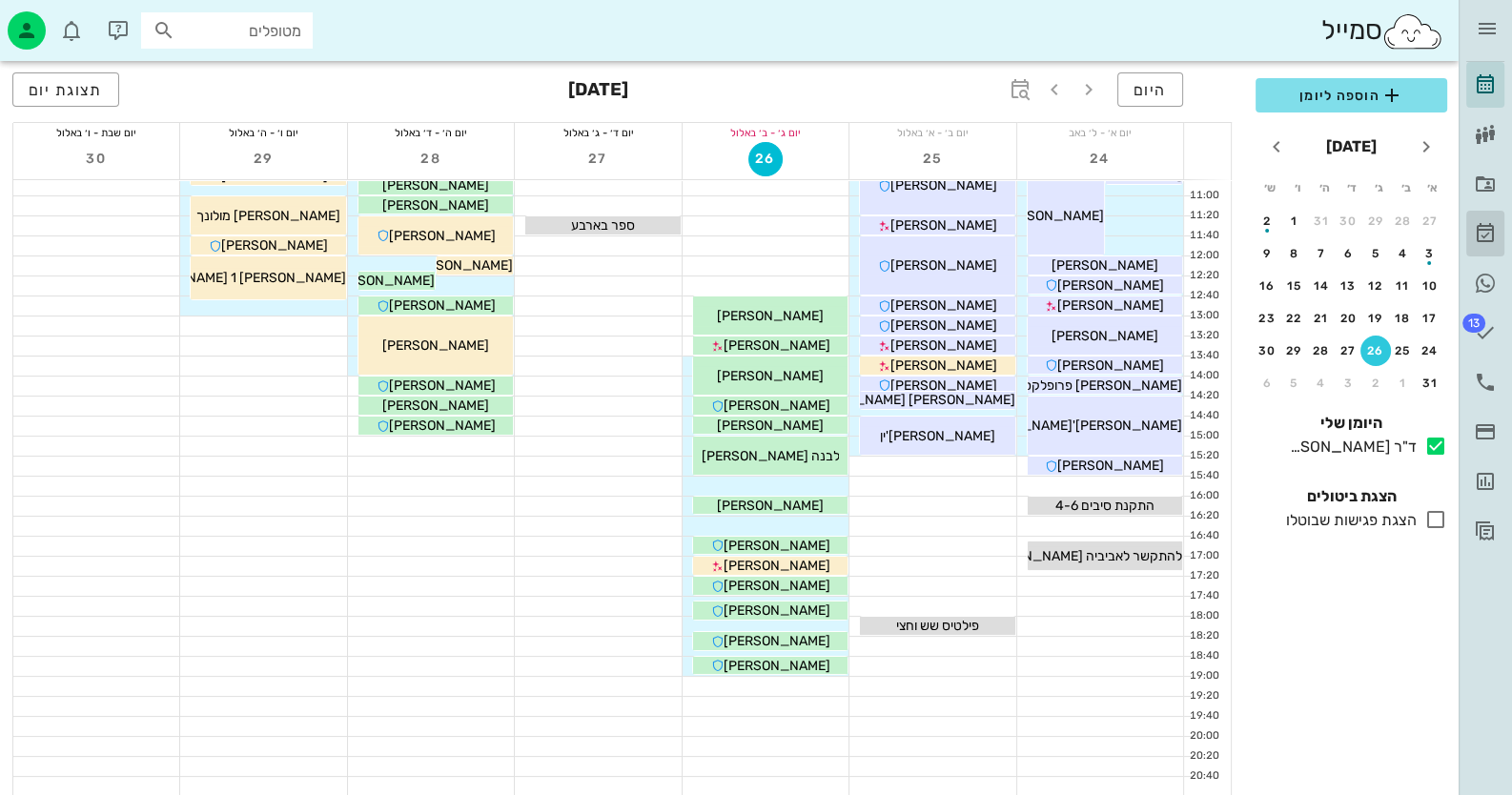
click at [1490, 237] on icon at bounding box center [1486, 233] width 23 height 23
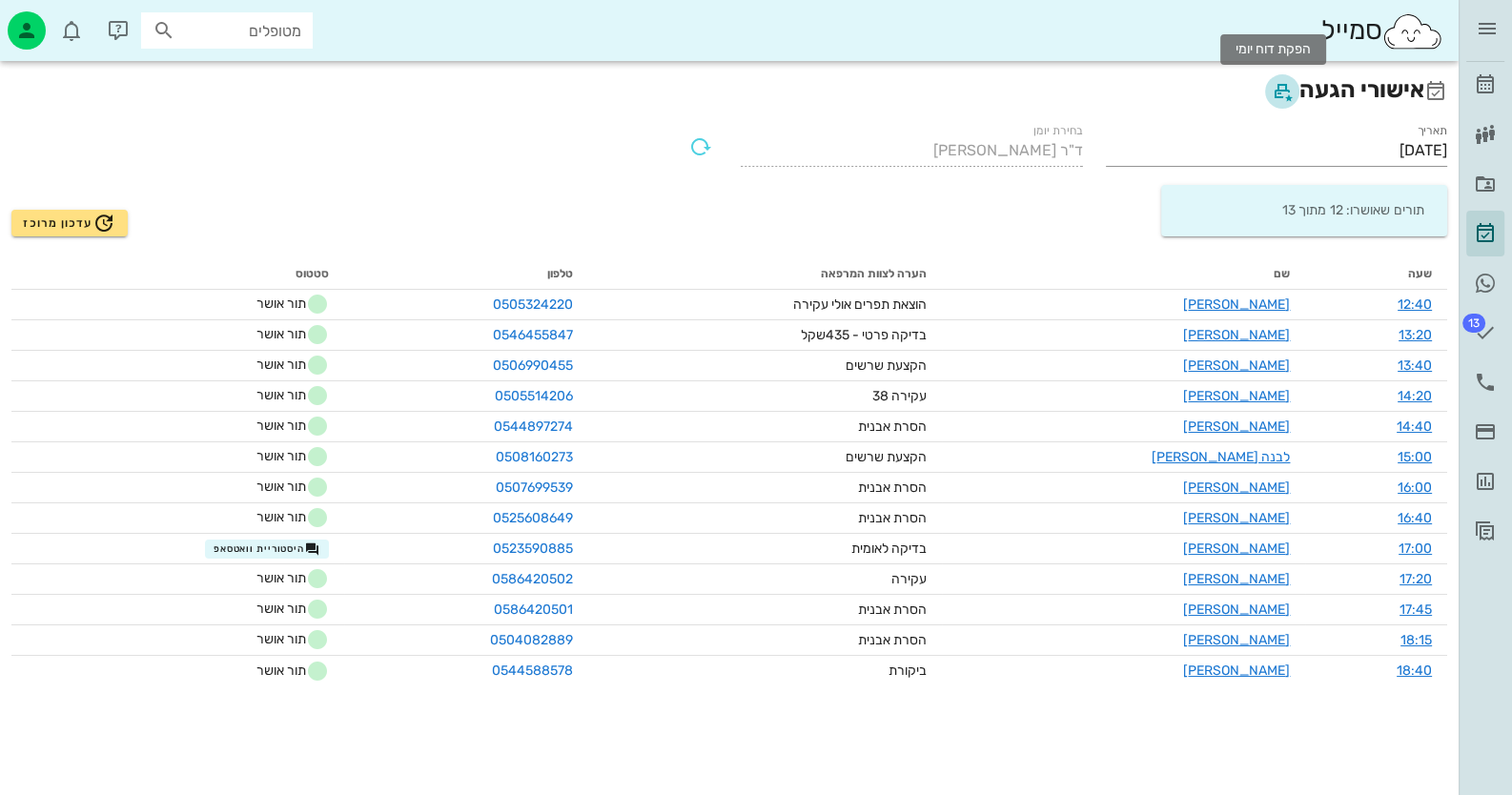
click at [1273, 87] on icon "button" at bounding box center [1283, 91] width 23 height 23
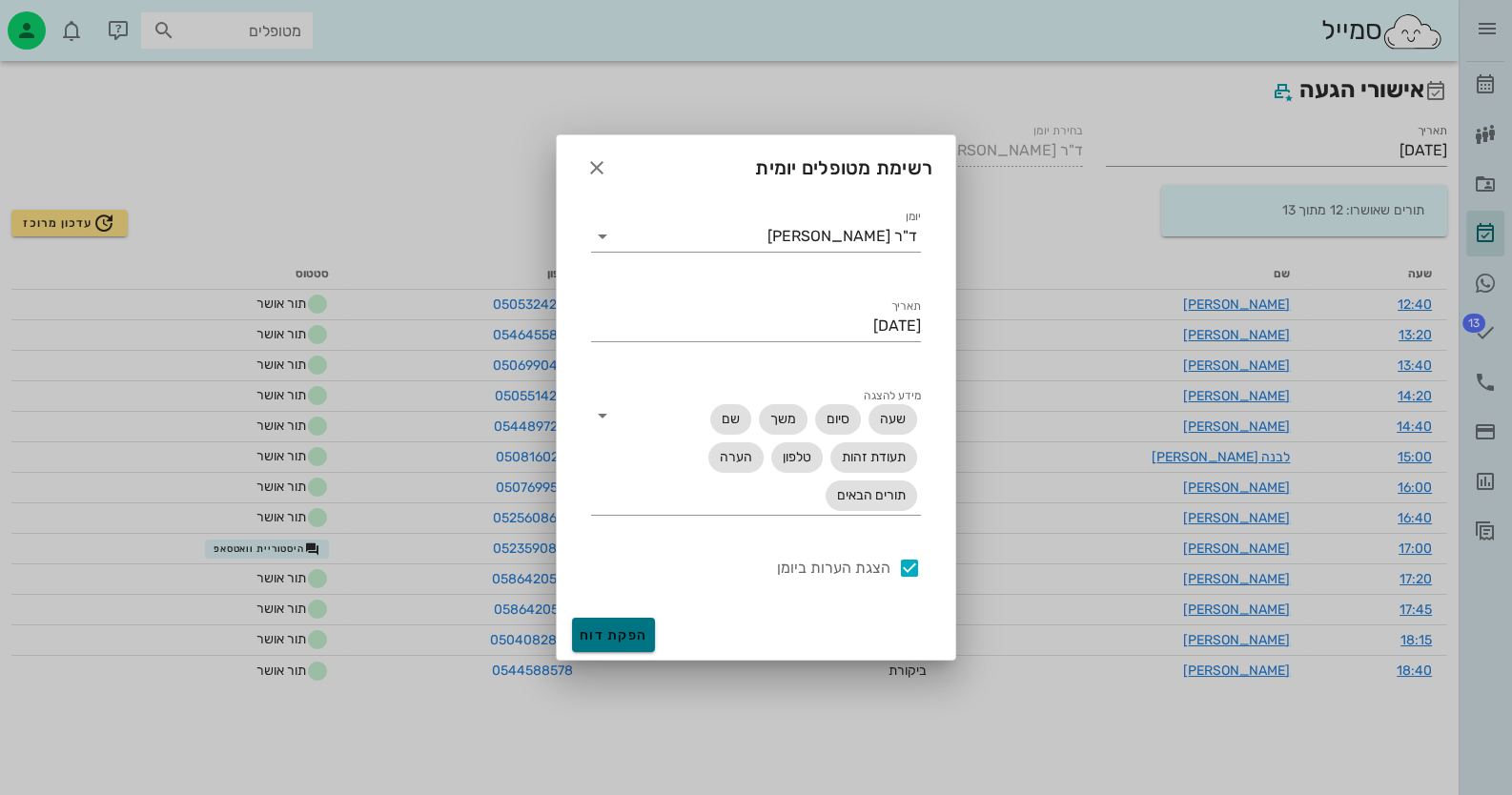
click at [645, 640] on span "הפקת דוח" at bounding box center [613, 636] width 68 height 16
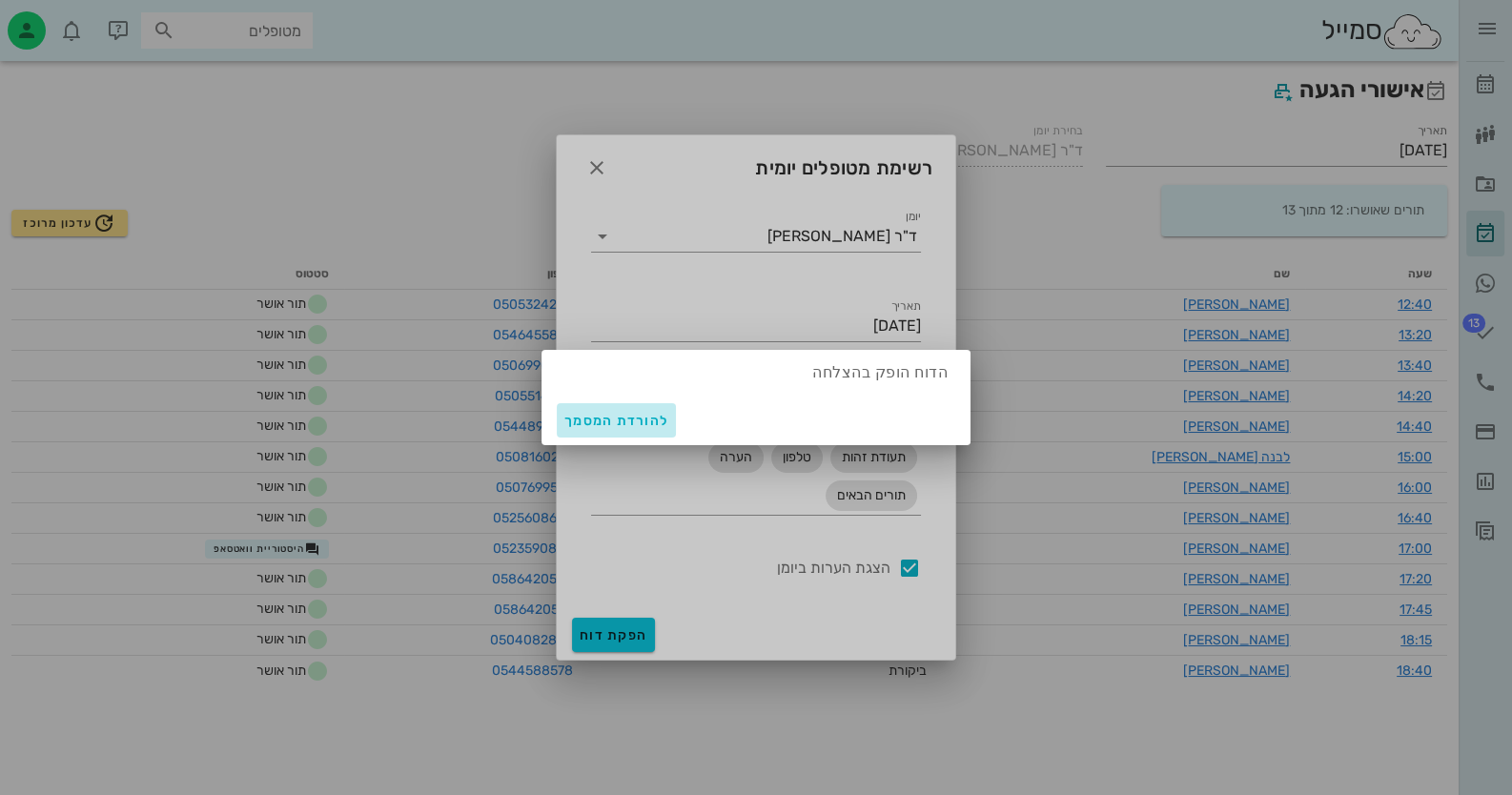
click at [639, 420] on span "להורדת המסמך" at bounding box center [616, 421] width 104 height 16
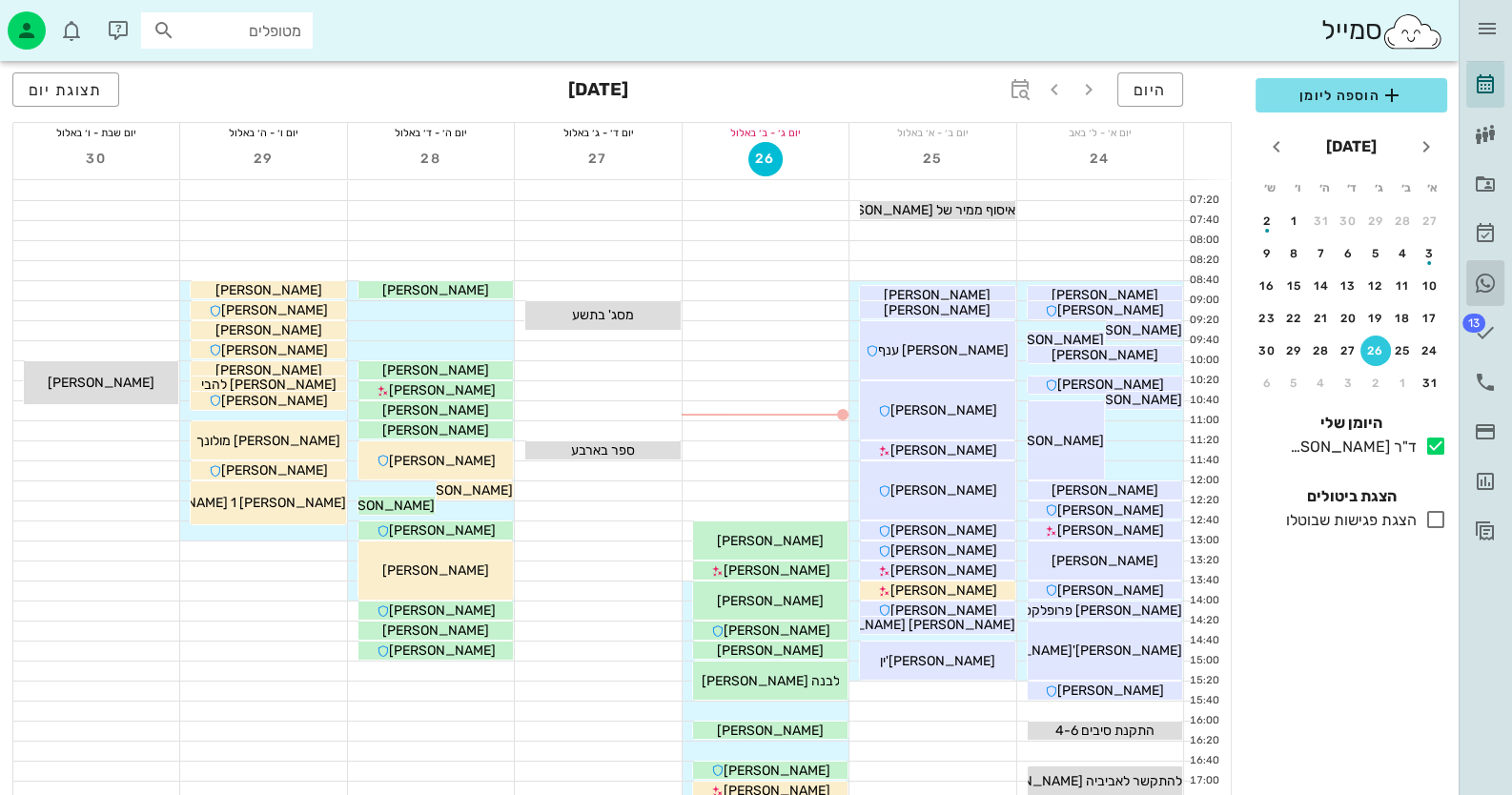
click at [1480, 287] on icon at bounding box center [1486, 283] width 23 height 23
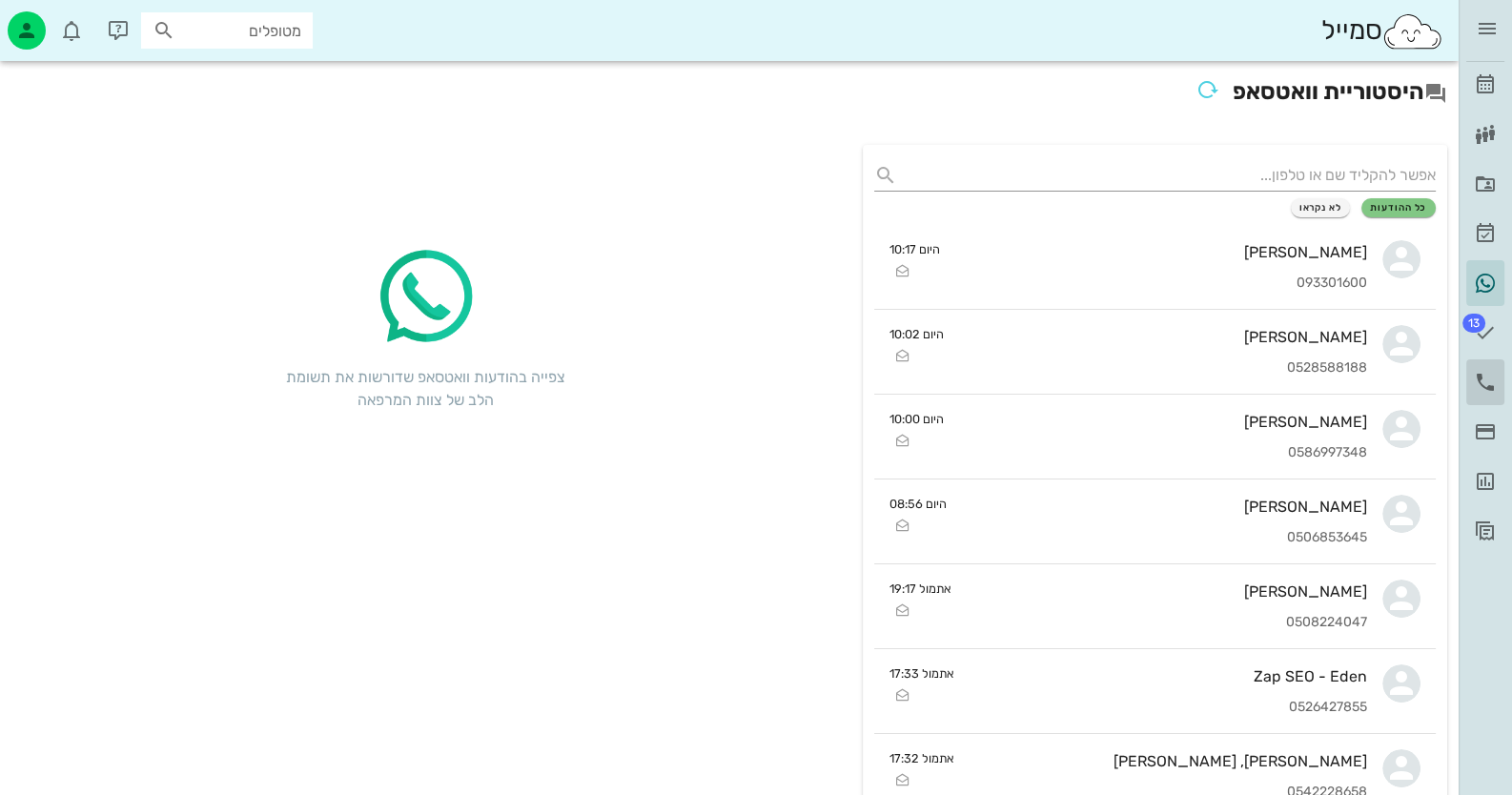
click at [1497, 379] on icon at bounding box center [1486, 382] width 23 height 23
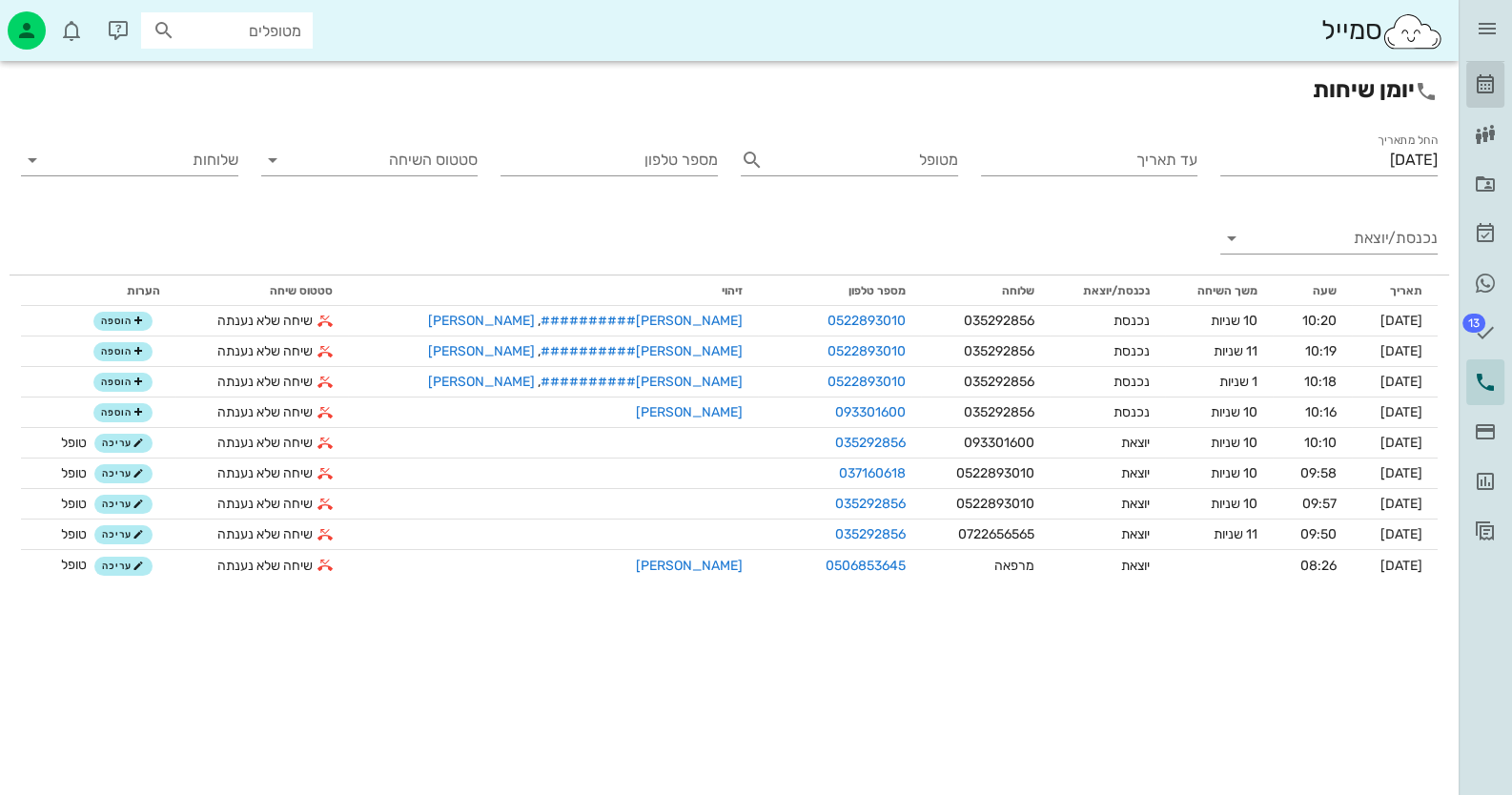
click at [1478, 76] on icon at bounding box center [1486, 84] width 23 height 23
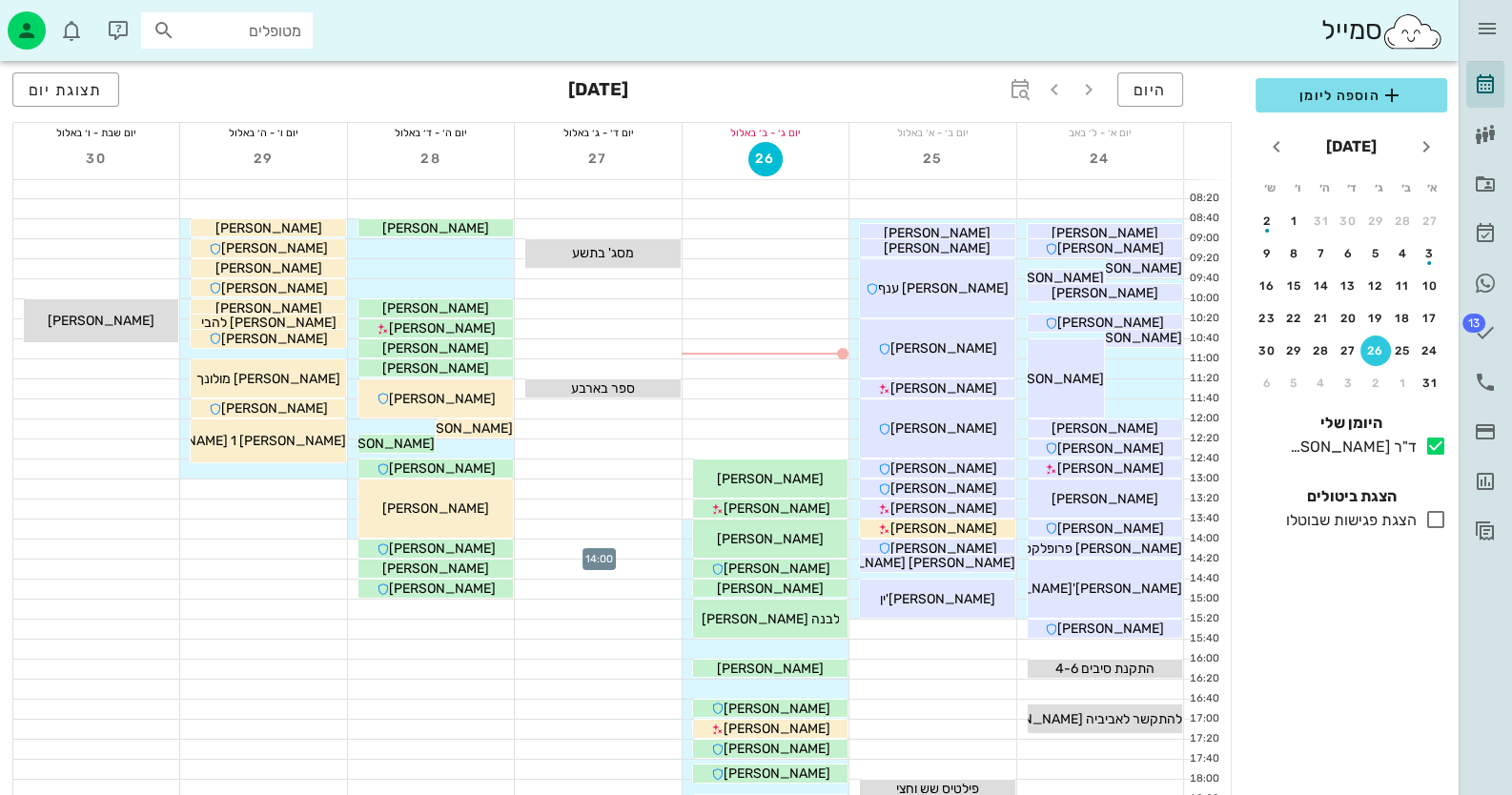
scroll to position [190, 0]
